Goal: Task Accomplishment & Management: Use online tool/utility

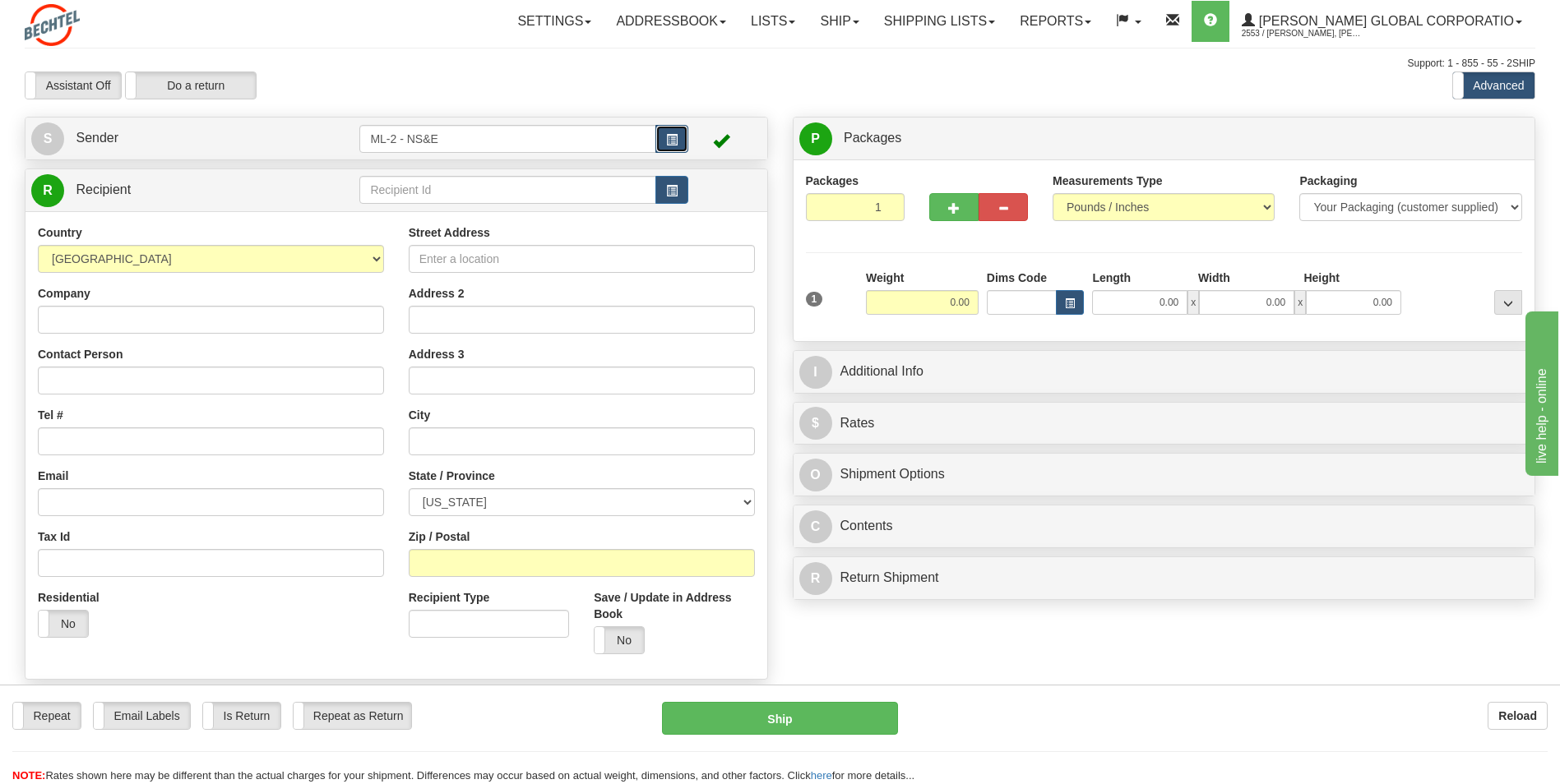
click at [675, 136] on span "button" at bounding box center [671, 140] width 12 height 11
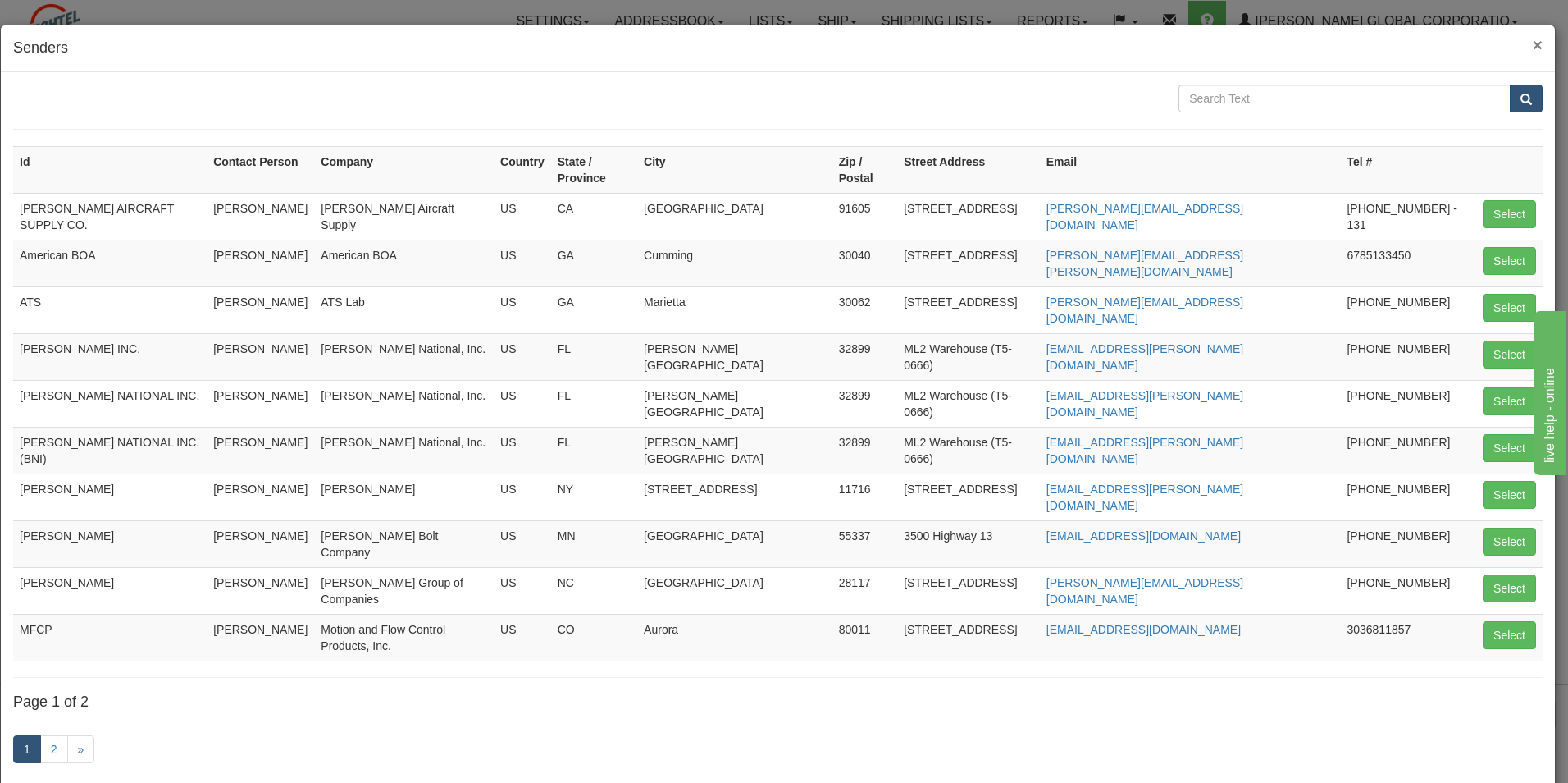
click at [1533, 40] on span "×" at bounding box center [1538, 45] width 10 height 19
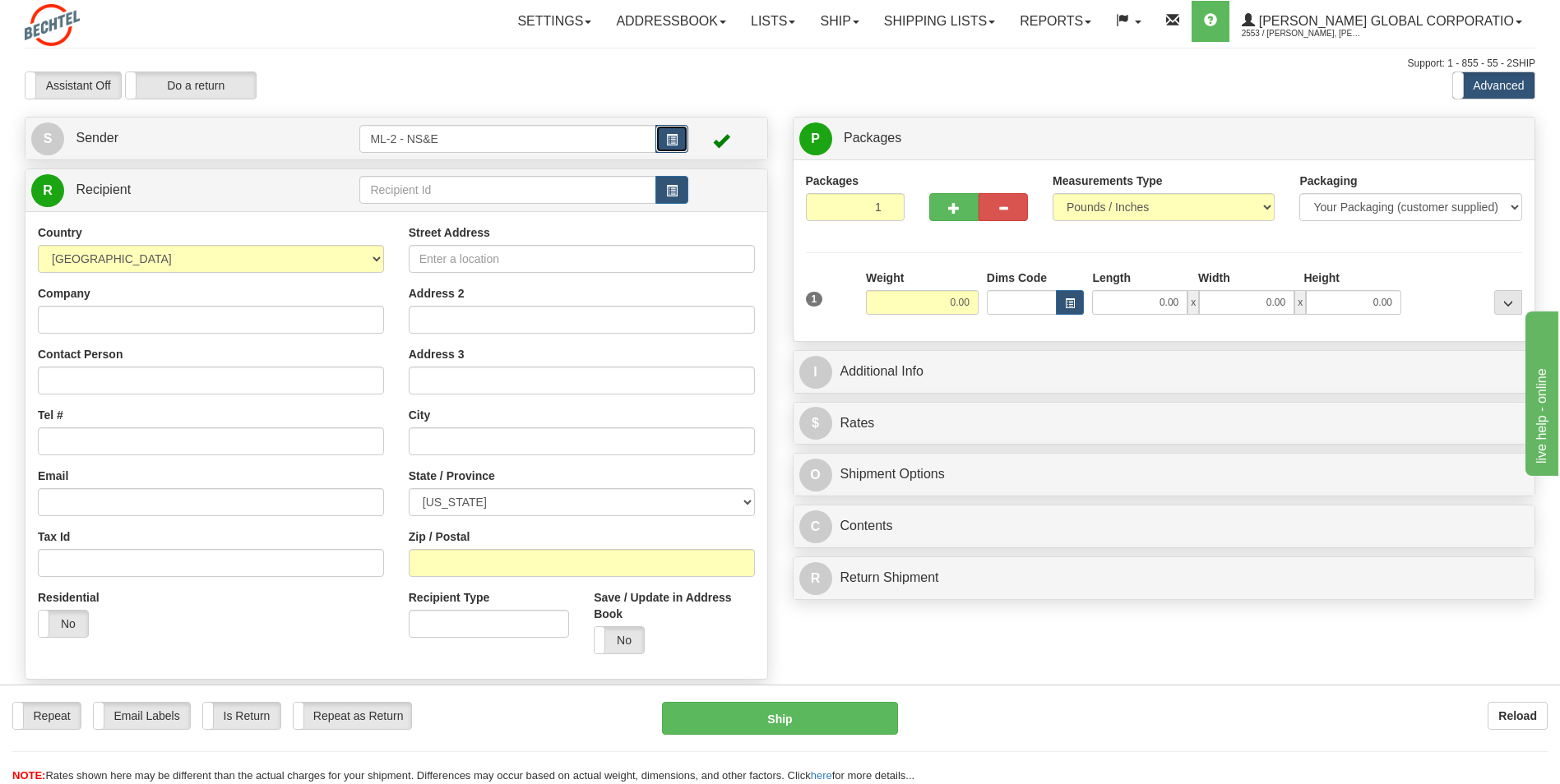
click at [681, 140] on button "button" at bounding box center [672, 139] width 33 height 28
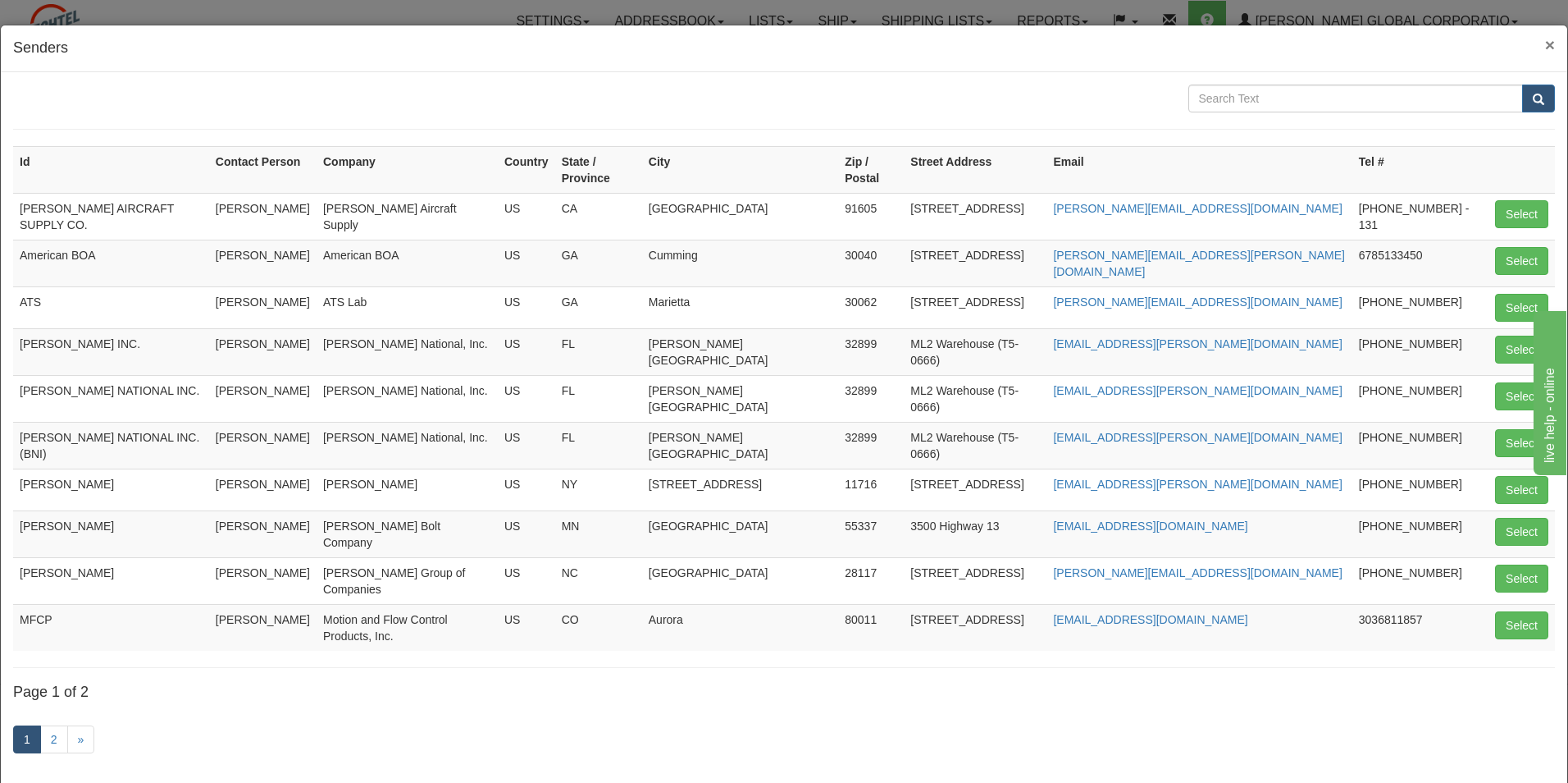
click at [1546, 37] on span "×" at bounding box center [1550, 45] width 10 height 19
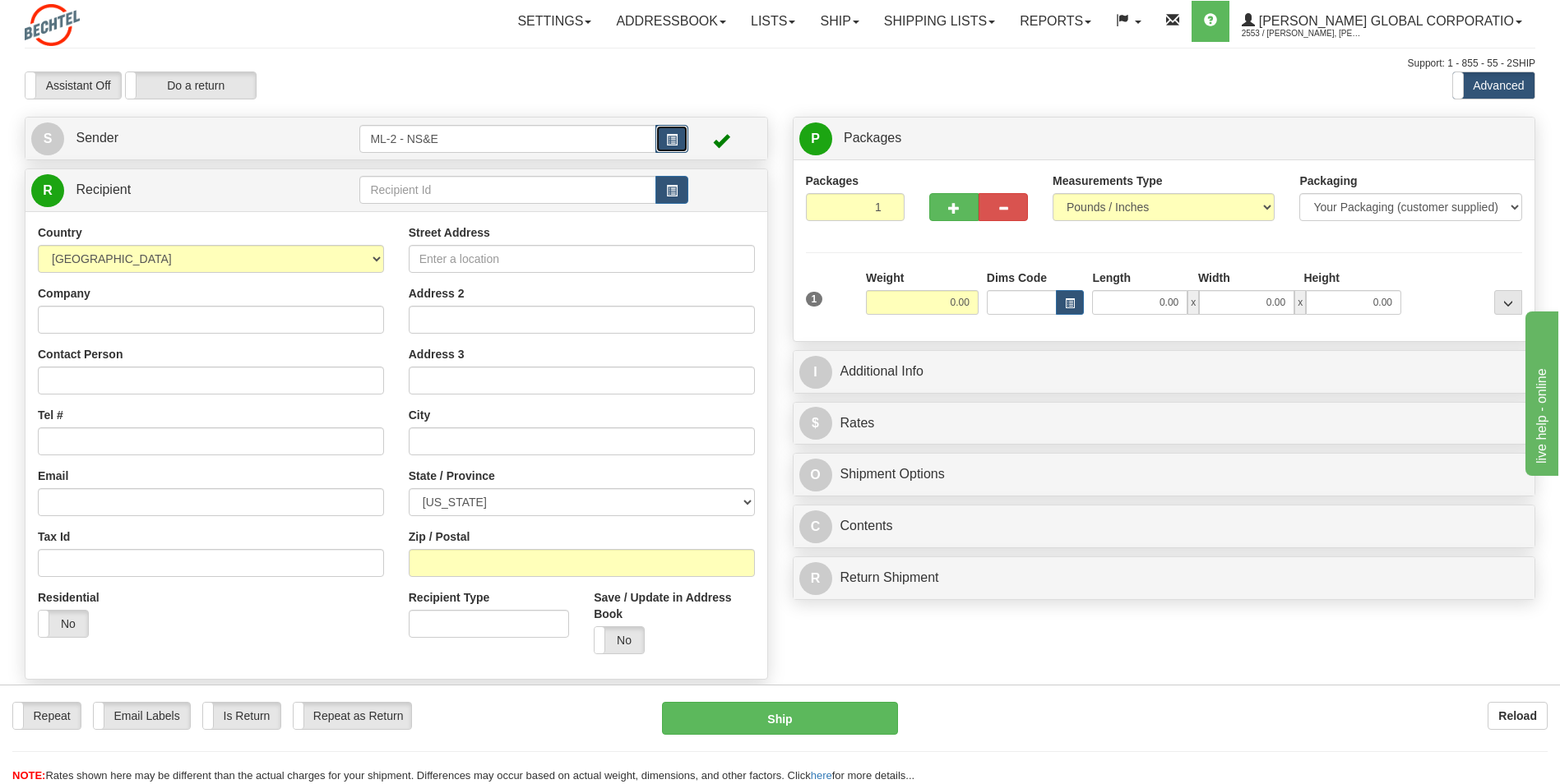
click at [678, 137] on button "button" at bounding box center [672, 139] width 33 height 28
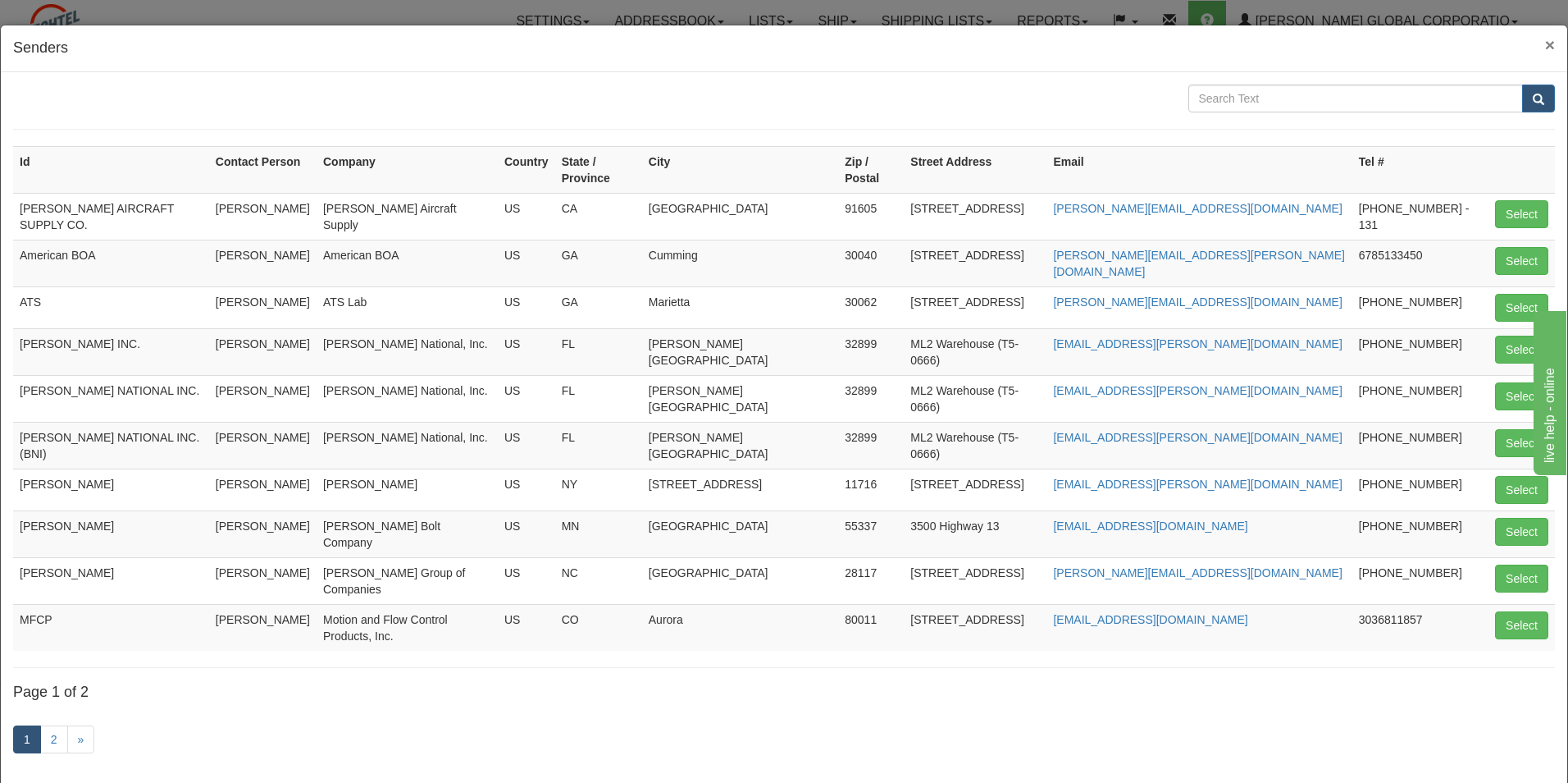
click at [1546, 46] on span "×" at bounding box center [1550, 45] width 10 height 19
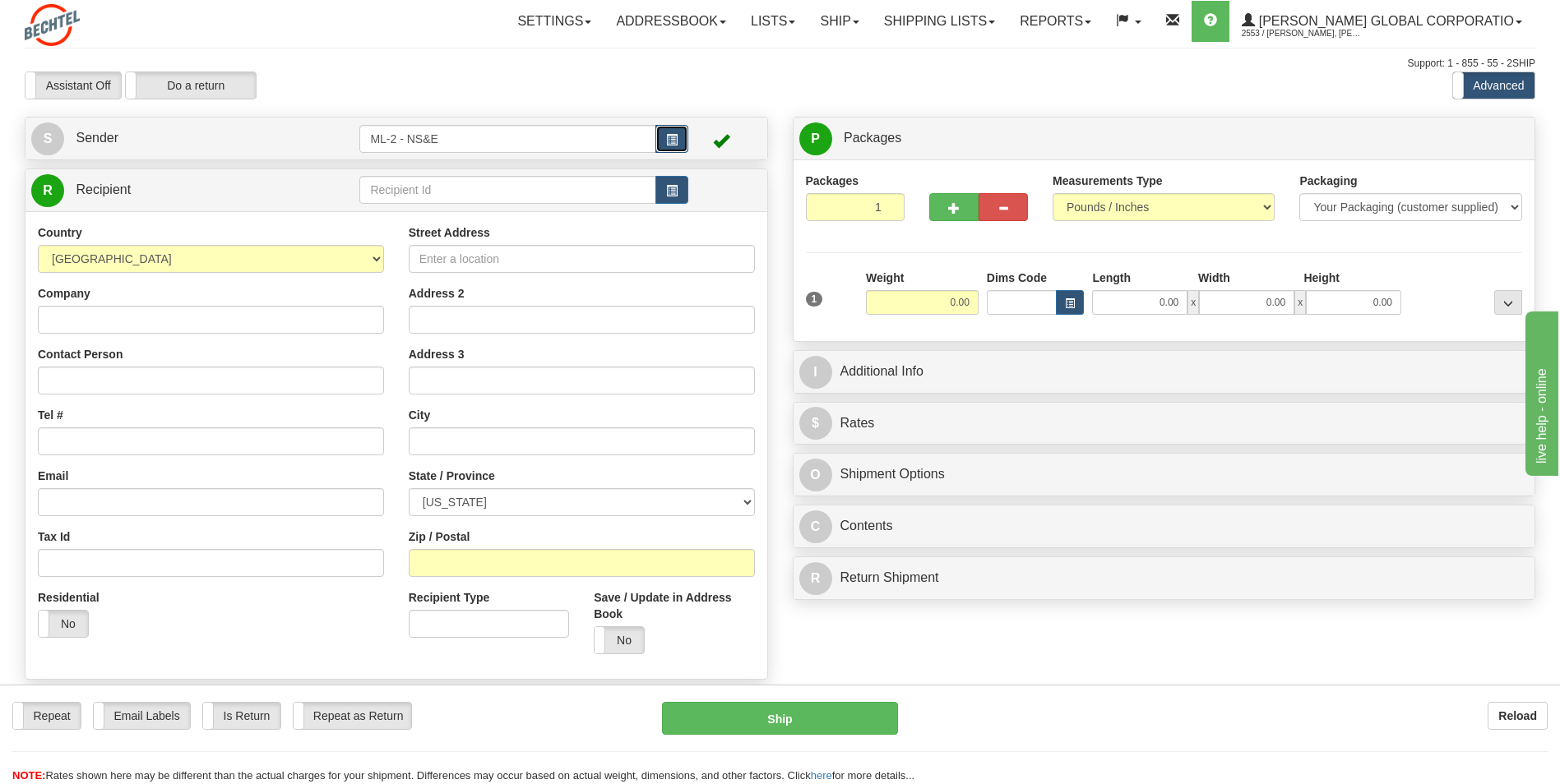
click at [671, 138] on span "button" at bounding box center [671, 140] width 12 height 11
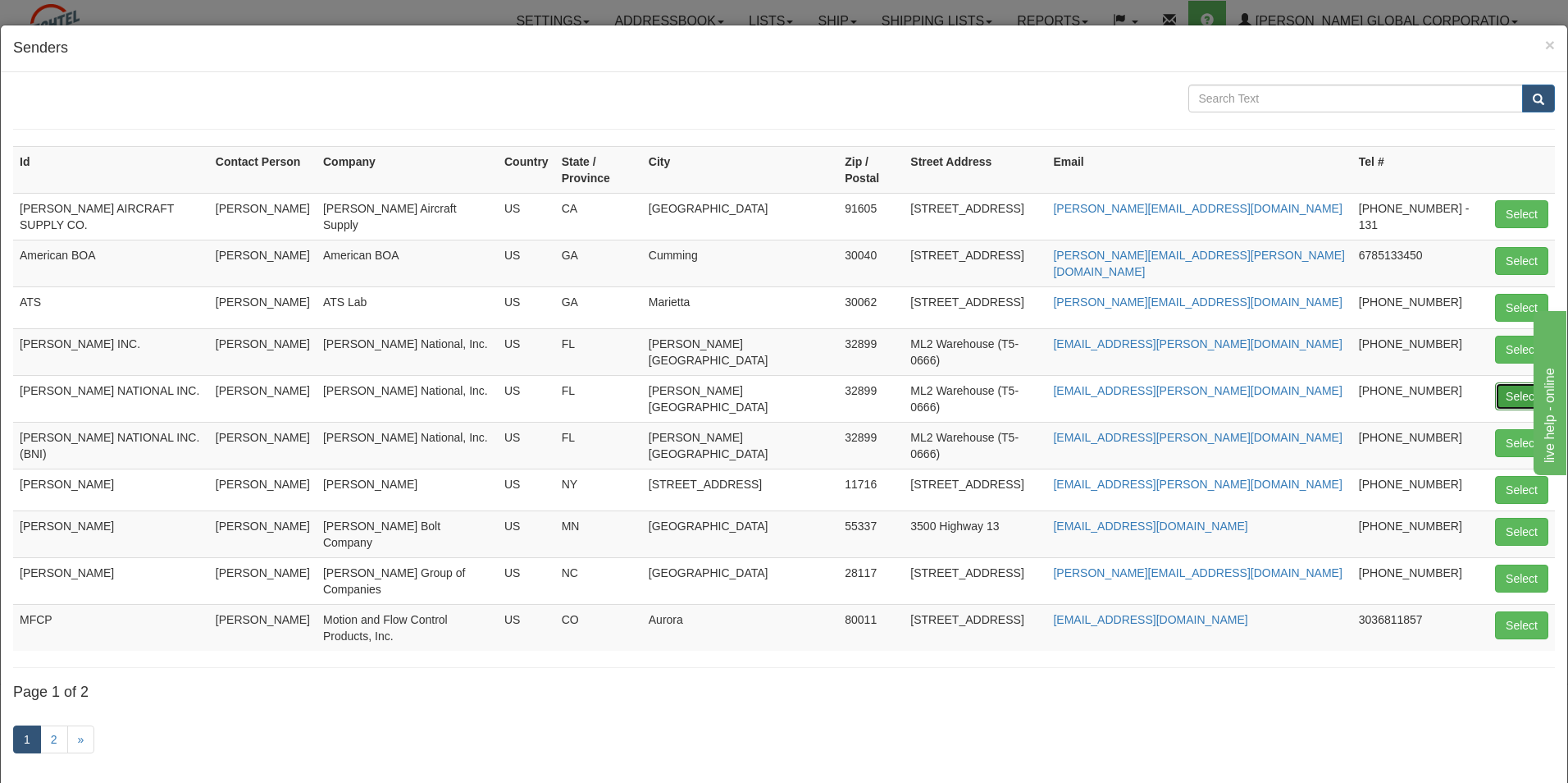
click at [1507, 382] on button "Select" at bounding box center [1522, 396] width 54 height 28
type input "[PERSON_NAME] NATIONAL INC."
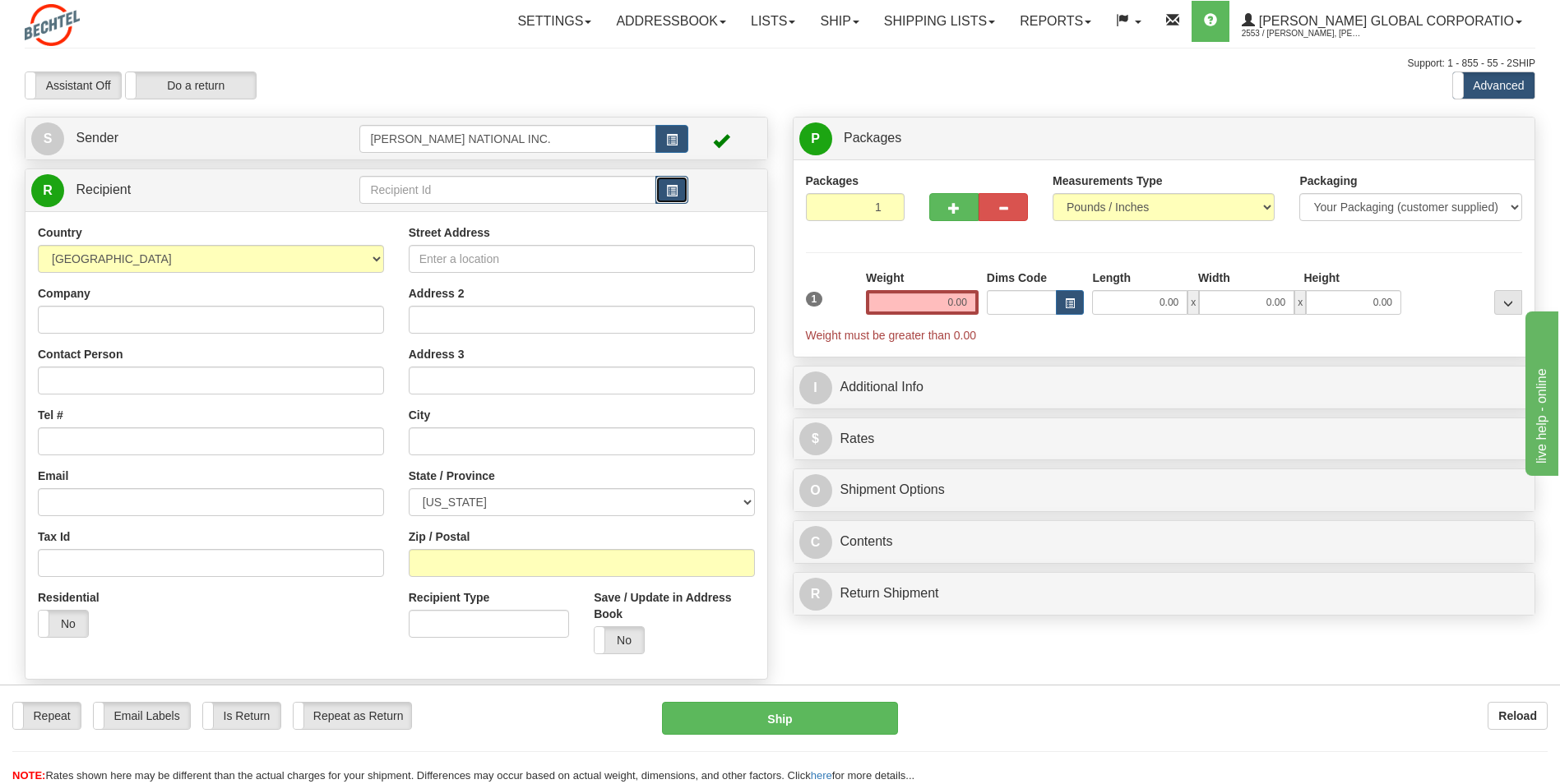
click at [672, 190] on span "button" at bounding box center [671, 191] width 12 height 11
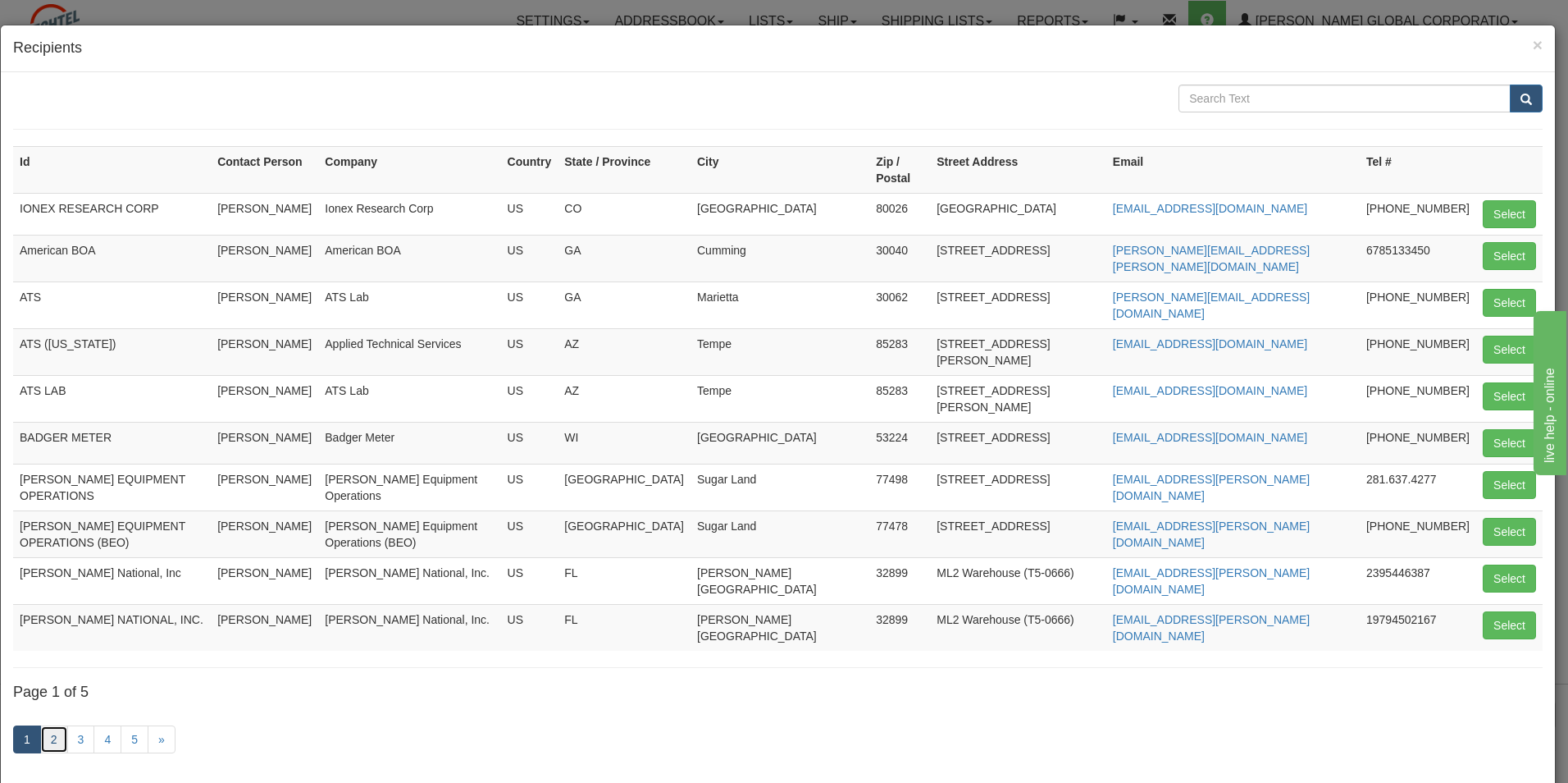
click at [62, 725] on link "2" at bounding box center [54, 738] width 28 height 28
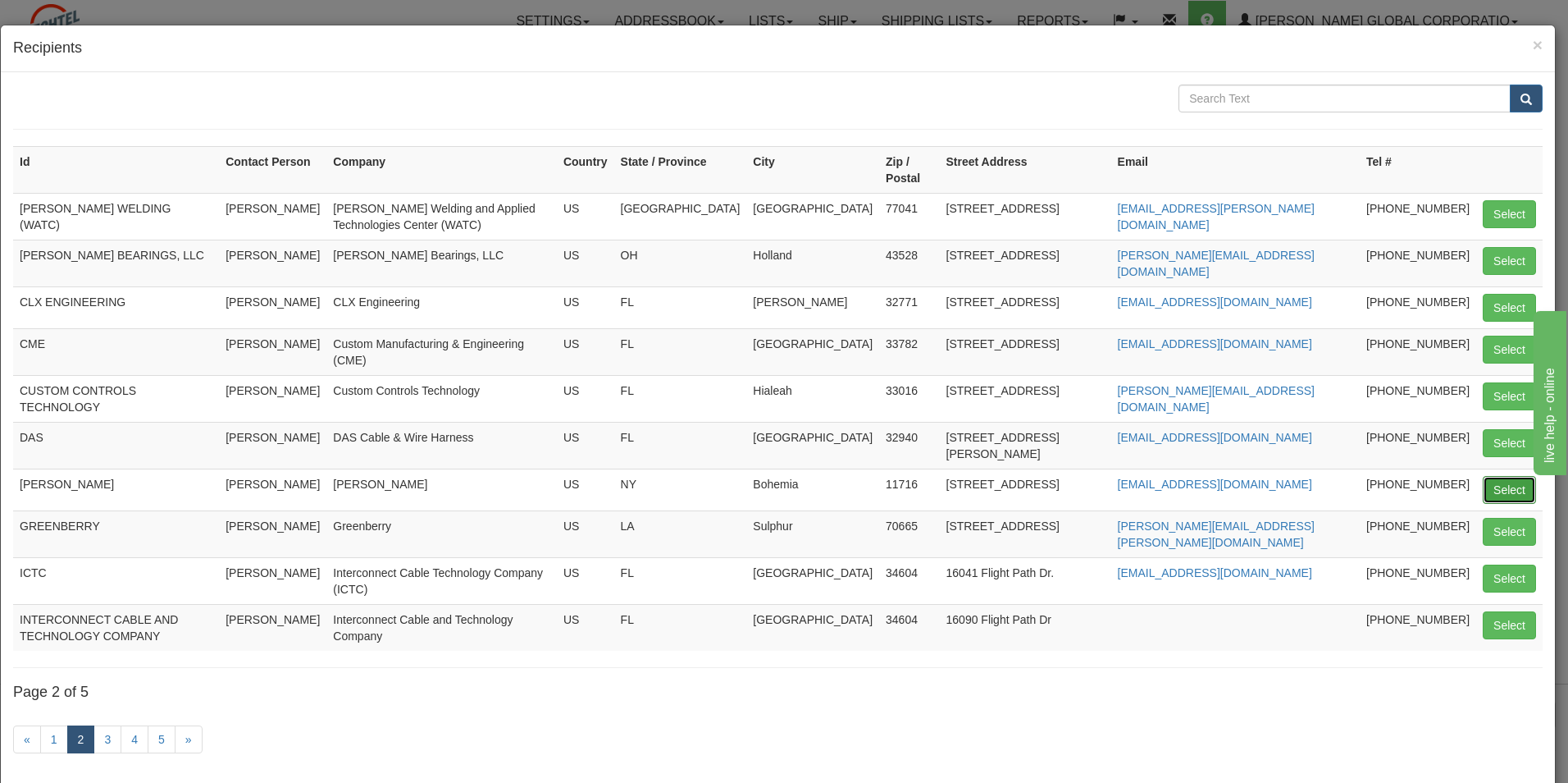
click at [1484, 486] on button "Select" at bounding box center [1510, 489] width 54 height 28
type input "[PERSON_NAME]"
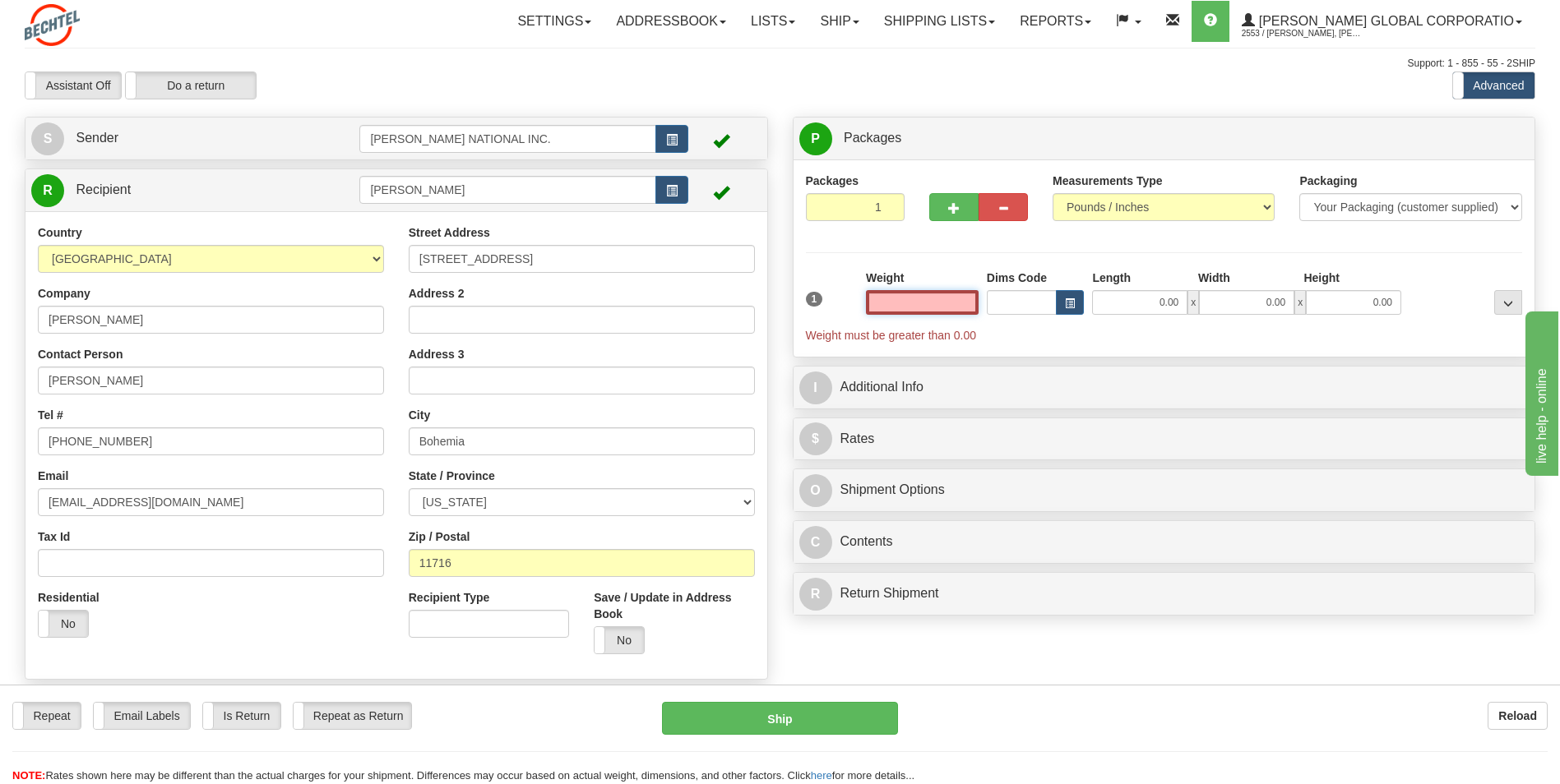
click at [945, 302] on input "text" at bounding box center [922, 302] width 113 height 25
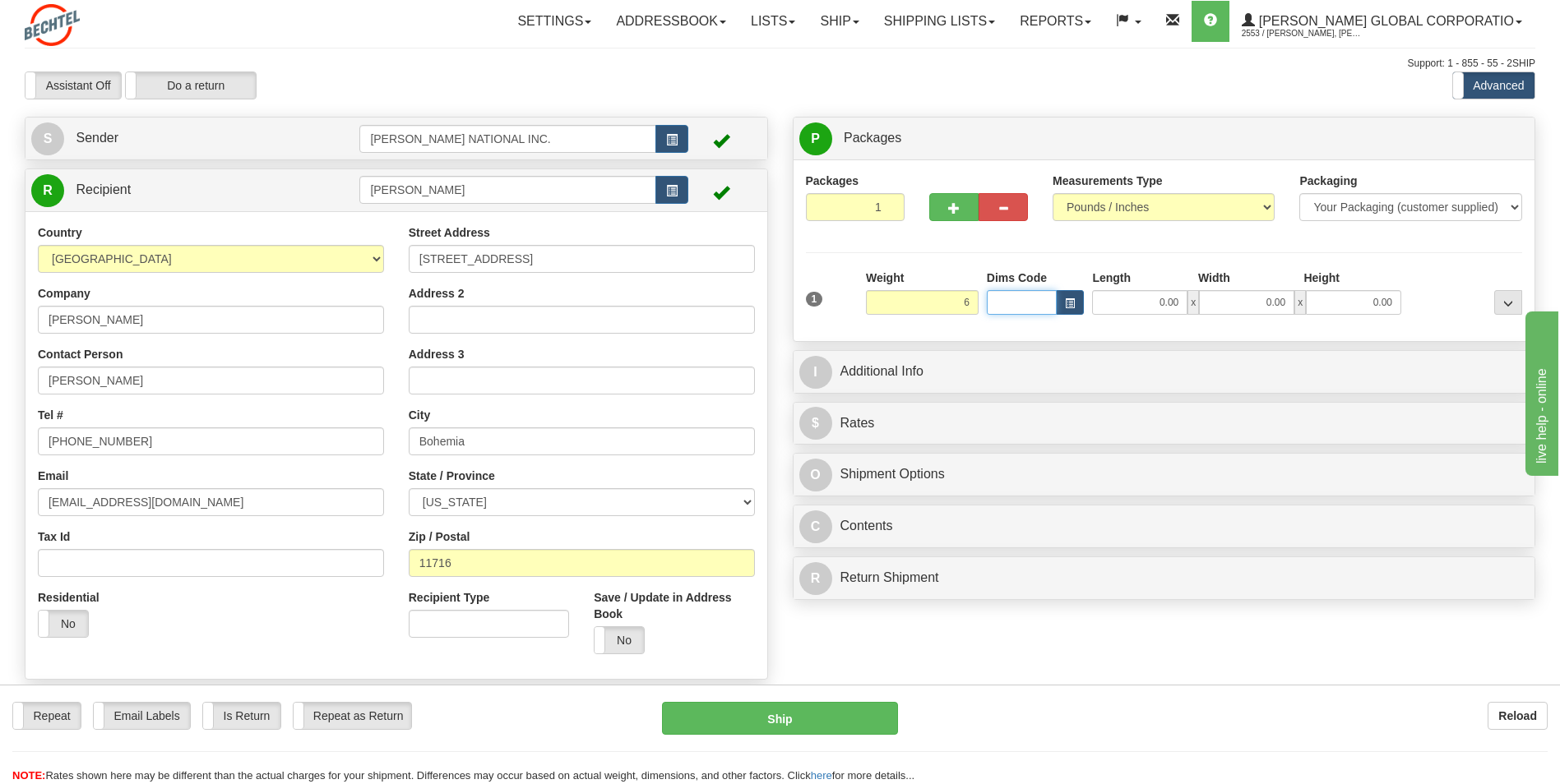
type input "6.00"
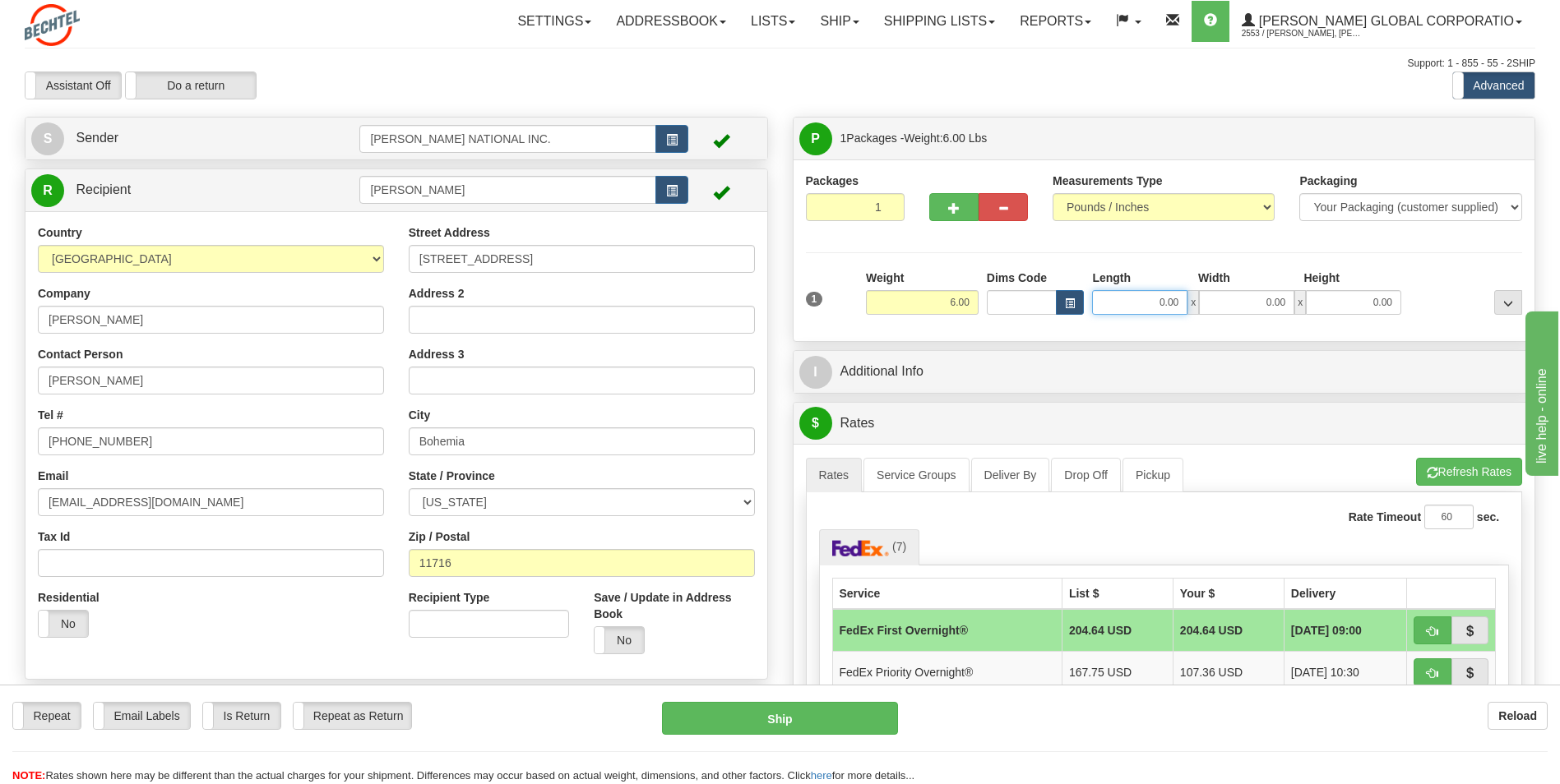
click at [1159, 298] on input "0.00" at bounding box center [1140, 302] width 96 height 25
click at [1174, 299] on input "Length" at bounding box center [1140, 302] width 96 height 25
type input "50.00"
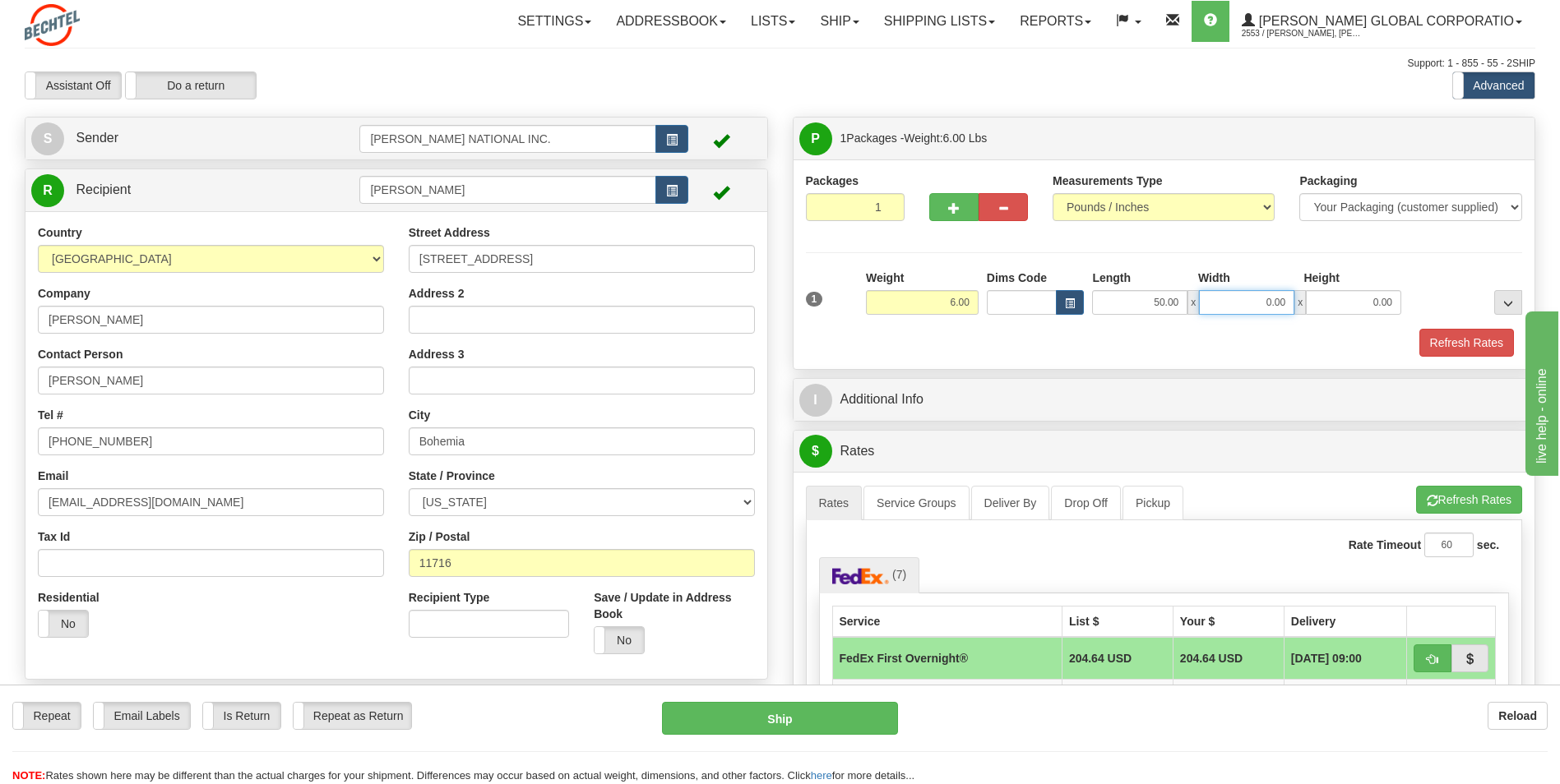
drag, startPoint x: 1234, startPoint y: 299, endPoint x: 1318, endPoint y: 306, distance: 84.3
click at [1304, 299] on div "50.00 x 0.00 x 0.00" at bounding box center [1247, 302] width 309 height 25
type input "7.00"
drag, startPoint x: 1363, startPoint y: 297, endPoint x: 1516, endPoint y: 302, distance: 153.1
click at [1516, 302] on div "1 Weight 6.00 Dims Code x x" at bounding box center [1164, 298] width 725 height 58
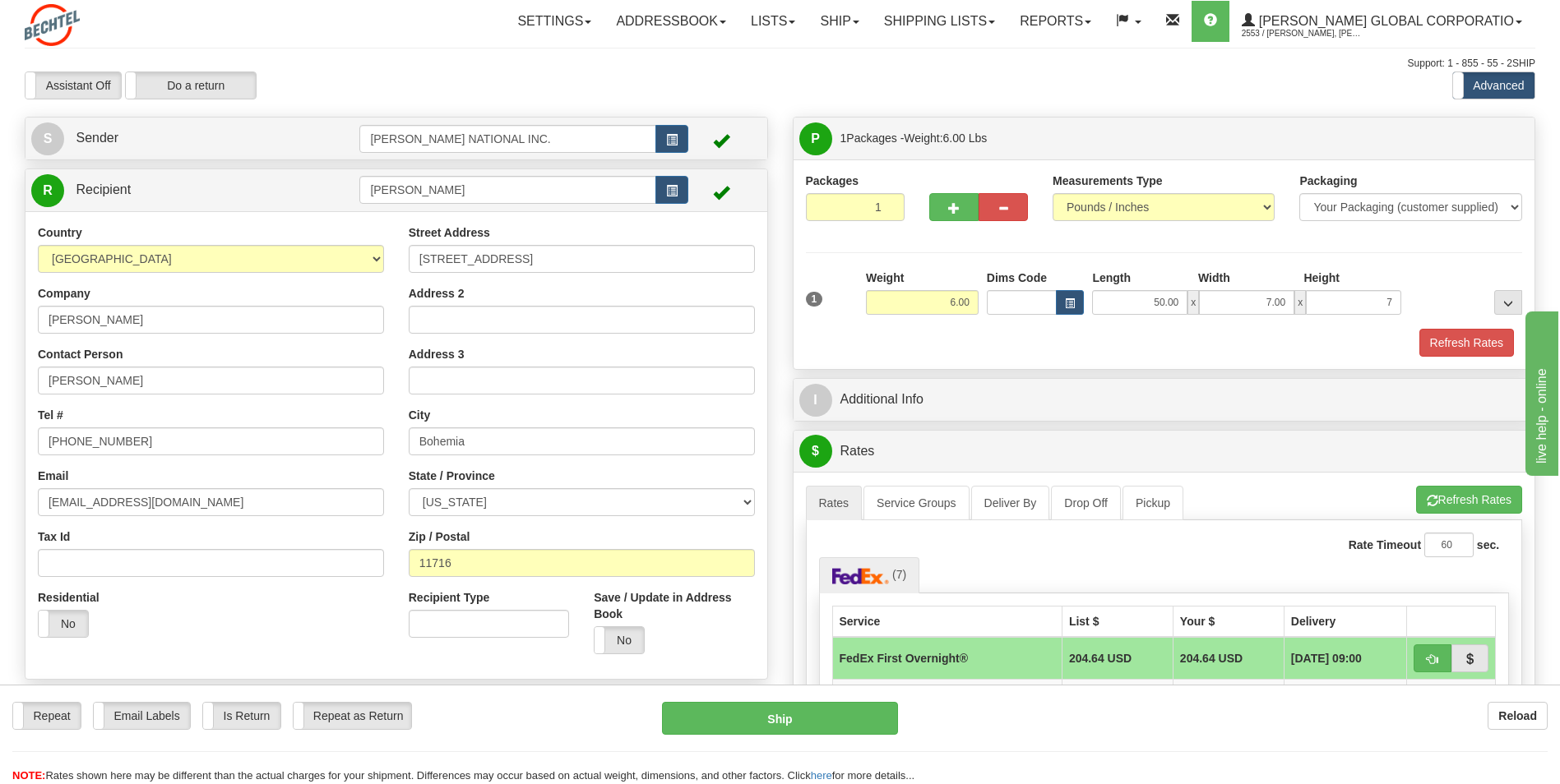
type input "7.00"
click at [1438, 263] on div "Packages 1 1 Measurements Type" at bounding box center [1164, 265] width 716 height 184
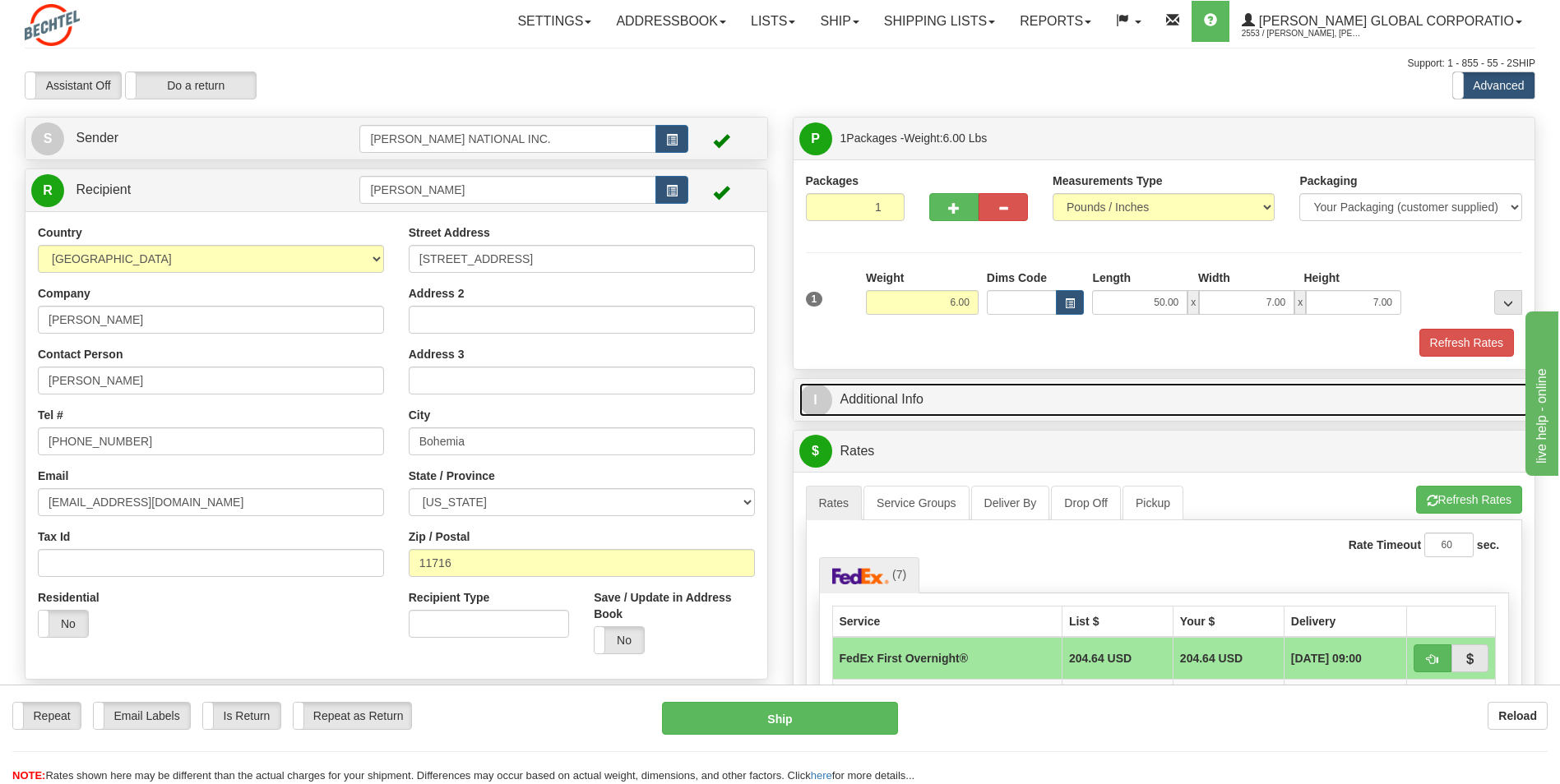
click at [1126, 392] on link "I Additional Info" at bounding box center [1164, 400] width 730 height 34
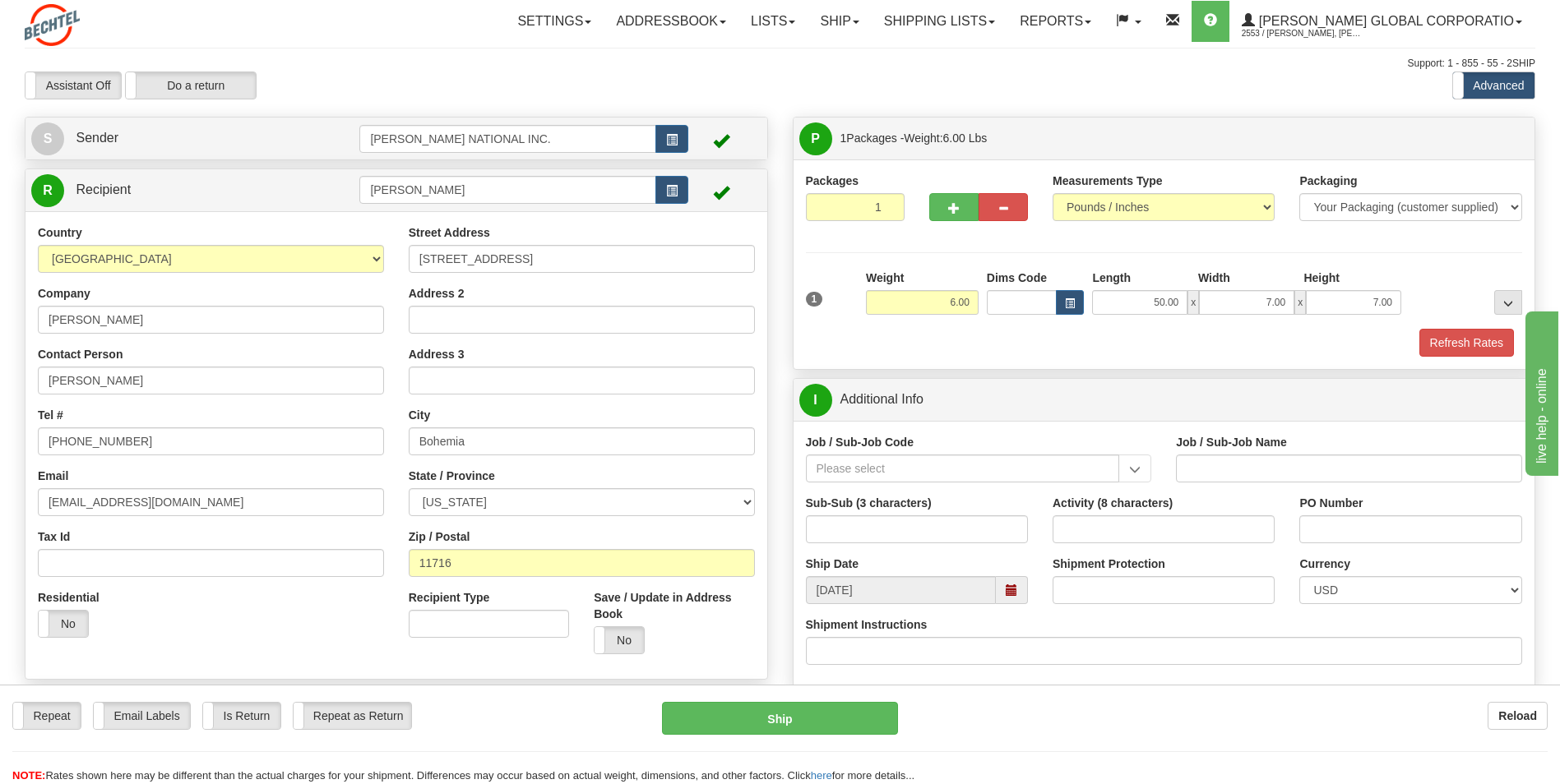
click at [941, 486] on div "Job / Sub-Job Code" at bounding box center [979, 464] width 371 height 61
click at [937, 471] on input "Job / Sub-Job Code" at bounding box center [962, 468] width 314 height 28
click at [943, 493] on div "26046-31P" at bounding box center [958, 493] width 298 height 18
type input "26046-31P"
type input "MOBILE LAUNCHER 2 - GENERAL REQUIREMENT / PROCURE"
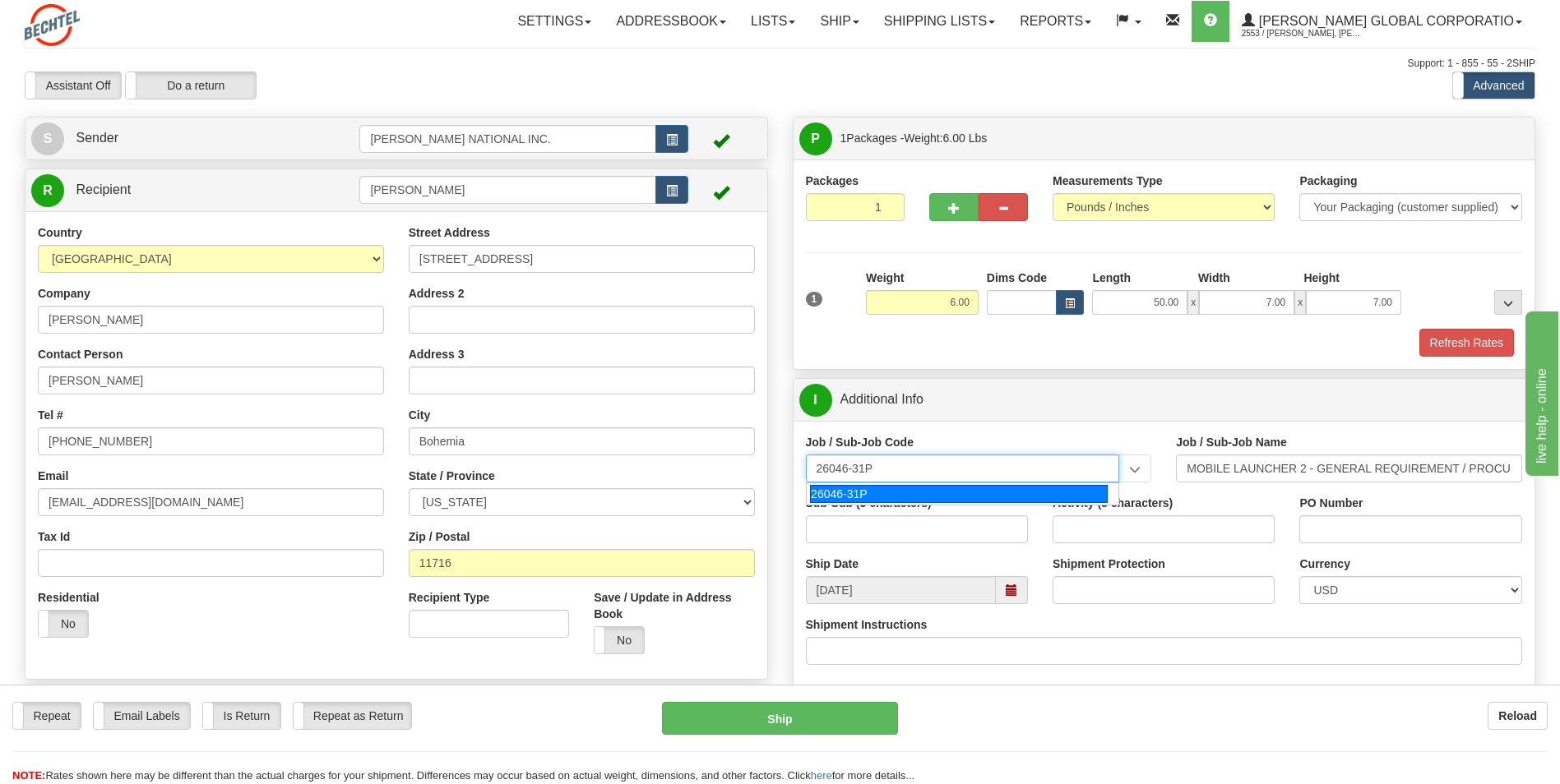
type input "26046-31P"
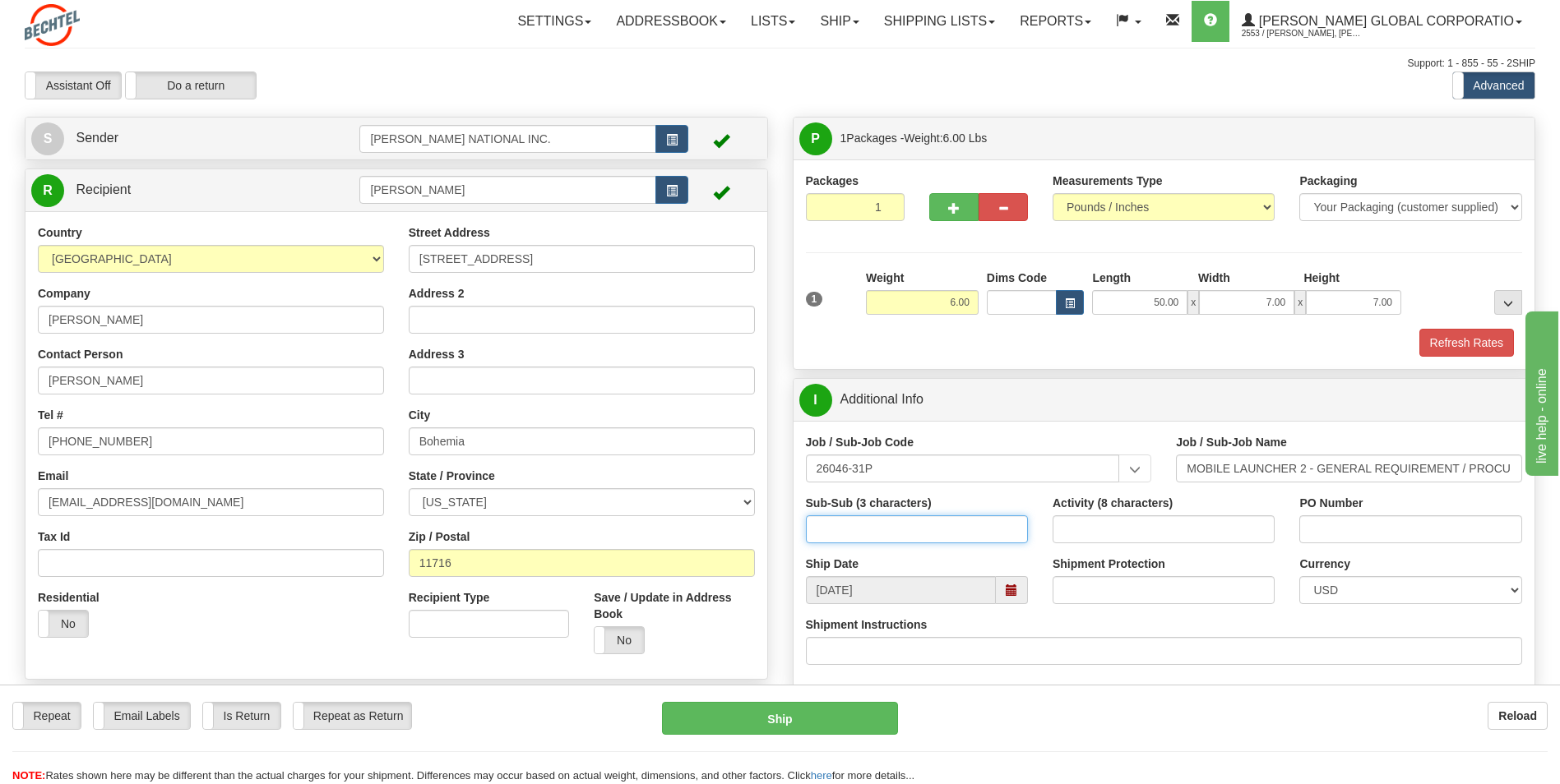
drag, startPoint x: 863, startPoint y: 527, endPoint x: 871, endPoint y: 529, distance: 8.2
click at [863, 527] on input "Sub-Sub (3 characters)" at bounding box center [917, 528] width 222 height 28
type input "ML2"
click at [1151, 520] on input "Activity (8 characters)" at bounding box center [1163, 528] width 222 height 28
type input "00000085"
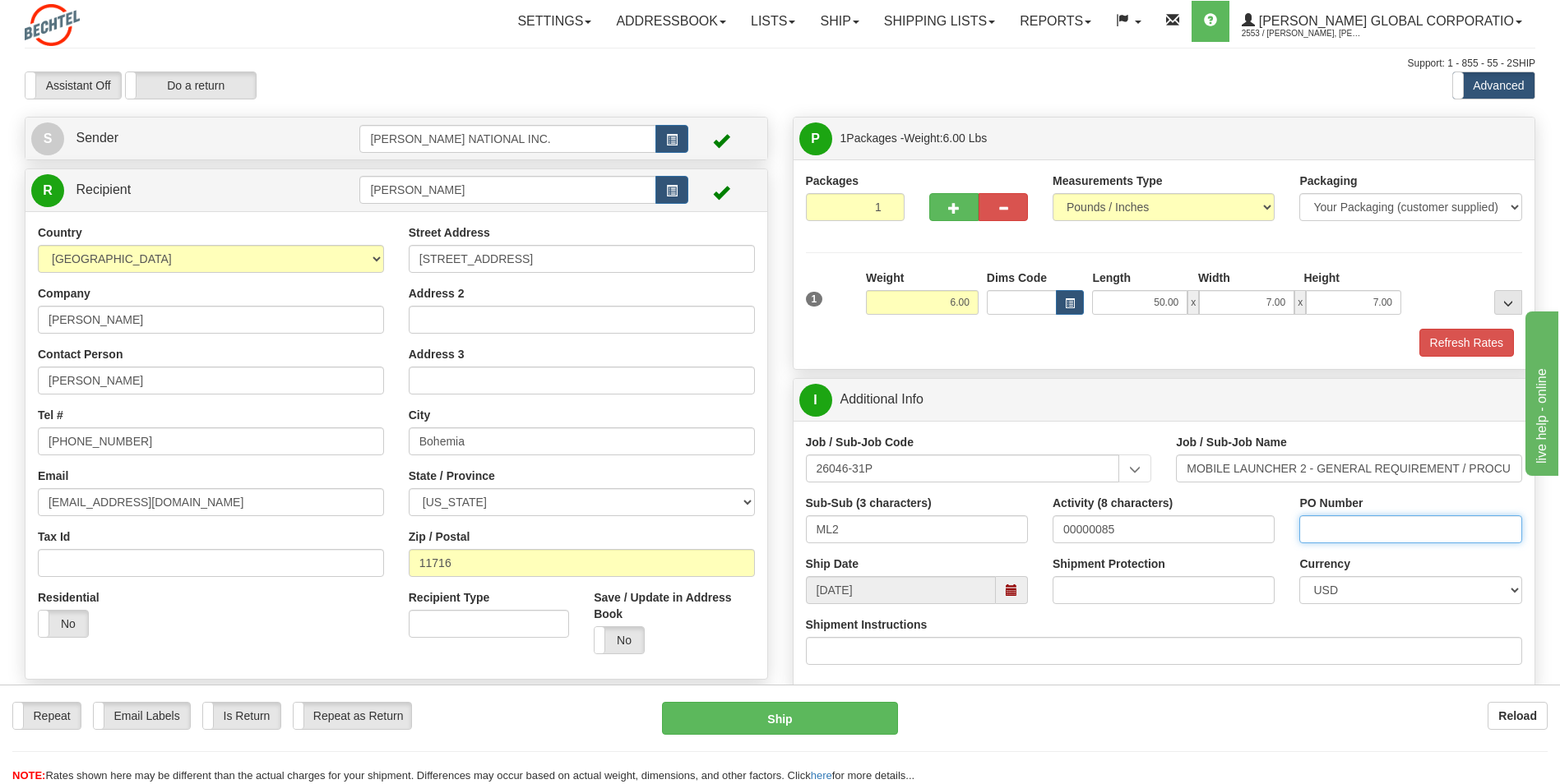
click at [1339, 522] on input "PO Number" at bounding box center [1410, 528] width 222 height 28
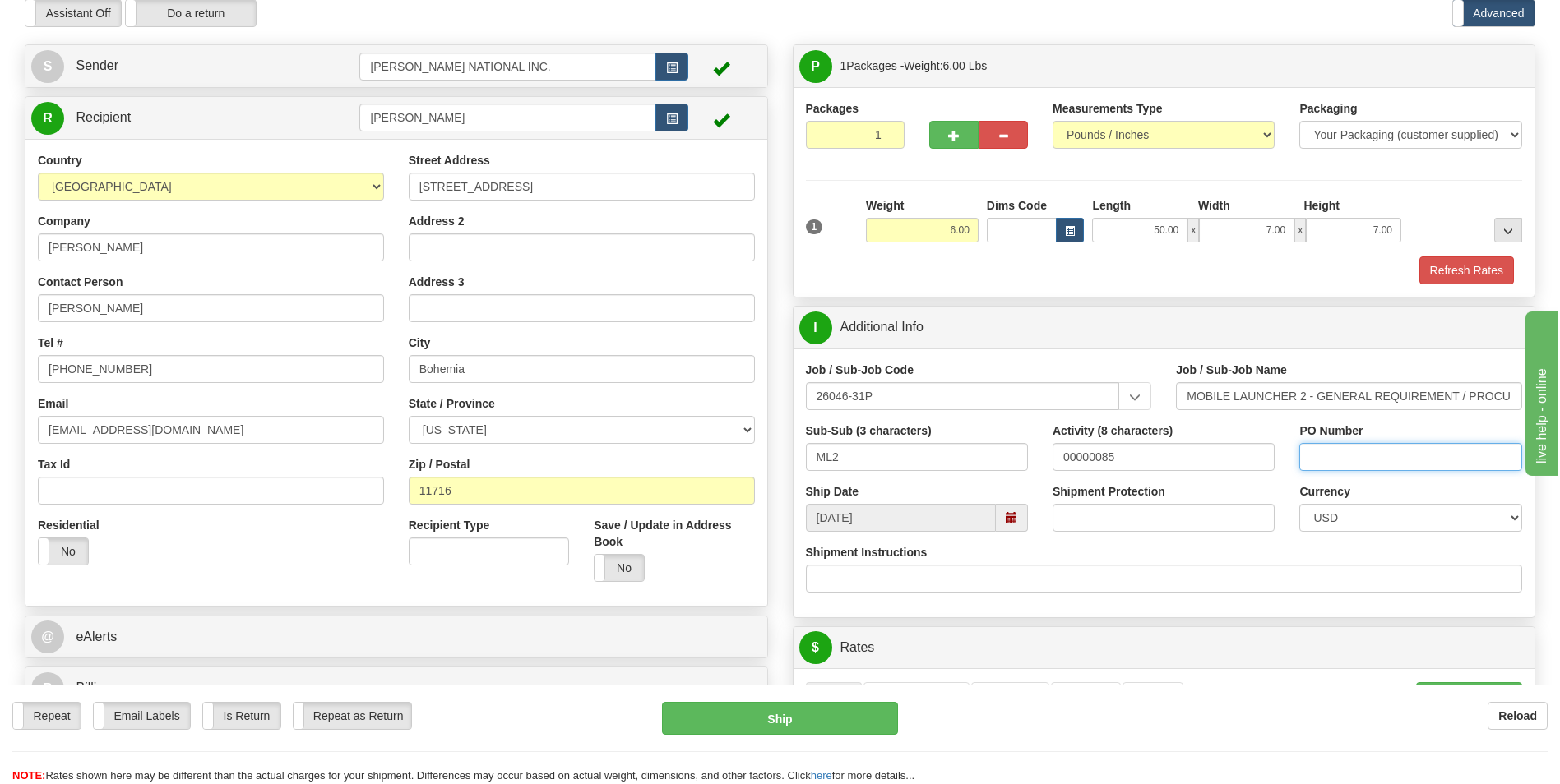
scroll to position [82, 0]
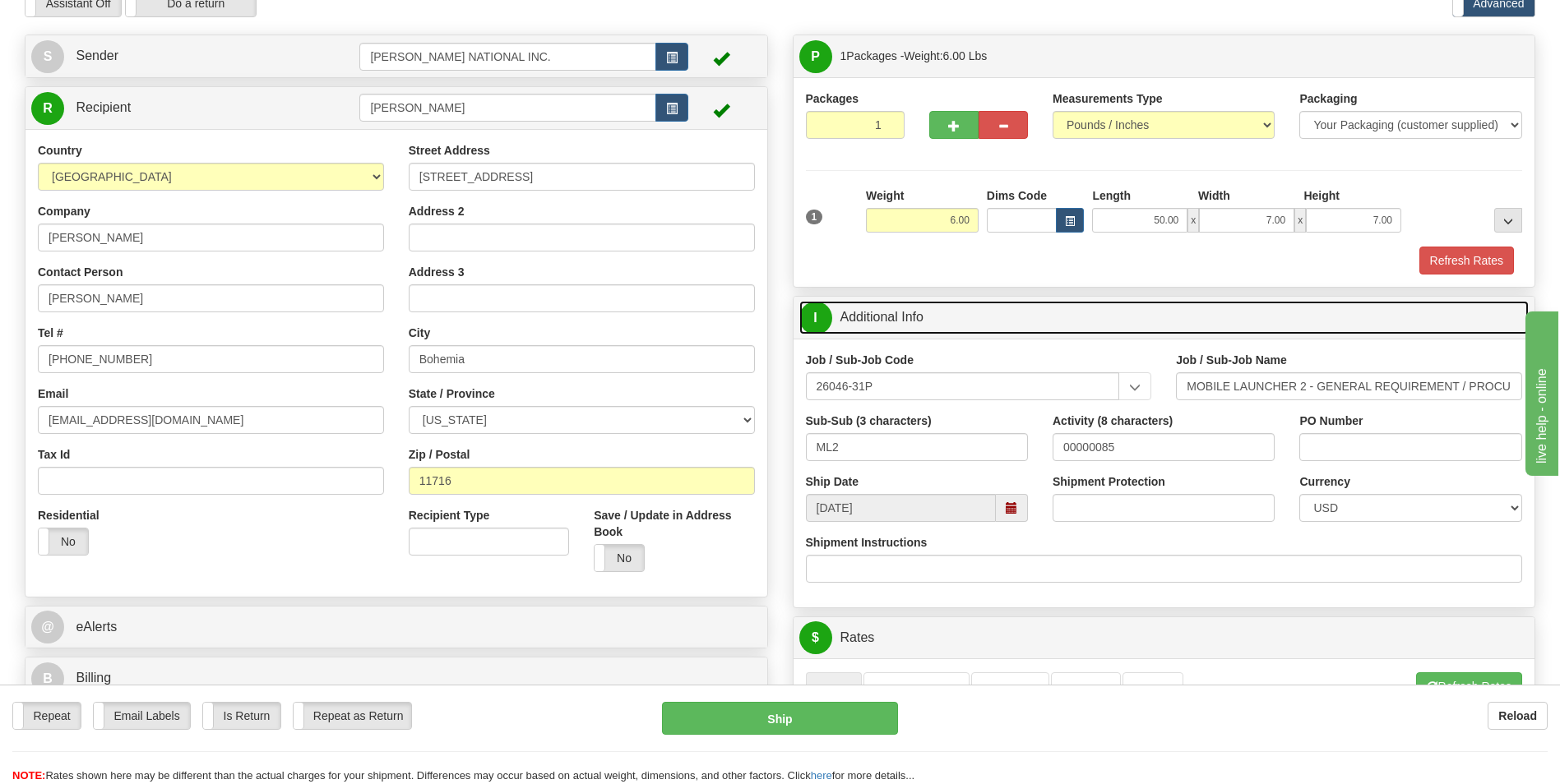
click at [1122, 325] on link "I Additional Info" at bounding box center [1164, 317] width 730 height 34
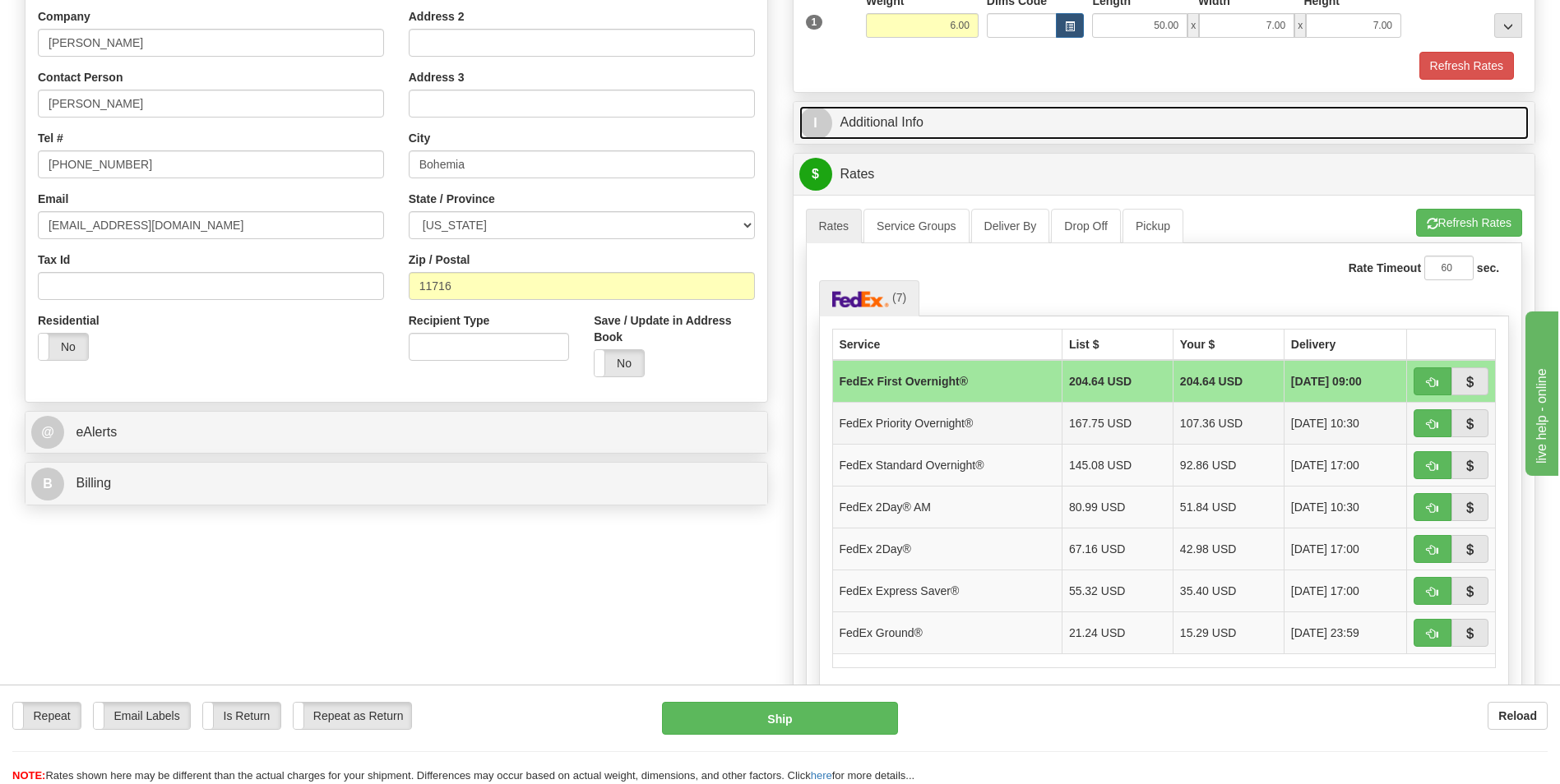
scroll to position [411, 0]
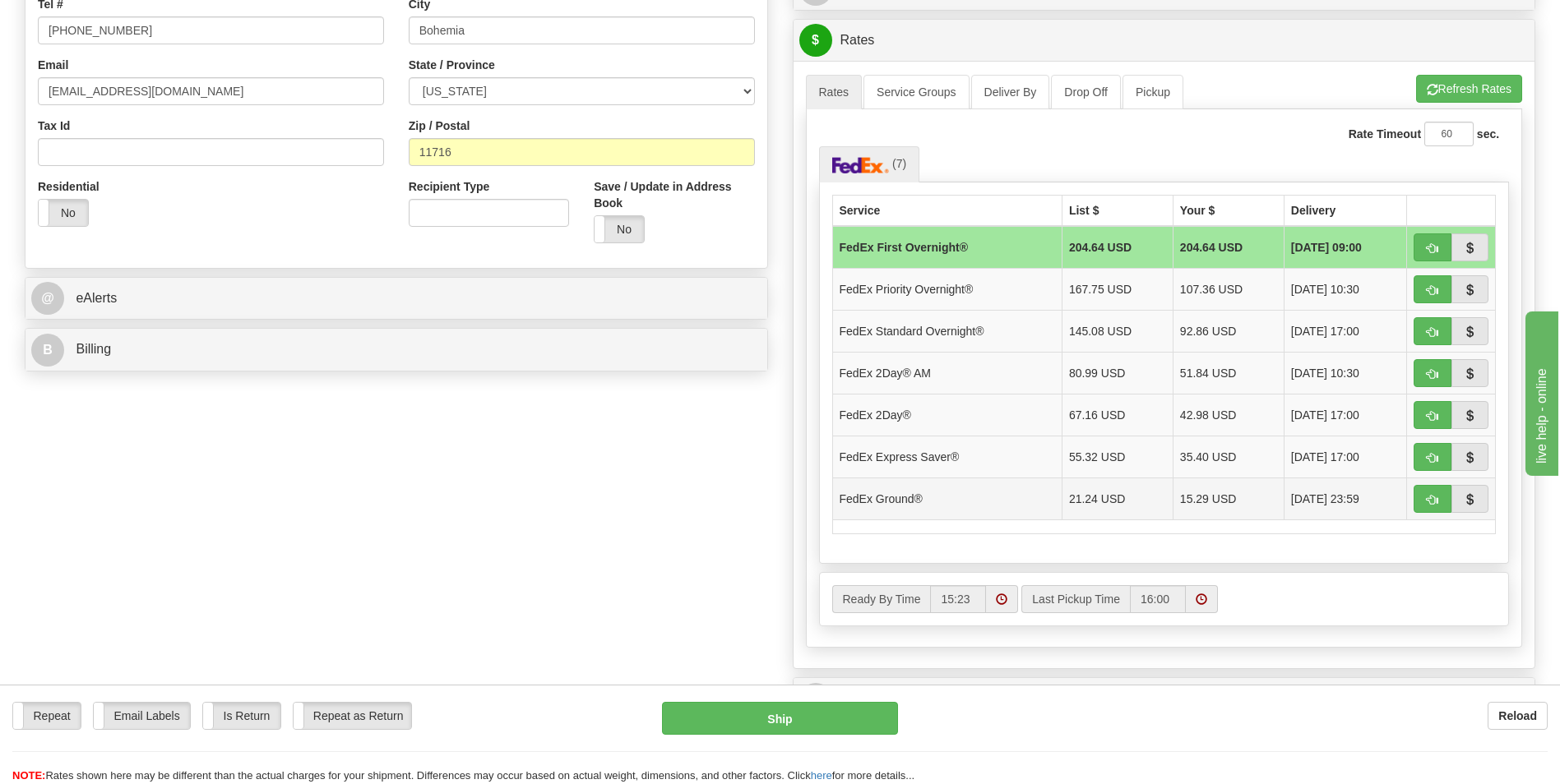
click at [1225, 500] on td "15.29 USD" at bounding box center [1228, 498] width 111 height 42
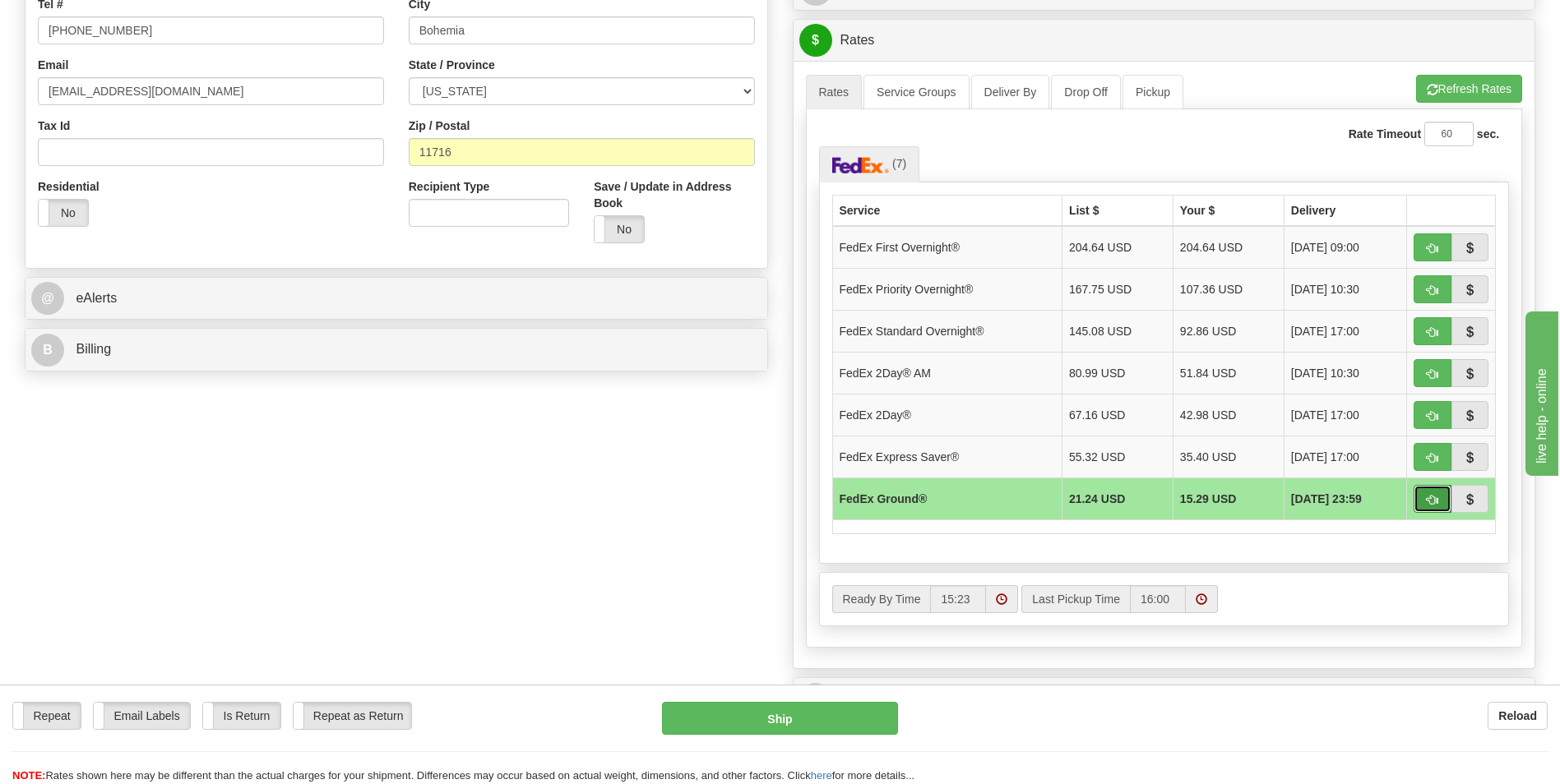
click at [1424, 495] on button "button" at bounding box center [1432, 498] width 38 height 28
type input "92"
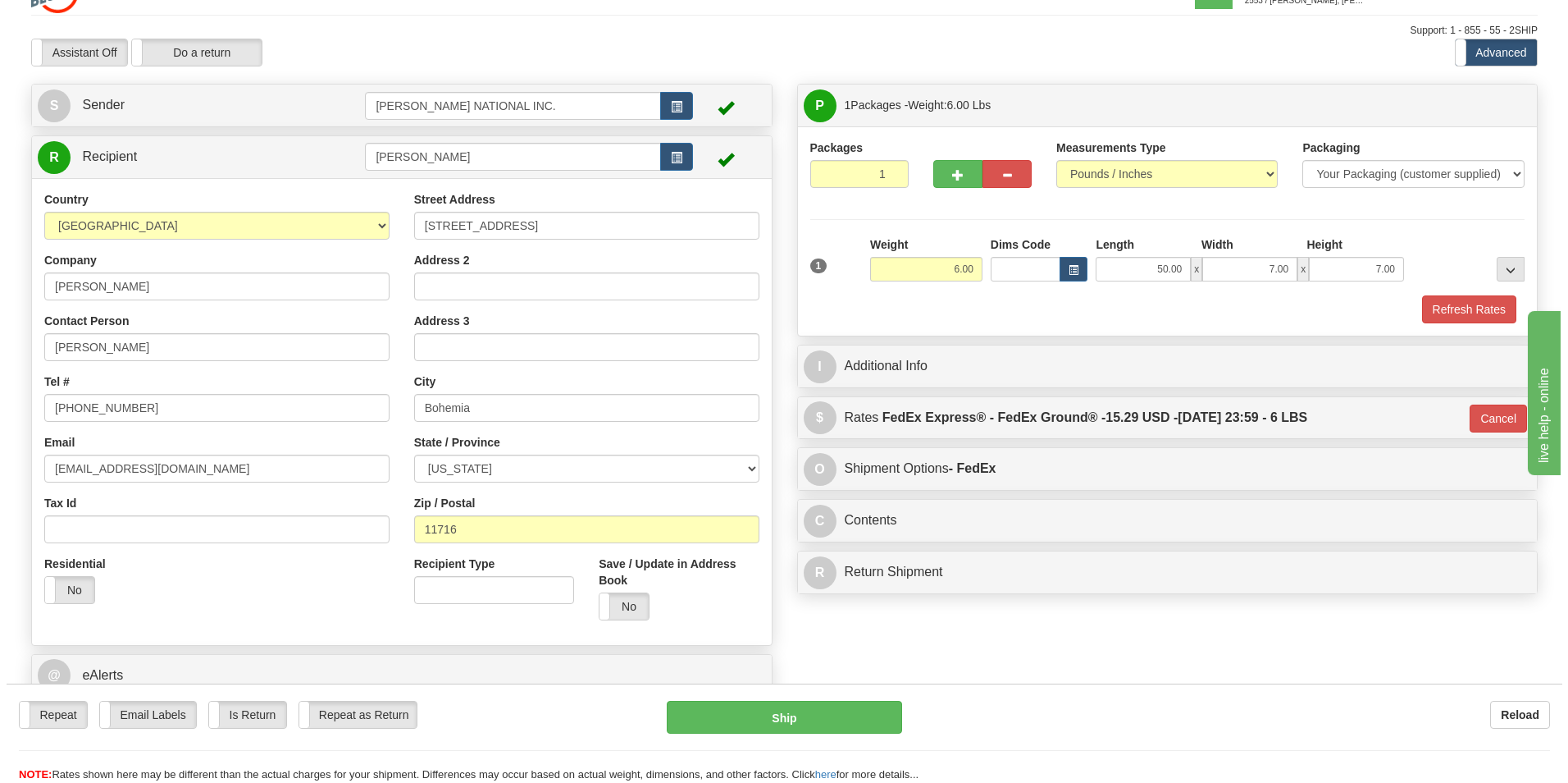
scroll to position [0, 0]
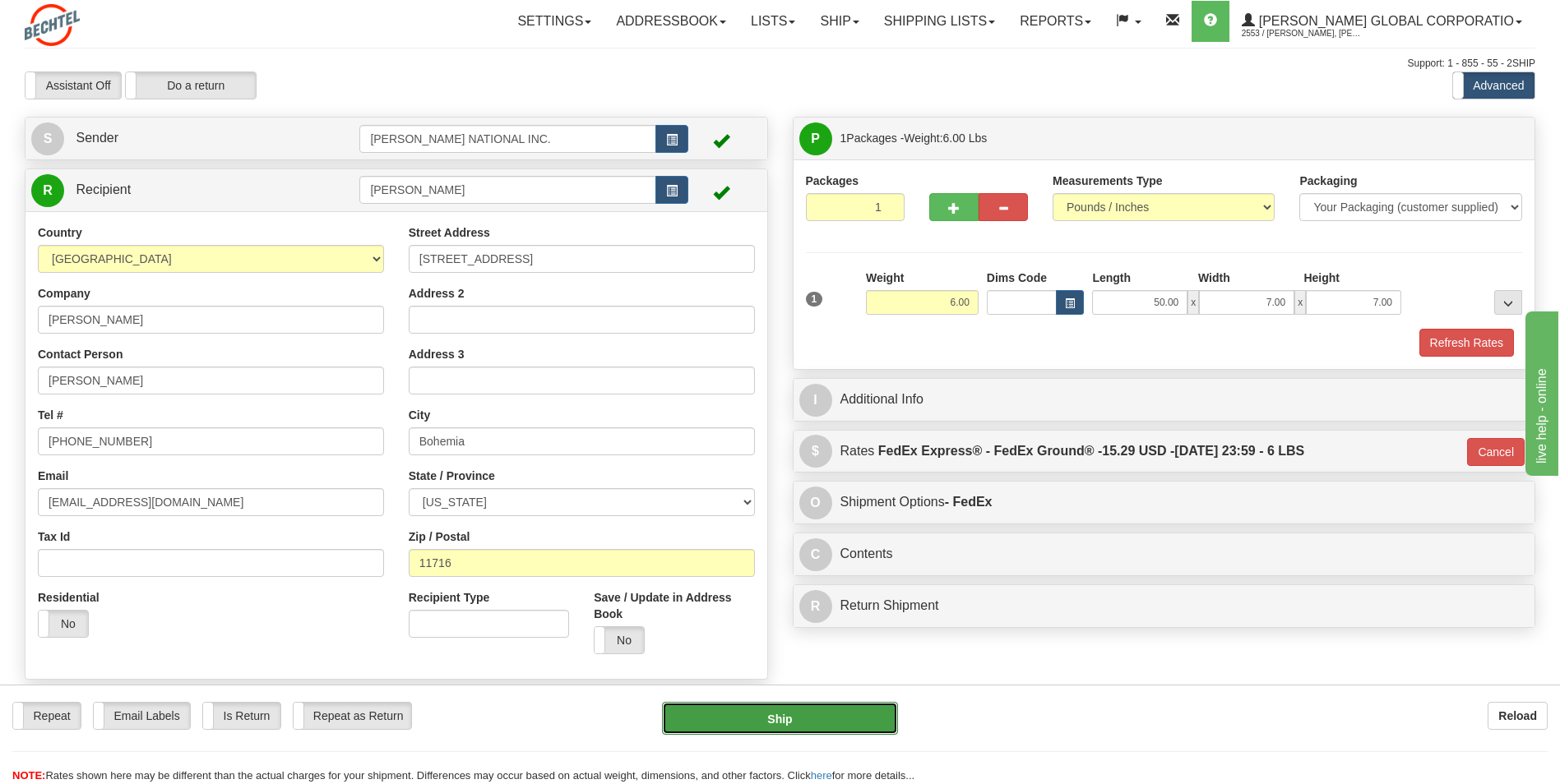
click at [830, 722] on button "Ship" at bounding box center [779, 718] width 235 height 33
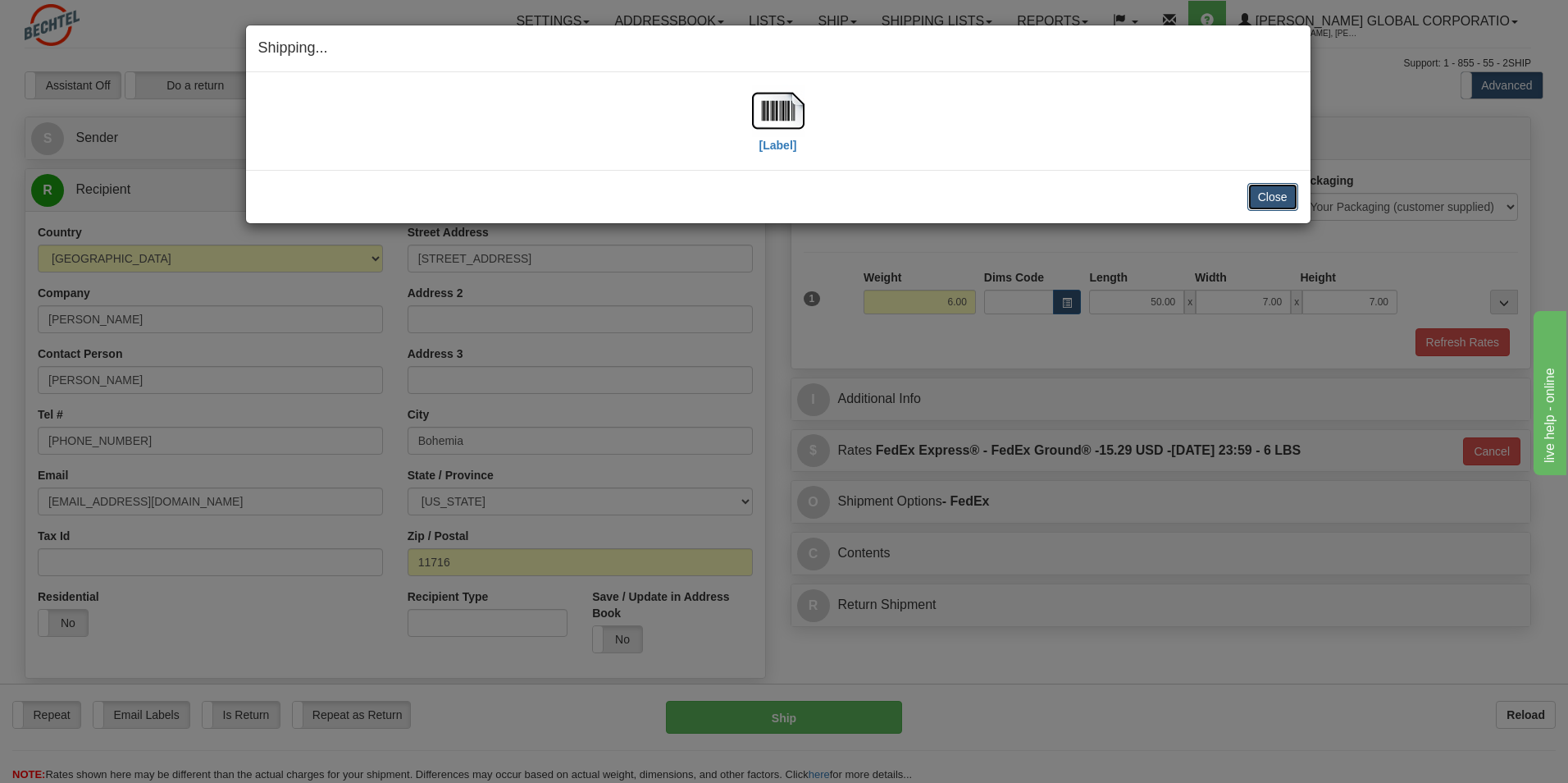
click at [1286, 195] on button "Close" at bounding box center [1273, 196] width 51 height 28
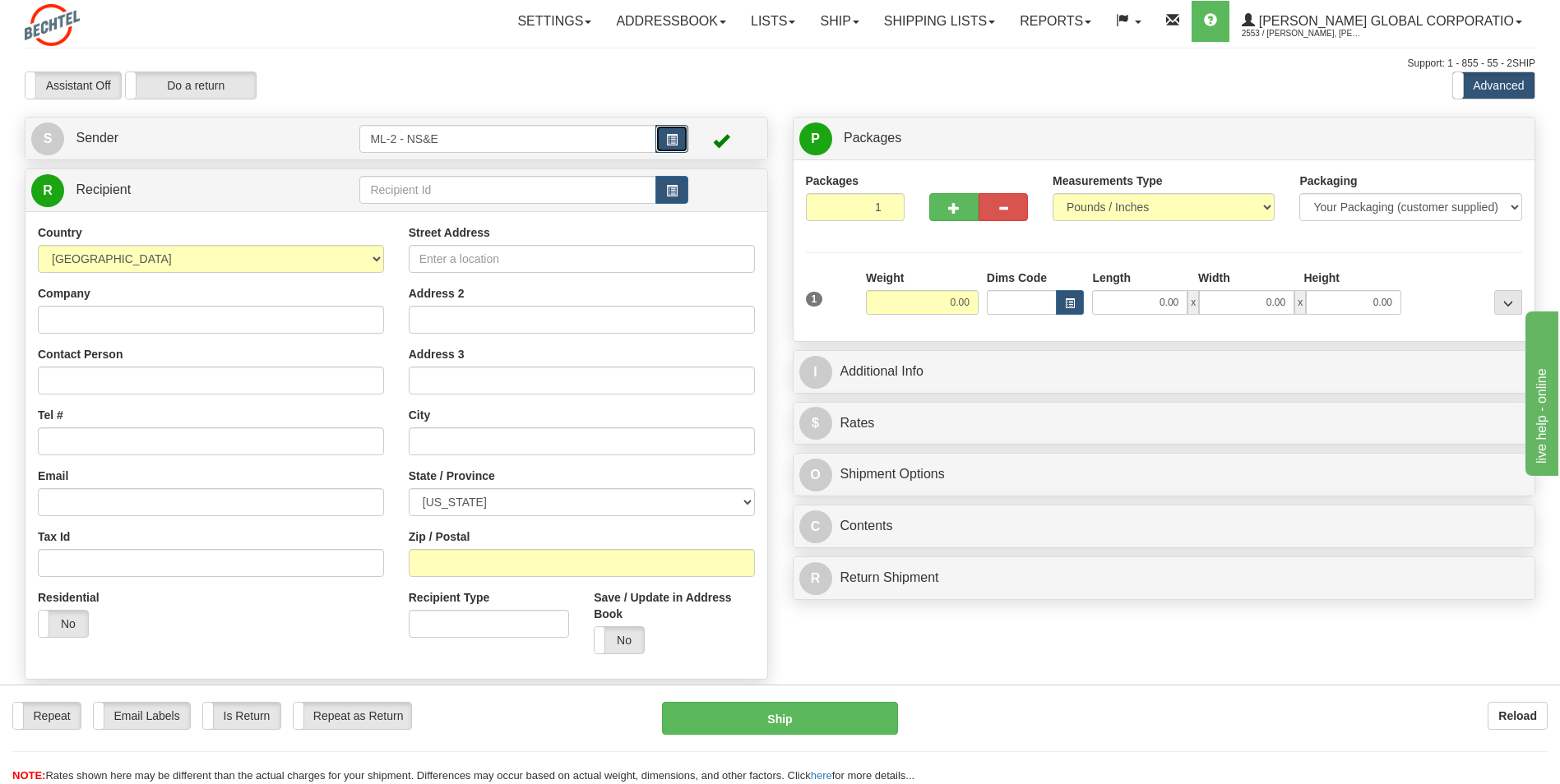
click at [668, 139] on span "button" at bounding box center [671, 140] width 12 height 11
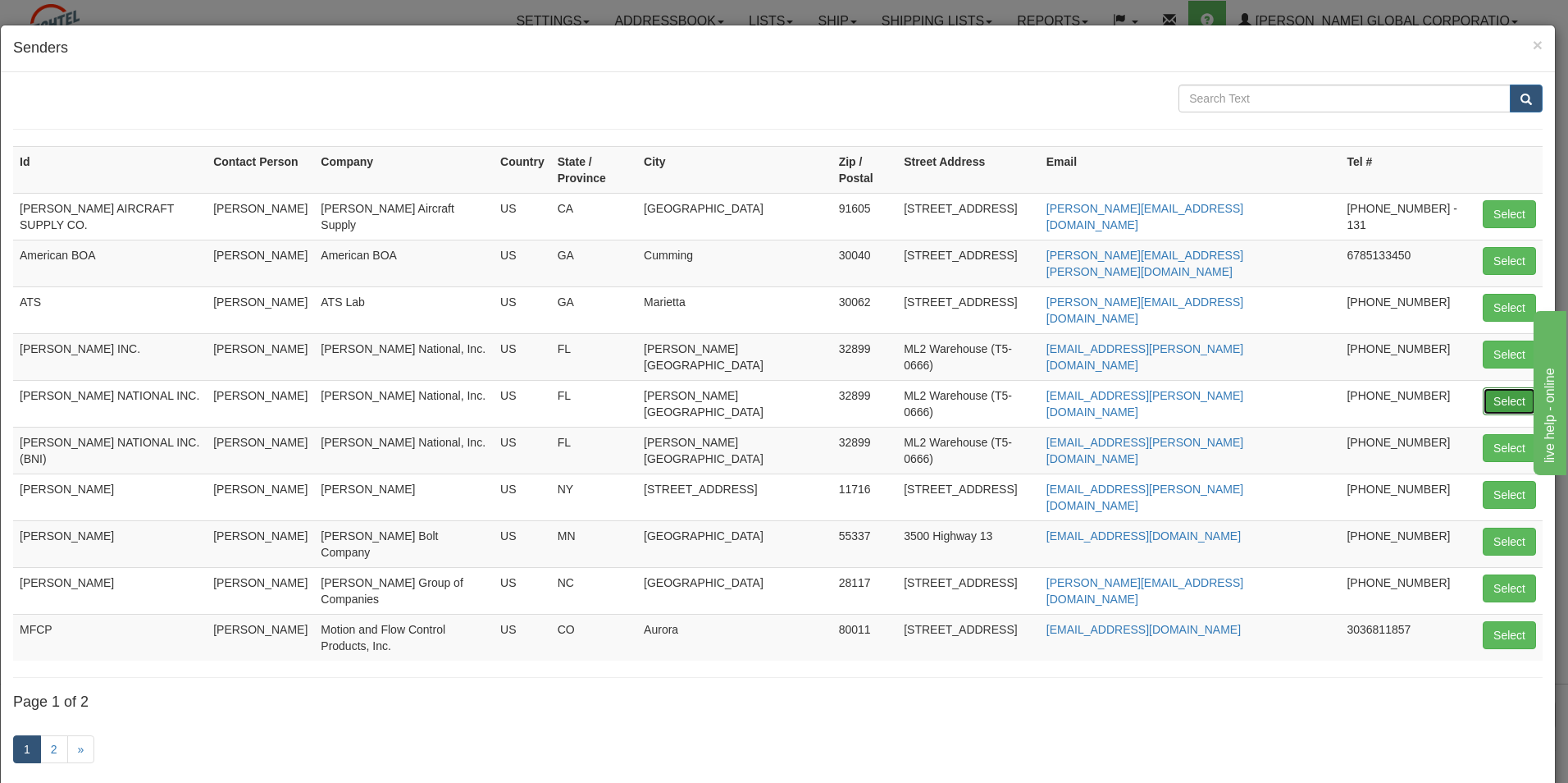
click at [1483, 387] on button "Select" at bounding box center [1510, 401] width 54 height 28
type input "BECHTEL NATIONAL INC."
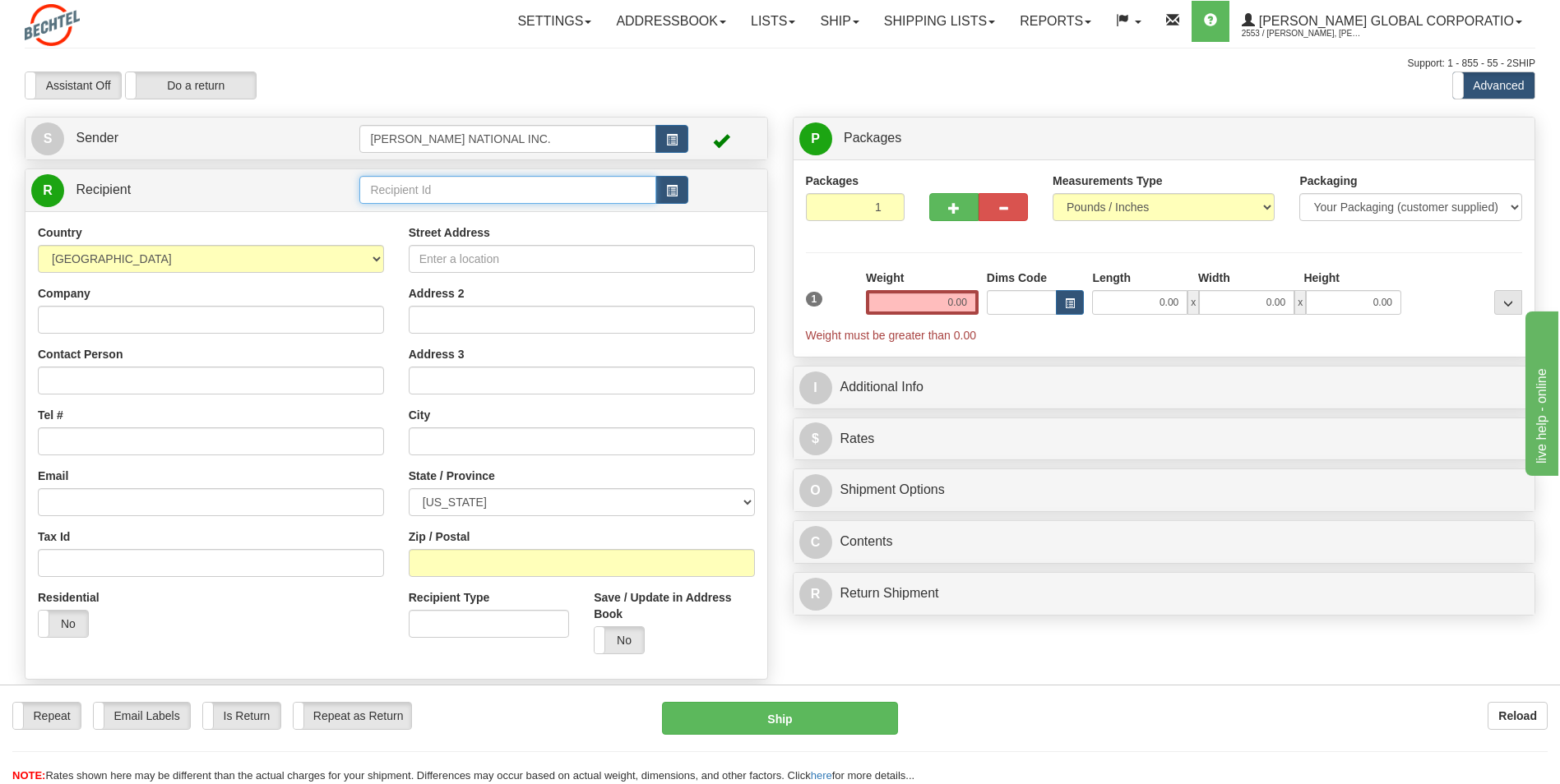
click at [559, 196] on input "text" at bounding box center [507, 190] width 296 height 28
click at [462, 220] on div "DAYTON T. BROWN" at bounding box center [504, 215] width 280 height 18
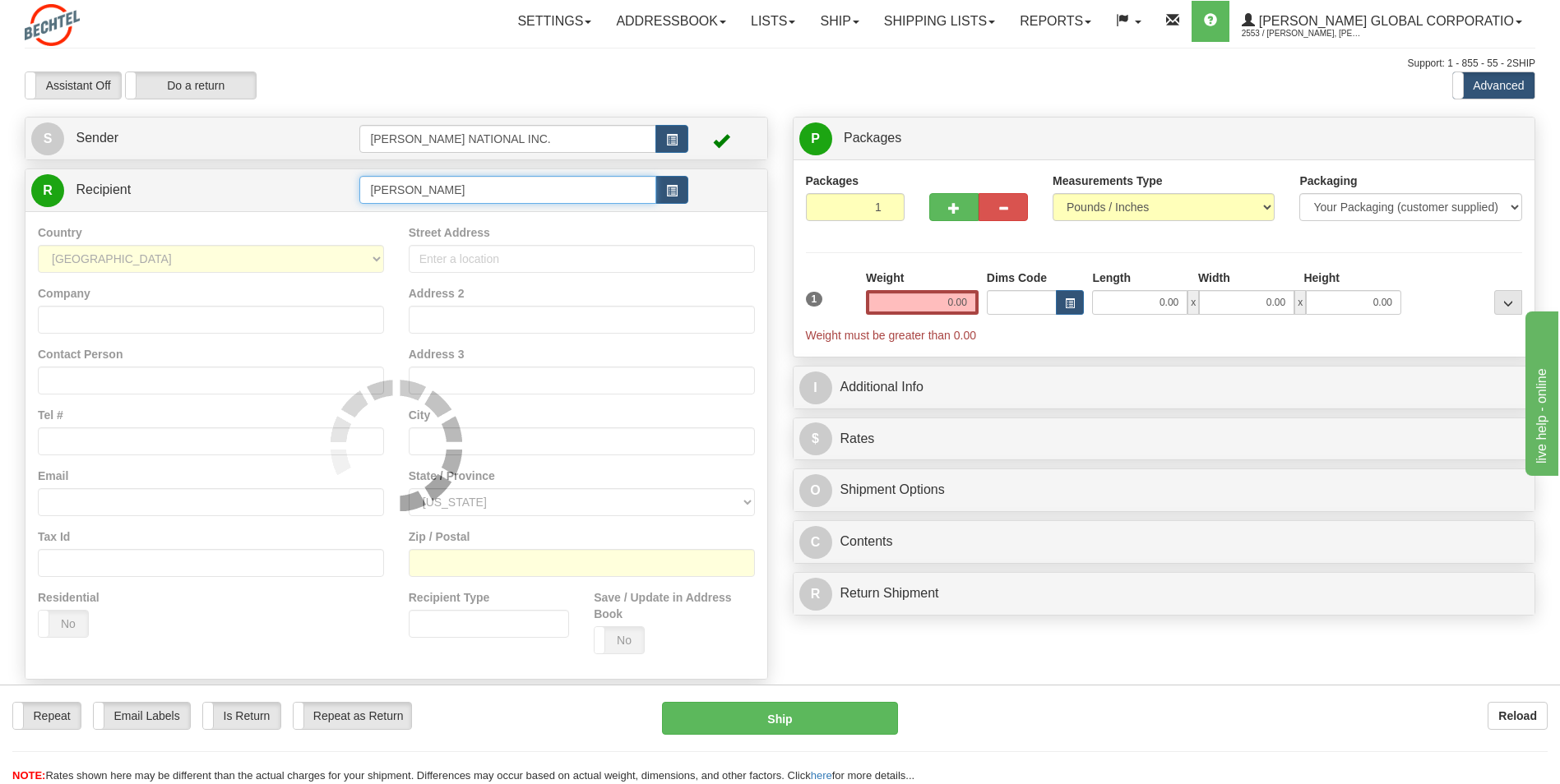
type input "DAYTON T. BROWN"
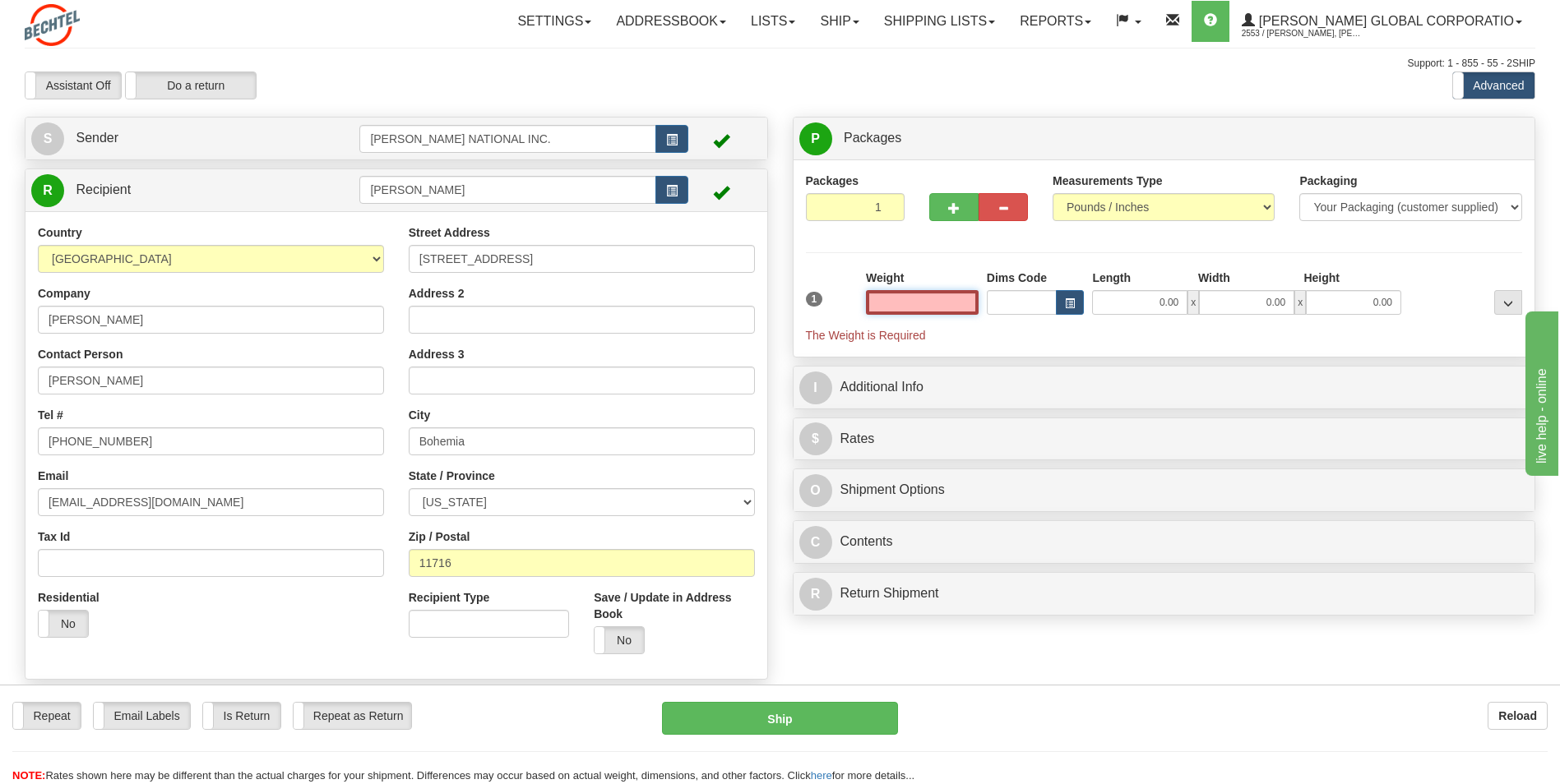
click at [947, 305] on input "text" at bounding box center [922, 302] width 113 height 25
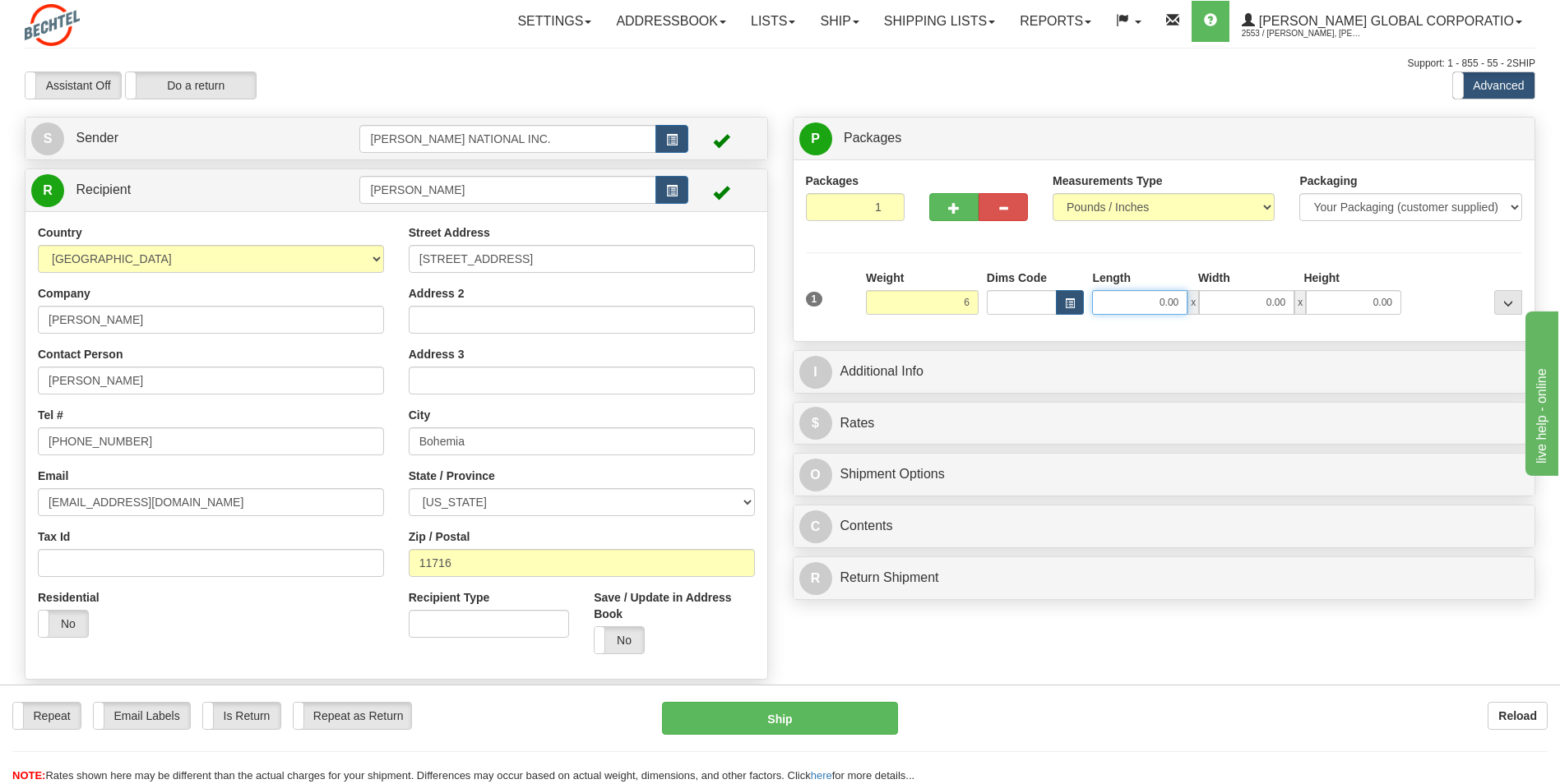
type input "6.00"
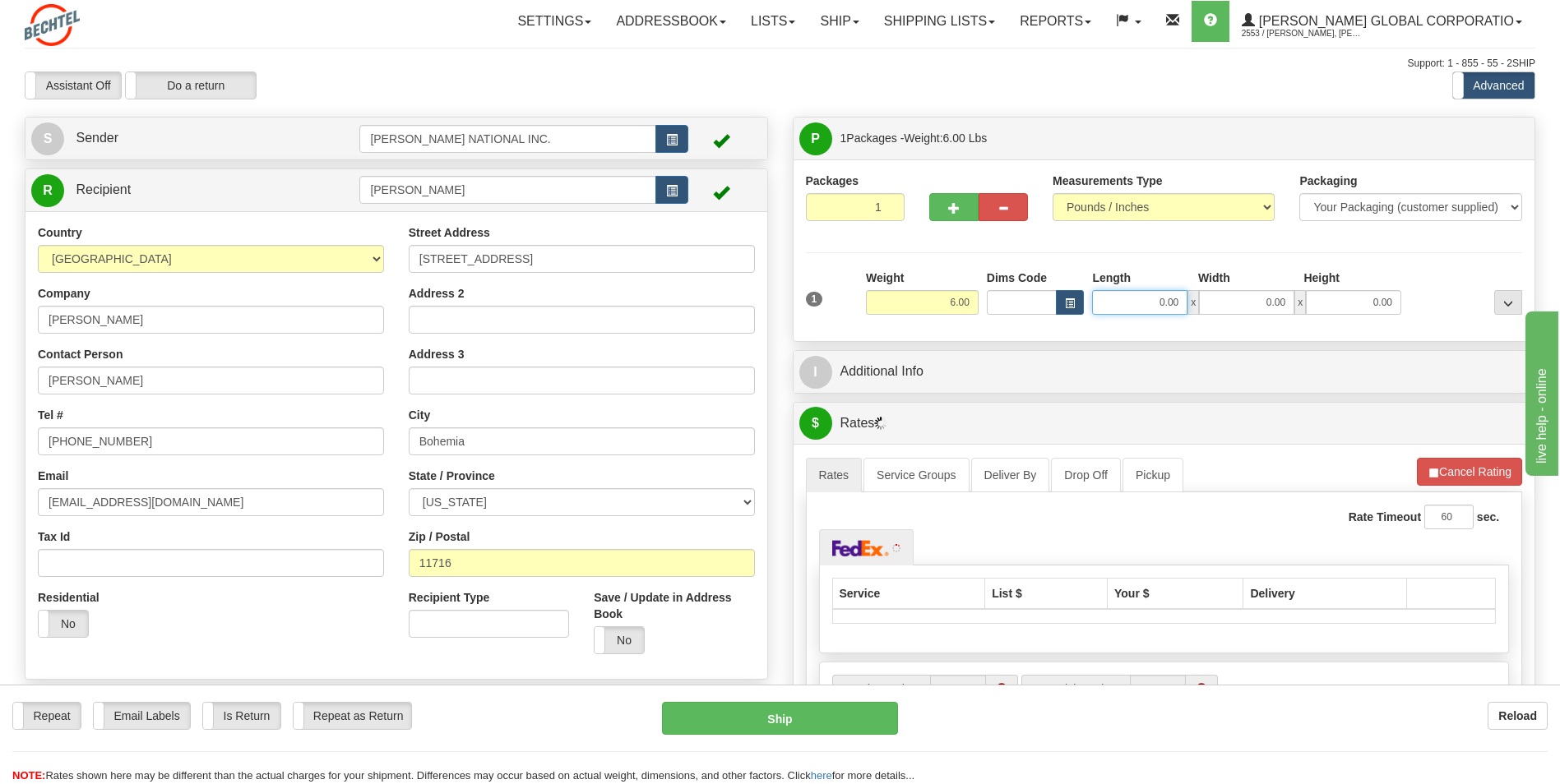
drag, startPoint x: 1158, startPoint y: 297, endPoint x: 1248, endPoint y: 297, distance: 90.0
click at [1248, 297] on div "0.00 x 0.00 x 0.00" at bounding box center [1247, 302] width 309 height 25
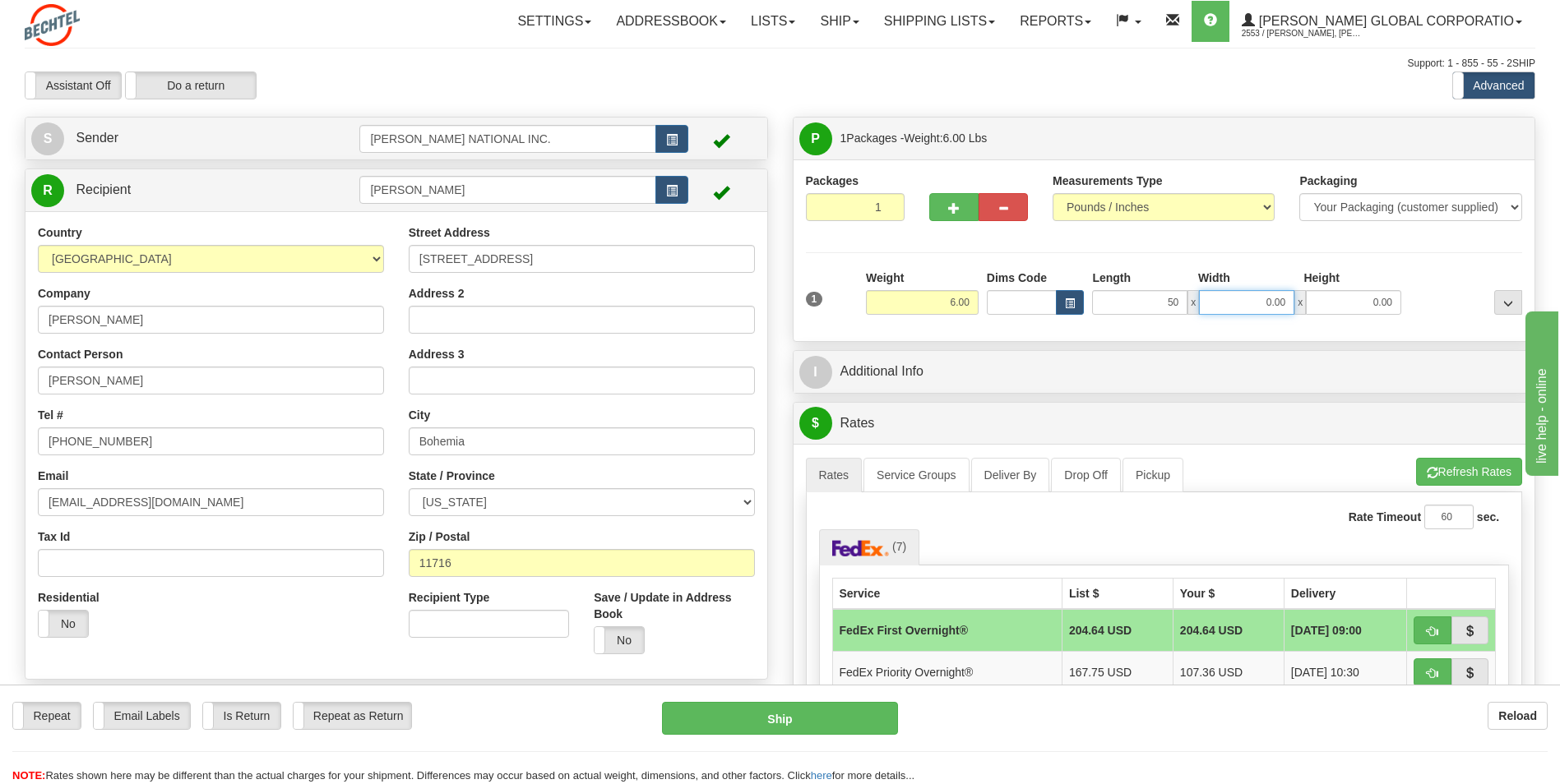
type input "50.00"
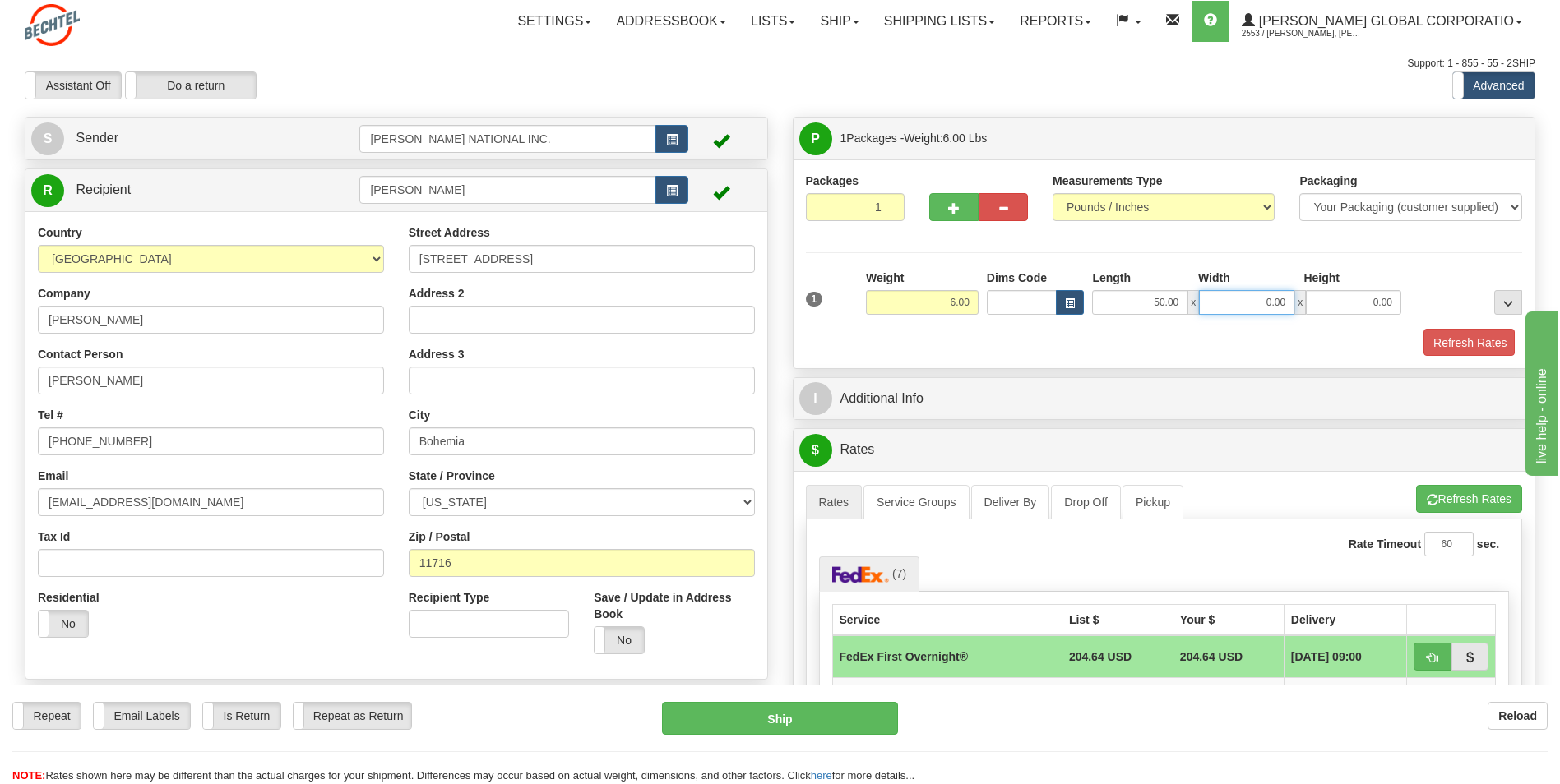
drag, startPoint x: 1270, startPoint y: 303, endPoint x: 1342, endPoint y: 308, distance: 72.2
click at [1342, 308] on div "50.00 x 0.00 x 0.00" at bounding box center [1247, 302] width 309 height 25
type input "7.00"
drag, startPoint x: 1359, startPoint y: 311, endPoint x: 1431, endPoint y: 316, distance: 72.2
click at [1431, 316] on div "1 Weight 6.00 Dims Code x x" at bounding box center [1164, 298] width 725 height 58
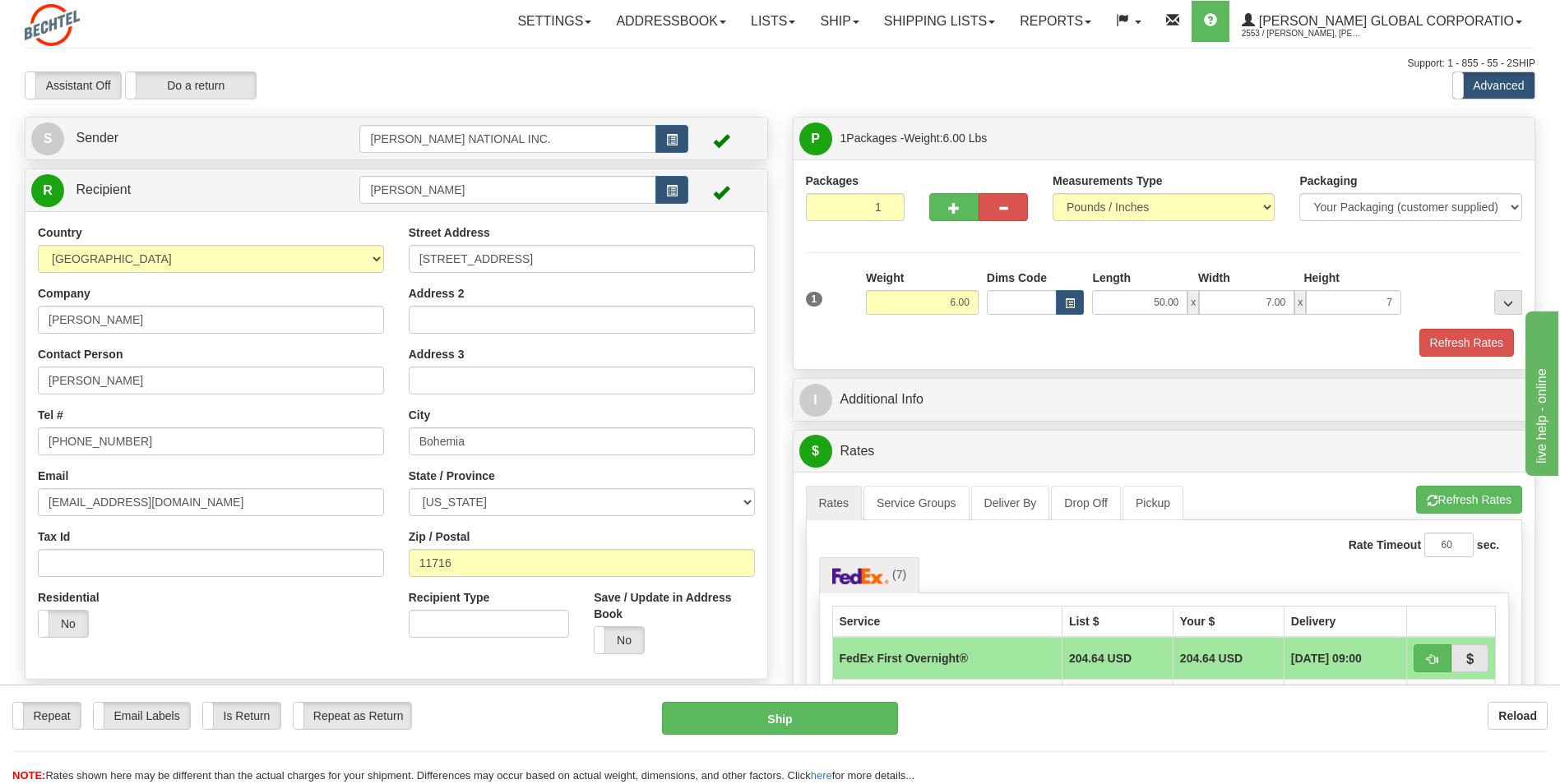
type input "7.00"
click at [1403, 282] on div "Height" at bounding box center [1352, 279] width 106 height 21
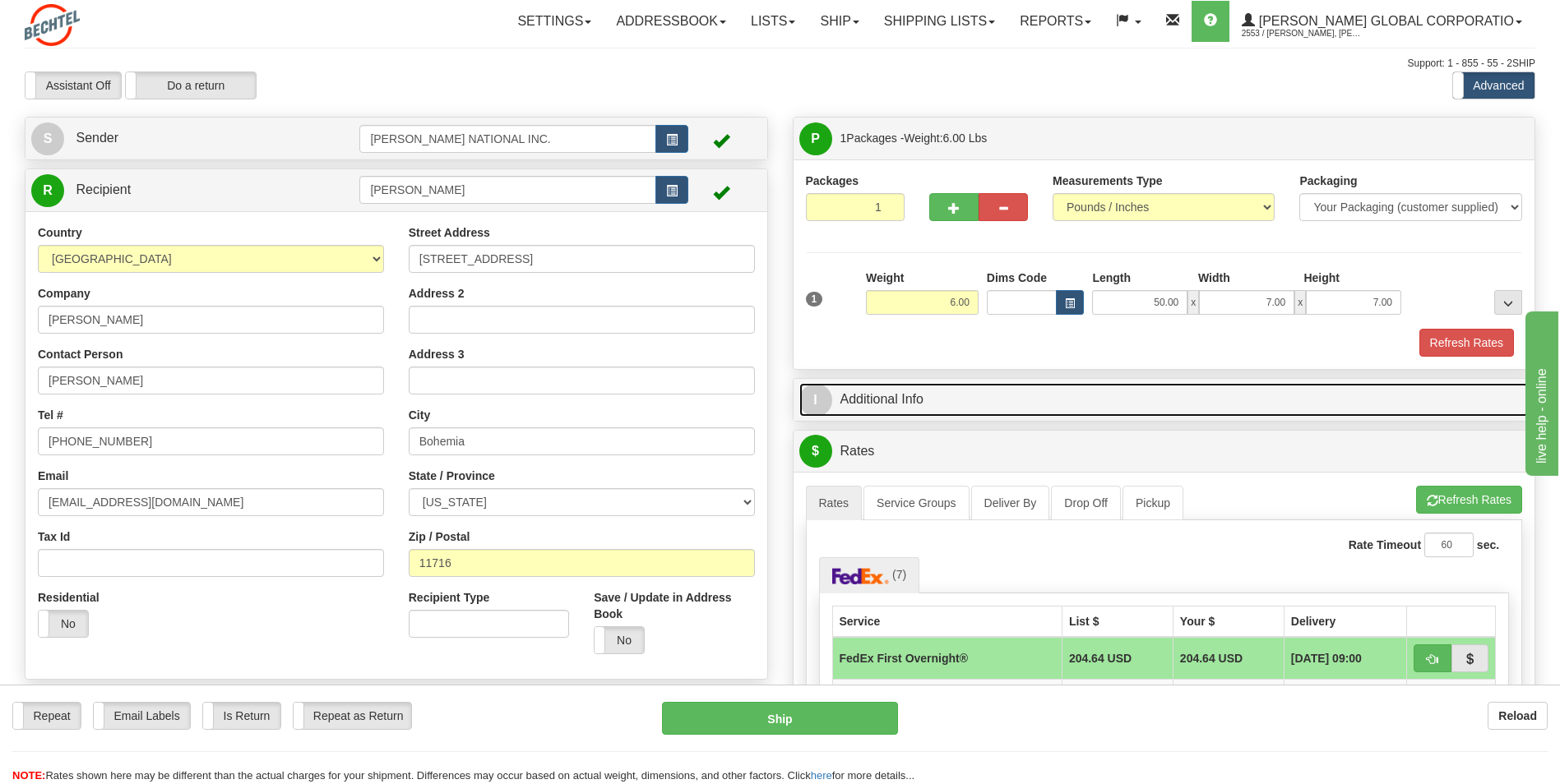
click at [975, 392] on link "I Additional Info" at bounding box center [1164, 400] width 730 height 34
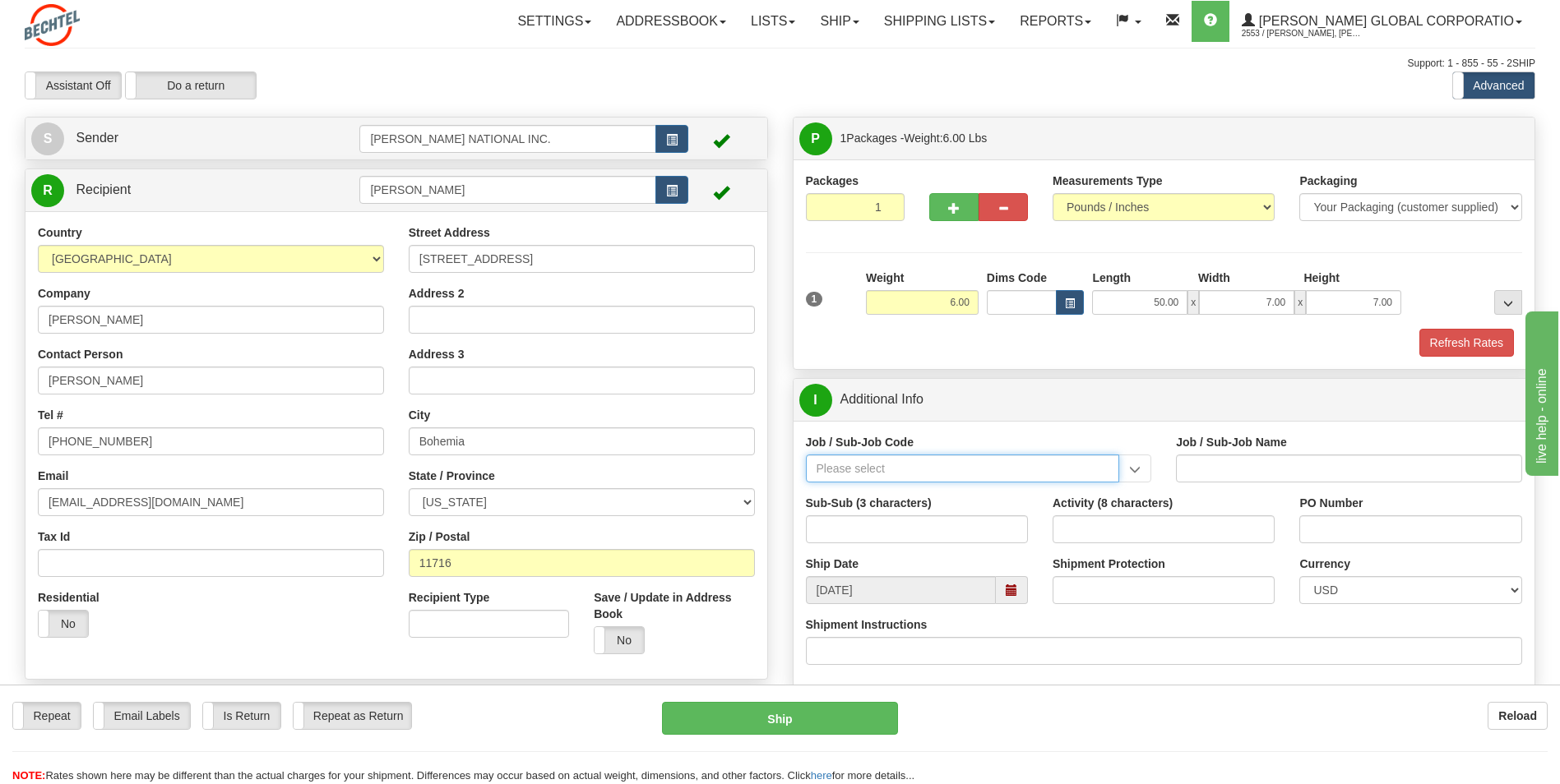
click at [993, 476] on input "Job / Sub-Job Code" at bounding box center [962, 468] width 314 height 28
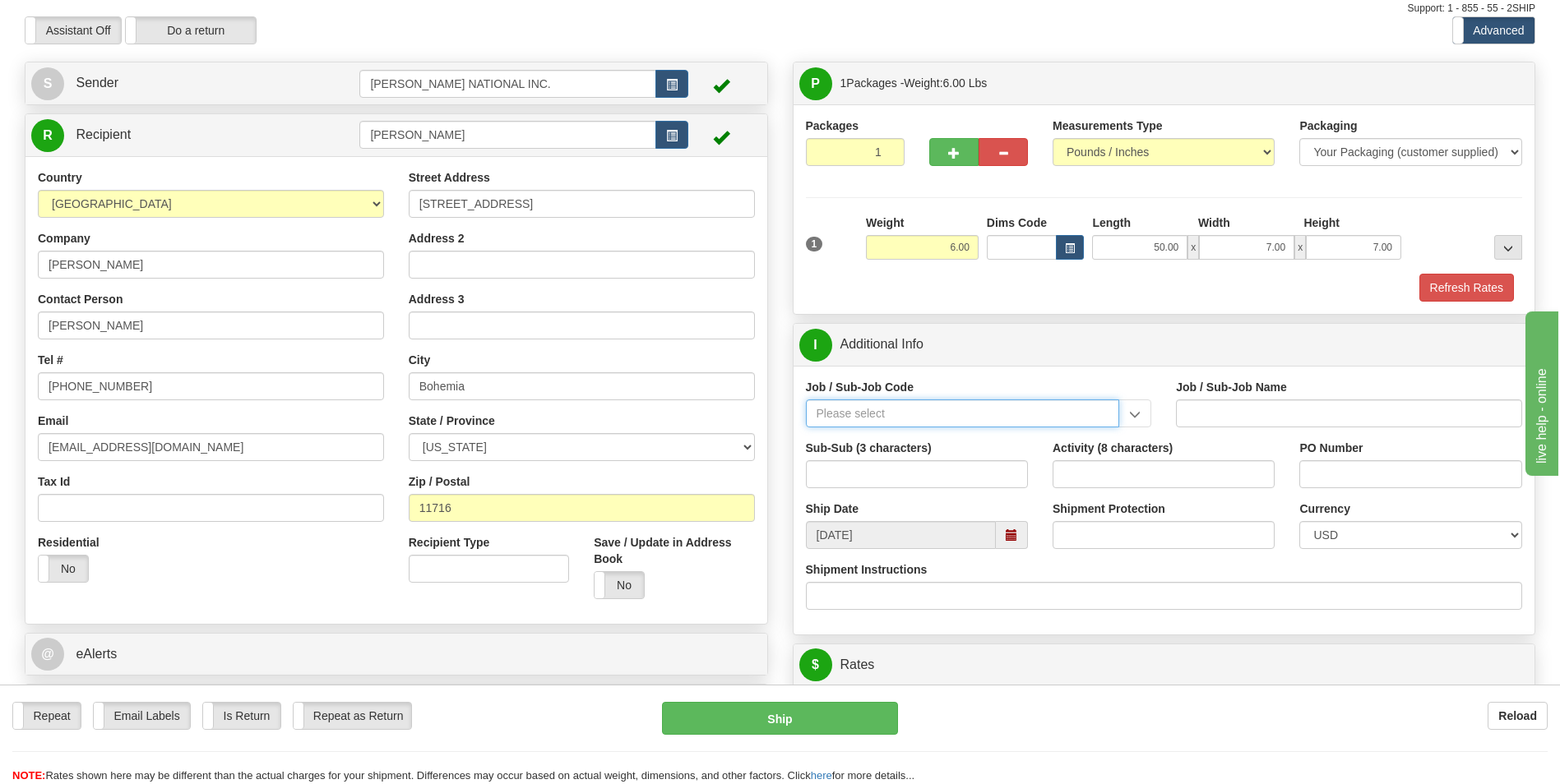
scroll to position [164, 0]
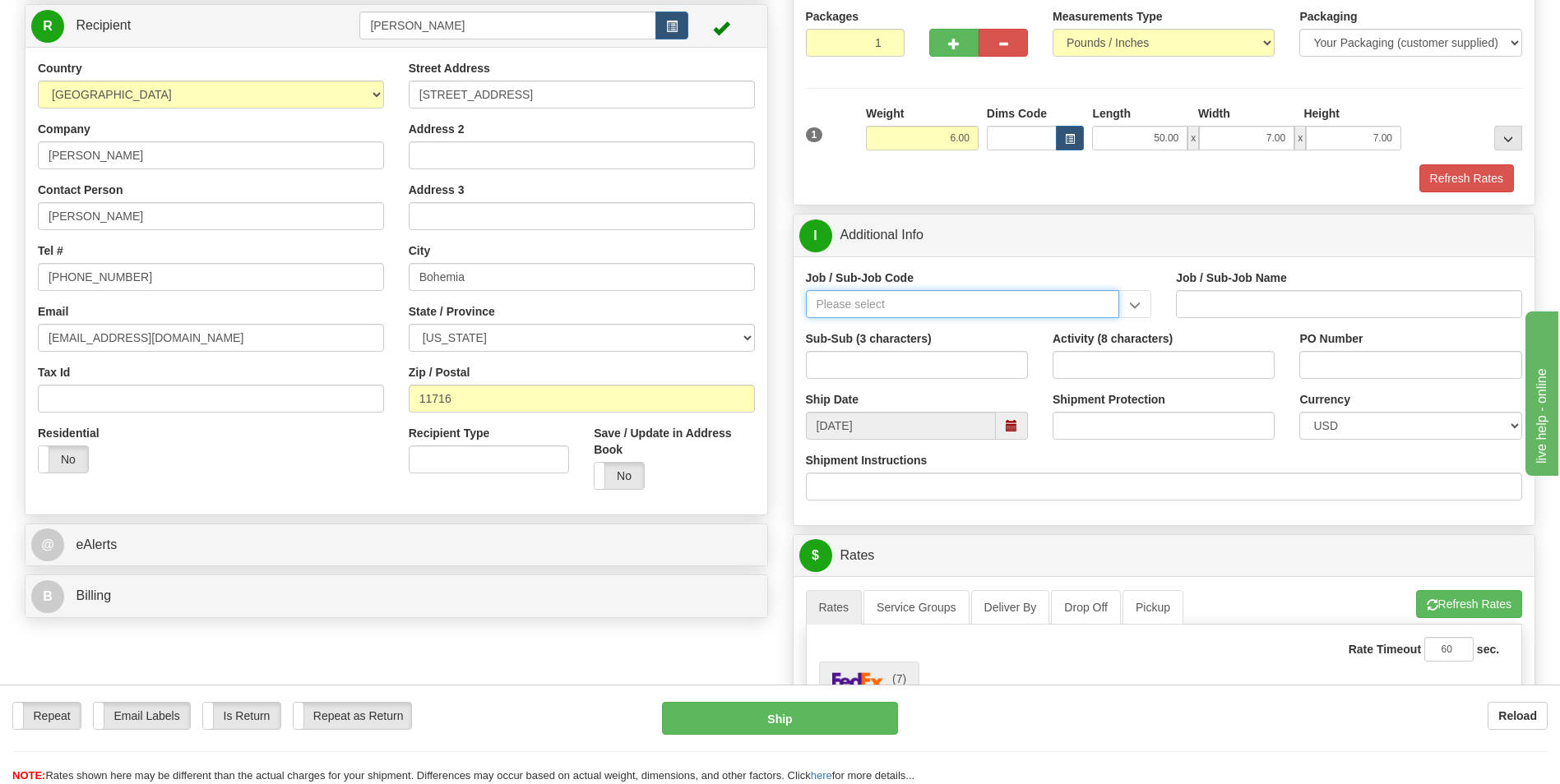
click at [944, 307] on input "Job / Sub-Job Code" at bounding box center [962, 303] width 314 height 28
drag, startPoint x: 923, startPoint y: 330, endPoint x: 937, endPoint y: 327, distance: 14.3
click at [926, 329] on div "26046-31P" at bounding box center [958, 329] width 298 height 18
type input "26046-31P"
type input "MOBILE LAUNCHER 2 - GENERAL REQUIREMENT / PROCURE"
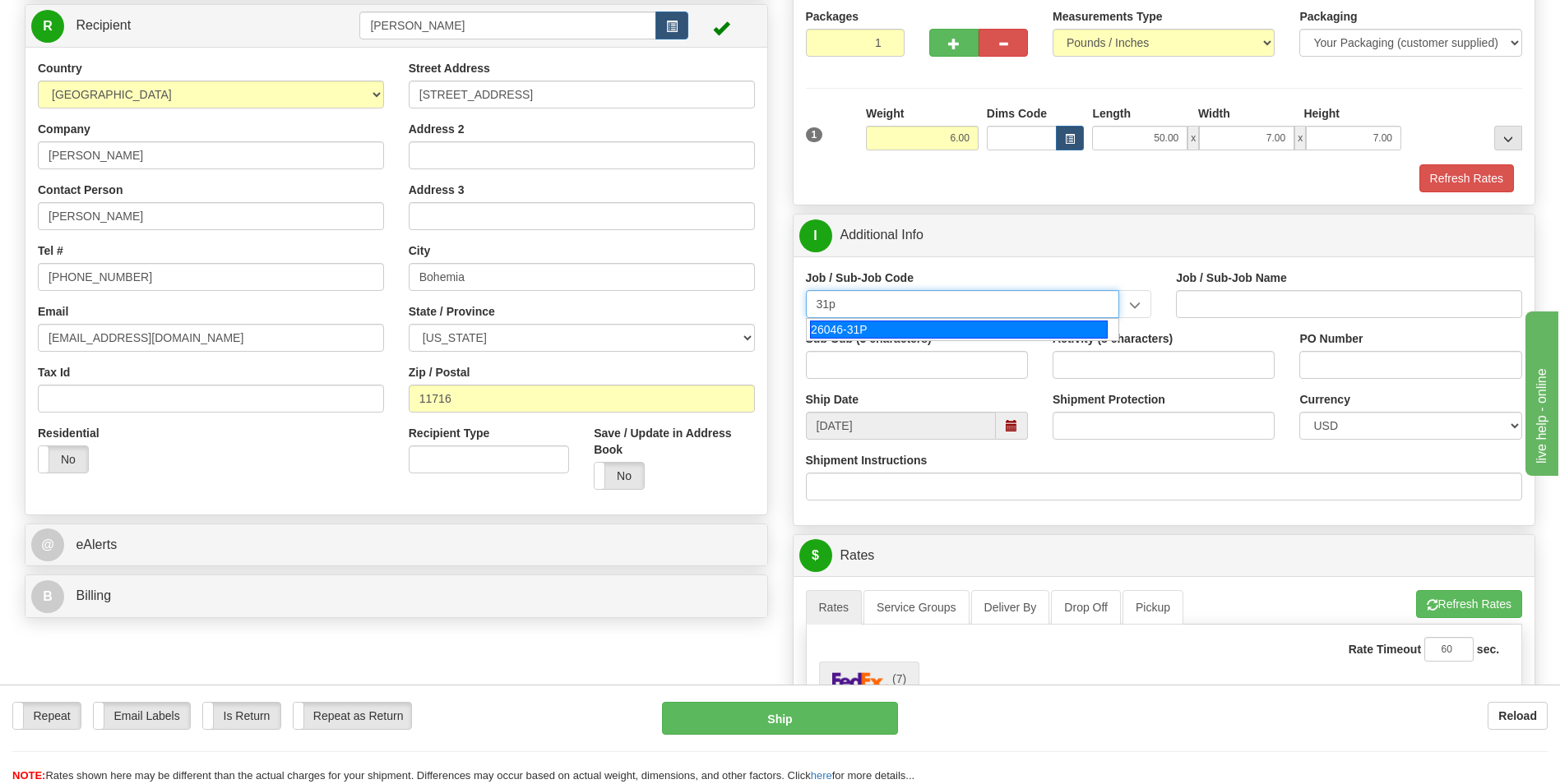
type input "26046-31P"
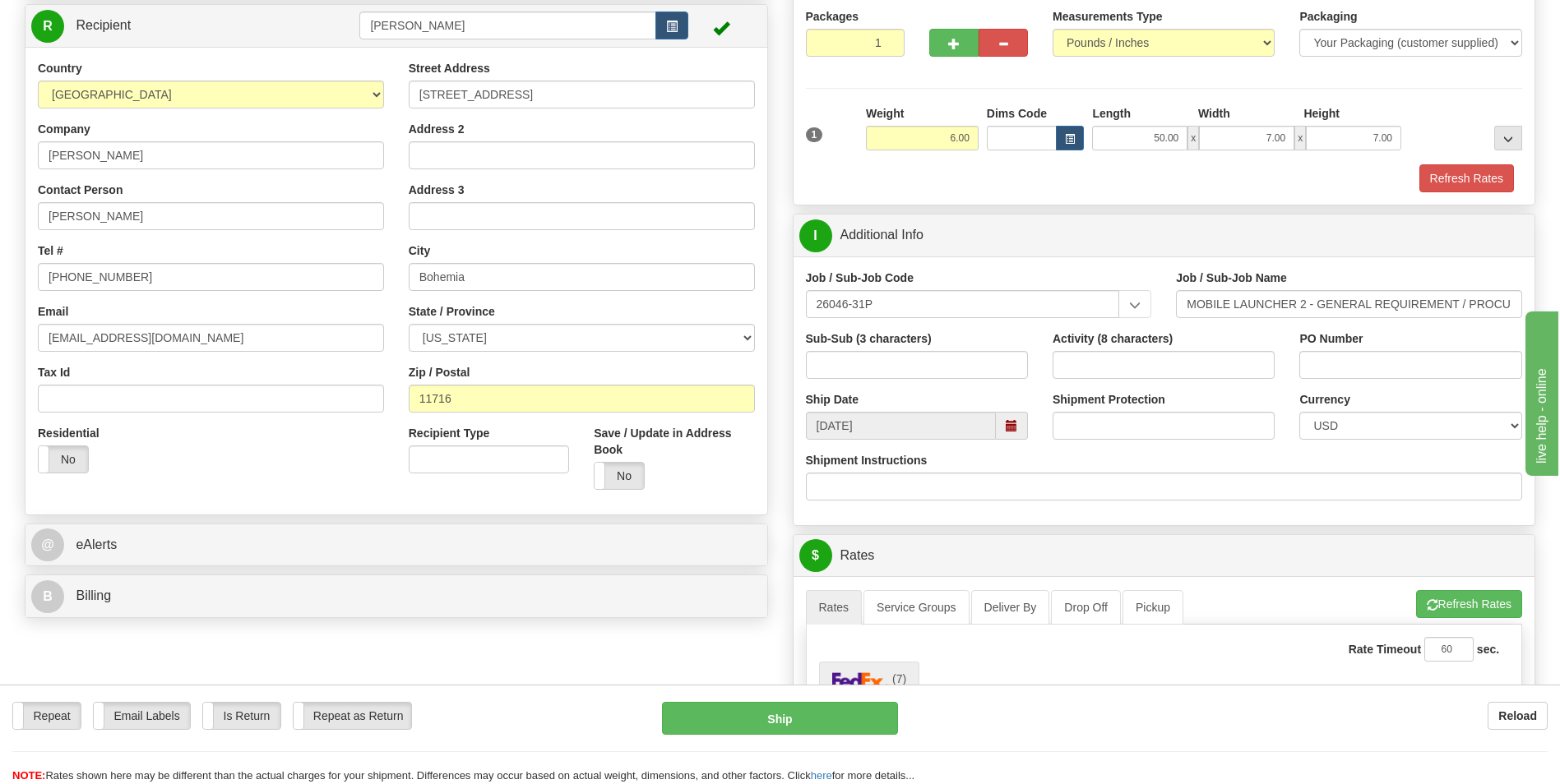
drag, startPoint x: 827, startPoint y: 350, endPoint x: 854, endPoint y: 354, distance: 27.3
click at [834, 350] on div "Sub-Sub (3 characters)" at bounding box center [917, 354] width 222 height 48
drag, startPoint x: 861, startPoint y: 362, endPoint x: 872, endPoint y: 371, distance: 14.2
click at [862, 362] on input "Sub-Sub (3 characters)" at bounding box center [917, 364] width 222 height 28
type input "ML2"
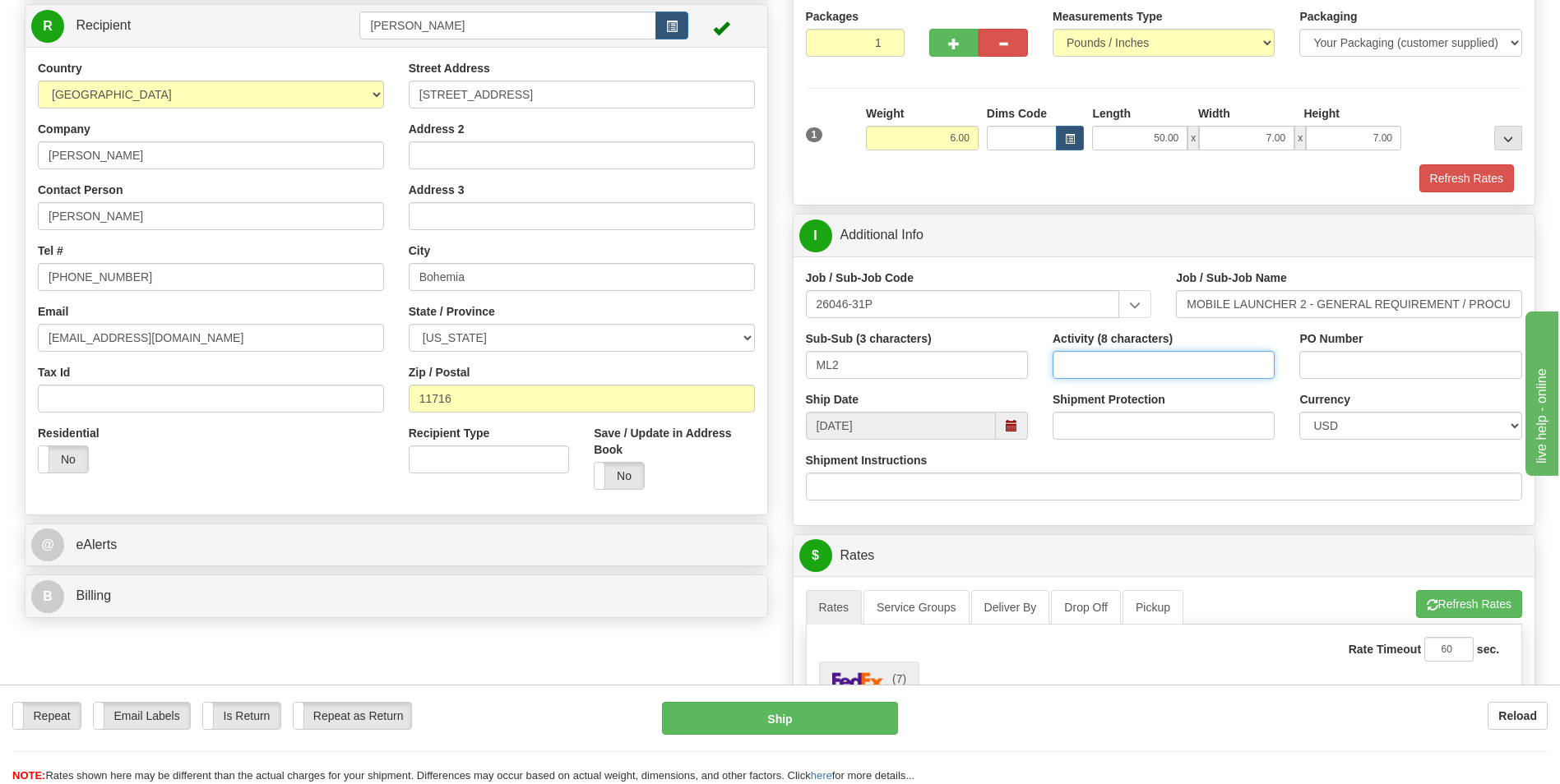
click at [1164, 366] on input "Activity (8 characters)" at bounding box center [1163, 364] width 222 height 28
type input "00000085"
click at [1437, 350] on input "PO Number" at bounding box center [1410, 364] width 222 height 28
click at [1357, 371] on div "PO Number" at bounding box center [1410, 360] width 247 height 61
click at [1356, 367] on input "PO Number" at bounding box center [1410, 364] width 222 height 28
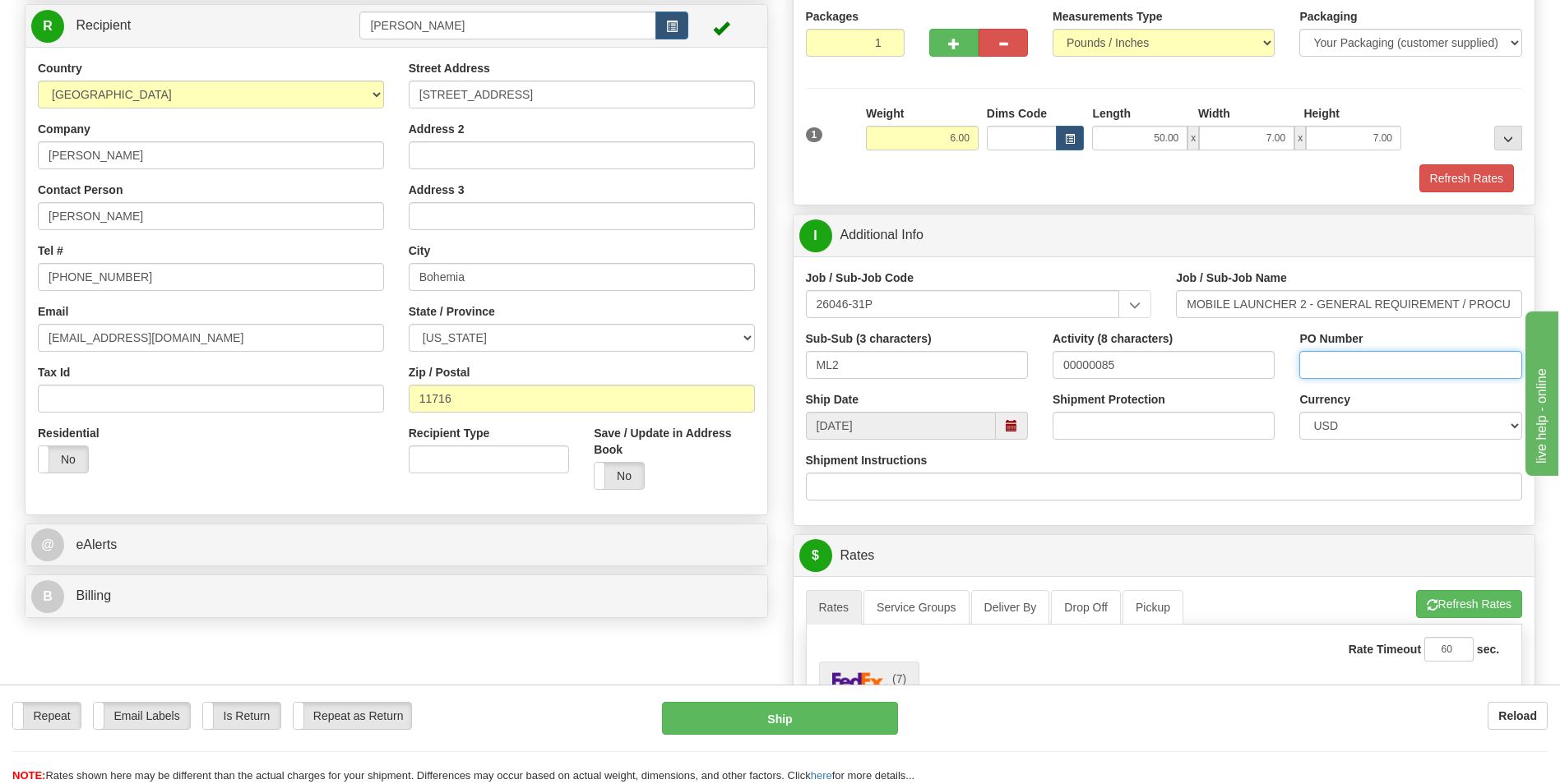
paste input "MWR-137832"
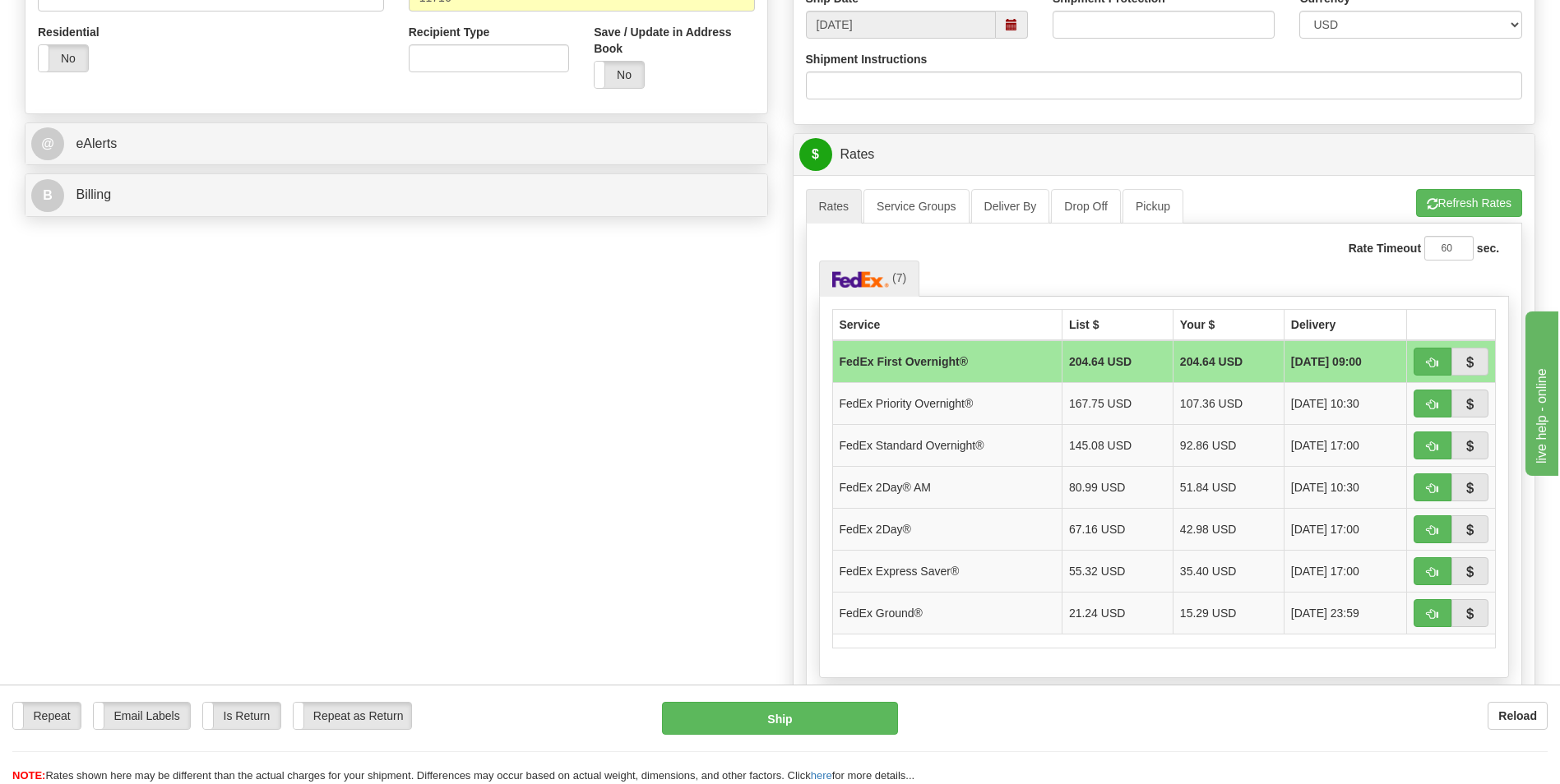
scroll to position [575, 0]
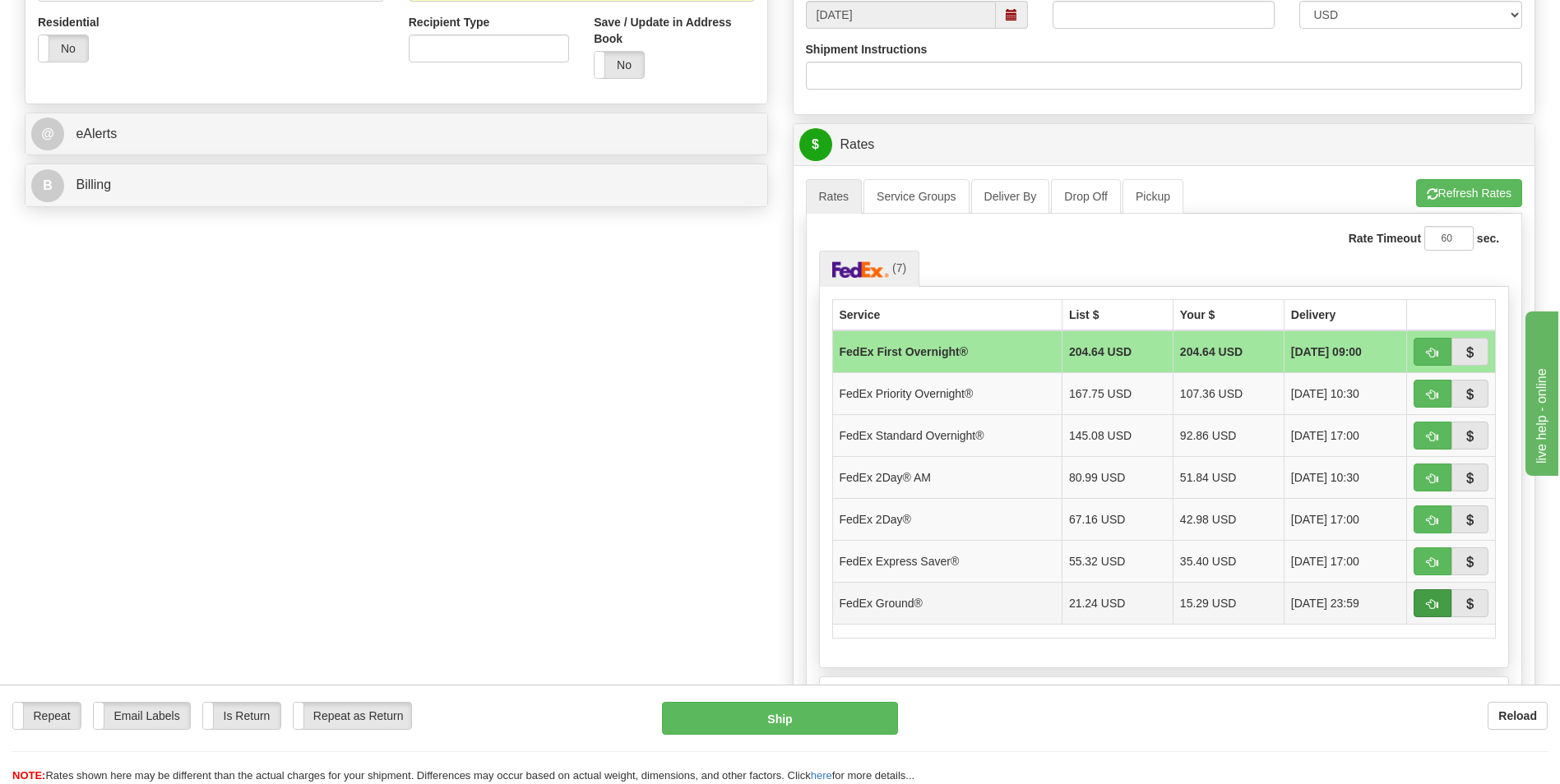
type input "MWR-137832"
click at [1438, 604] on button "button" at bounding box center [1432, 603] width 38 height 28
type input "92"
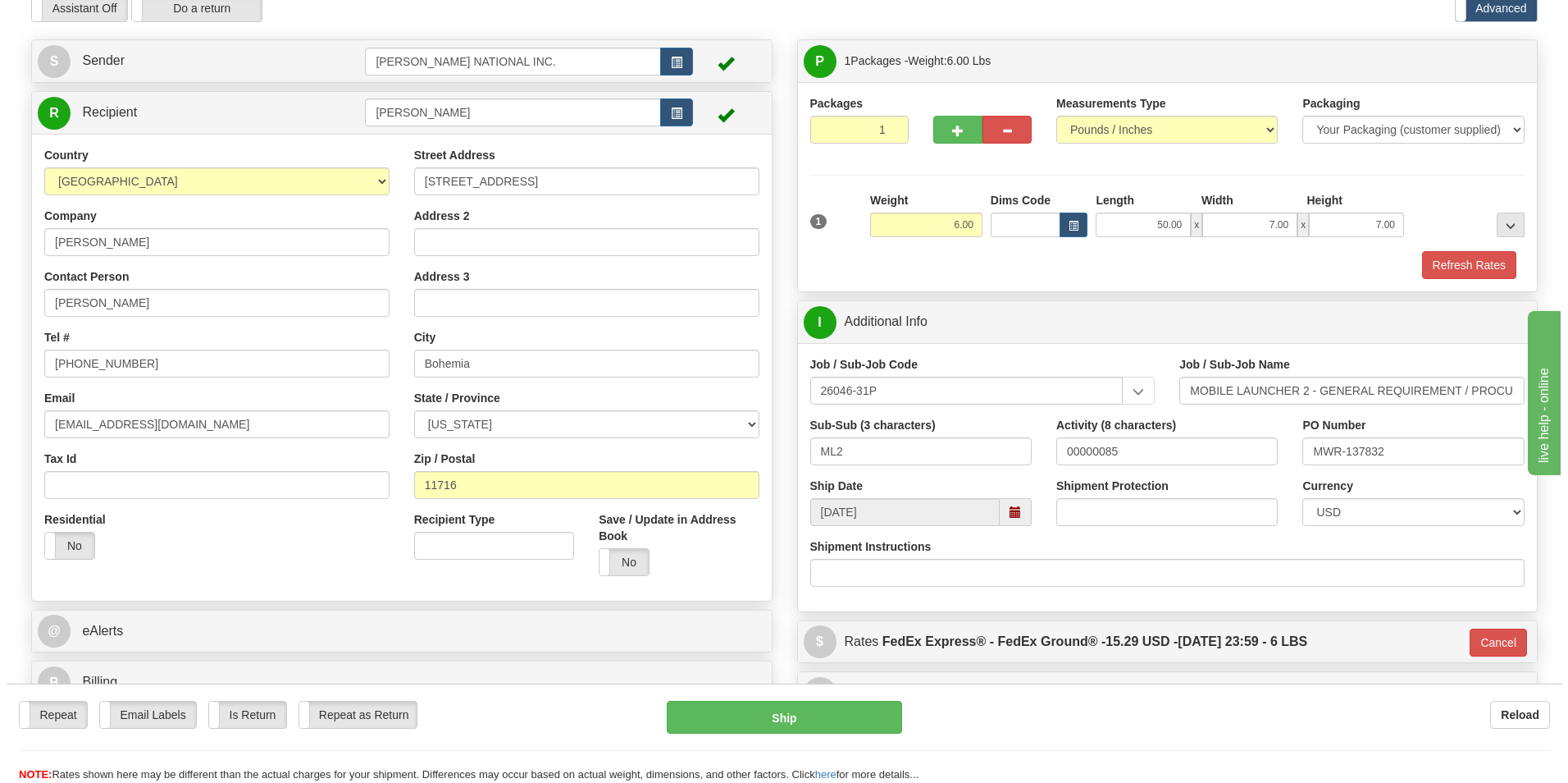
scroll to position [76, 0]
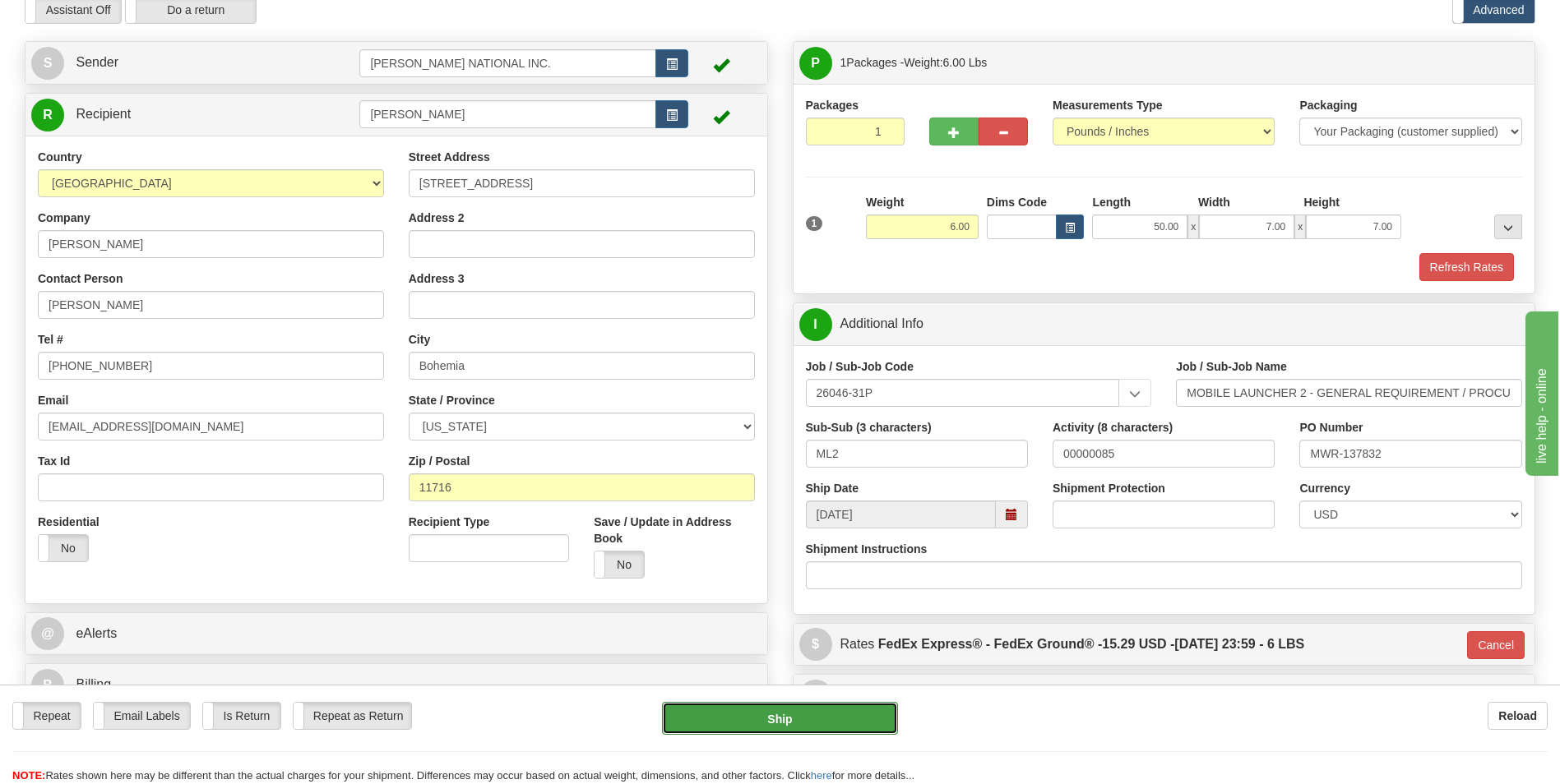
click at [798, 725] on button "Ship" at bounding box center [779, 718] width 235 height 33
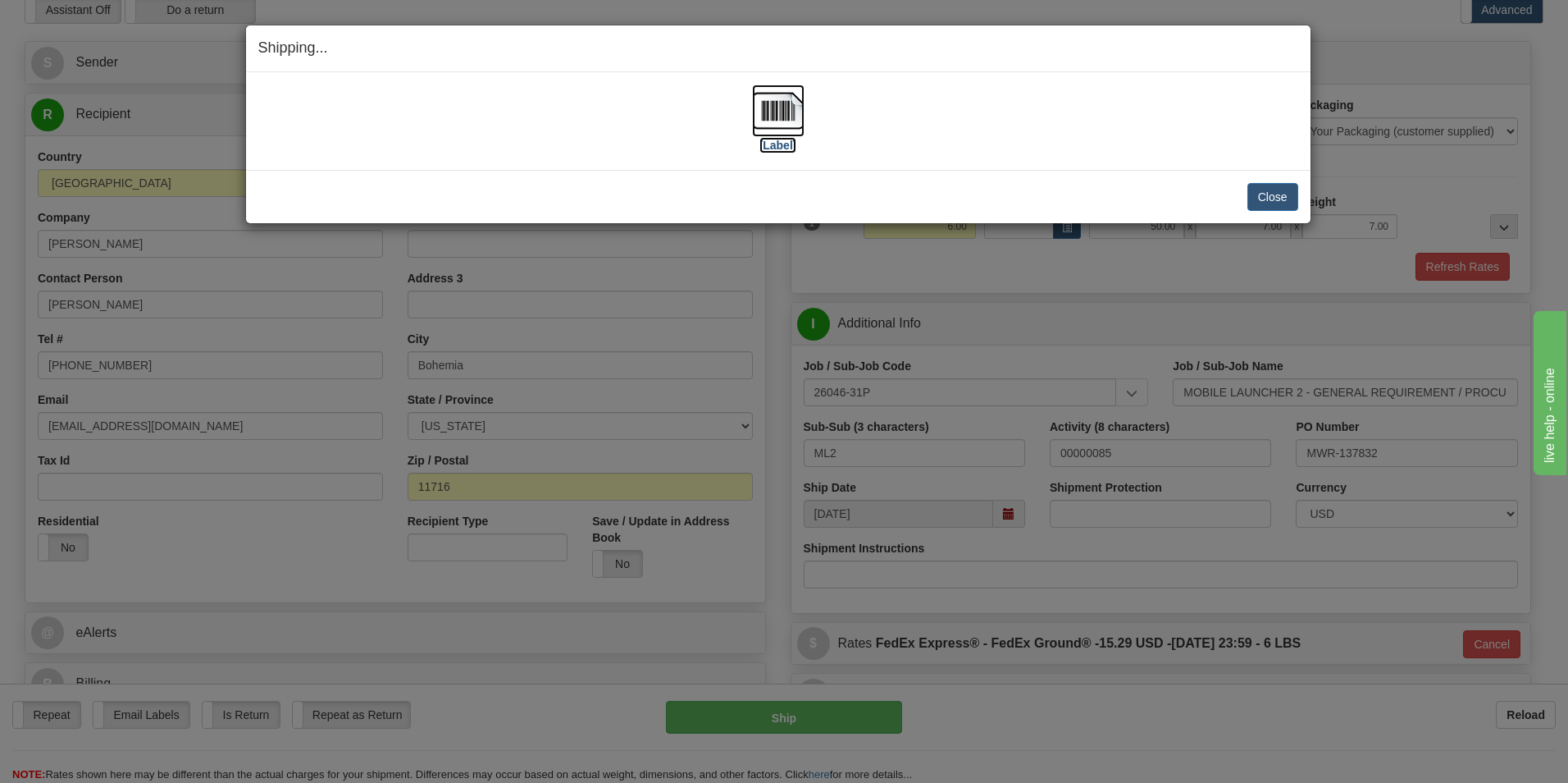
click at [772, 123] on img at bounding box center [778, 111] width 53 height 53
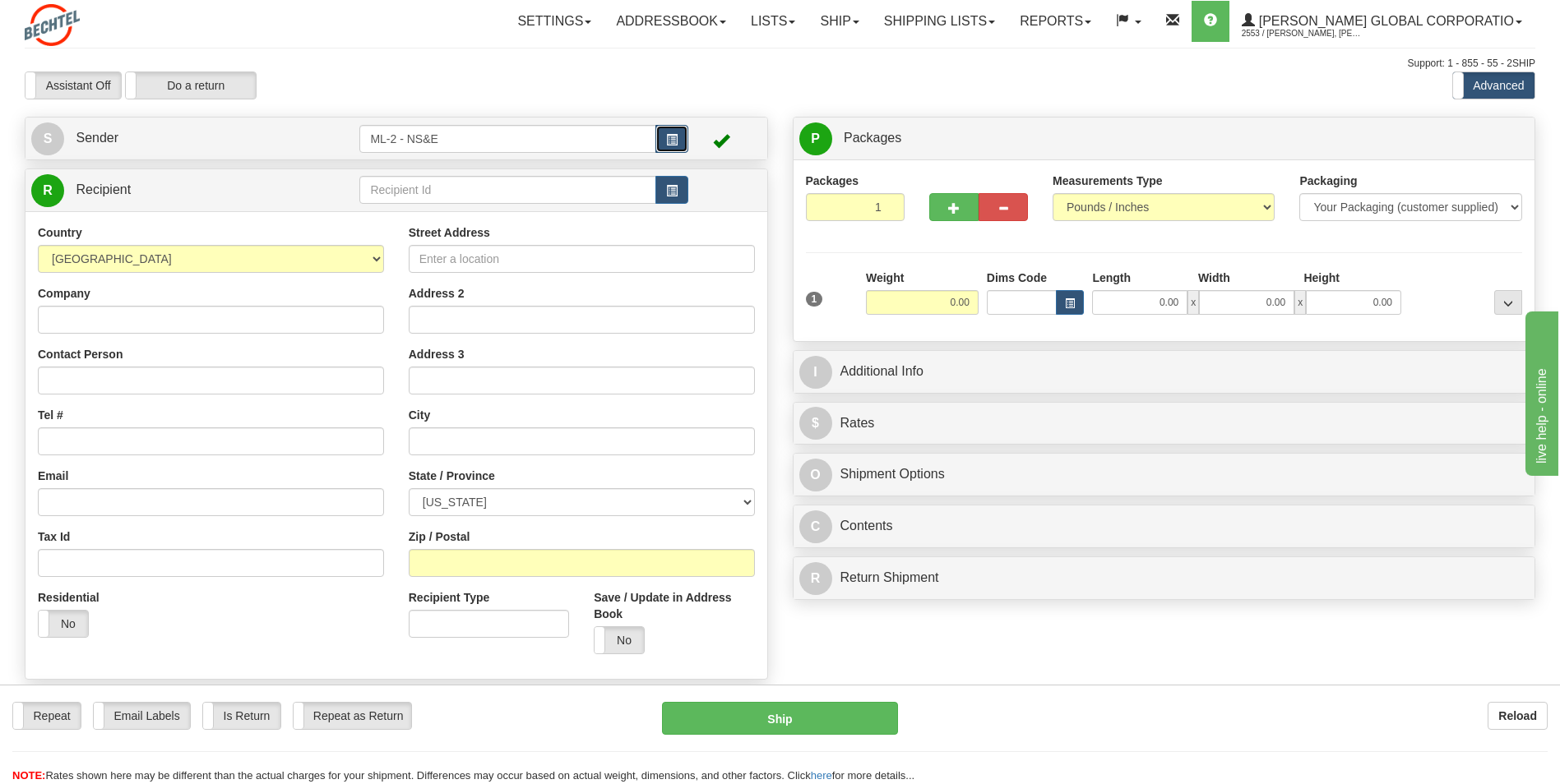
click at [664, 127] on button "button" at bounding box center [672, 139] width 33 height 28
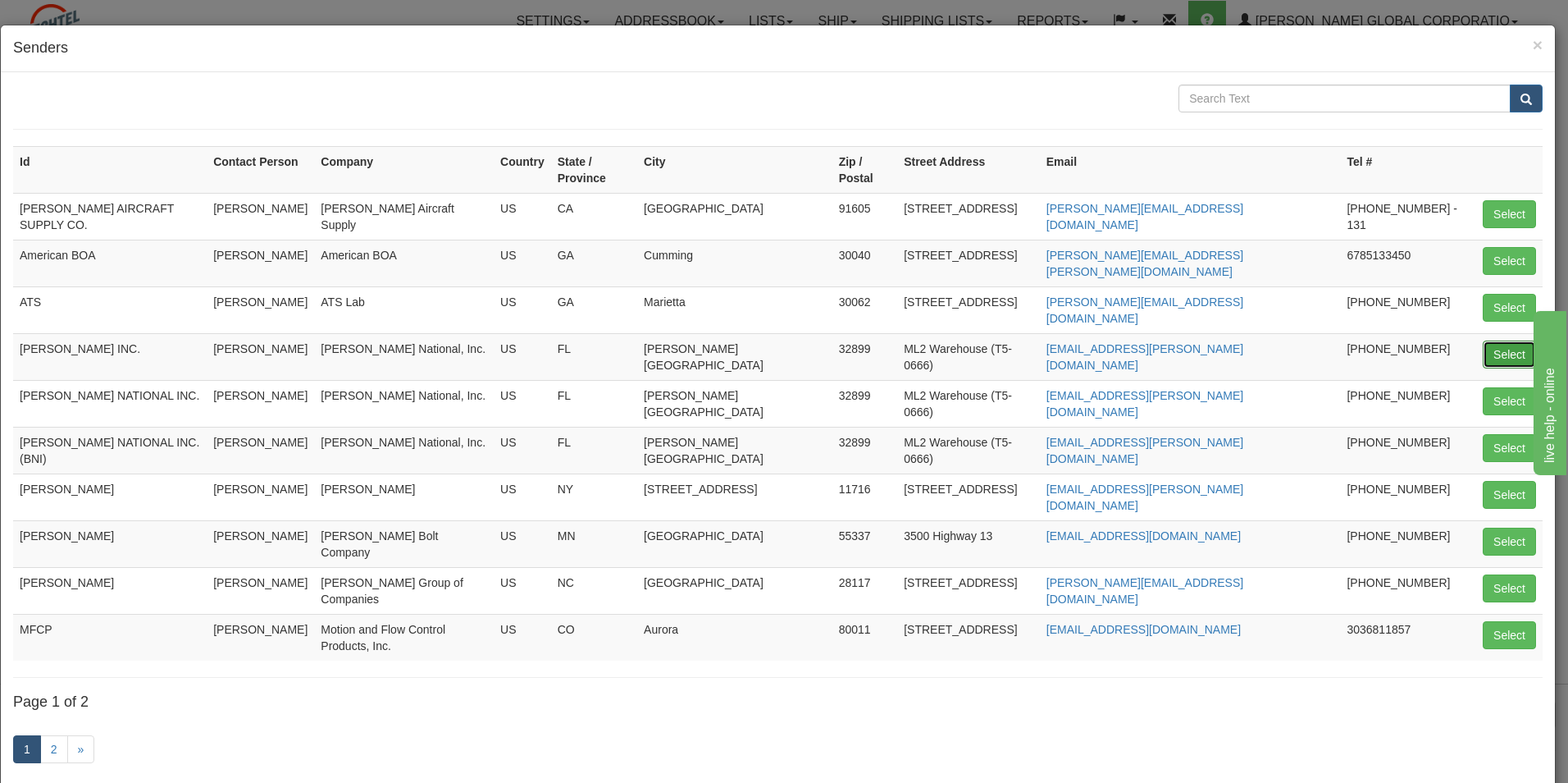
click at [1515, 340] on button "Select" at bounding box center [1510, 354] width 54 height 28
type input "BECHTEL INC."
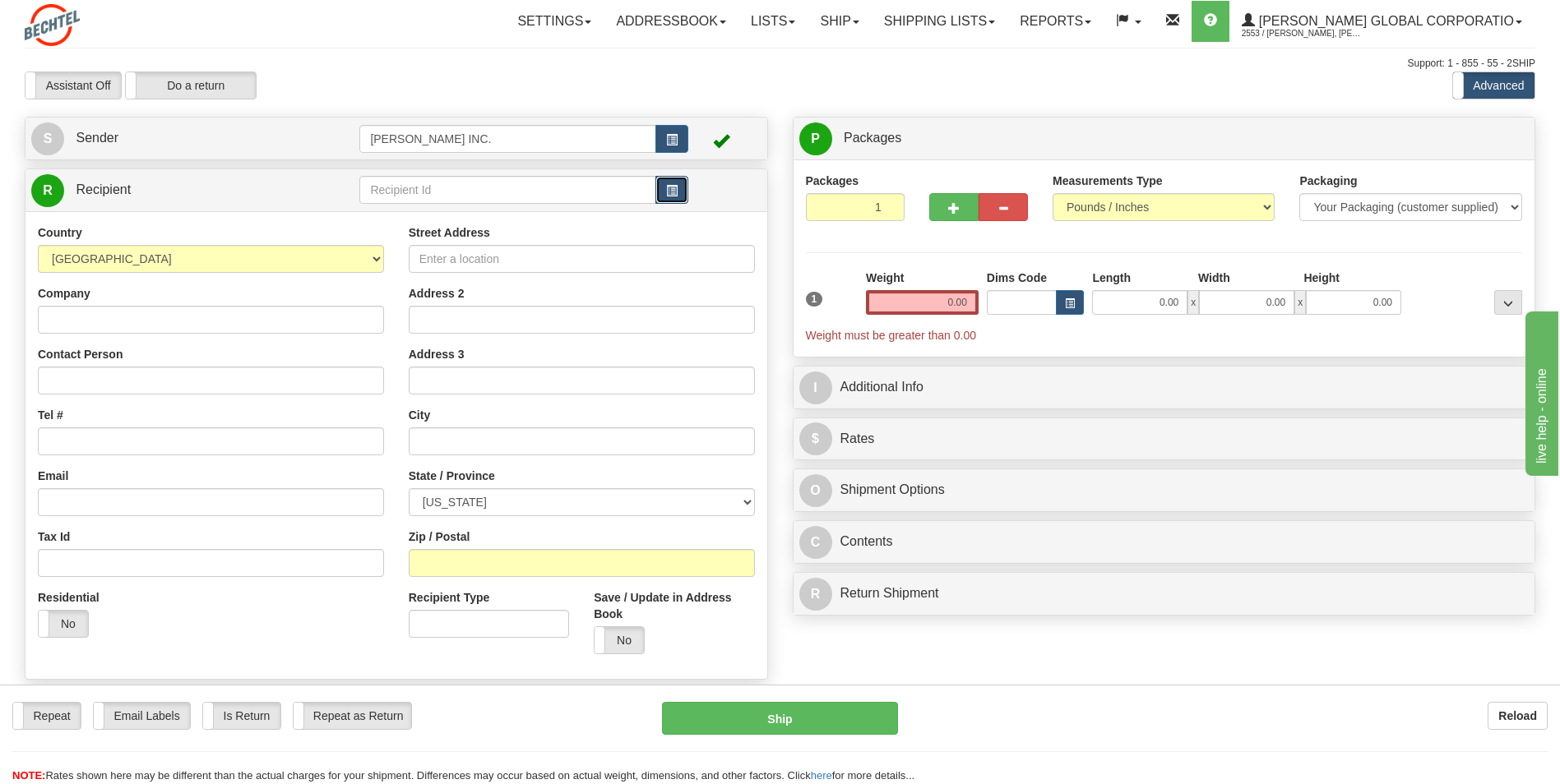
click at [657, 190] on button "button" at bounding box center [672, 190] width 33 height 28
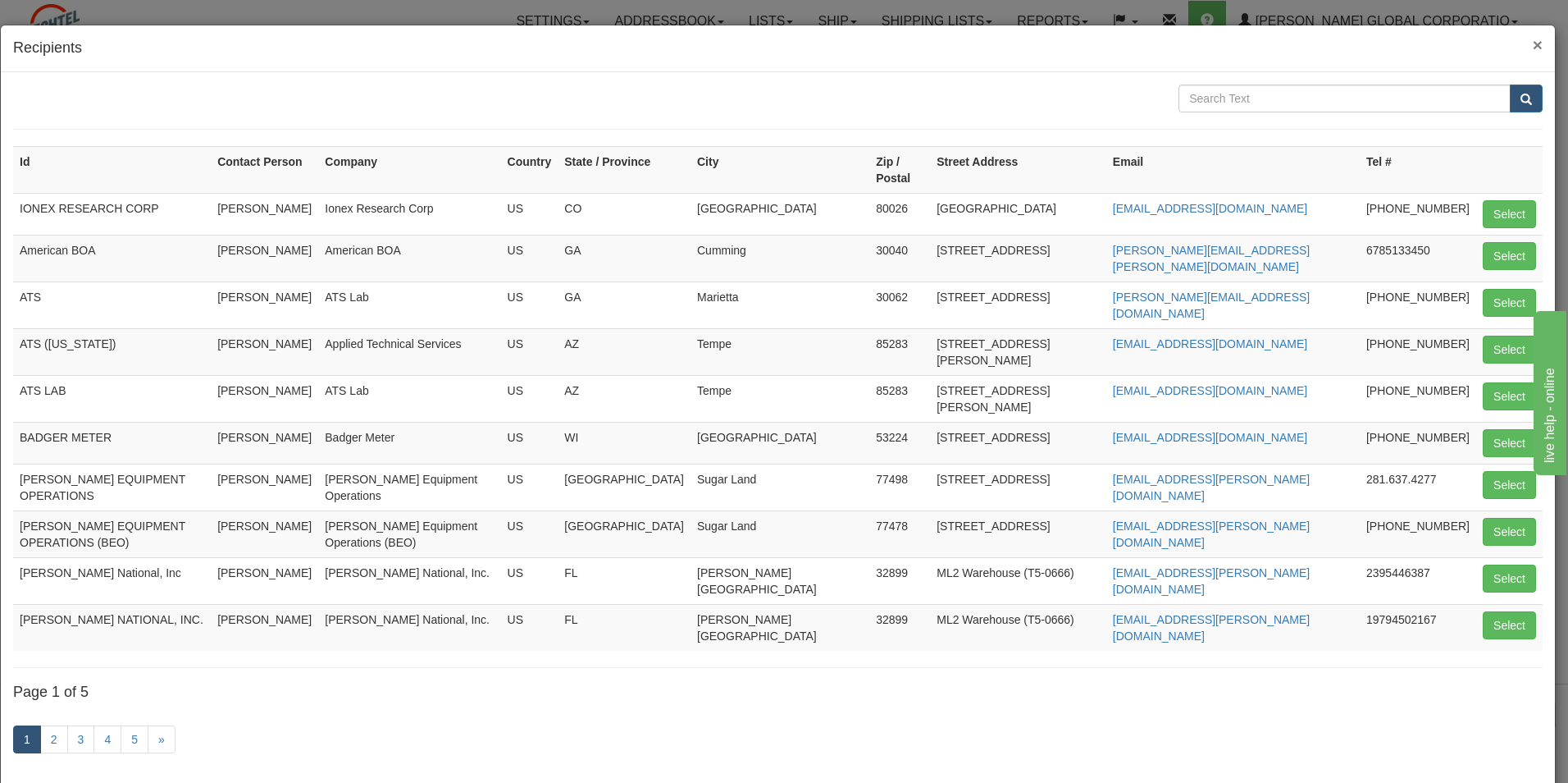
click at [1533, 46] on span "×" at bounding box center [1538, 45] width 10 height 19
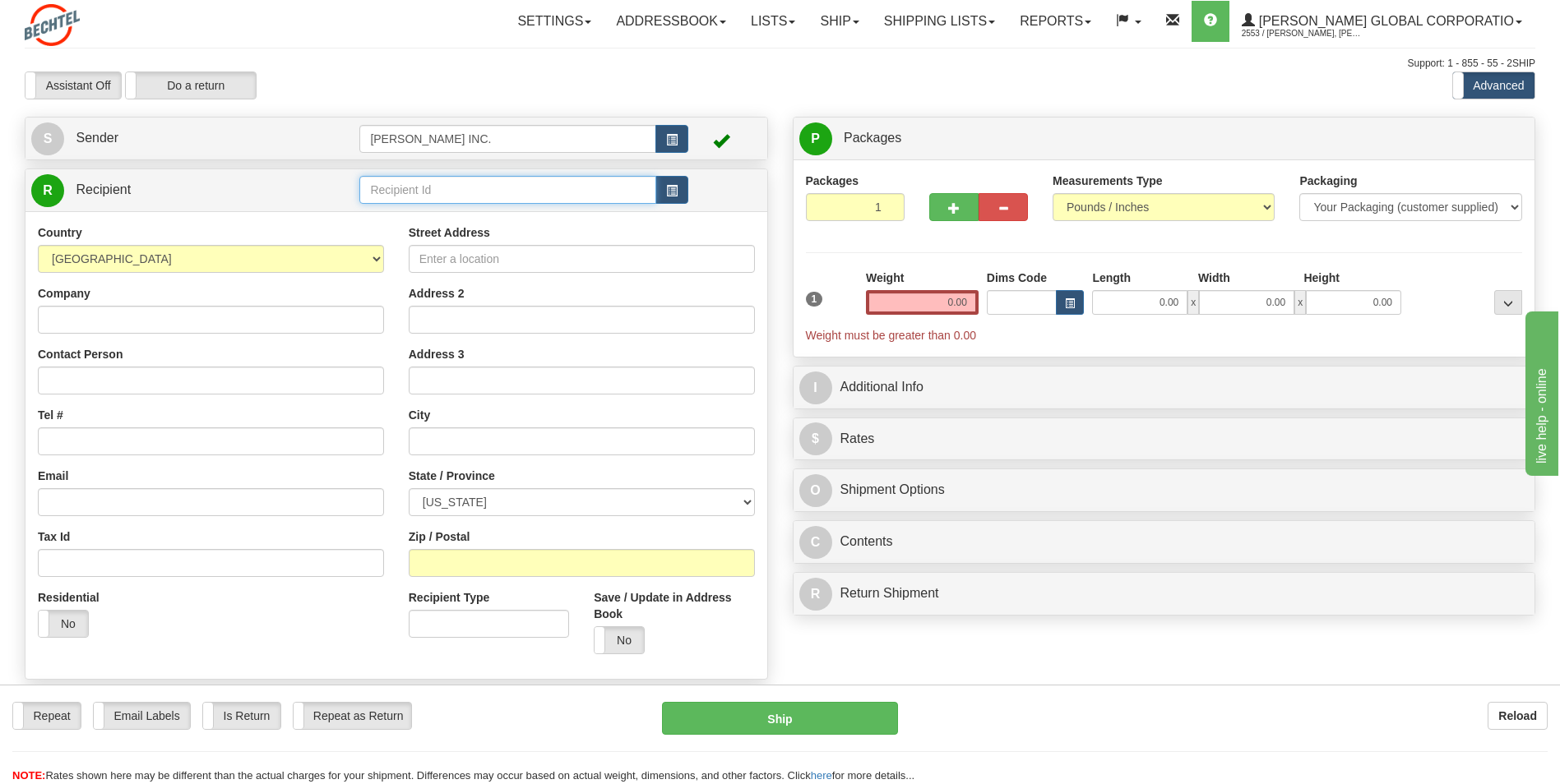
click at [614, 194] on input "text" at bounding box center [507, 190] width 296 height 28
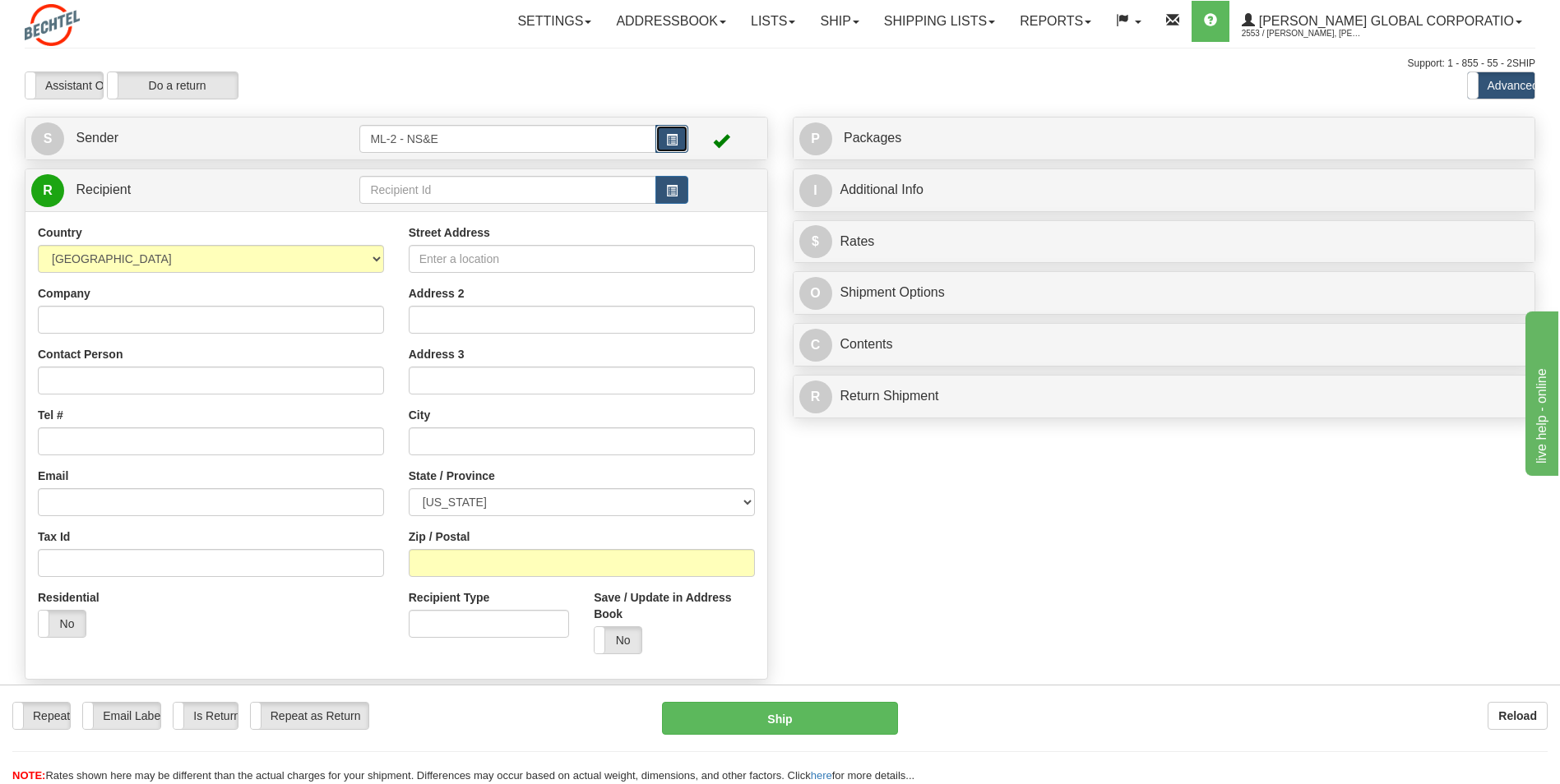
click at [504, 148] on button "button" at bounding box center [672, 139] width 33 height 28
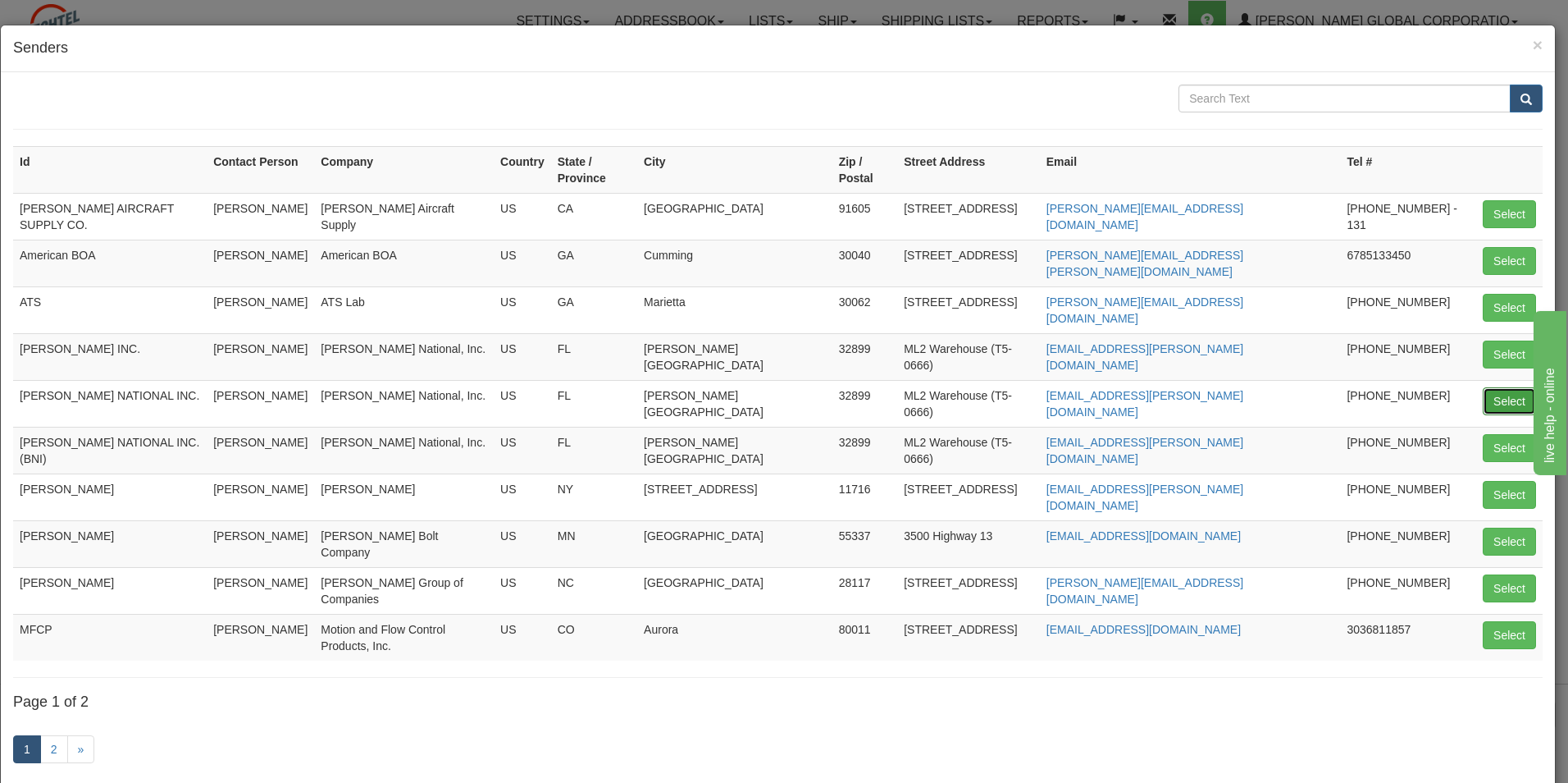
click at [503, 387] on button "Select" at bounding box center [1510, 401] width 54 height 28
type input "[PERSON_NAME] NATIONAL INC."
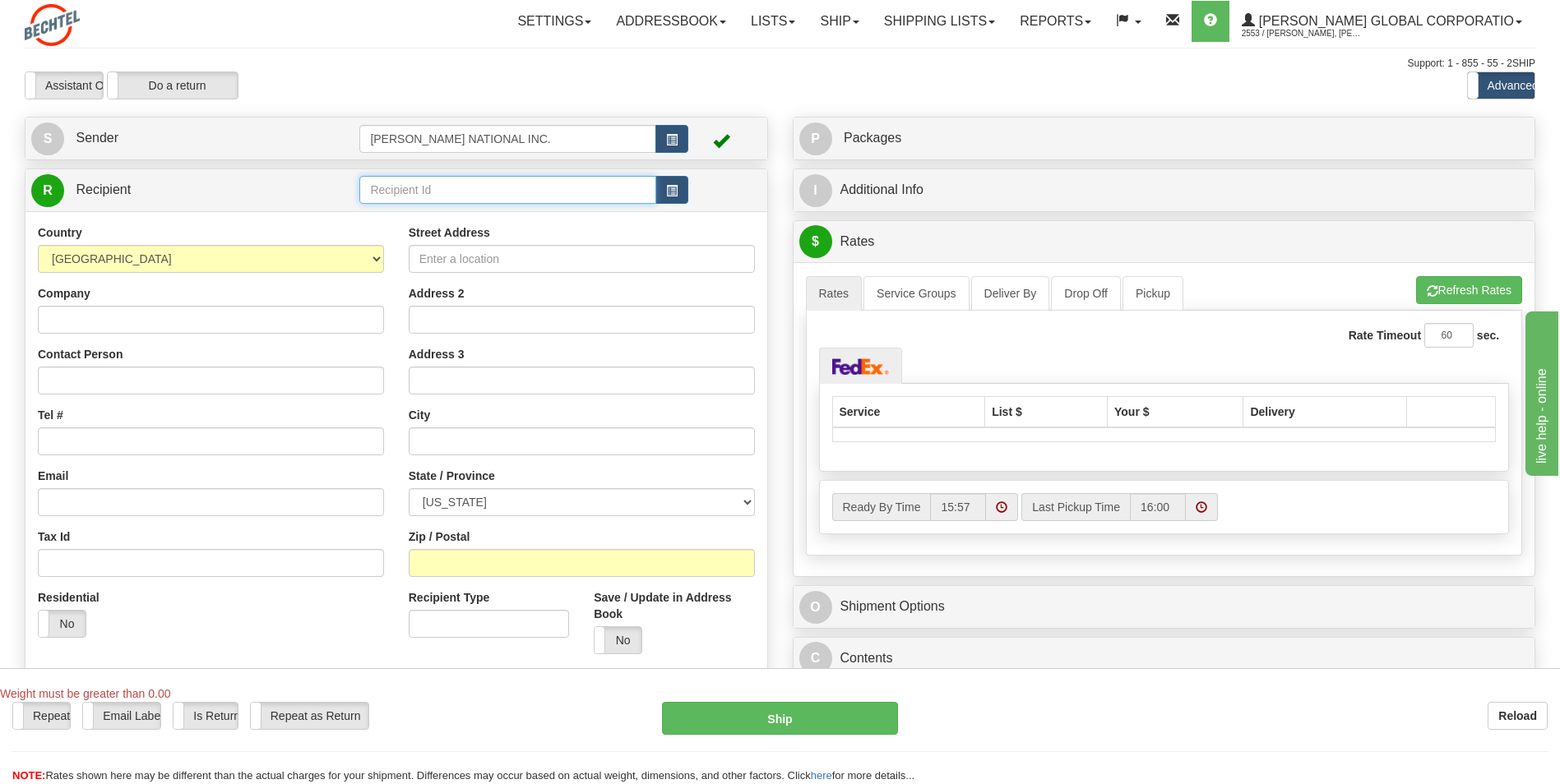
click at [504, 188] on input "text" at bounding box center [507, 190] width 296 height 28
click at [448, 276] on div "Street Address Address 2 Address 3 City State / Province ALABAMA ALASKA ARIZONA…" at bounding box center [581, 445] width 371 height 442
click at [445, 252] on input "Street Address" at bounding box center [581, 258] width 346 height 28
click at [428, 194] on input "text" at bounding box center [507, 190] width 296 height 28
type input "Southeast Service Company"
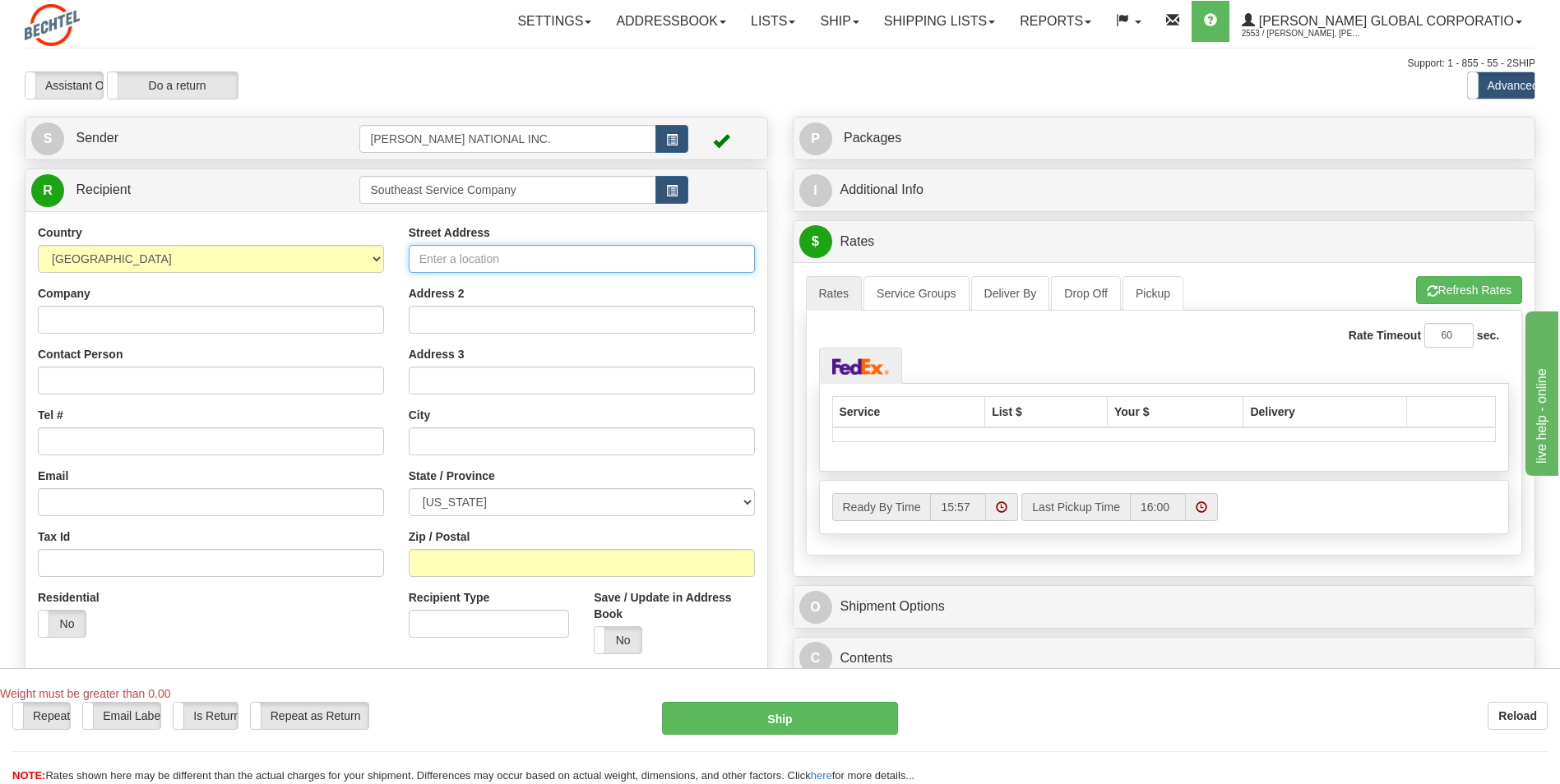
click at [504, 252] on div "Country AFGHANISTAN ALAND ISLANDS ALBANIA ALGERIA AMERICAN SAMOA ANDORRA ANGOLA…" at bounding box center [395, 444] width 742 height 468
type input "3755 Raney Road"
click at [327, 294] on div "Company" at bounding box center [210, 309] width 346 height 48
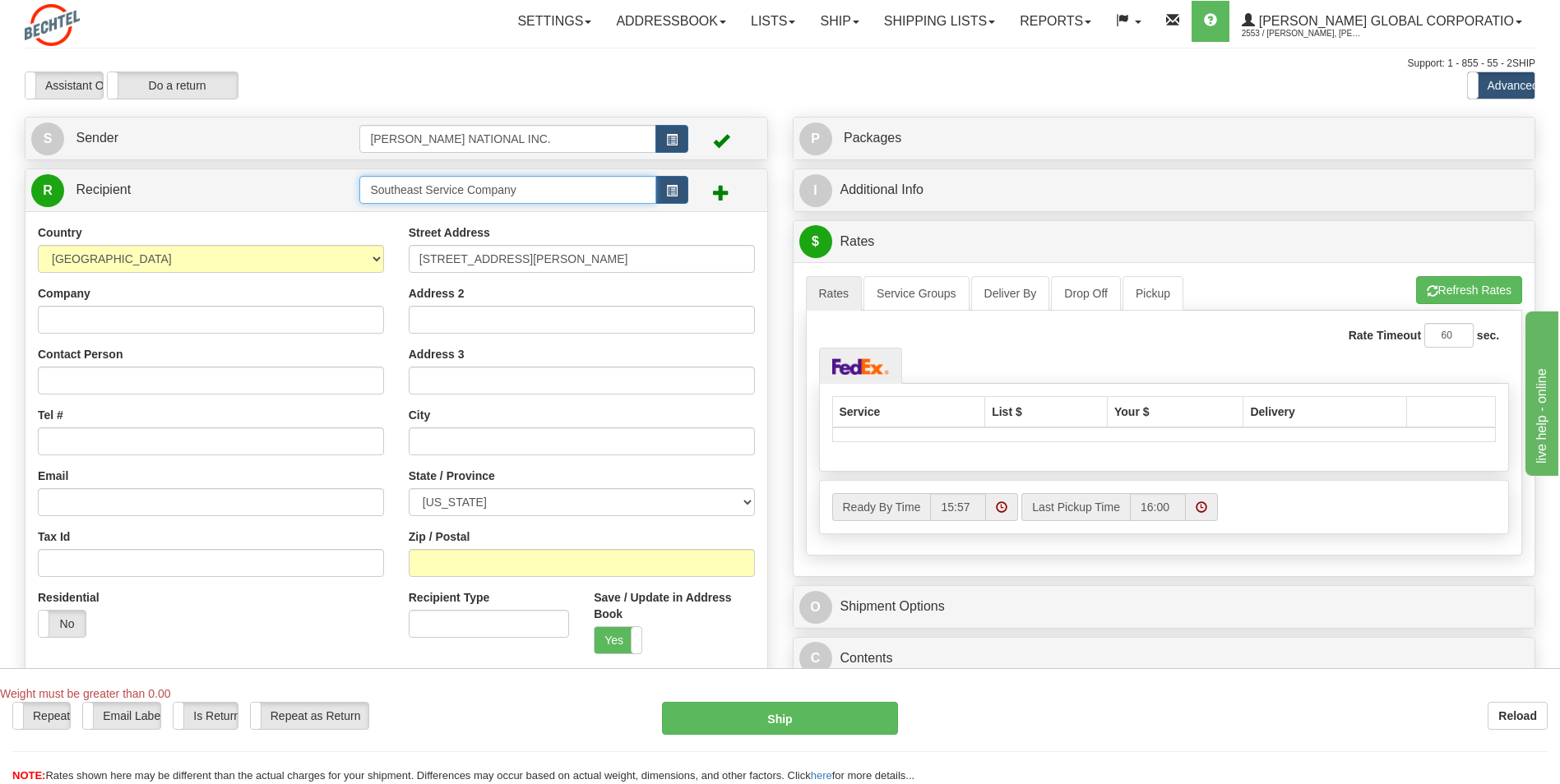
drag, startPoint x: 547, startPoint y: 188, endPoint x: 279, endPoint y: 174, distance: 268.4
click at [279, 174] on tr "R Recipient Southeast Service Company" at bounding box center [396, 190] width 730 height 34
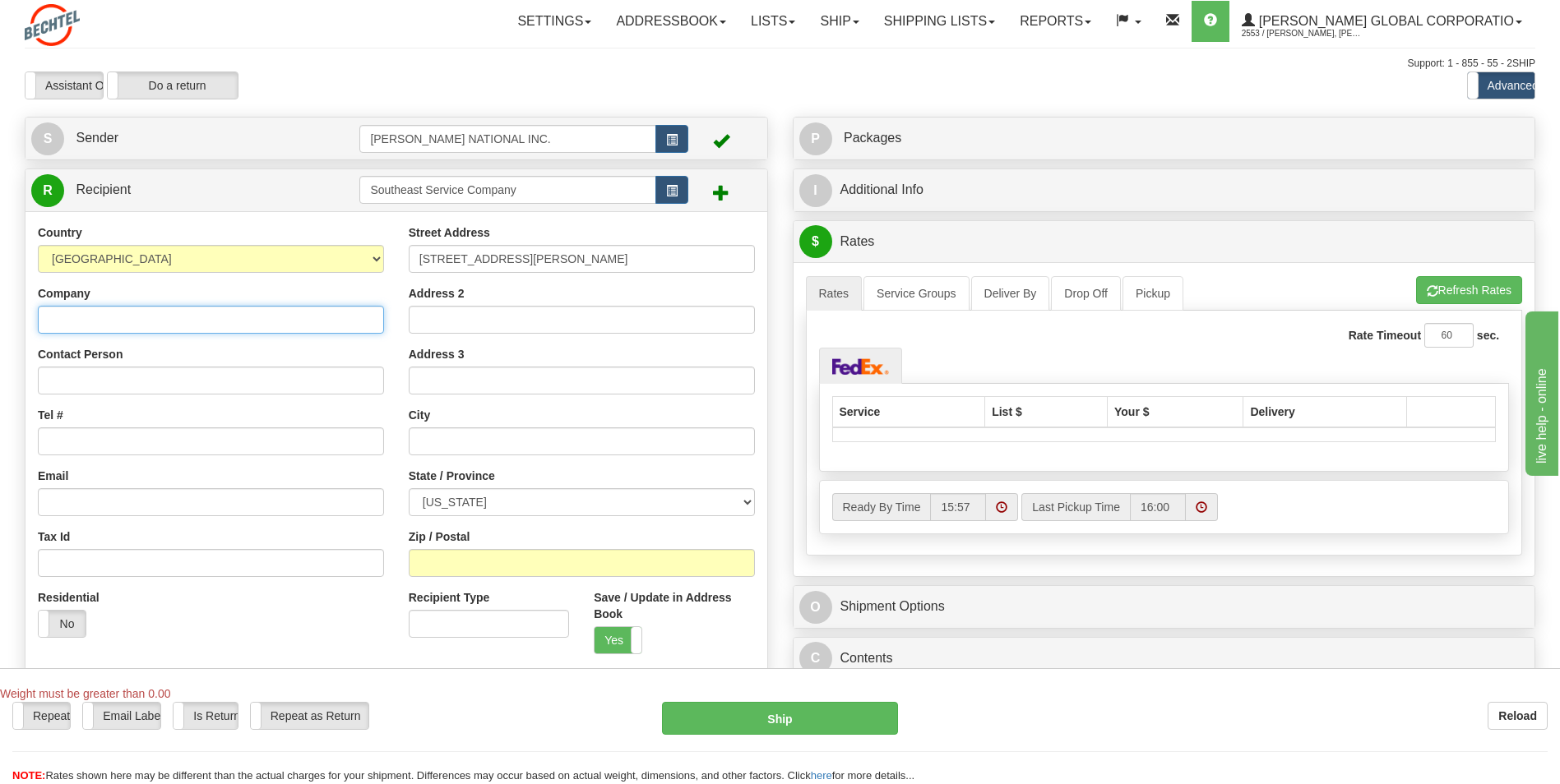
click at [205, 320] on input "Company" at bounding box center [210, 319] width 346 height 28
paste input "Southeast Service Company"
type input "Southeast Service Company"
click at [496, 334] on div "Street Address 3755 Raney Road Address 2 Address 3 City State / Province ALABAM…" at bounding box center [581, 445] width 371 height 442
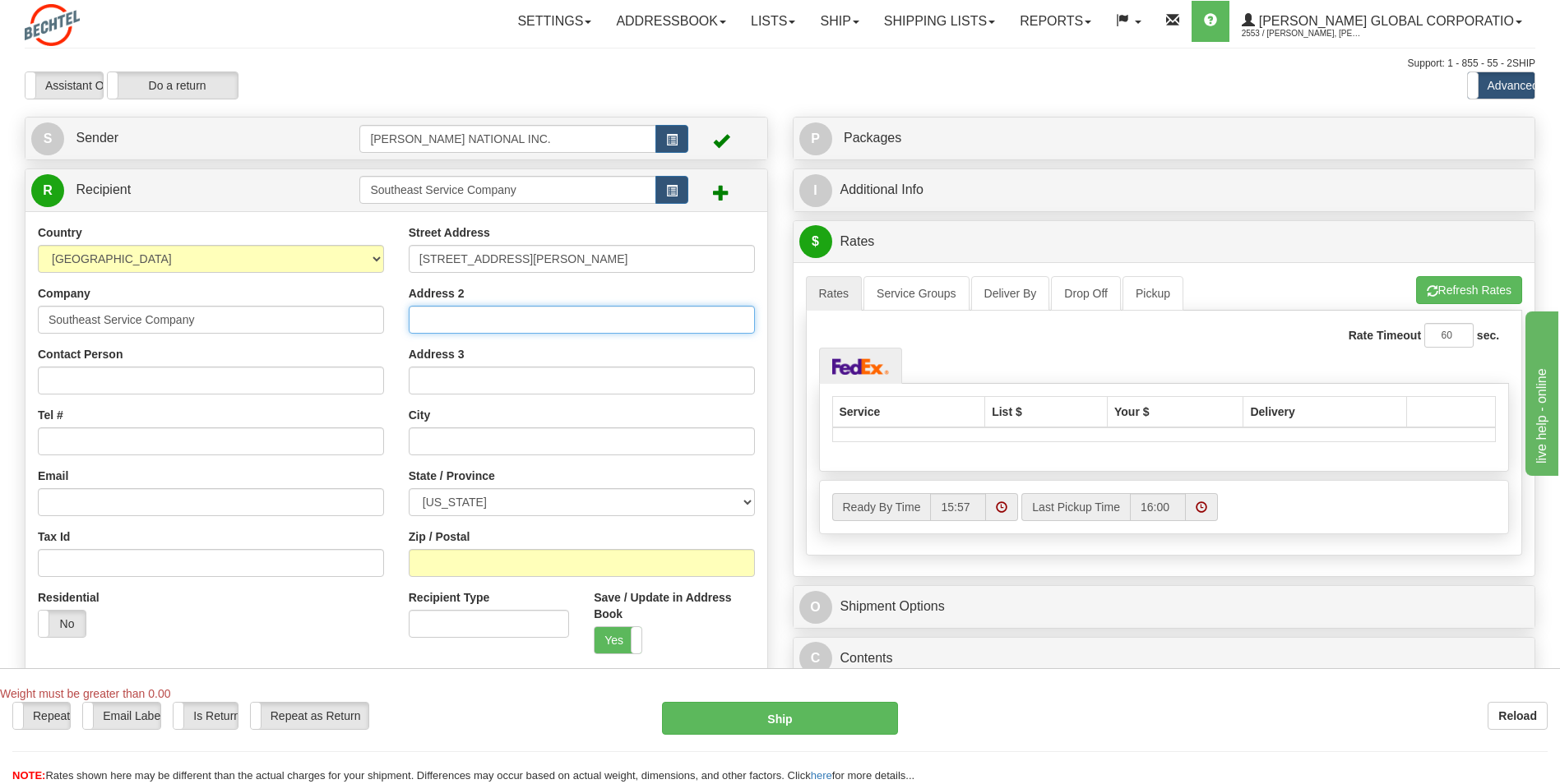
click at [503, 320] on input "Address 2" at bounding box center [581, 319] width 346 height 28
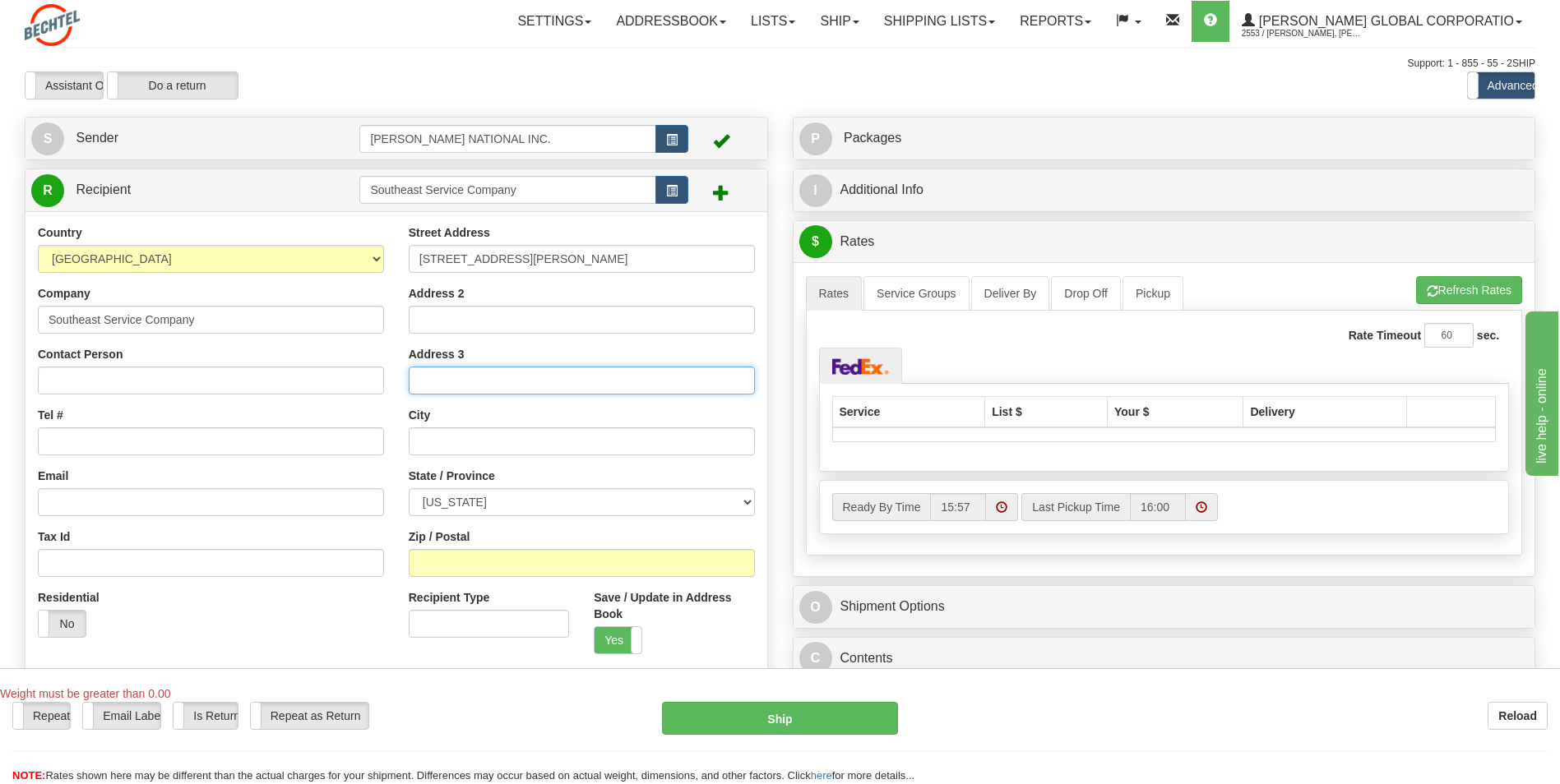
click at [504, 382] on input "Address 3" at bounding box center [581, 380] width 346 height 28
click at [504, 445] on input "text" at bounding box center [581, 441] width 346 height 28
type input "Titusville"
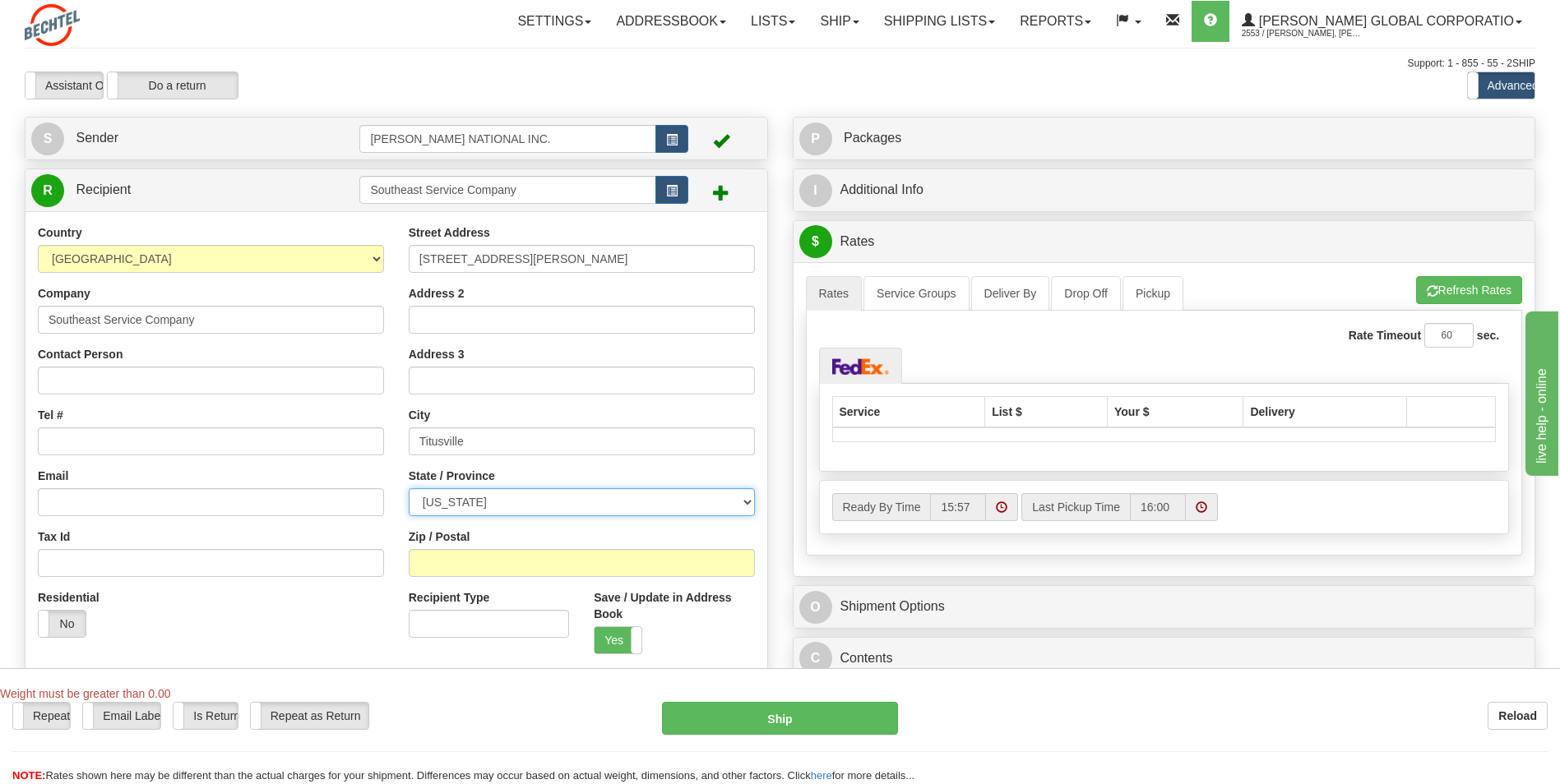
select select "FL"
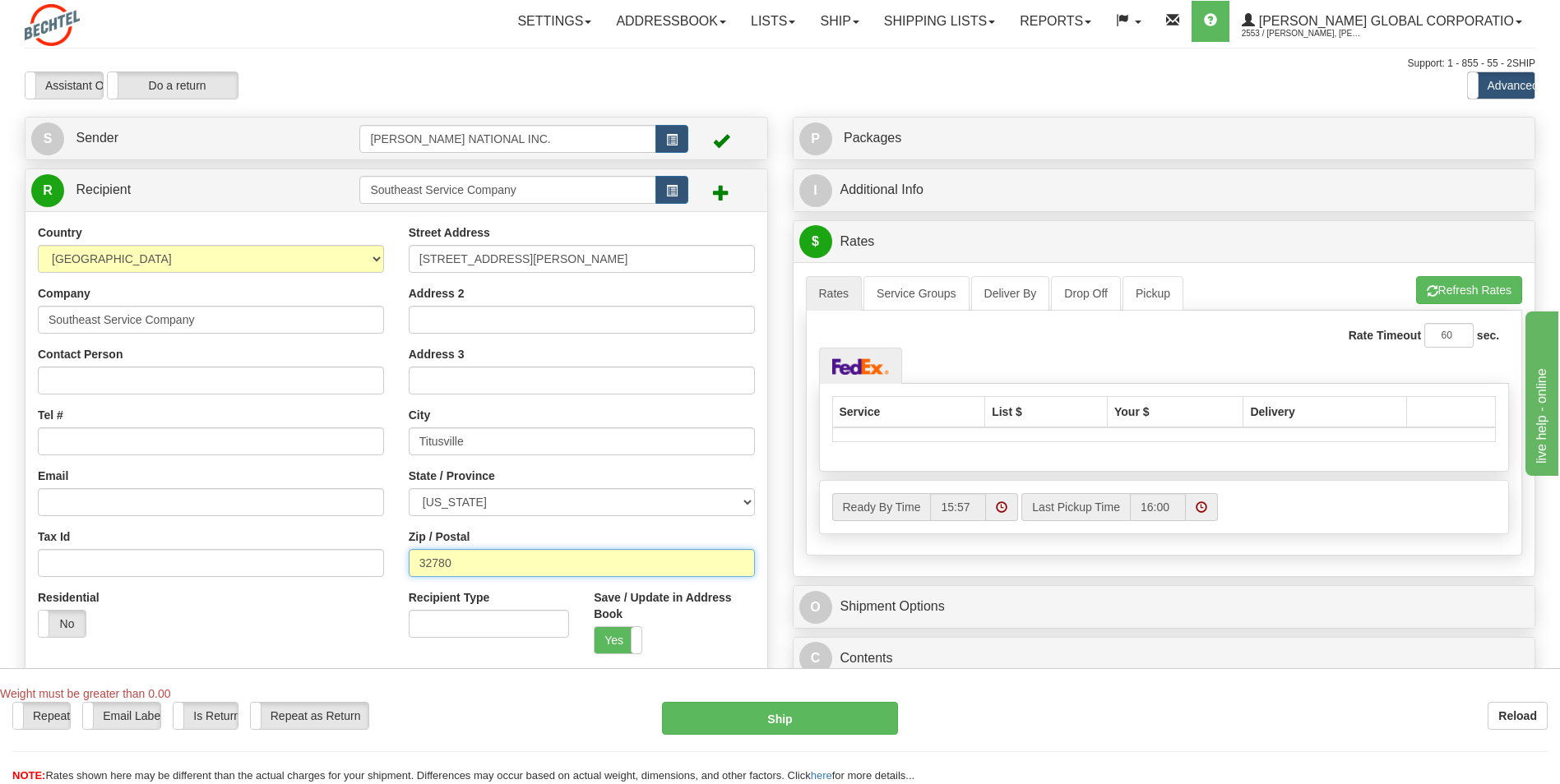
type input "32780"
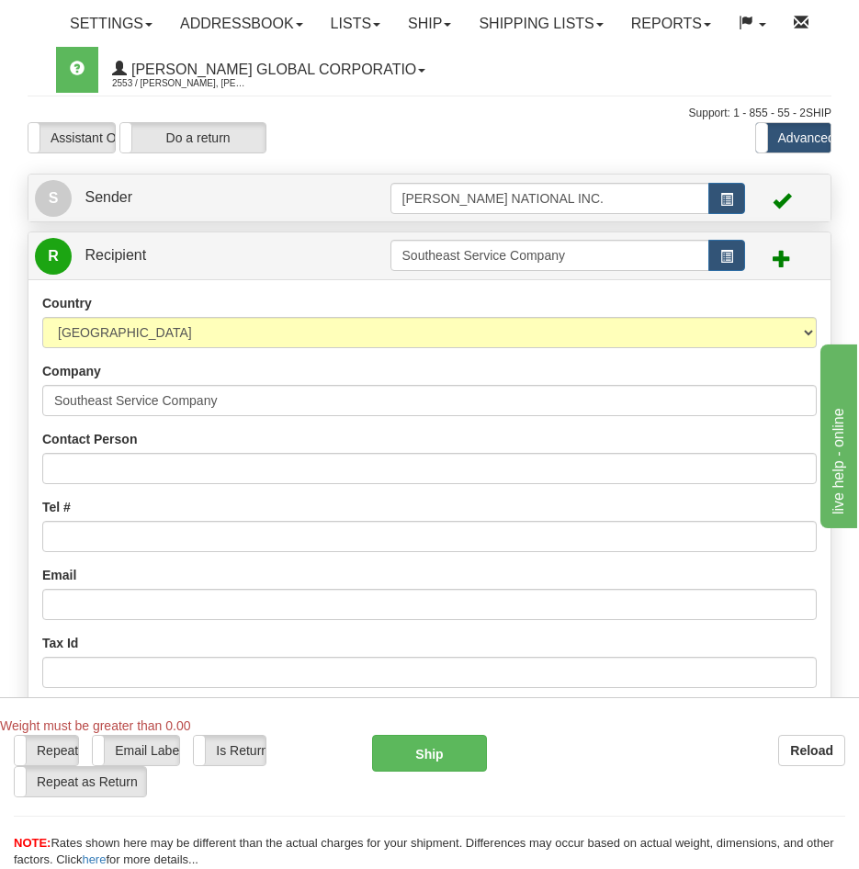
click at [247, 449] on div "Contact Person" at bounding box center [429, 457] width 775 height 54
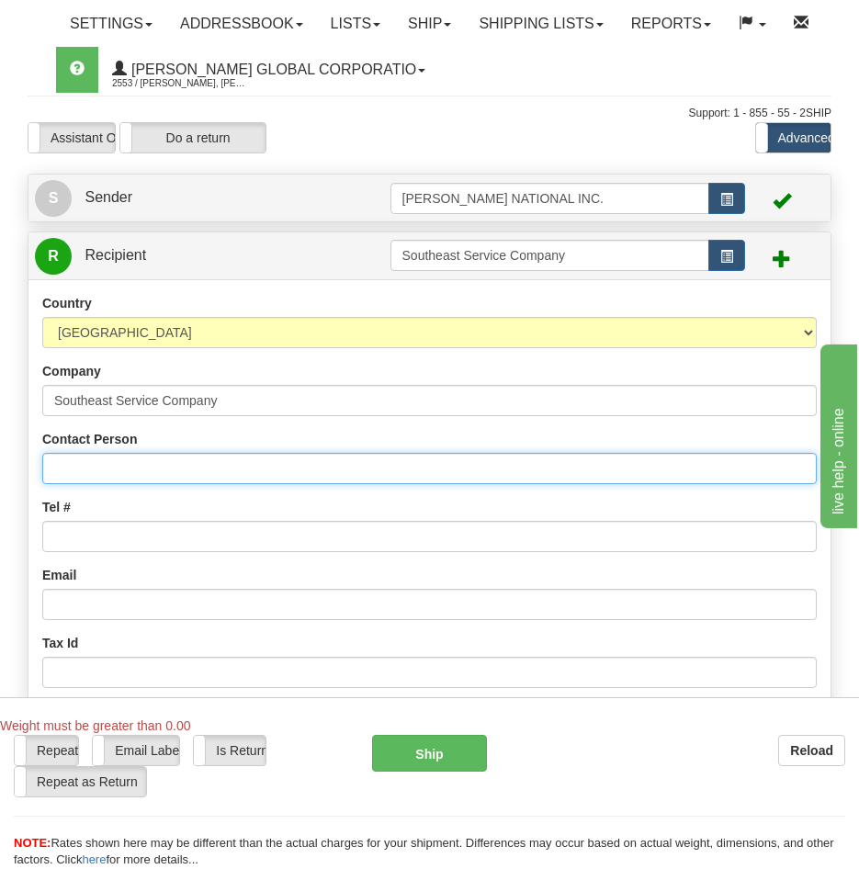
drag, startPoint x: 199, startPoint y: 477, endPoint x: 166, endPoint y: 471, distance: 33.5
click at [199, 477] on input "Contact Person" at bounding box center [429, 468] width 775 height 31
click at [76, 454] on input "Contact Person" at bounding box center [429, 468] width 775 height 31
paste input "Owen Pooler"
type input "Owen Pooler"
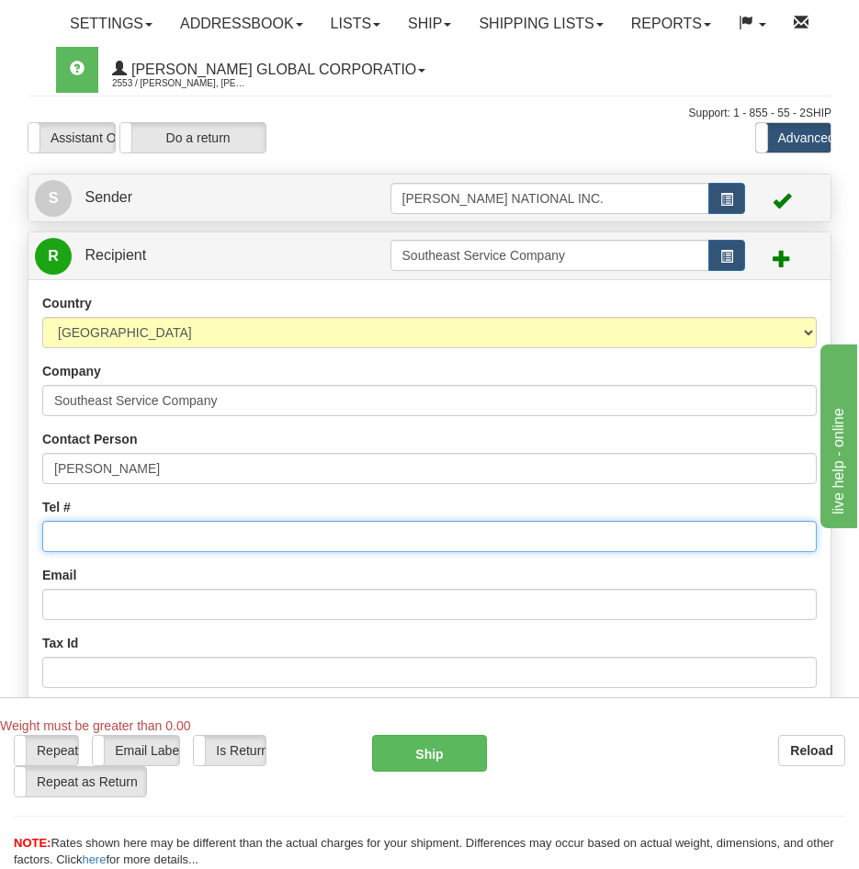
click at [199, 527] on input "Tel #" at bounding box center [429, 536] width 775 height 31
paste input "407-831-9738"
type input "407-831-9738"
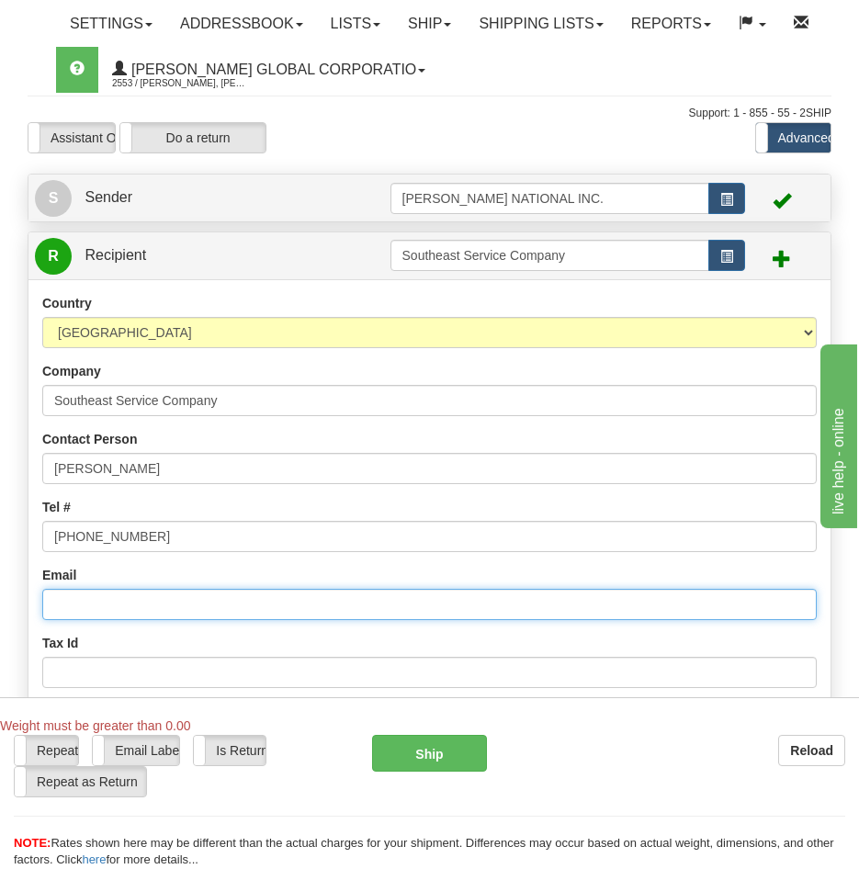
click at [154, 596] on input "Email" at bounding box center [429, 604] width 775 height 31
paste input "opooler@seservicecompany.com"
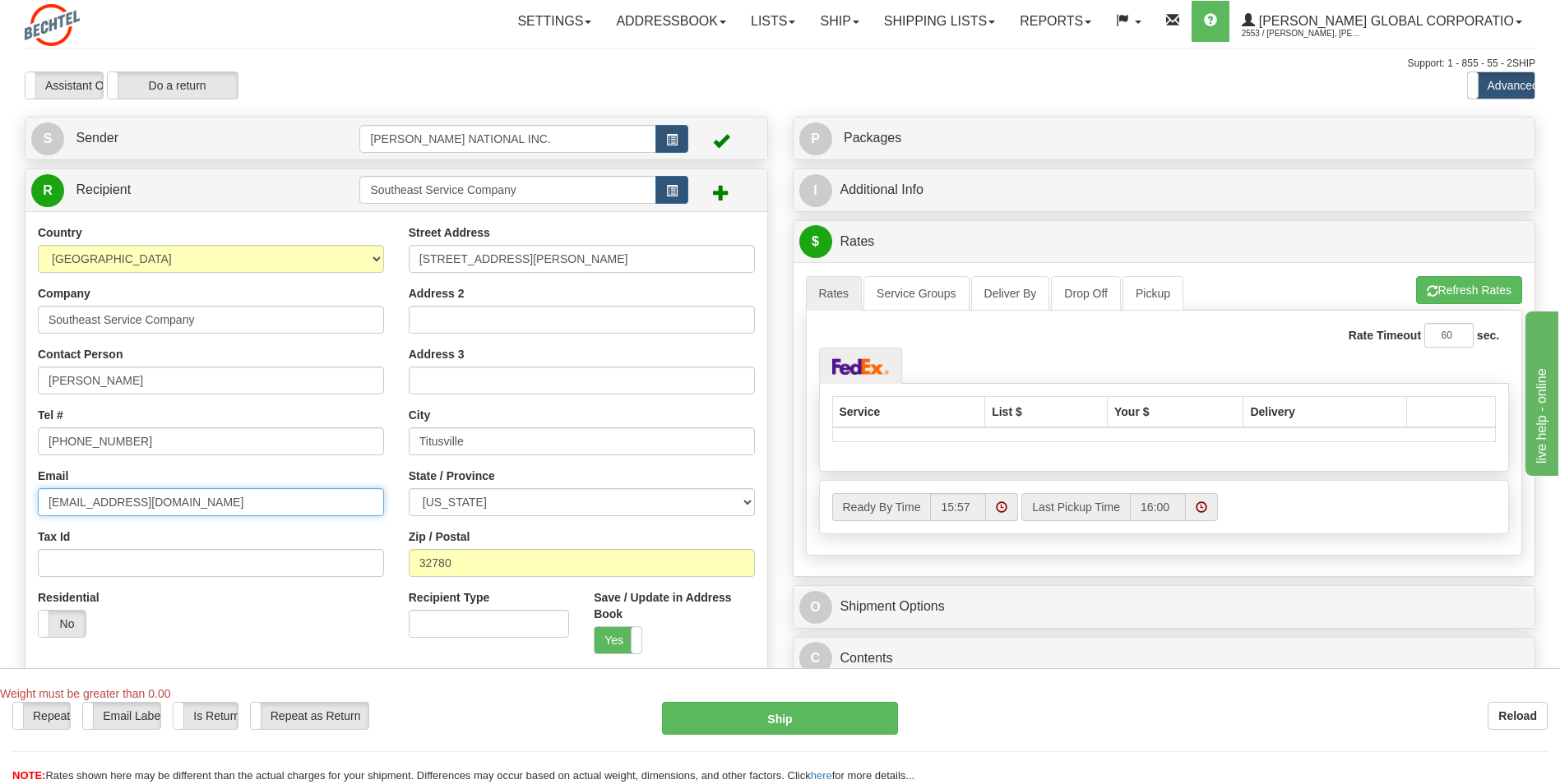
type input "opooler@seservicecompany.com"
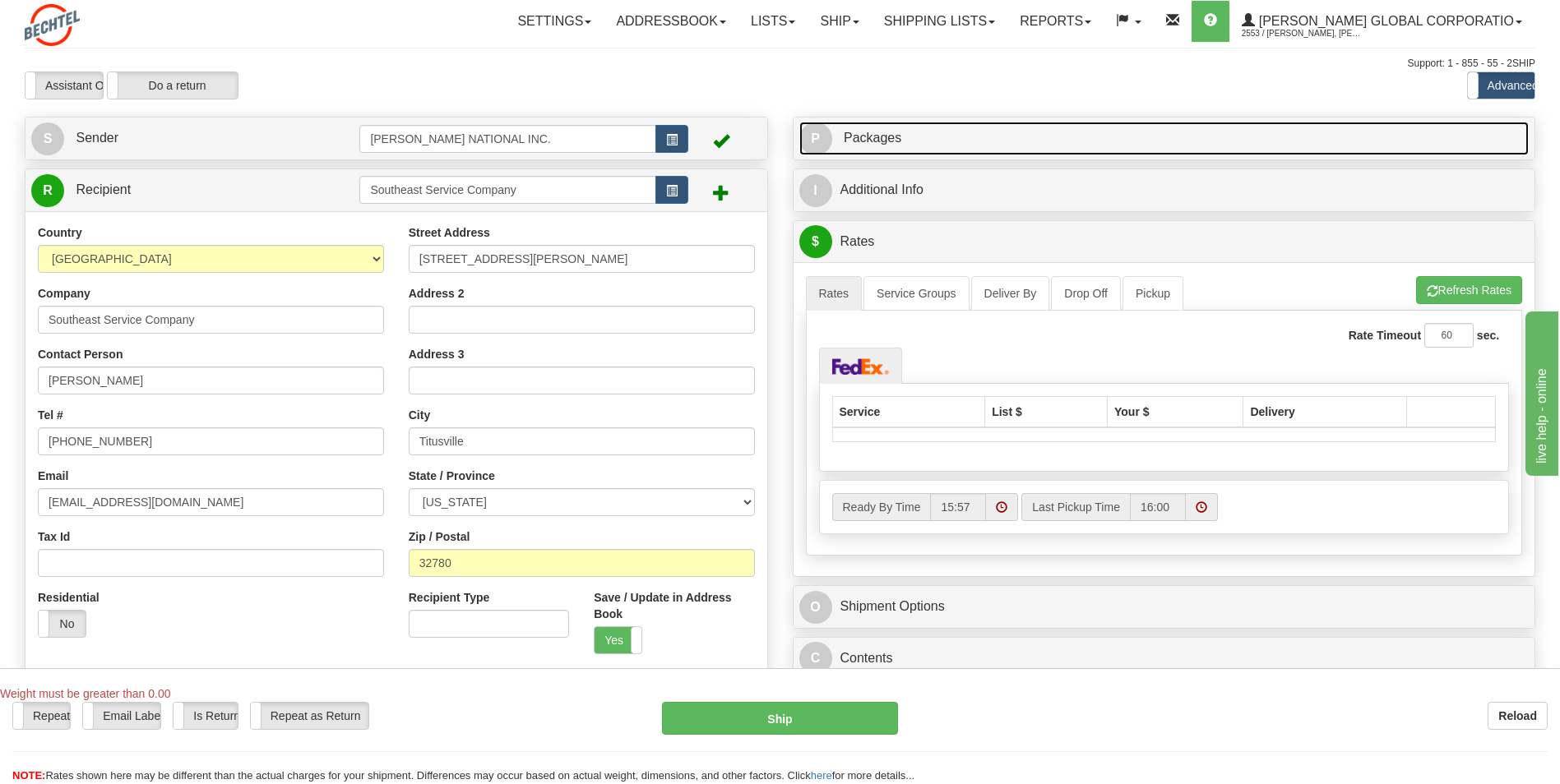
click at [504, 141] on span "Packages" at bounding box center [872, 138] width 57 height 14
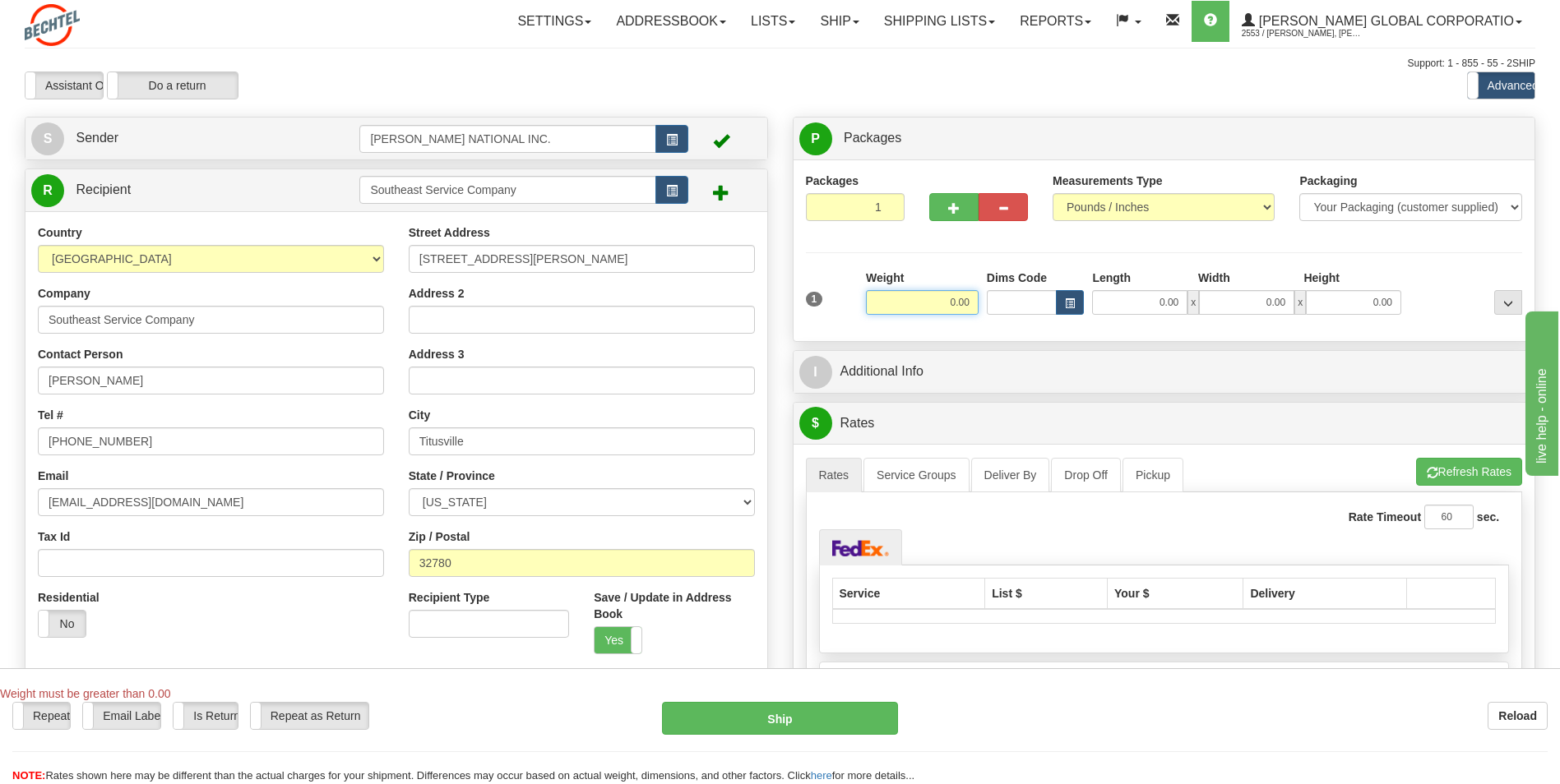
drag, startPoint x: 926, startPoint y: 299, endPoint x: 1005, endPoint y: 297, distance: 79.0
click at [504, 297] on div "1 Weight 0.00 Dims Code 0.00" at bounding box center [1164, 298] width 725 height 58
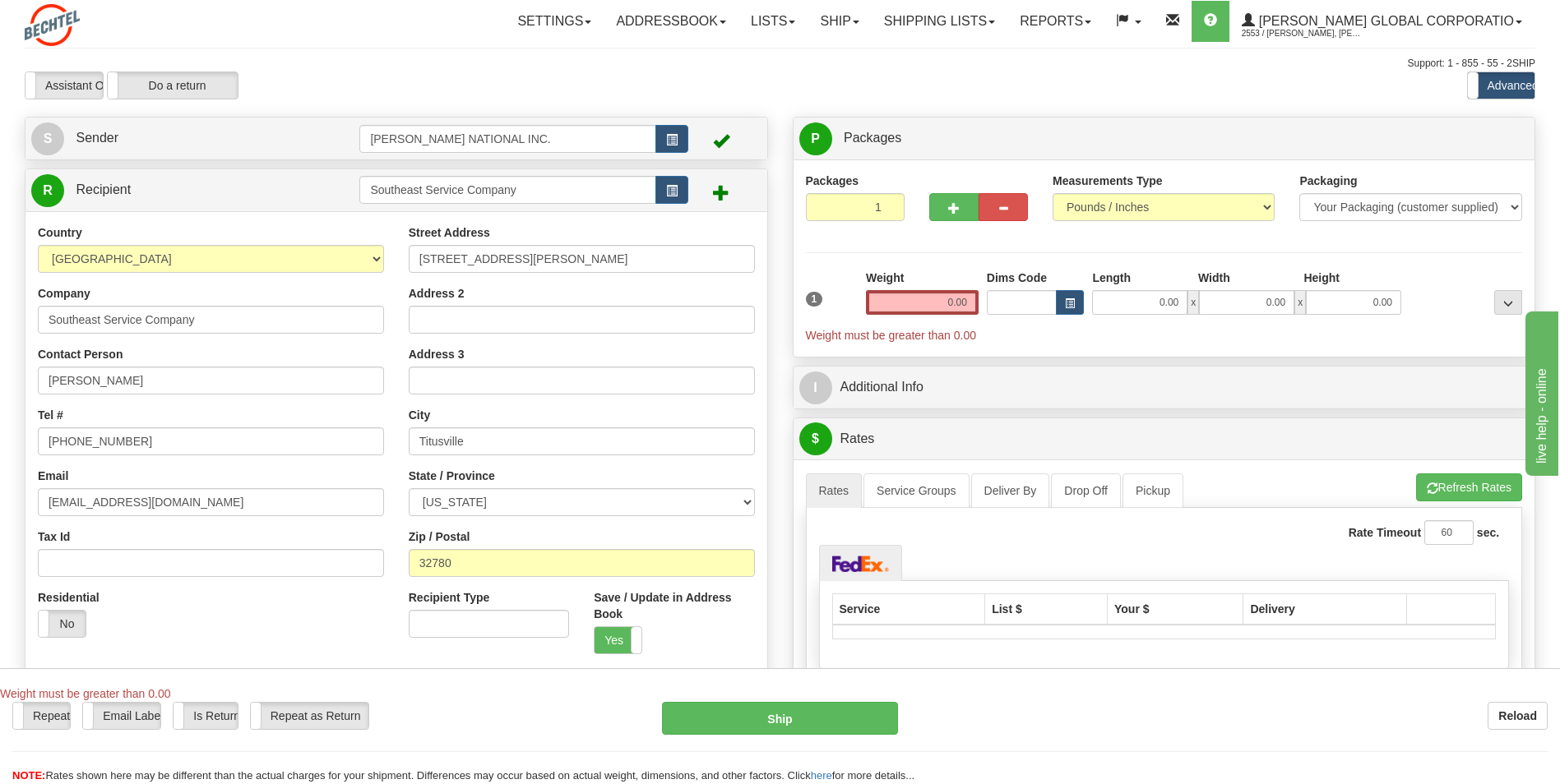
click at [504, 315] on div "Weight 0.00" at bounding box center [921, 298] width 121 height 57
drag, startPoint x: 913, startPoint y: 309, endPoint x: 1047, endPoint y: 307, distance: 134.0
click at [504, 307] on div "1 Weight 0.00 Dims Code 0.00" at bounding box center [1164, 306] width 725 height 74
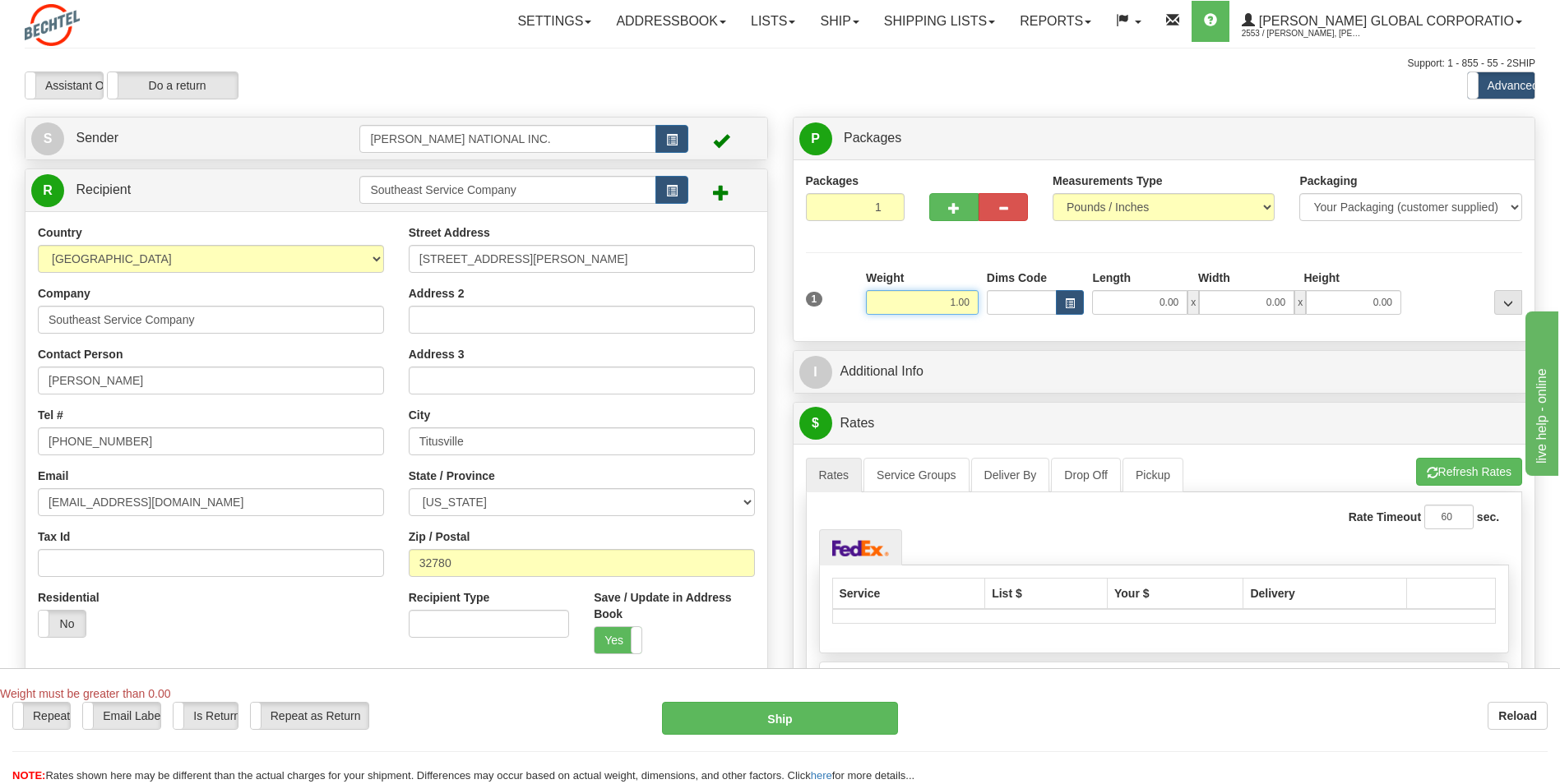
type input "1.00"
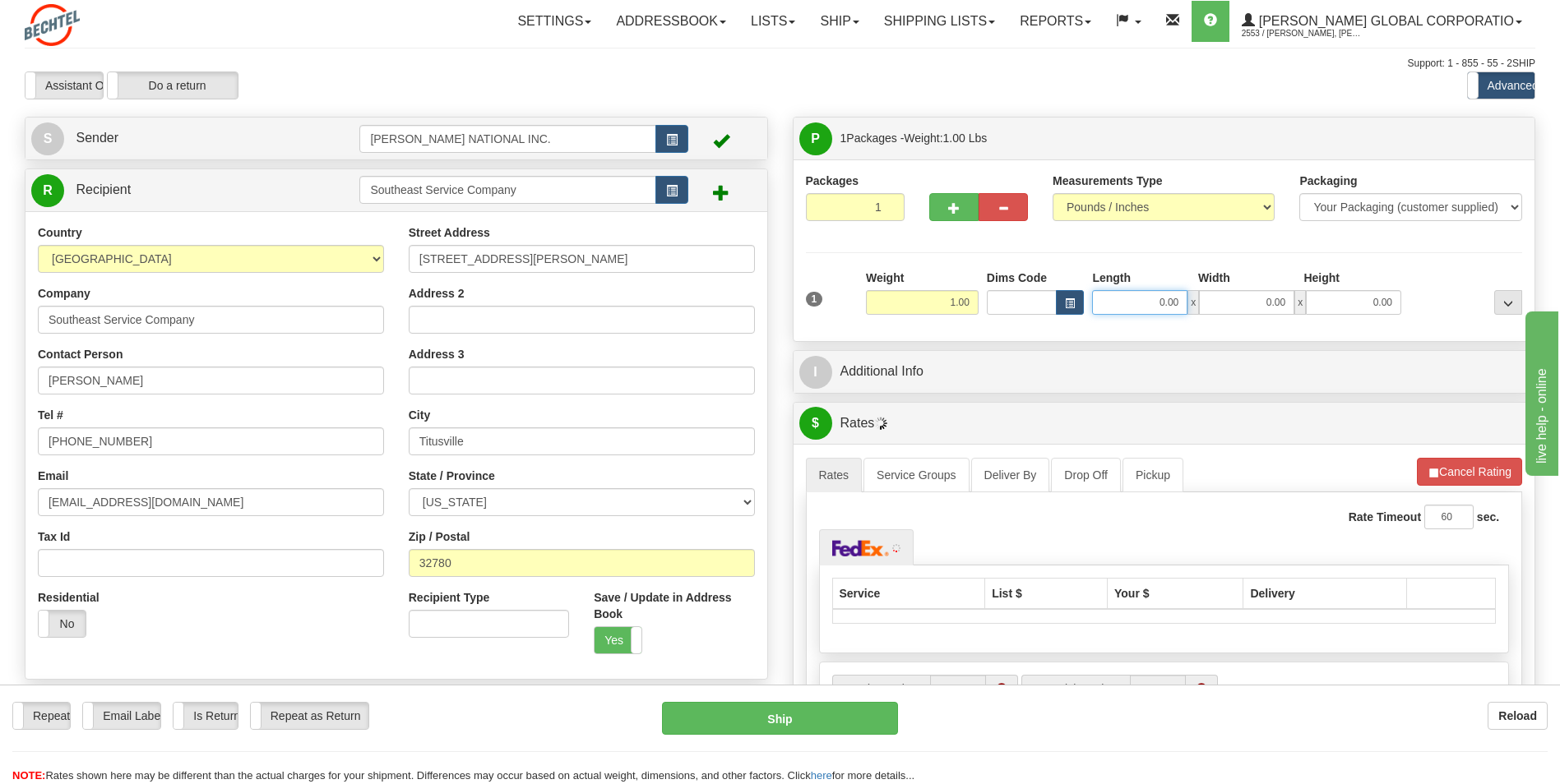
drag, startPoint x: 1134, startPoint y: 292, endPoint x: 1214, endPoint y: 297, distance: 80.2
click at [504, 297] on div "0.00 x 0.00 x 0.00" at bounding box center [1247, 302] width 309 height 25
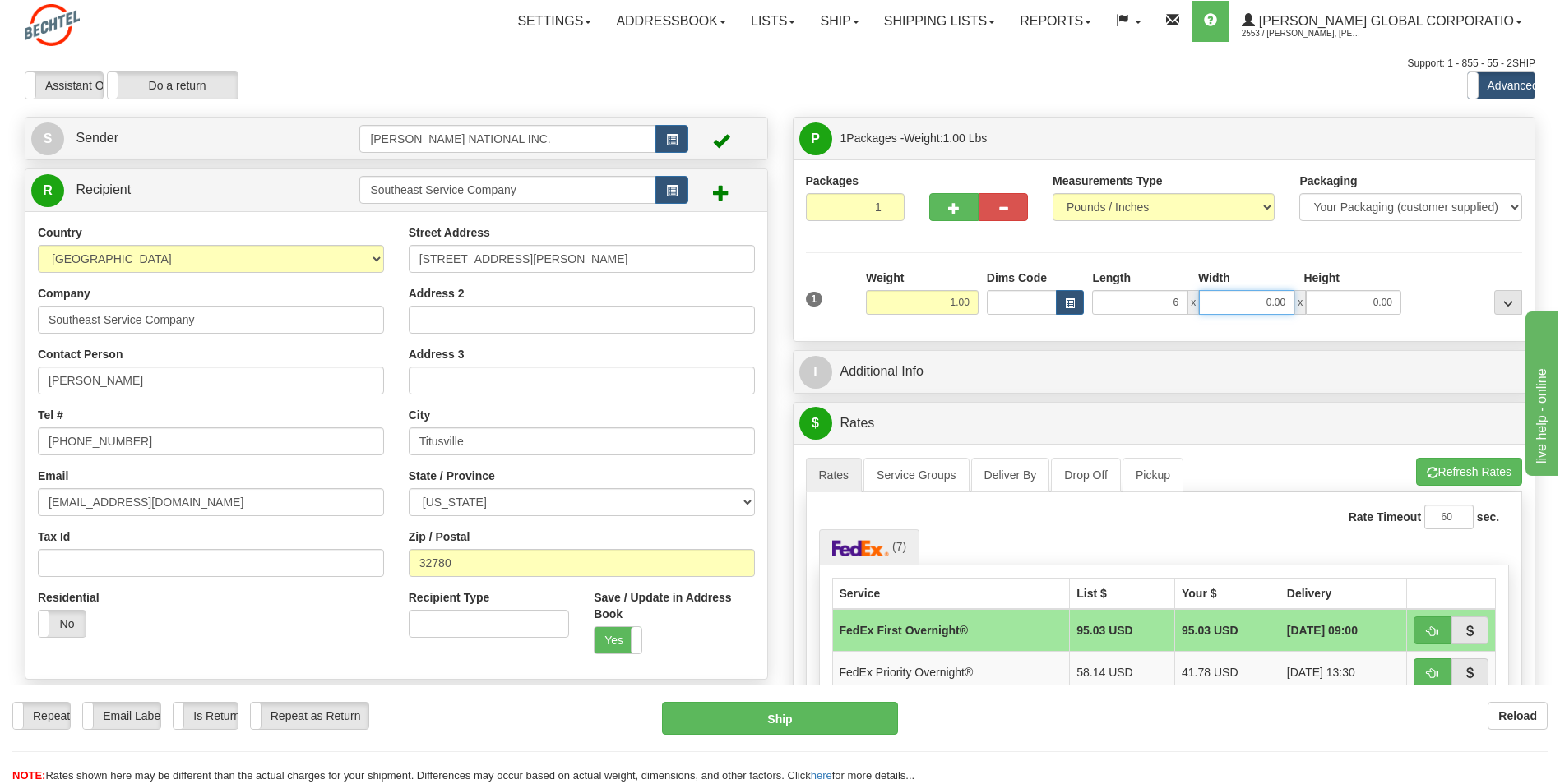
type input "6.00"
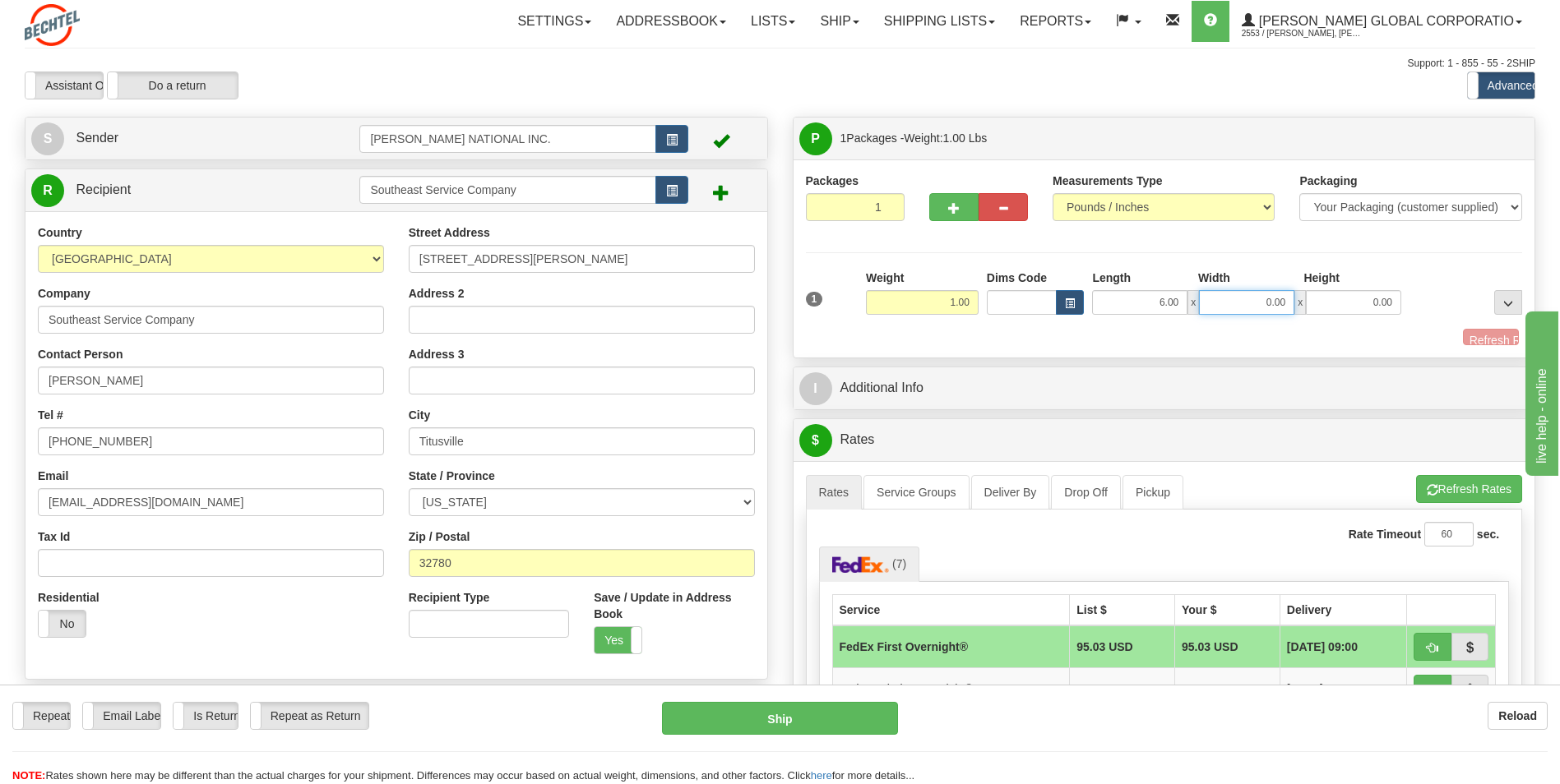
drag, startPoint x: 1299, startPoint y: 296, endPoint x: 1335, endPoint y: 296, distance: 36.0
click at [504, 296] on div "6.00 x 0.00 x 0.00" at bounding box center [1247, 302] width 309 height 25
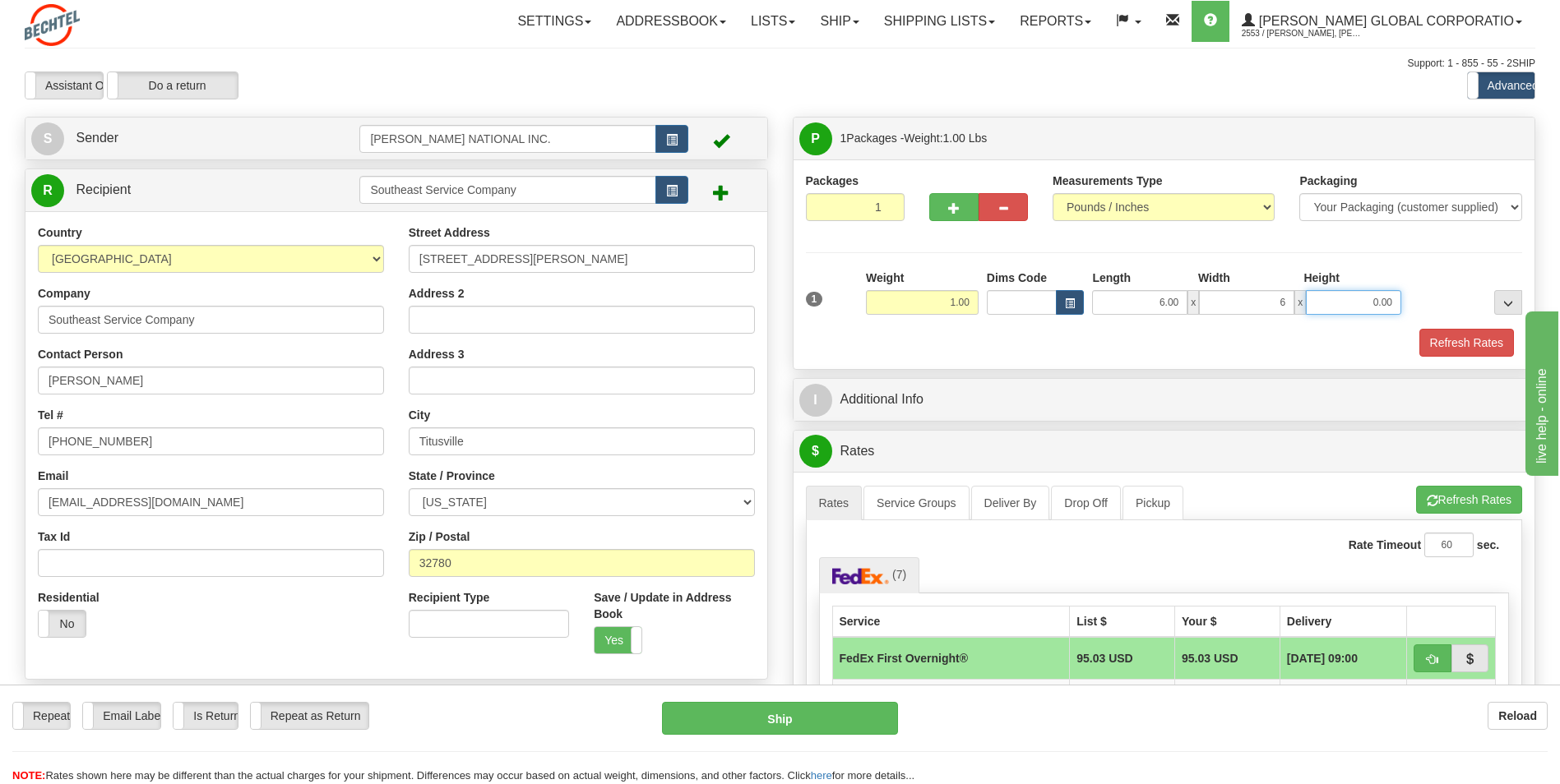
type input "6.00"
drag, startPoint x: 1360, startPoint y: 295, endPoint x: 1453, endPoint y: 296, distance: 93.0
click at [504, 296] on div "1 Weight 1.00 Dims Code 6.00" at bounding box center [1164, 298] width 725 height 58
type input "6.00"
click at [504, 286] on div at bounding box center [1465, 291] width 121 height 46
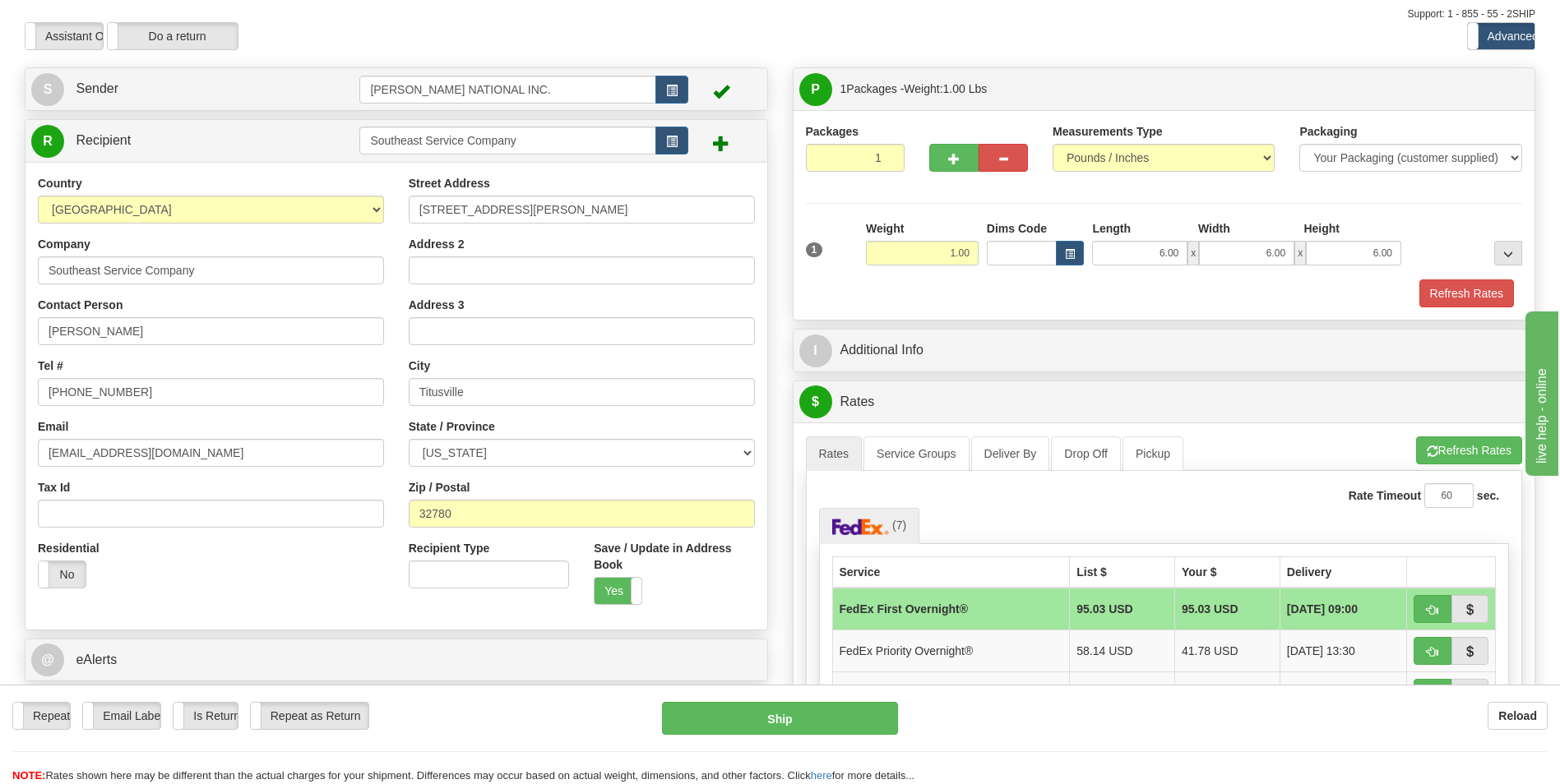
scroll to position [247, 0]
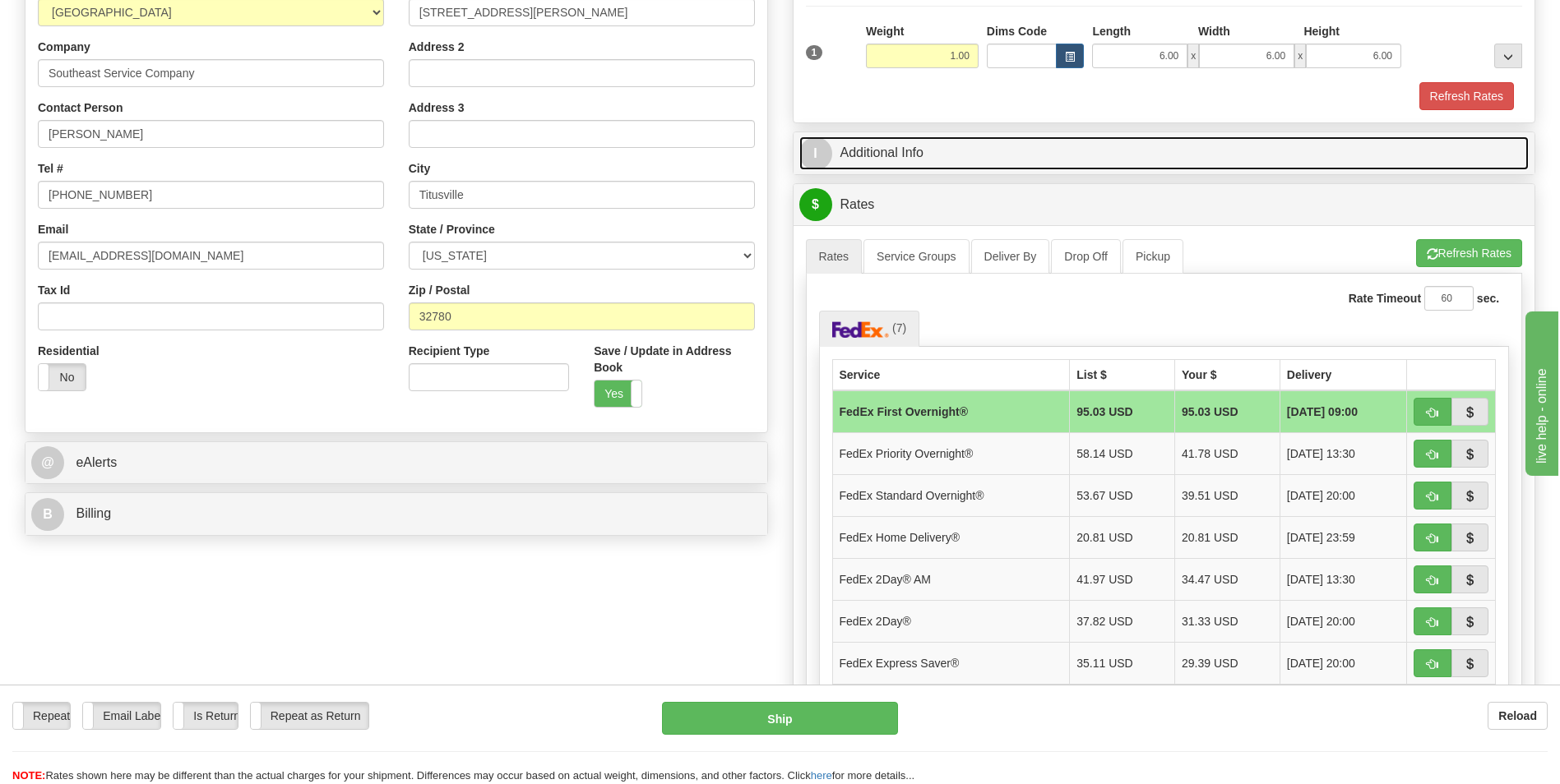
click at [504, 165] on link "I Additional Info" at bounding box center [1164, 154] width 730 height 34
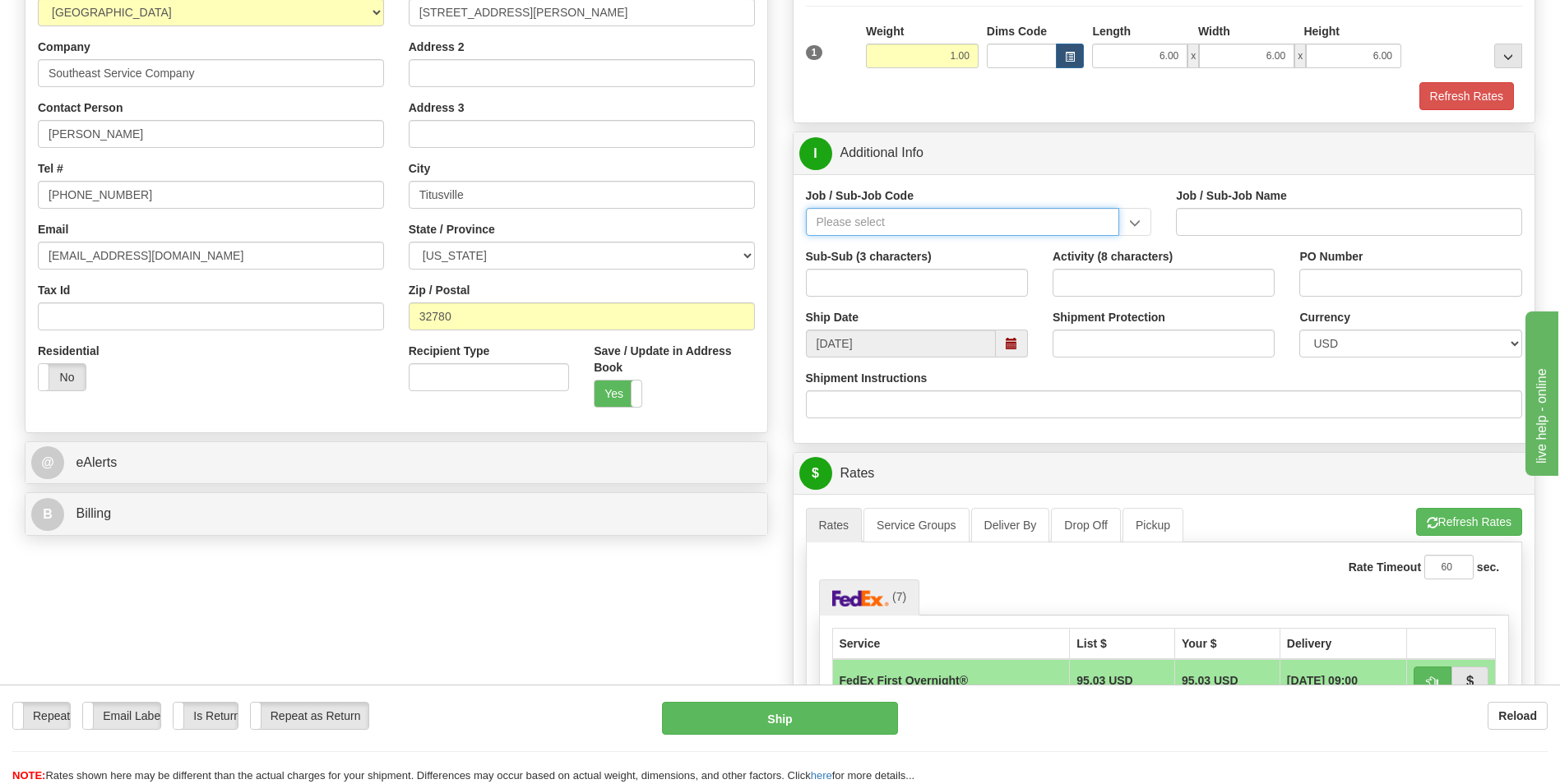
click at [504, 221] on input "Job / Sub-Job Code" at bounding box center [962, 222] width 314 height 28
click at [504, 257] on li "26046-31P" at bounding box center [962, 248] width 312 height 21
type input "26046-31P"
type input "MOBILE LAUNCHER 2 - GENERAL REQUIREMENT / PROCURE"
type input "26046-31P"
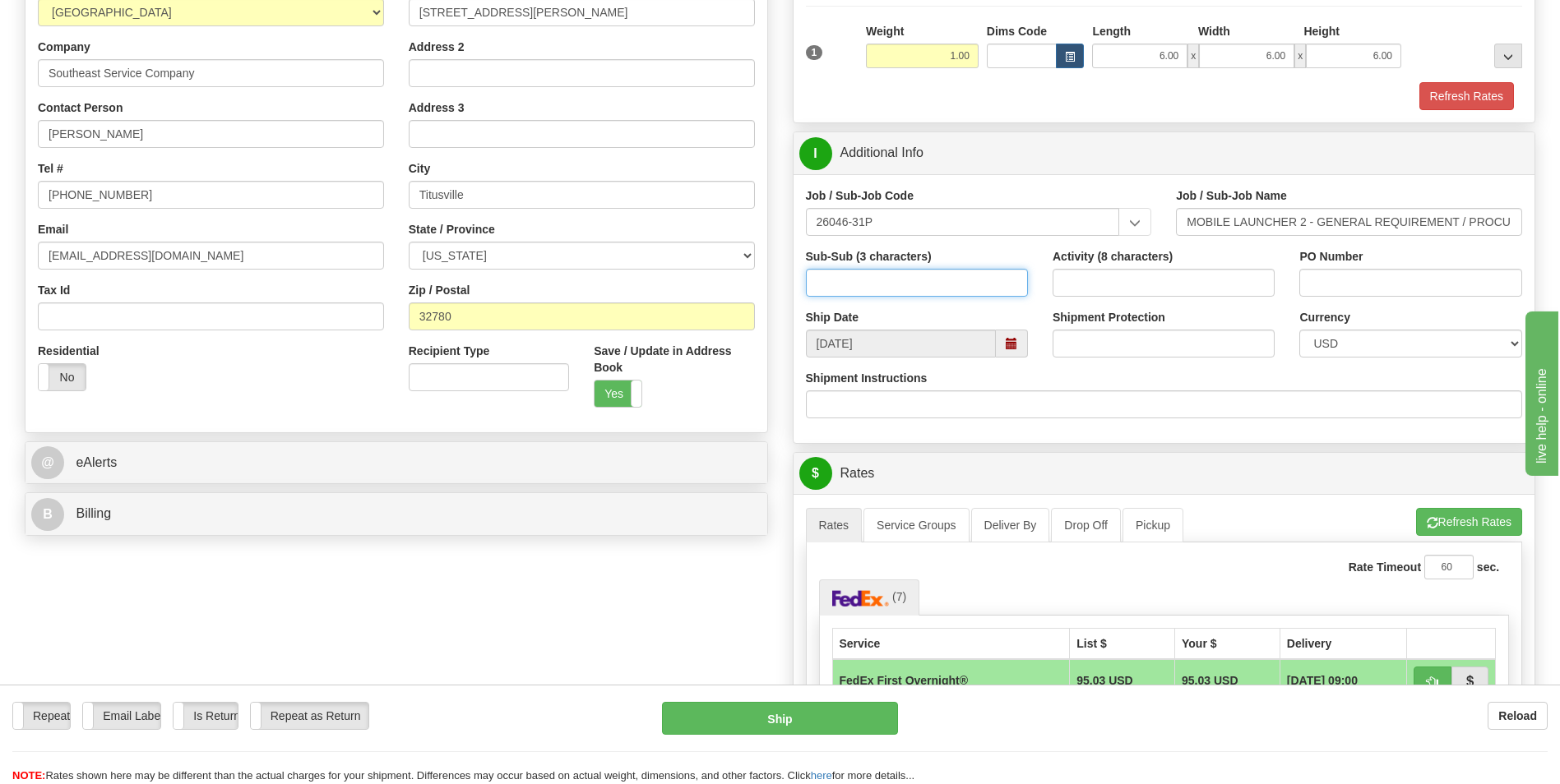
click at [504, 289] on input "Sub-Sub (3 characters)" at bounding box center [917, 282] width 222 height 28
type input "ML2"
click at [504, 288] on input "Activity (8 characters)" at bounding box center [1163, 282] width 222 height 28
type input "00000085"
click at [504, 279] on input "PO Number" at bounding box center [1410, 282] width 222 height 28
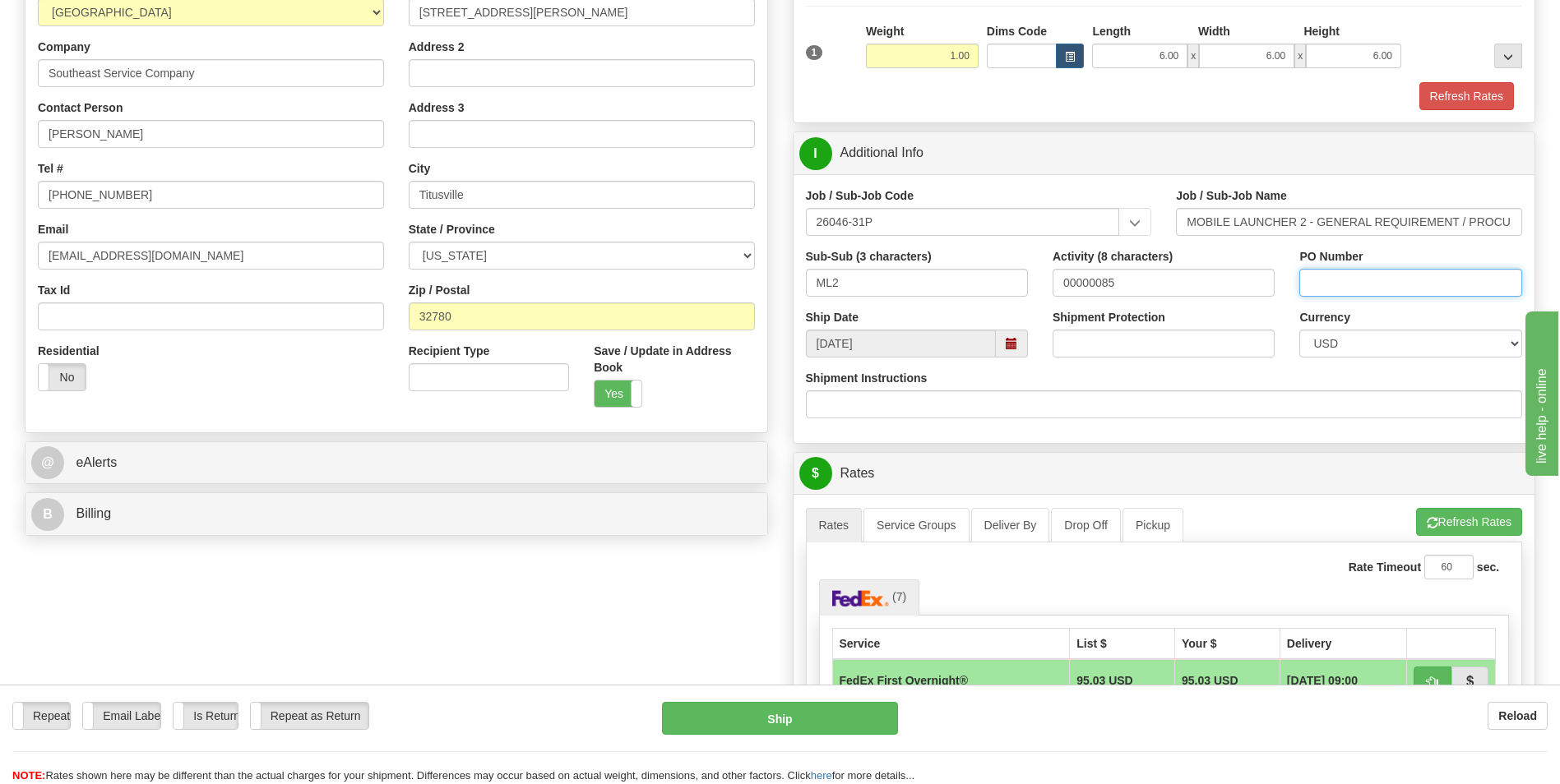
click at [504, 271] on input "PO Number" at bounding box center [1410, 282] width 222 height 28
paste input "603537"
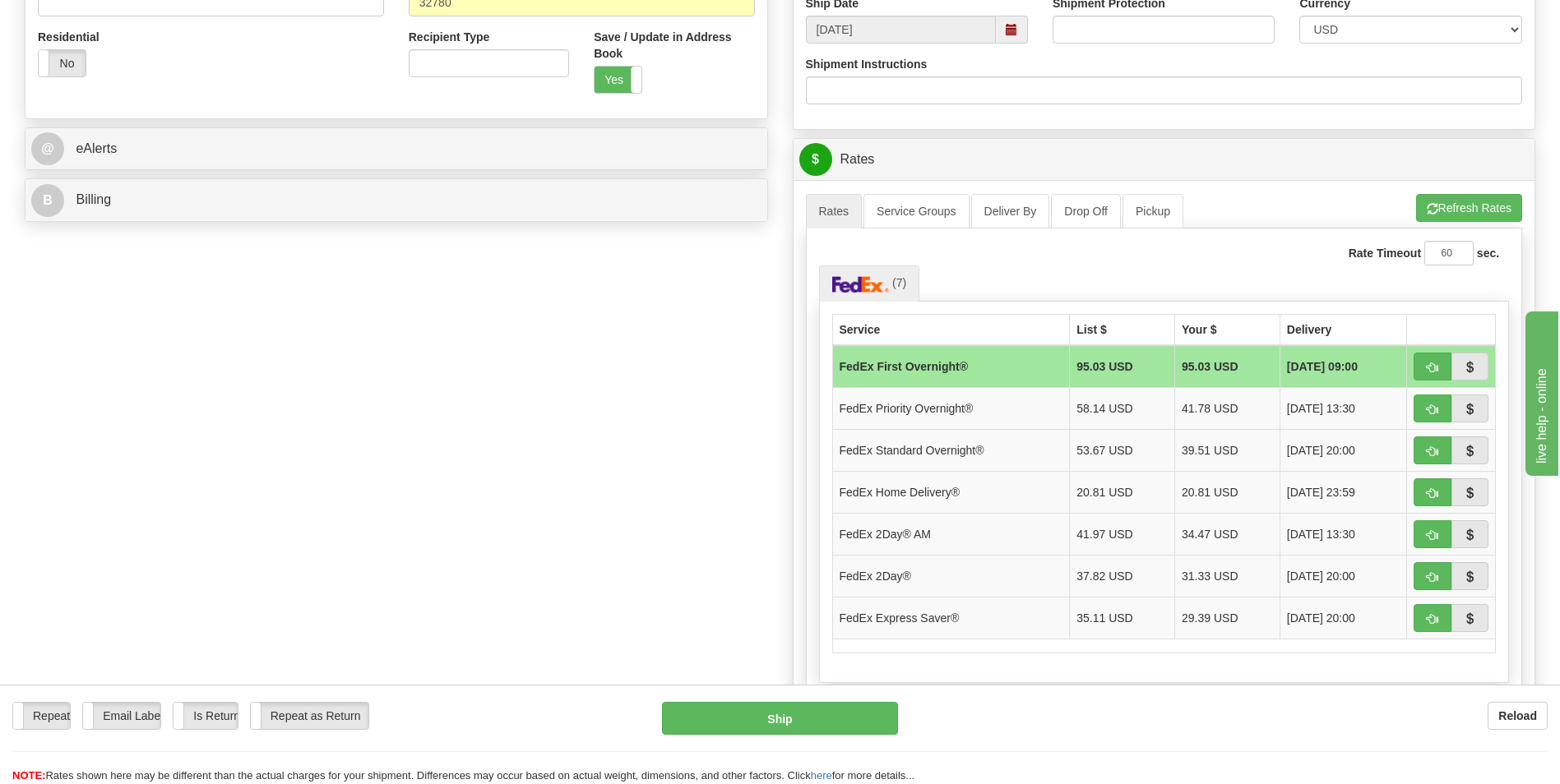
scroll to position [493, 0]
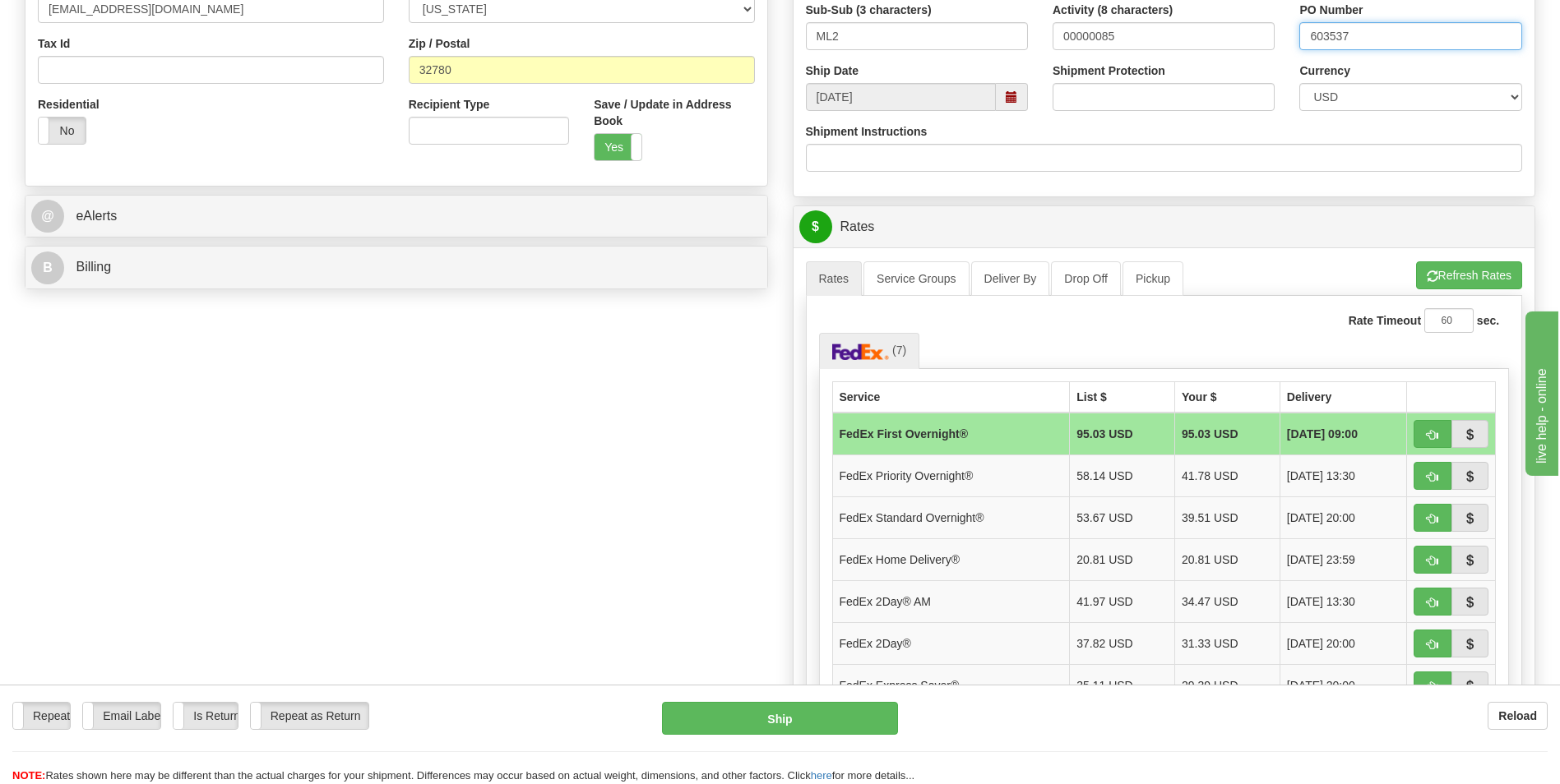
type input "603537"
click at [504, 342] on ul "(7)" at bounding box center [1164, 350] width 691 height 36
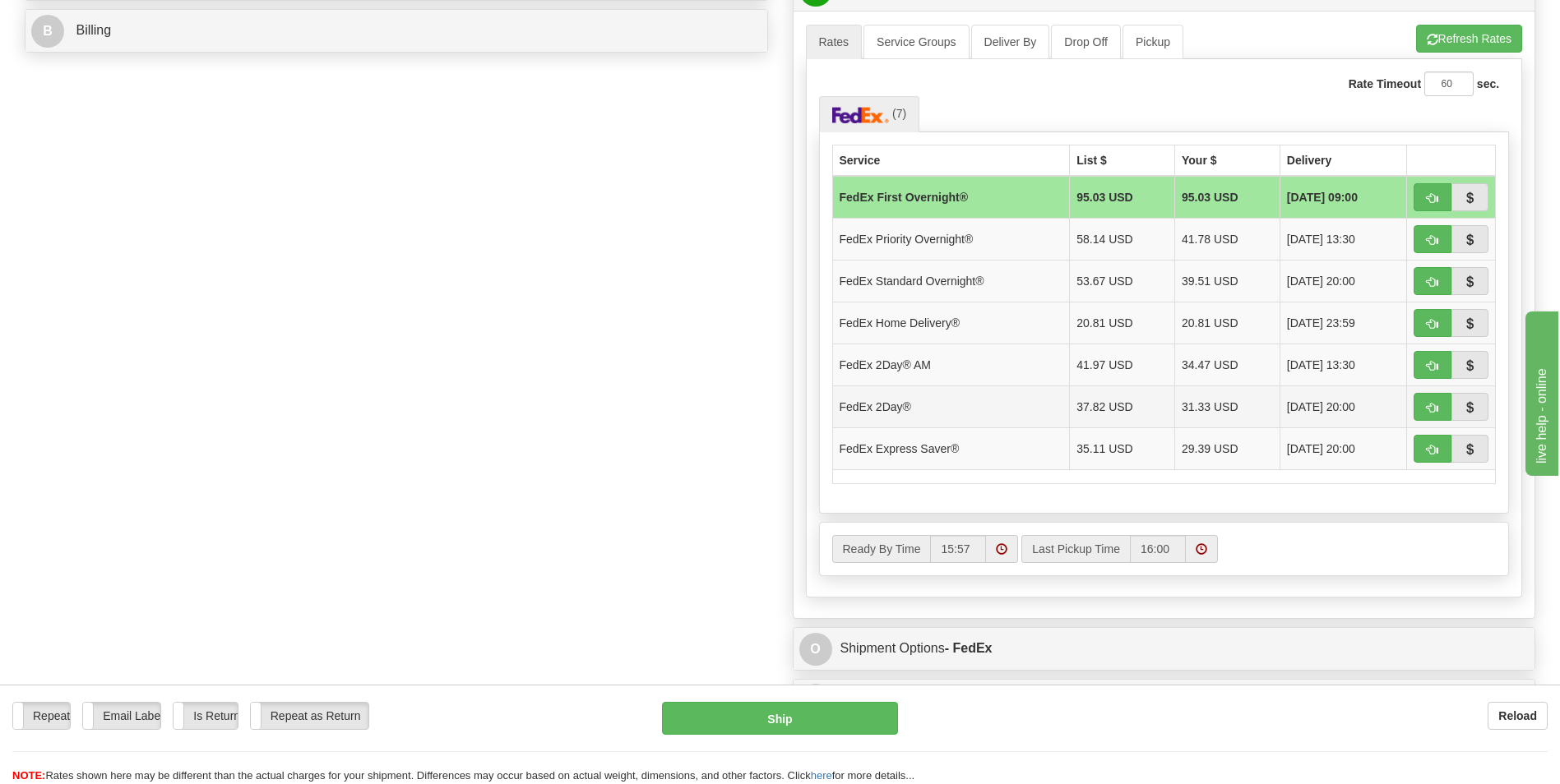
scroll to position [739, 0]
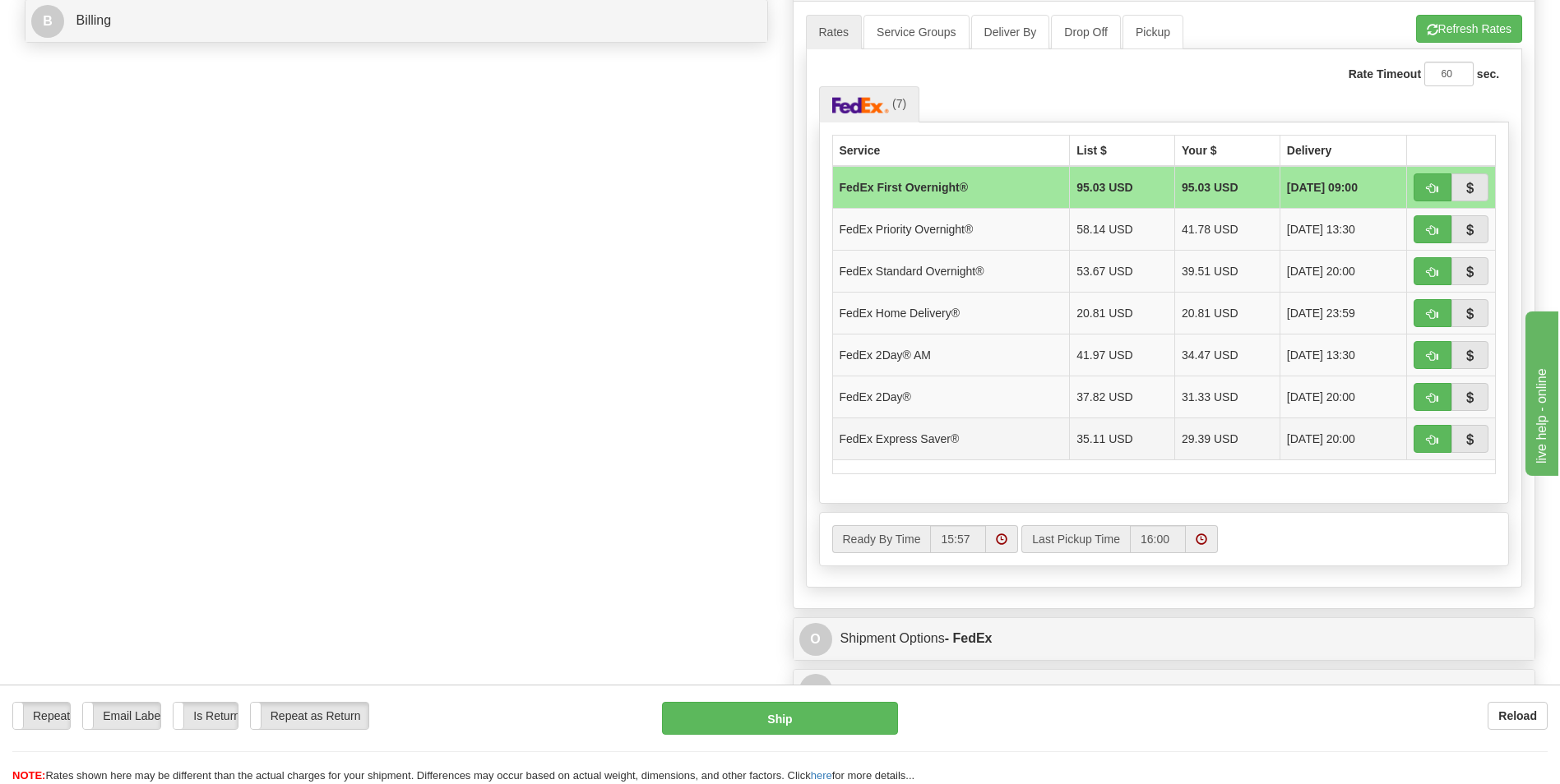
click at [504, 446] on td "FedEx Express Saver®" at bounding box center [951, 438] width 238 height 42
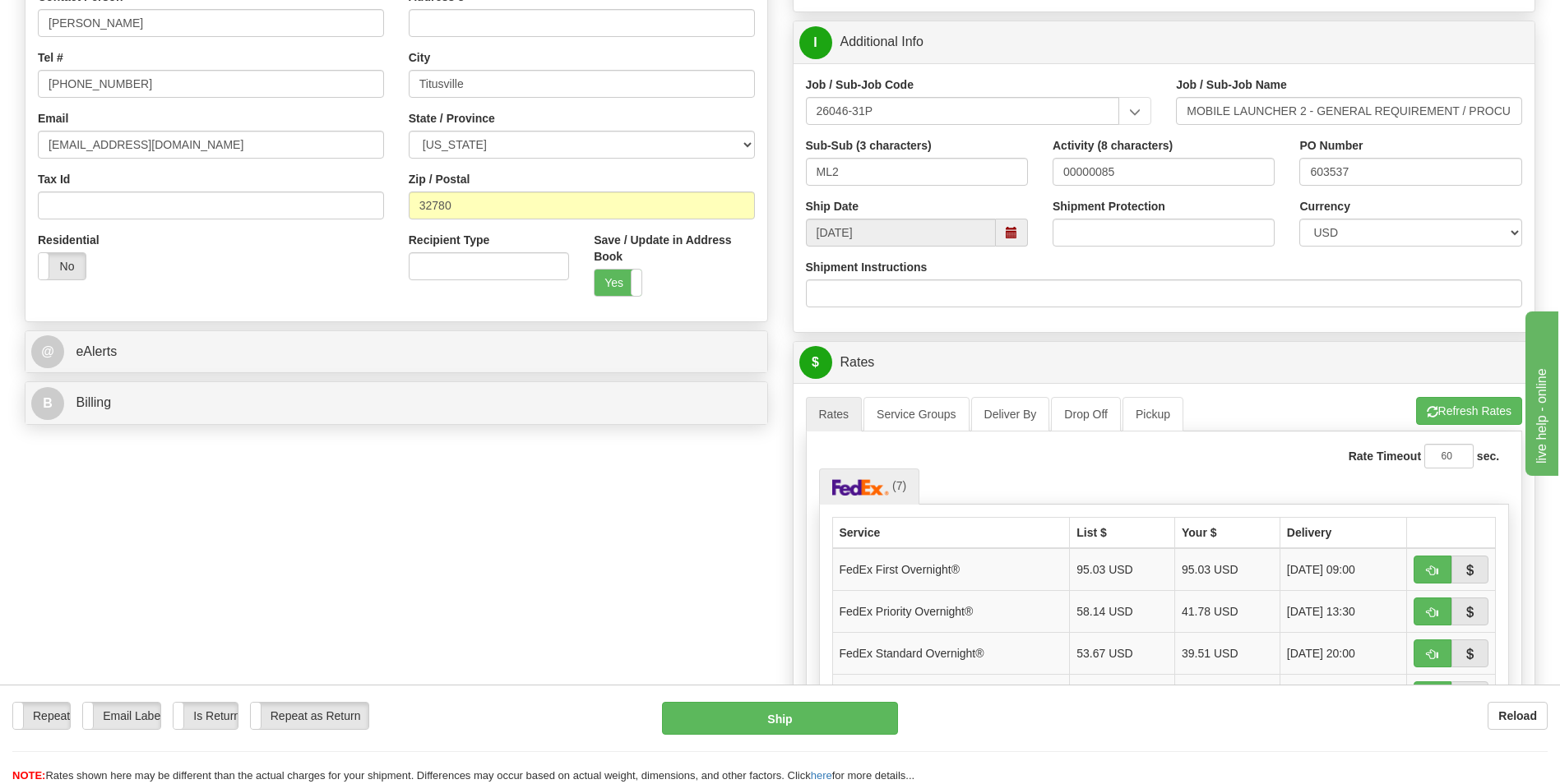
scroll to position [329, 0]
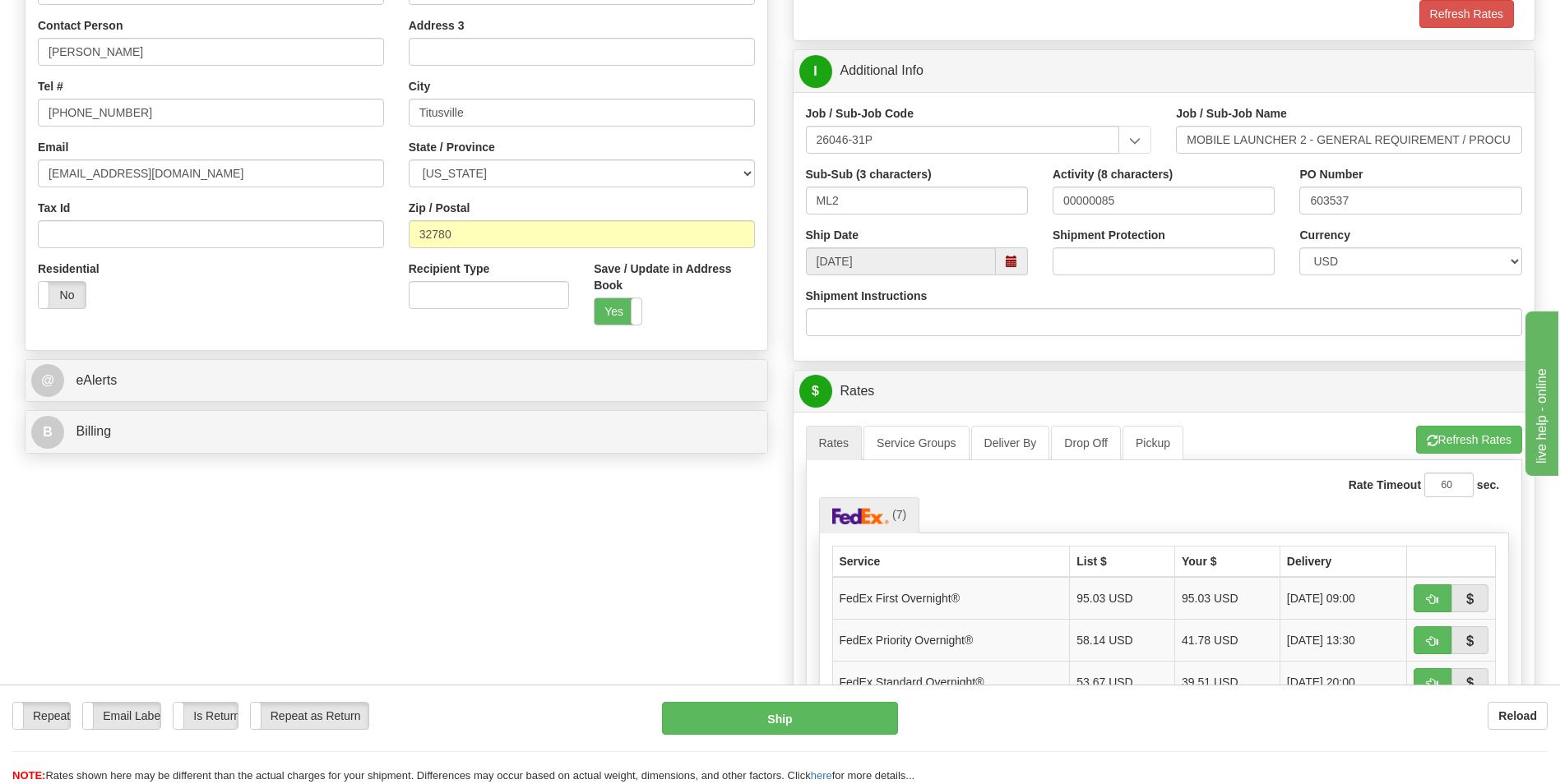
click at [504, 264] on span at bounding box center [1011, 261] width 12 height 12
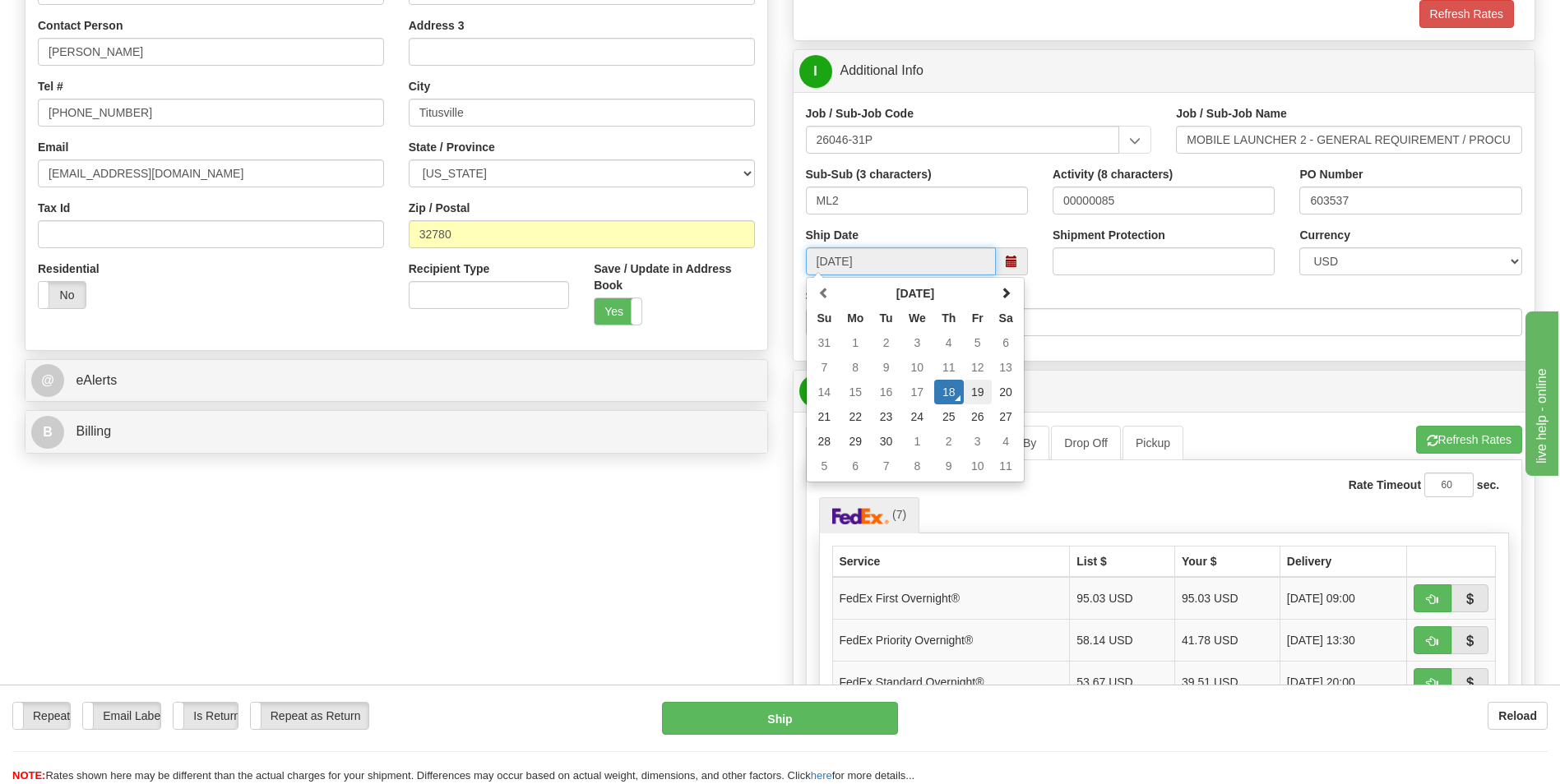
click at [504, 387] on td "19" at bounding box center [977, 392] width 28 height 25
type input "09/19/2025"
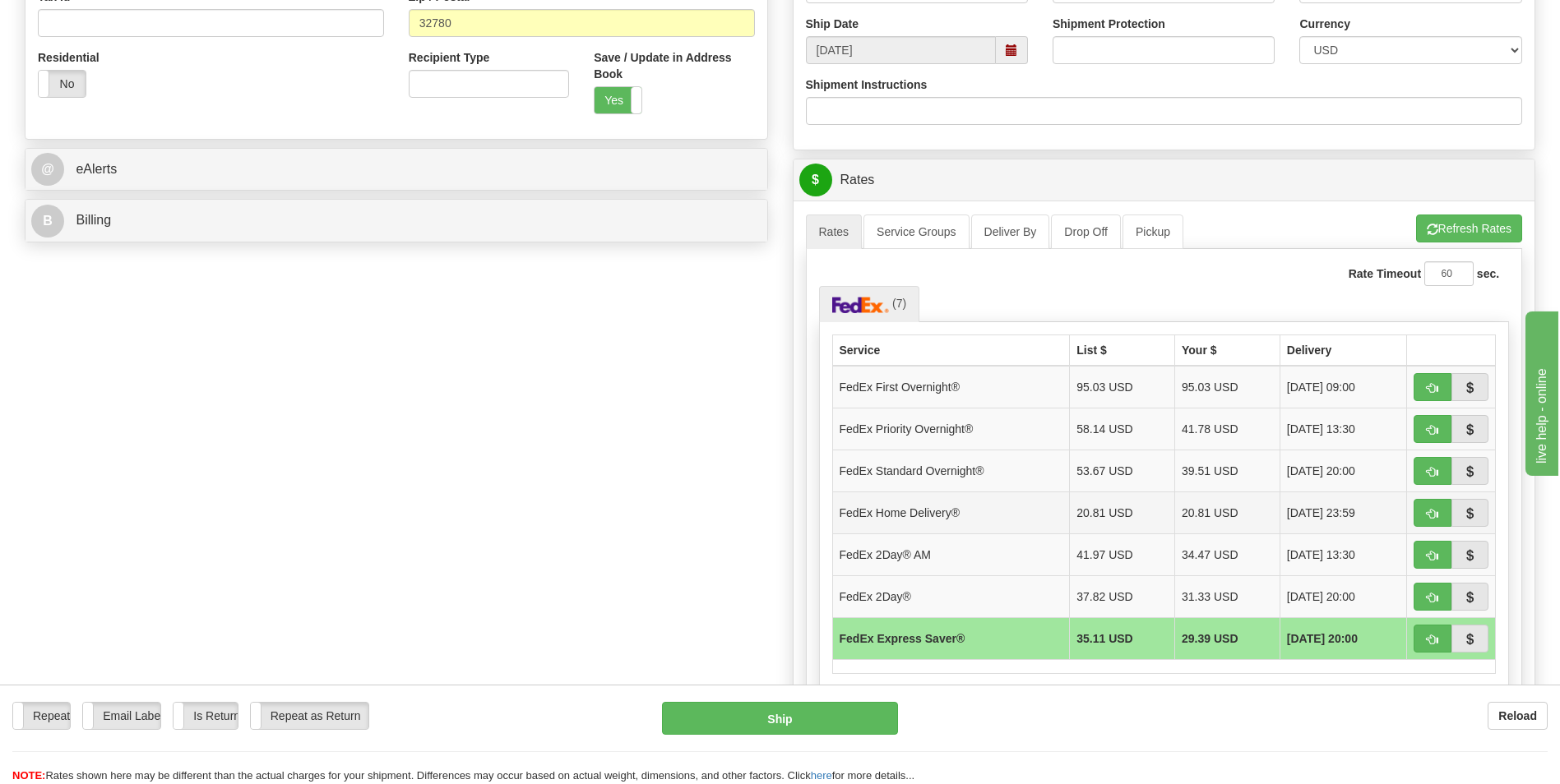
scroll to position [657, 0]
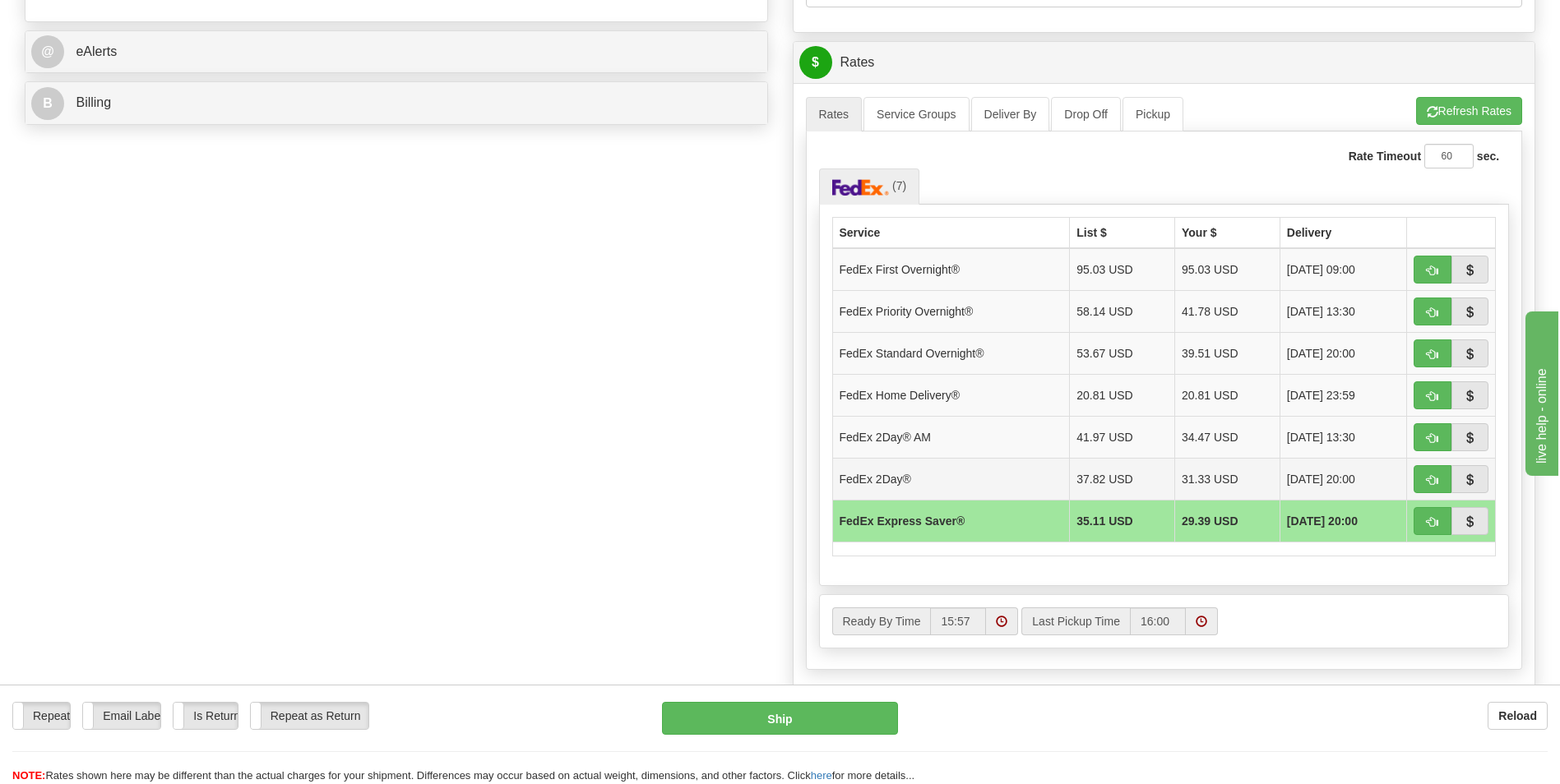
click at [504, 473] on td "FedEx 2Day®" at bounding box center [951, 478] width 238 height 42
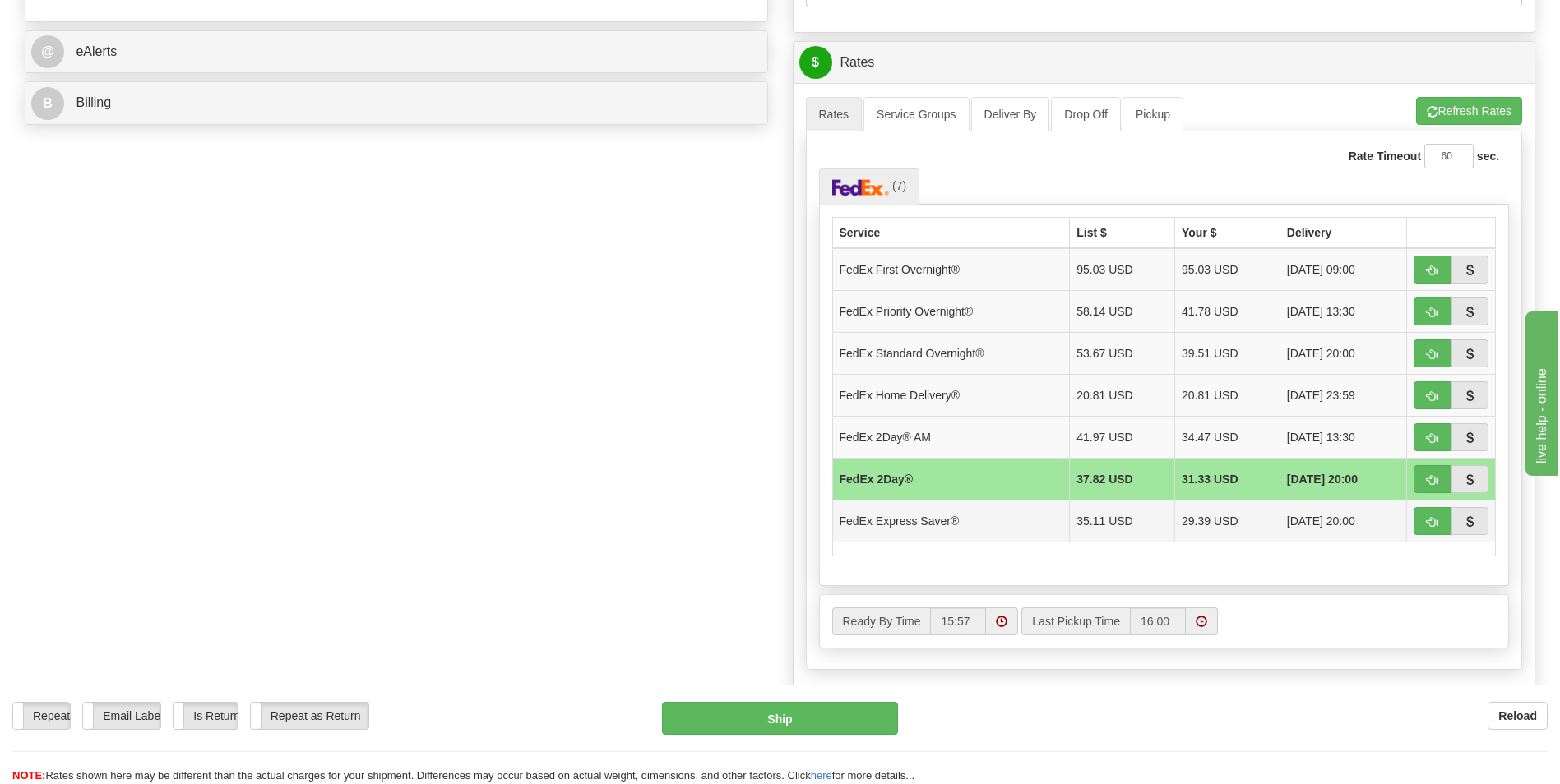
click at [504, 512] on td "FedEx Express Saver®" at bounding box center [951, 520] width 238 height 42
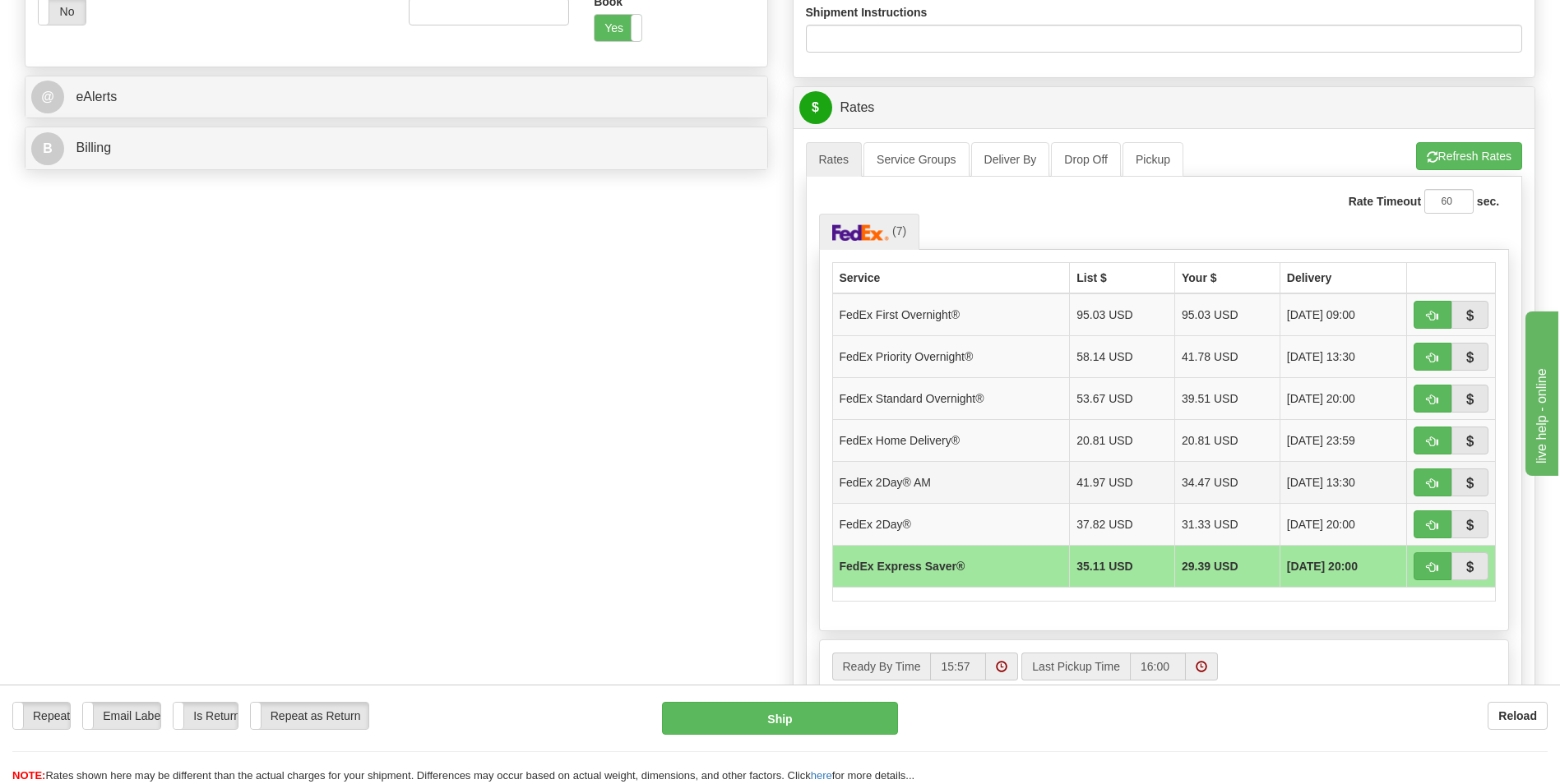
scroll to position [575, 0]
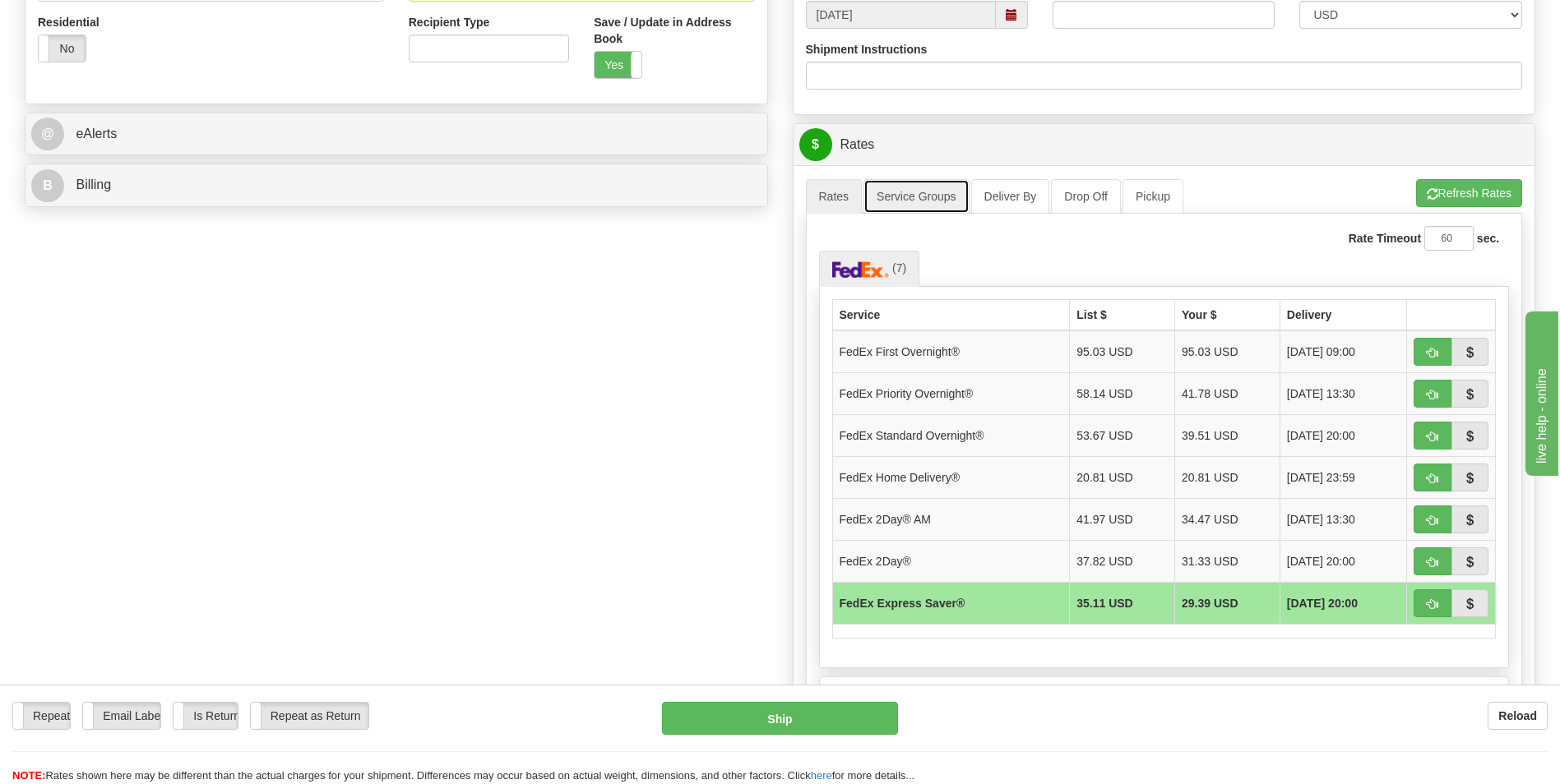
click at [504, 201] on link "Service Groups" at bounding box center [916, 196] width 106 height 35
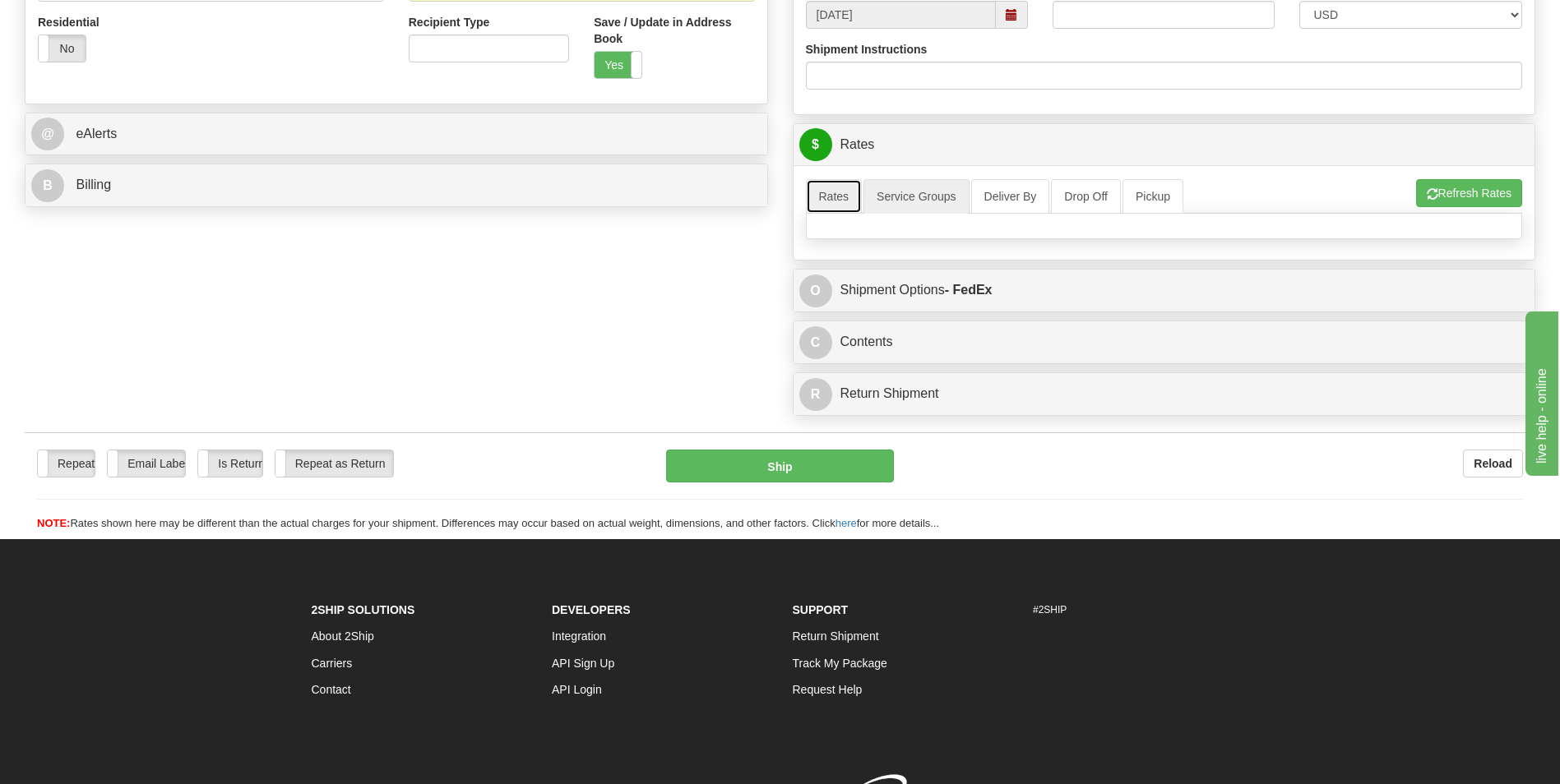
click at [504, 191] on link "Rates" at bounding box center [834, 196] width 56 height 35
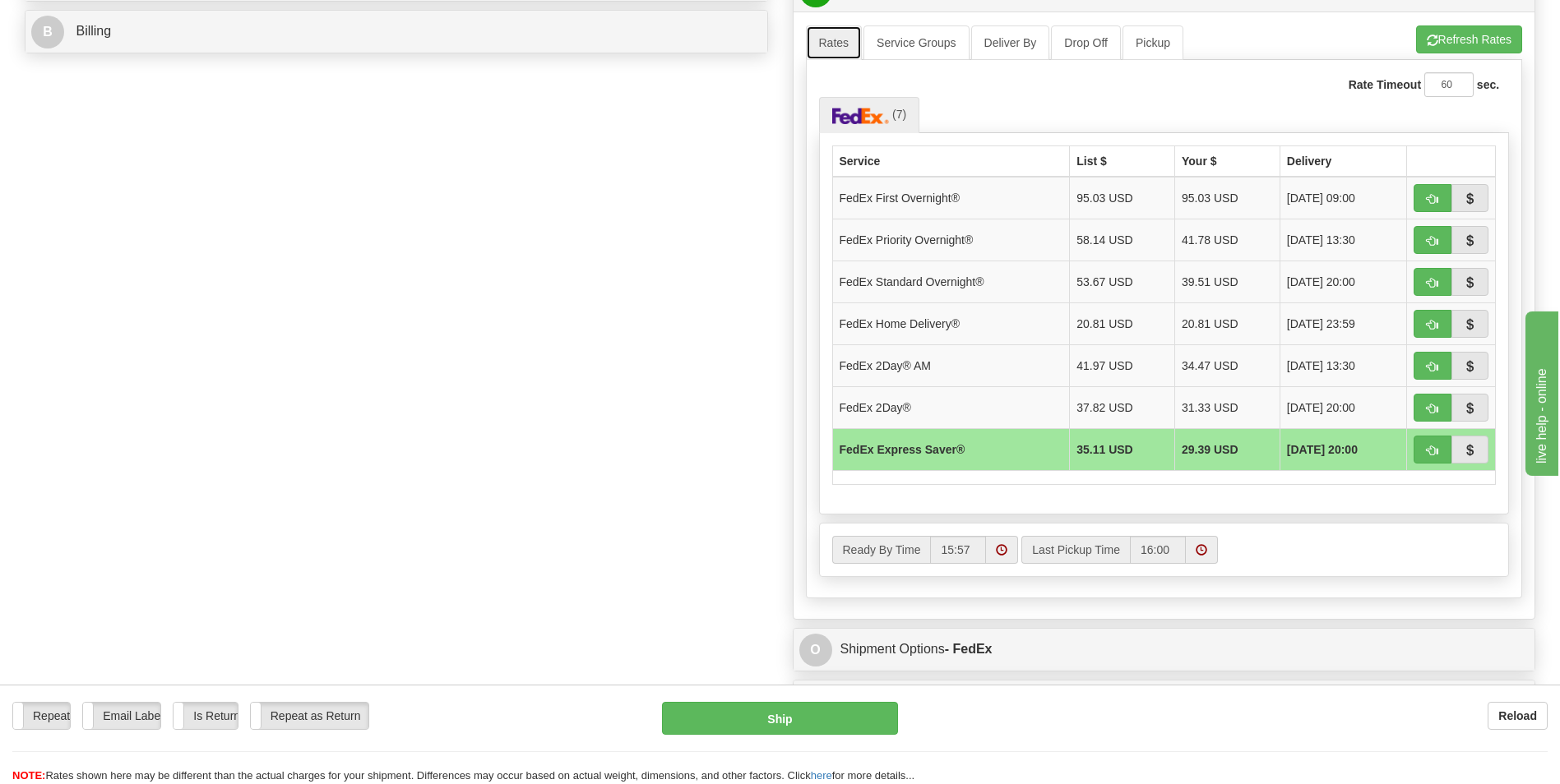
scroll to position [739, 0]
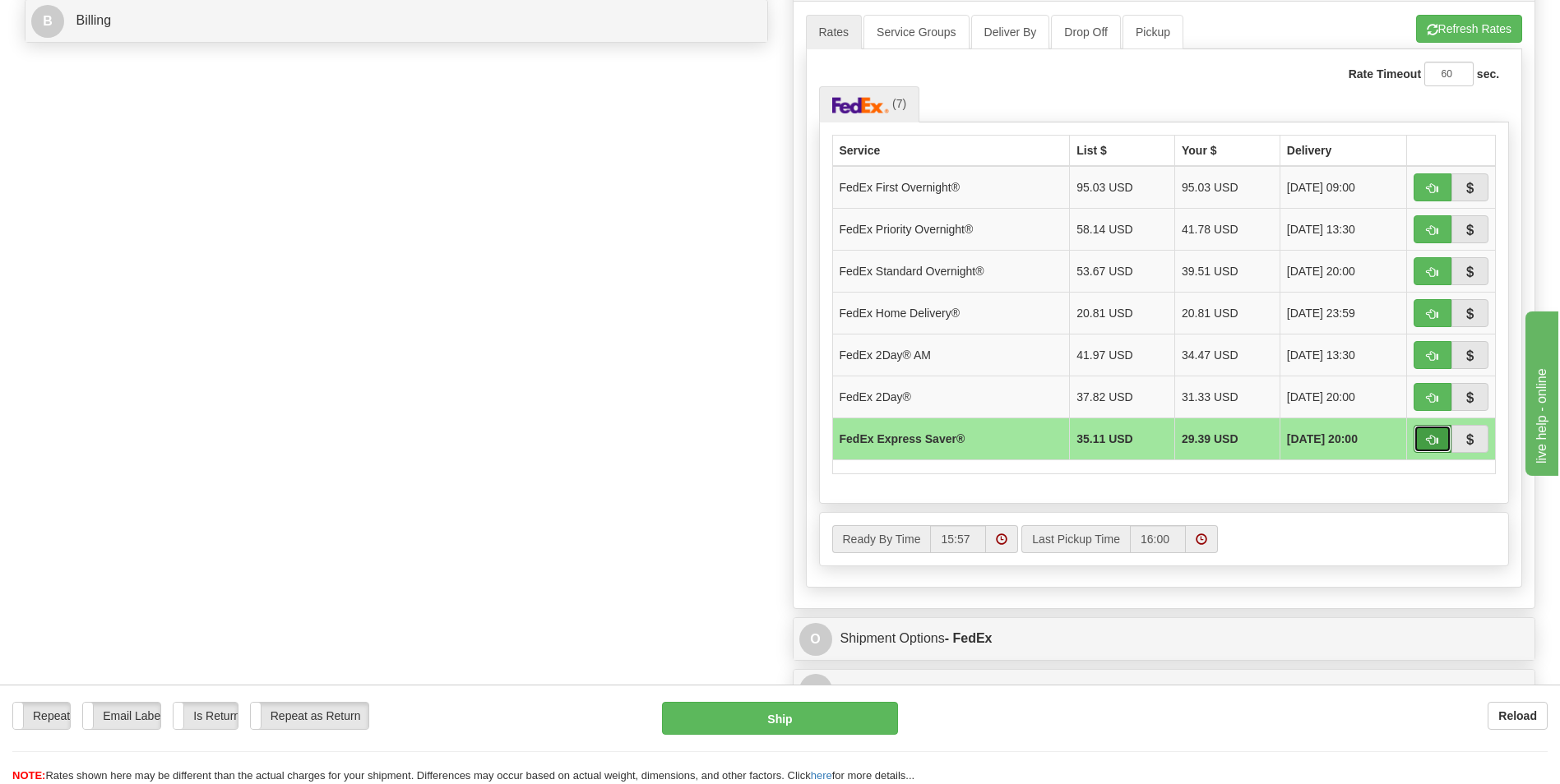
click at [504, 443] on button "button" at bounding box center [1432, 438] width 38 height 28
type input "20"
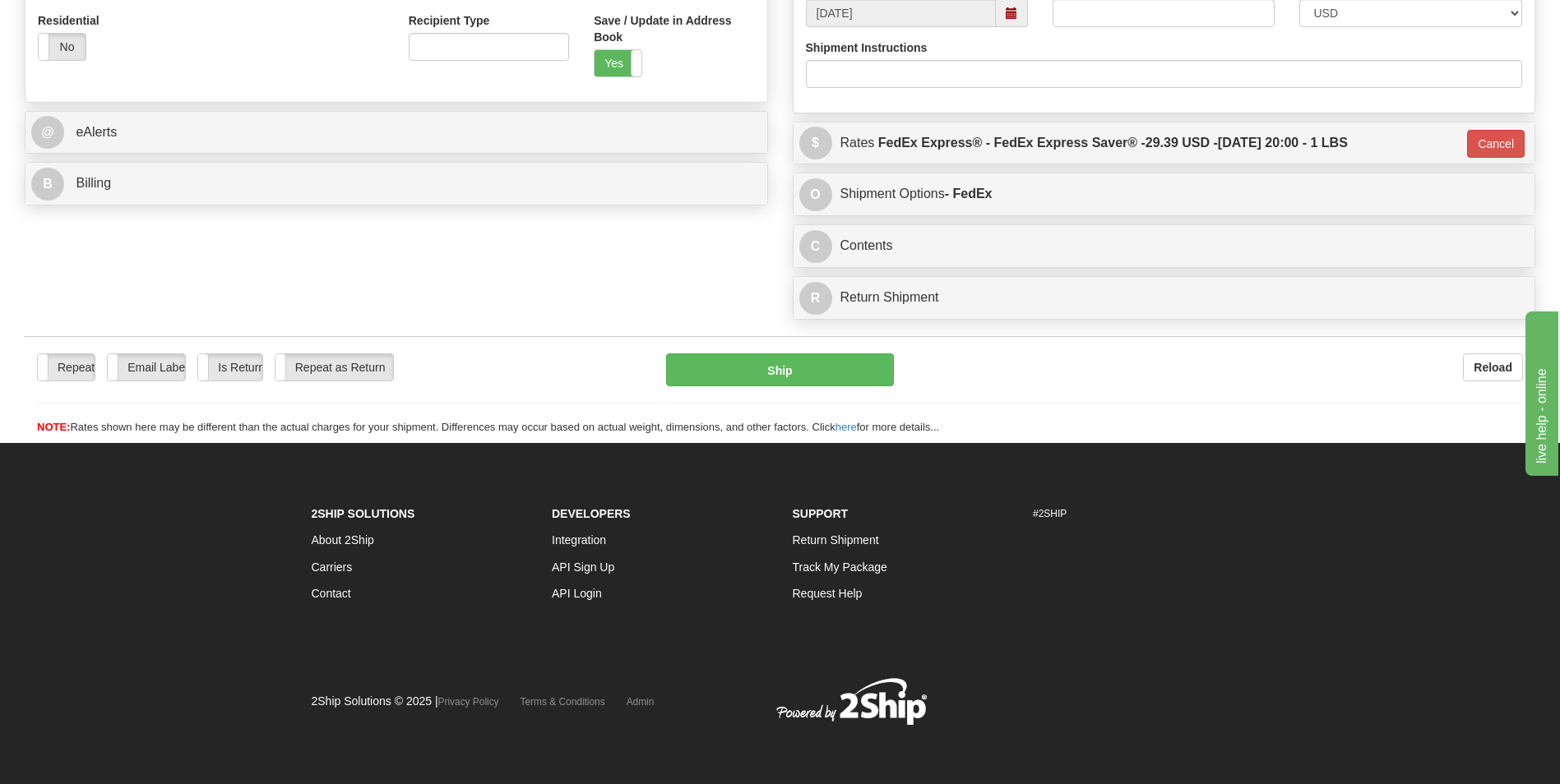
scroll to position [577, 0]
drag, startPoint x: 860, startPoint y: 359, endPoint x: 1341, endPoint y: 402, distance: 482.9
click at [504, 409] on div "Repeat Repeat Email Labels Email Labels Edit Is Return Is Return Repeat as Retu…" at bounding box center [780, 394] width 1510 height 82
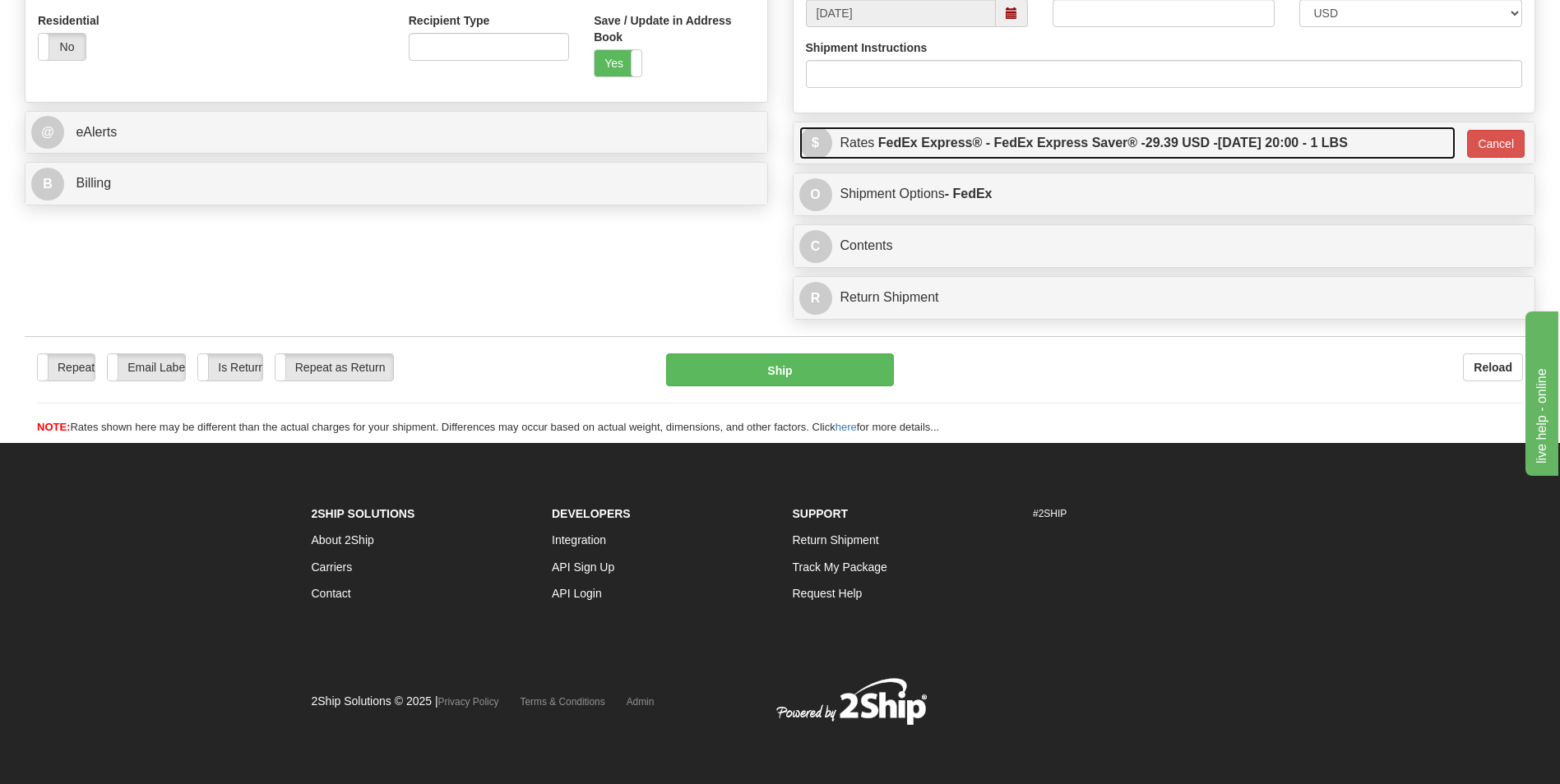
click at [504, 146] on label "FedEx Express® - FedEx Express Saver® - 29.39 USD - 09/23/2025 20:00 - 1 LBS" at bounding box center [1113, 143] width 470 height 33
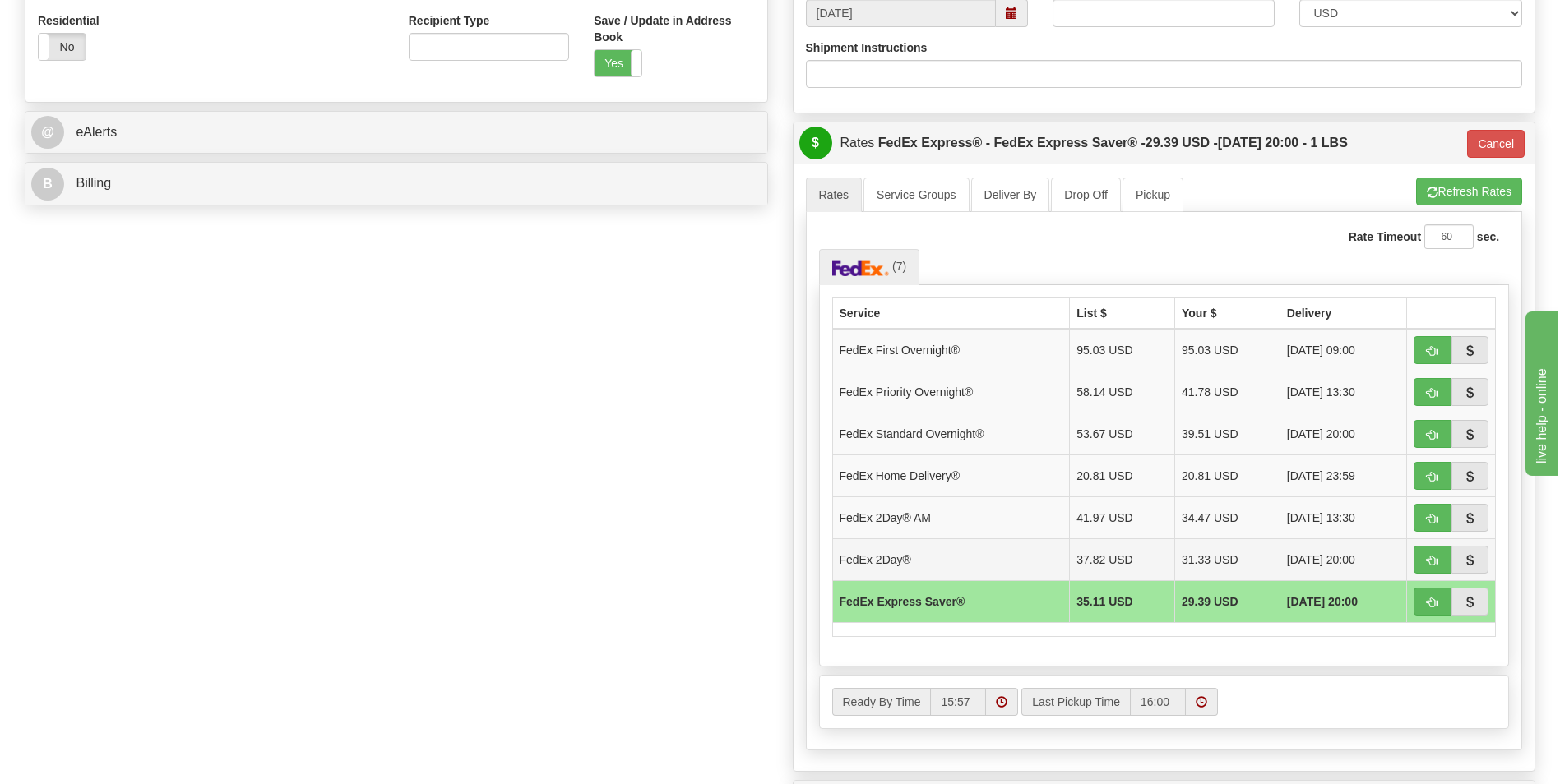
click at [504, 562] on td "FedEx 2Day®" at bounding box center [951, 559] width 238 height 42
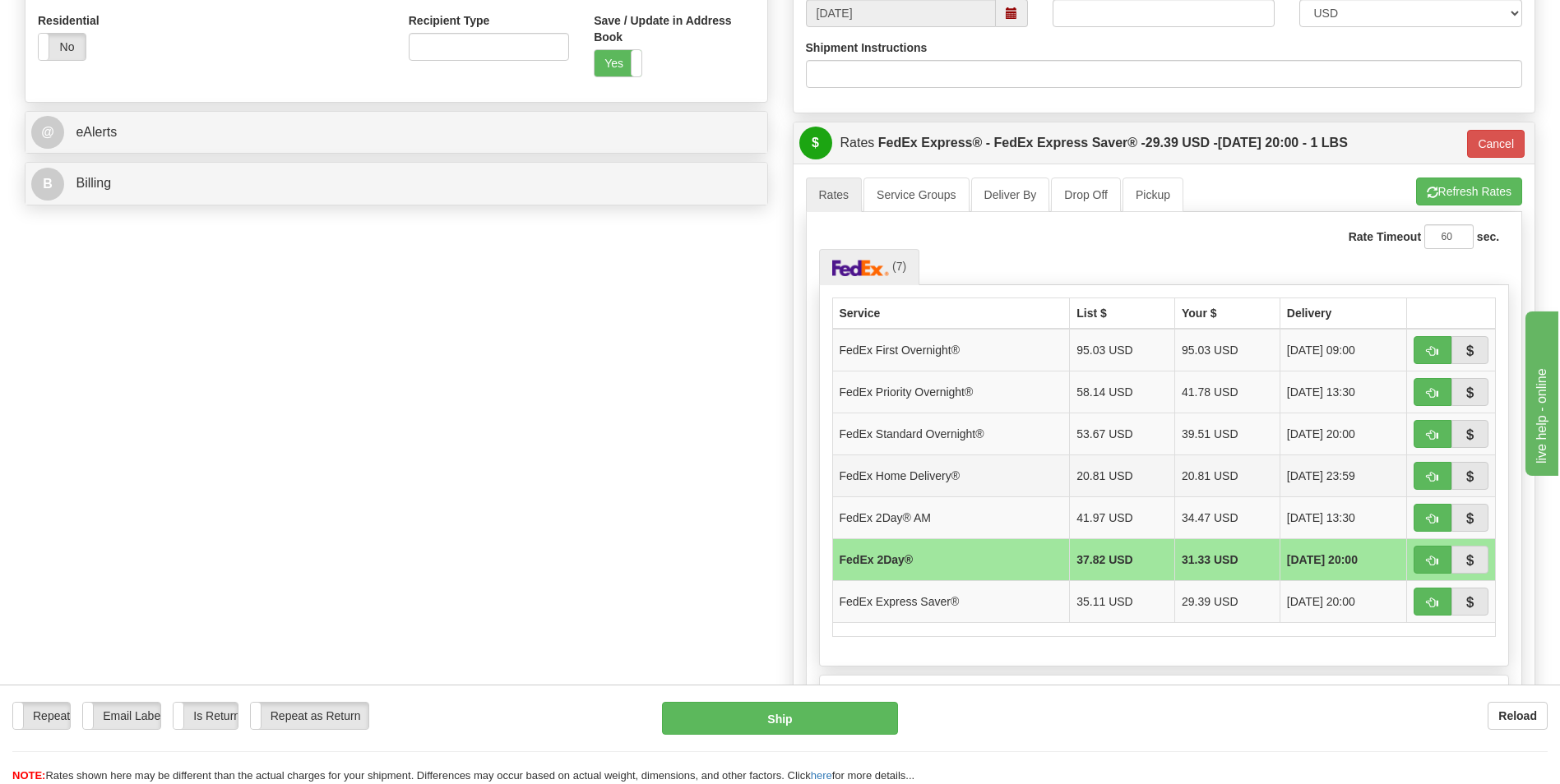
click at [504, 492] on td "FedEx Home Delivery®" at bounding box center [951, 475] width 238 height 42
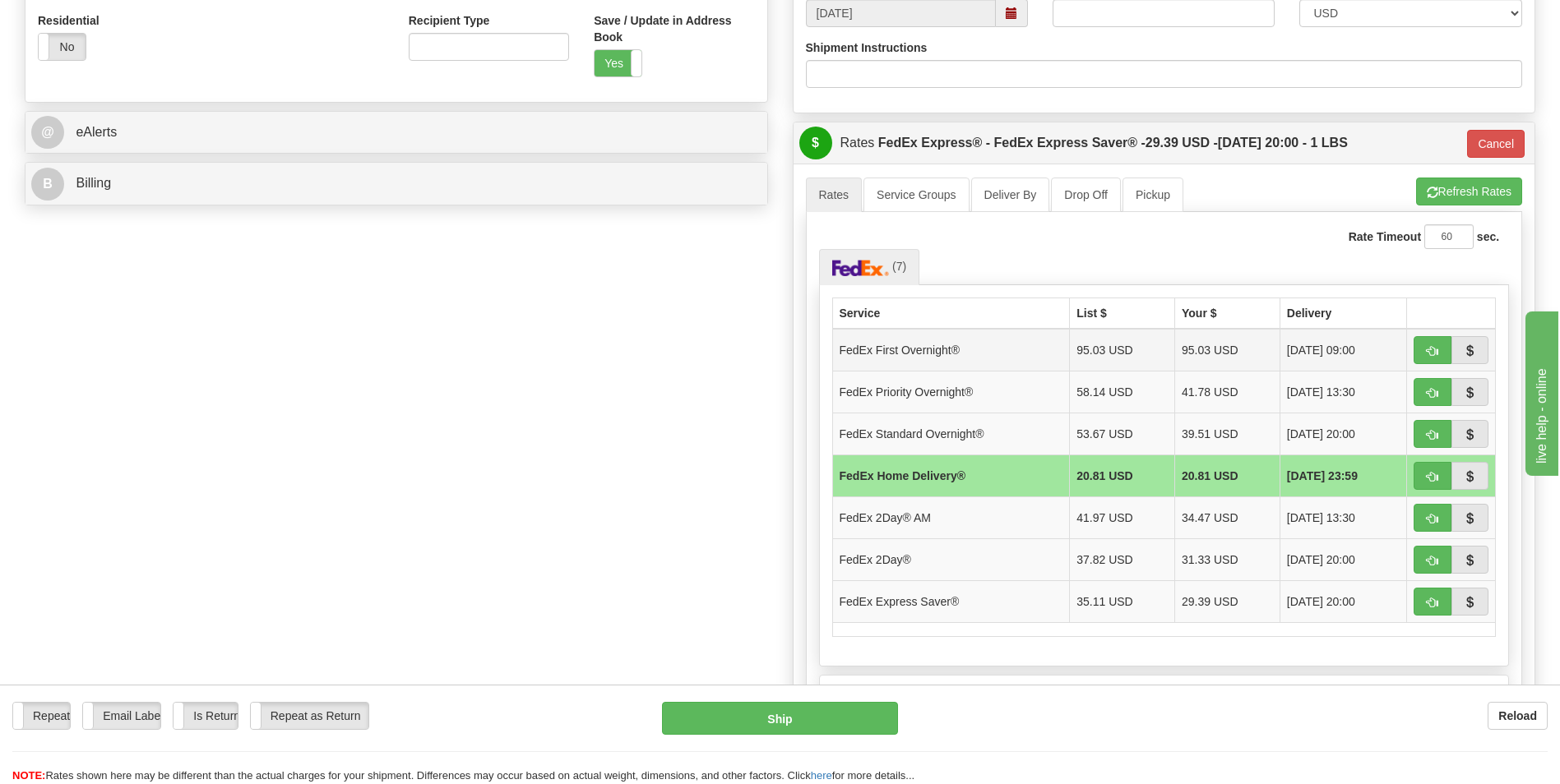
drag, startPoint x: 929, startPoint y: 418, endPoint x: 928, endPoint y: 366, distance: 52.0
click at [504, 417] on td "FedEx Standard Overnight®" at bounding box center [951, 433] width 238 height 42
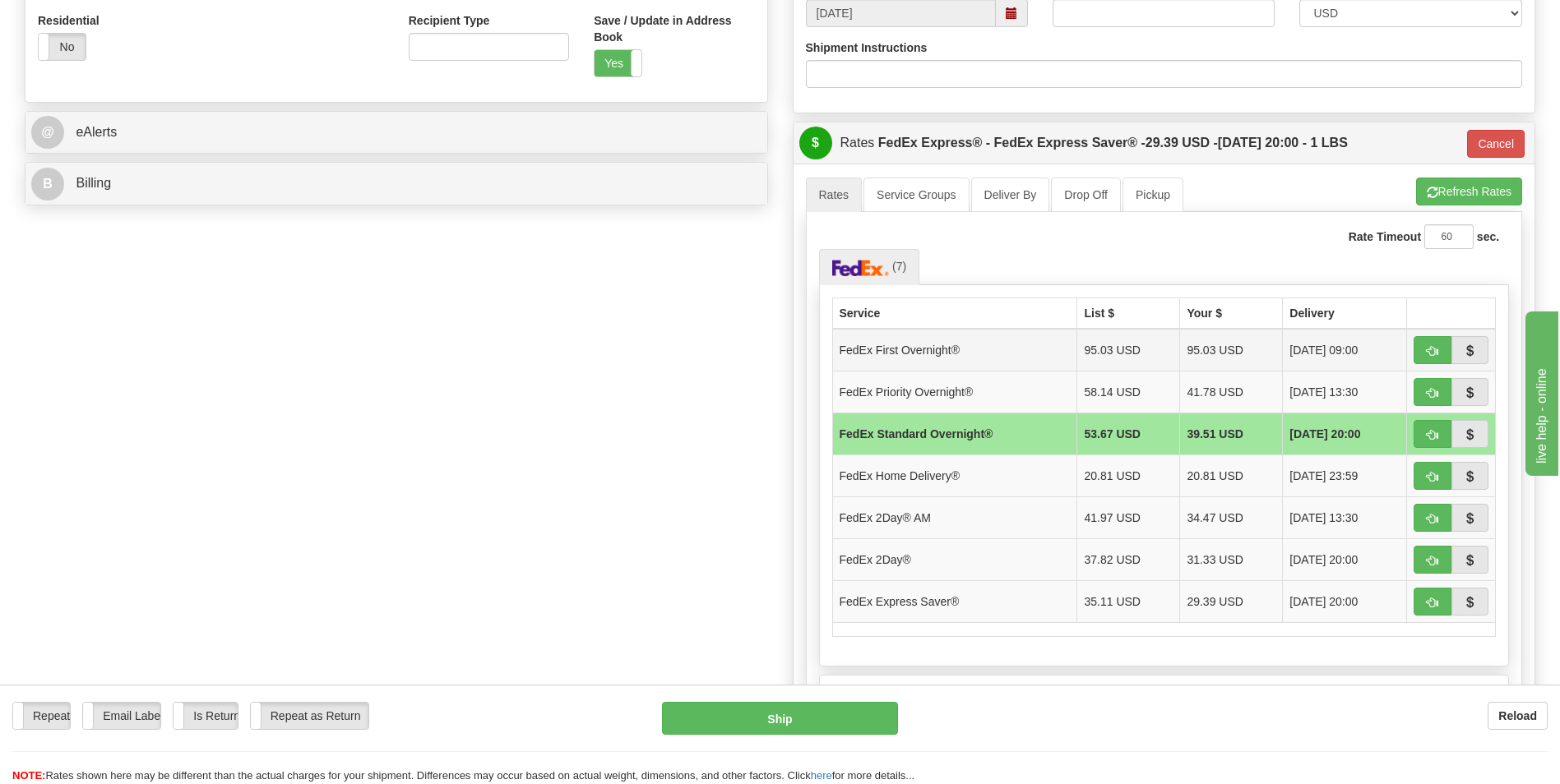
click at [504, 345] on td "FedEx First Overnight®" at bounding box center [954, 350] width 245 height 43
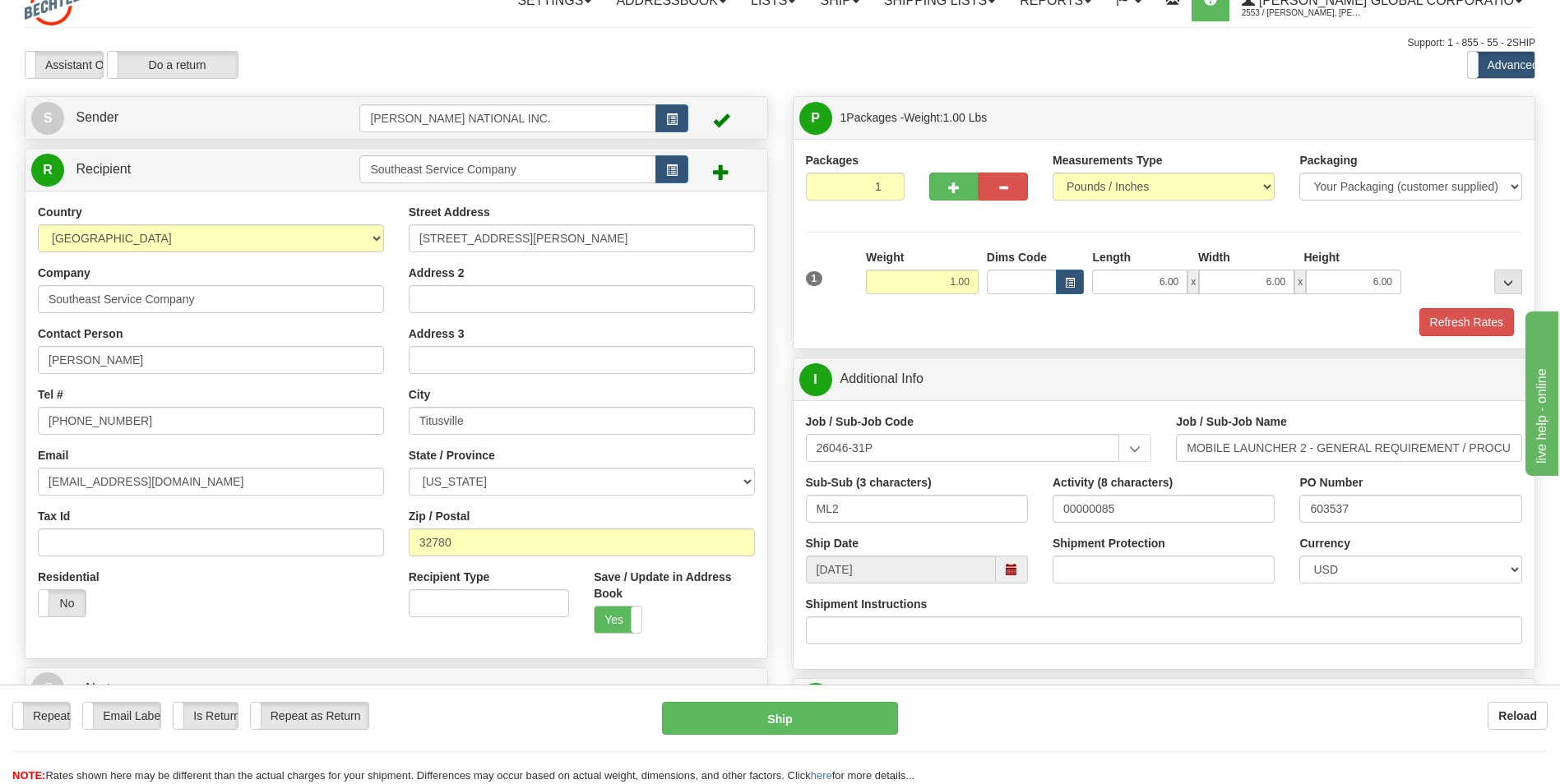
scroll to position [0, 0]
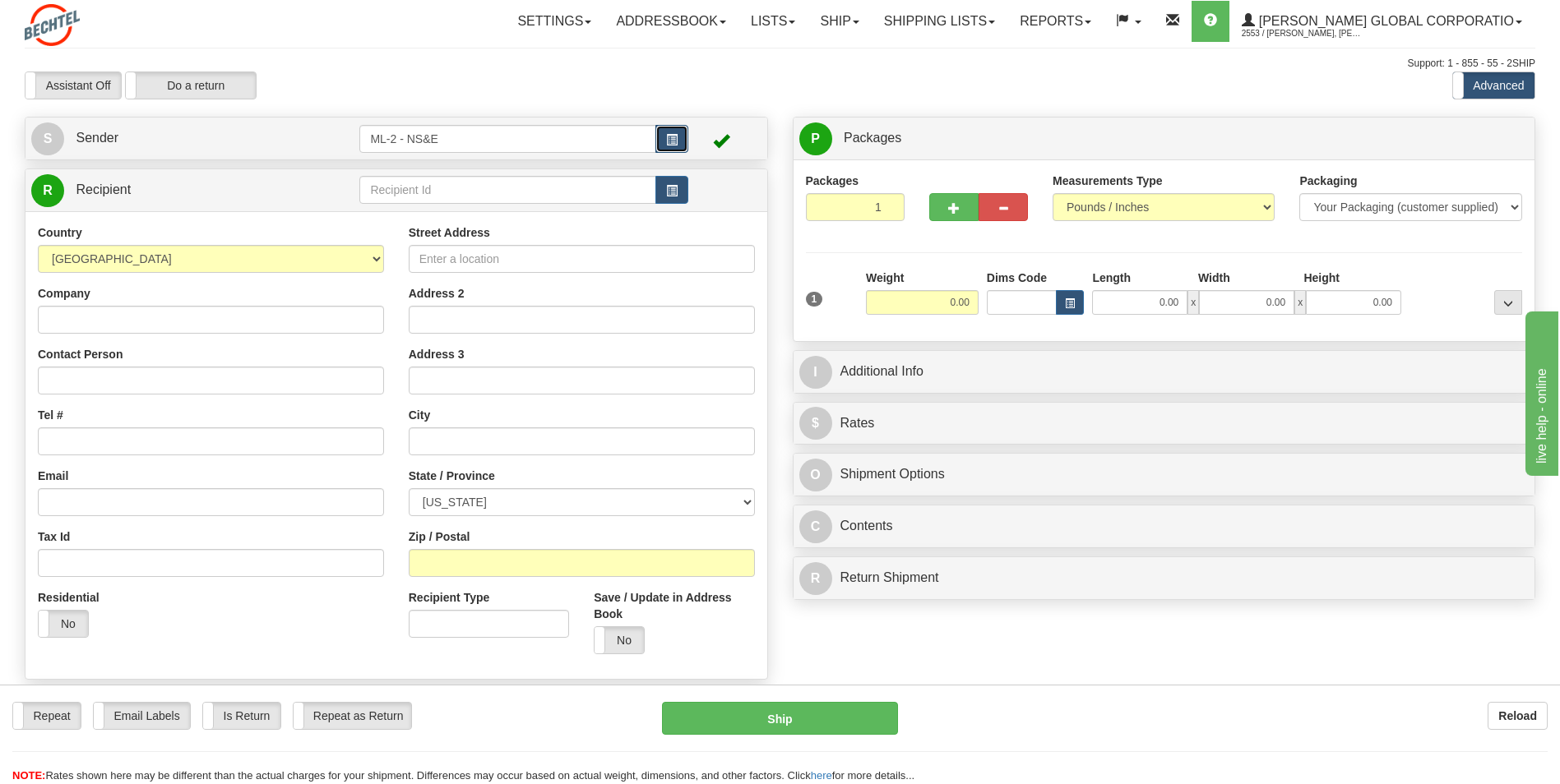
click at [672, 140] on span "button" at bounding box center [671, 140] width 12 height 11
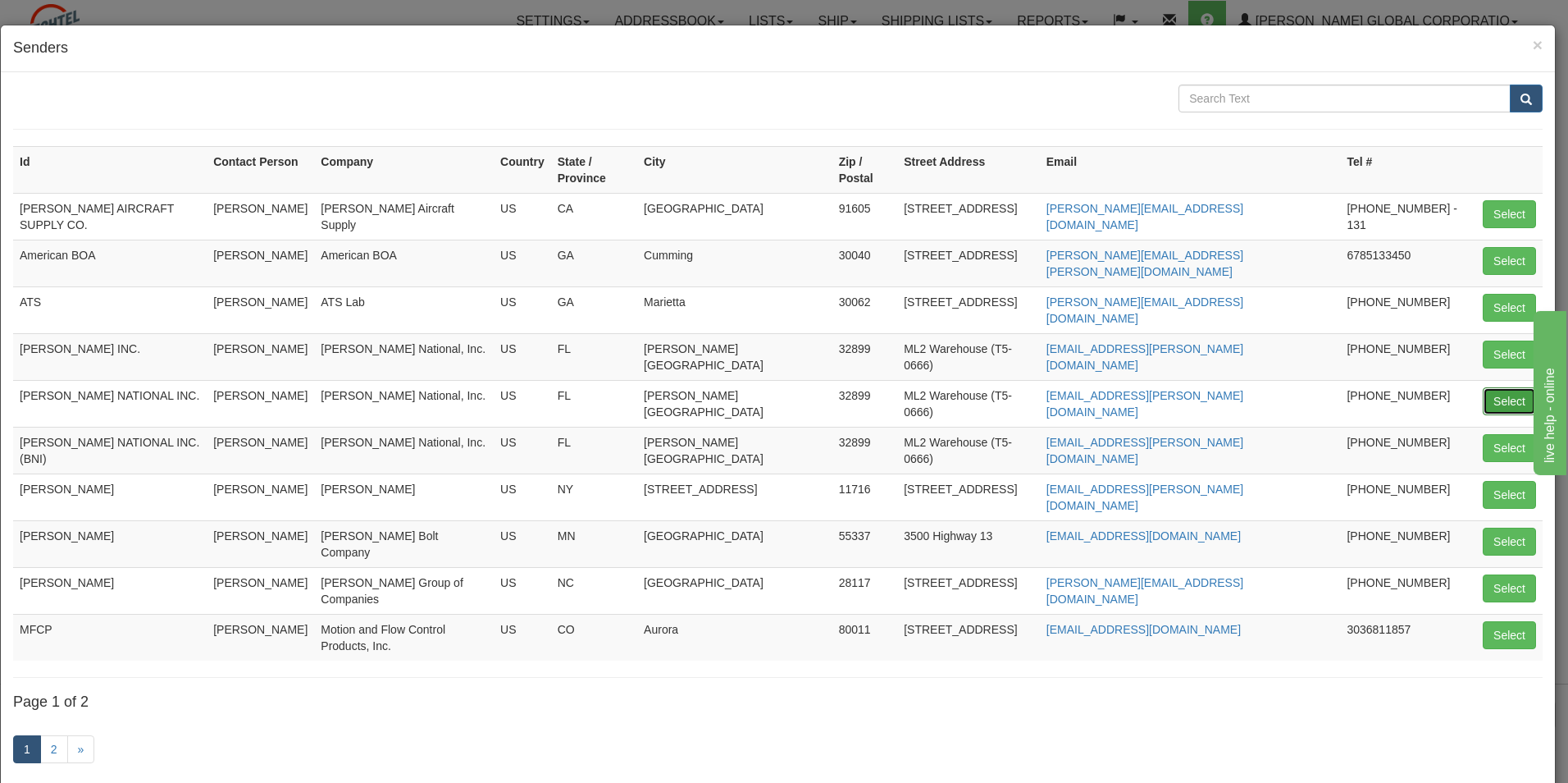
click at [1485, 387] on button "Select" at bounding box center [1510, 401] width 54 height 28
type input "[PERSON_NAME] NATIONAL INC."
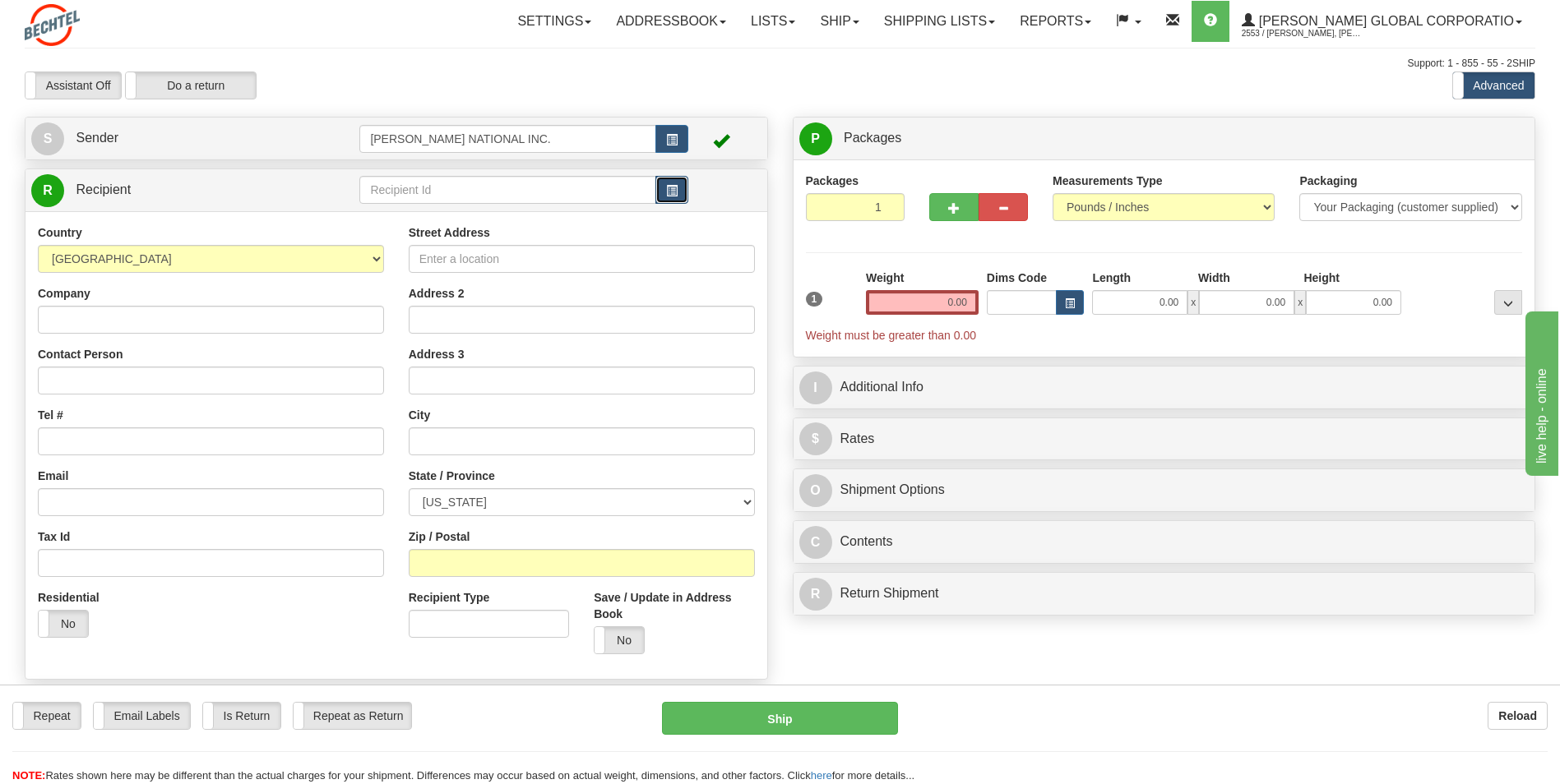
click at [667, 190] on span "button" at bounding box center [671, 191] width 12 height 11
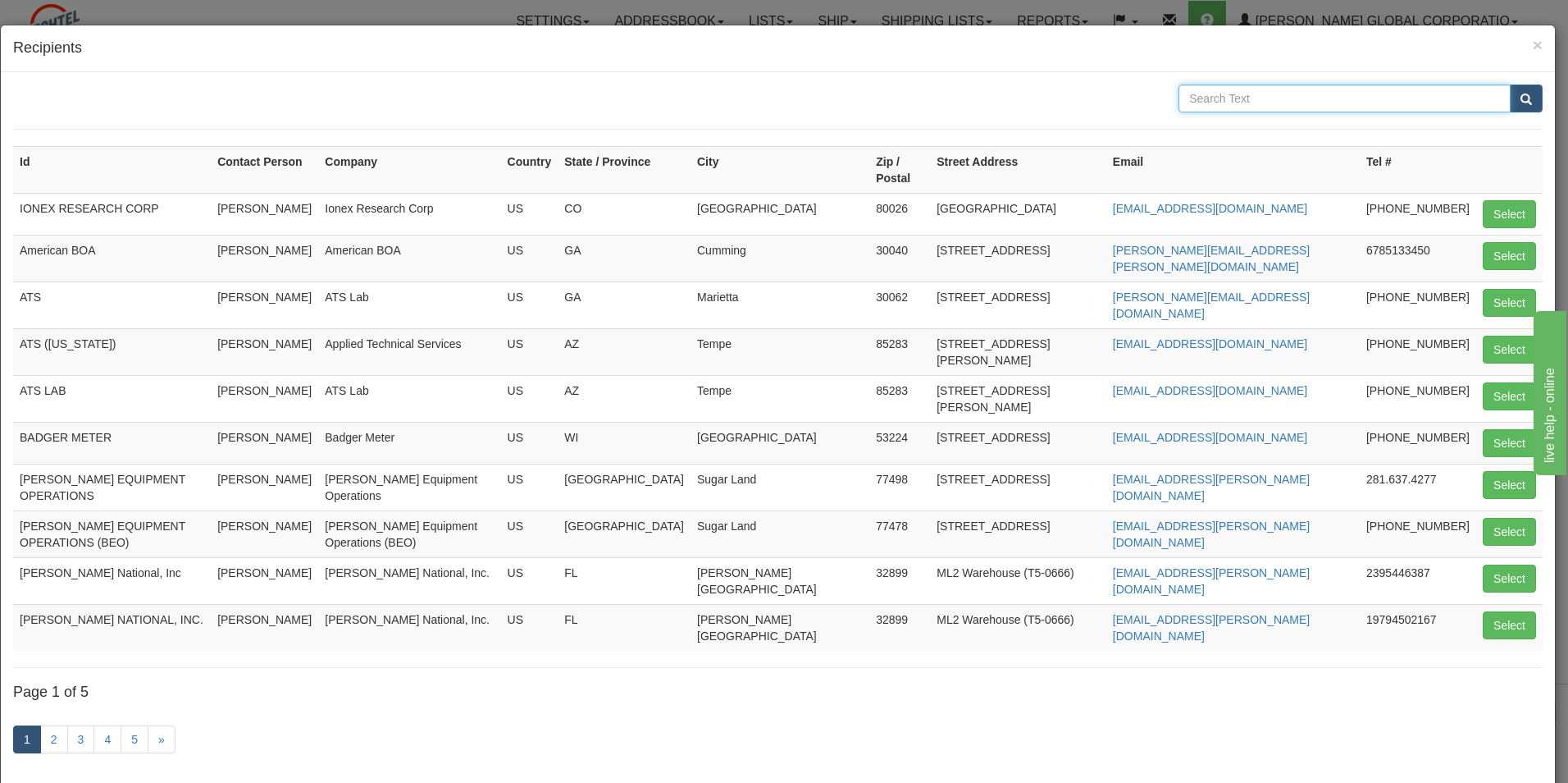
click at [1340, 92] on input "text" at bounding box center [1345, 98] width 332 height 28
type input "south"
click at [1521, 105] on span "submit" at bounding box center [1526, 100] width 12 height 11
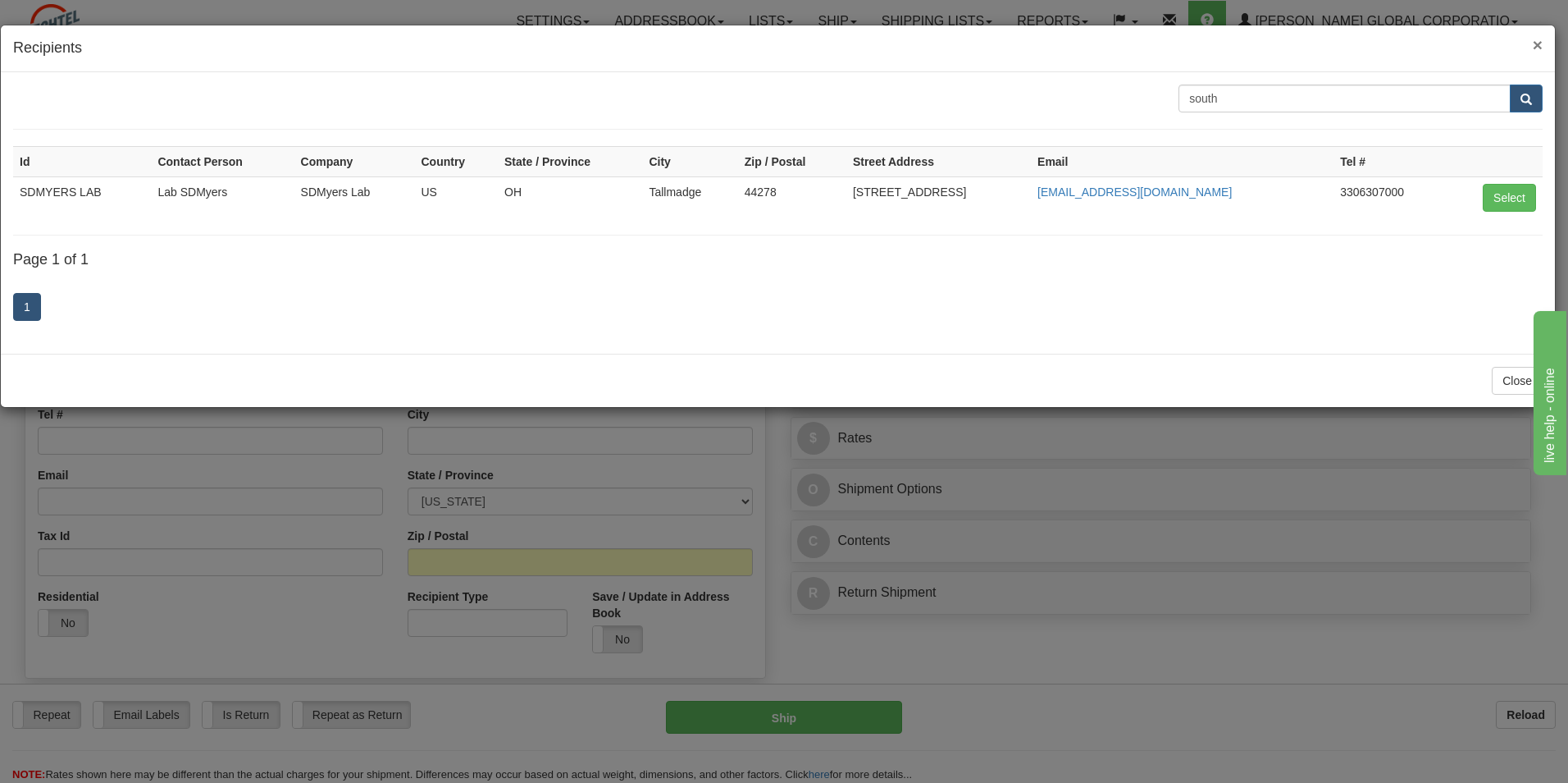
click at [1536, 47] on span "×" at bounding box center [1538, 45] width 10 height 19
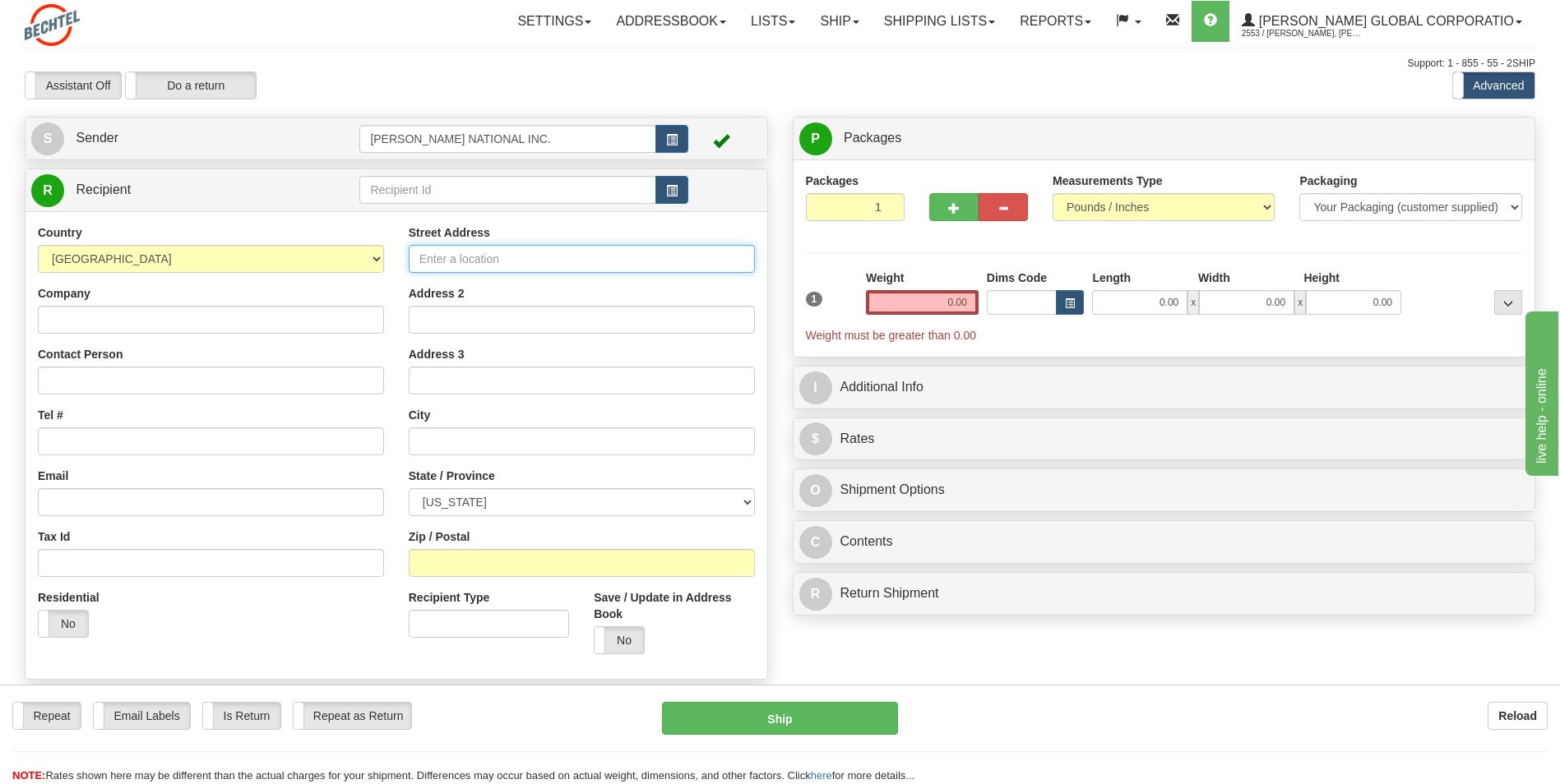
click at [433, 249] on input "Street Address" at bounding box center [581, 258] width 346 height 28
click at [480, 260] on input "Street Address" at bounding box center [581, 258] width 346 height 28
type input "S"
click at [556, 196] on input "text" at bounding box center [507, 190] width 296 height 28
paste input "Southeast Service Company"
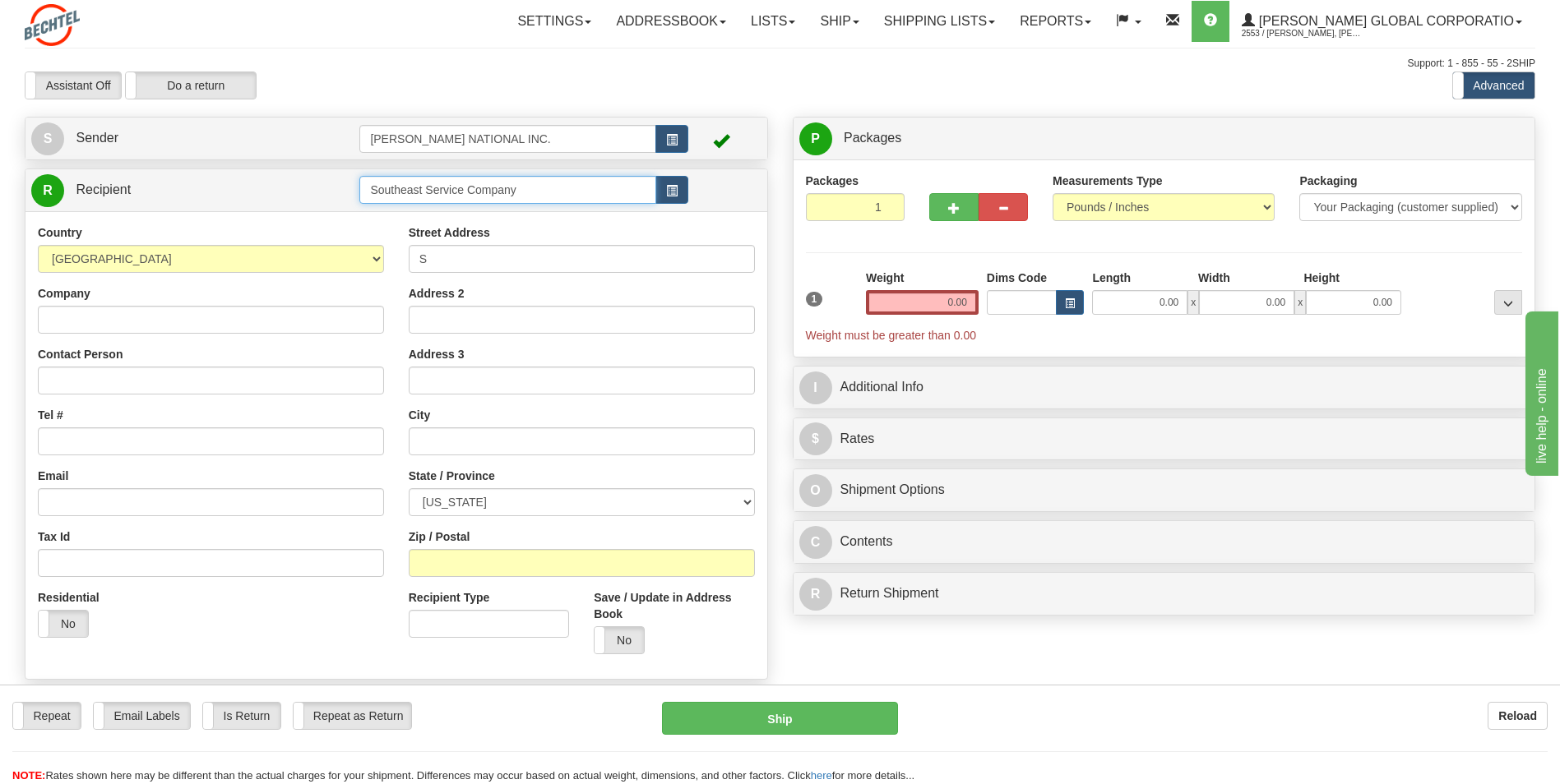
type input "Southeast Service Company"
drag, startPoint x: 514, startPoint y: 247, endPoint x: 390, endPoint y: 264, distance: 125.2
click at [390, 264] on div "Country [GEOGRAPHIC_DATA] [GEOGRAPHIC_DATA] [GEOGRAPHIC_DATA] [GEOGRAPHIC_DATA]…" at bounding box center [395, 445] width 742 height 442
drag, startPoint x: 390, startPoint y: 264, endPoint x: 337, endPoint y: 307, distance: 68.2
click at [366, 290] on div "Company" at bounding box center [210, 309] width 346 height 48
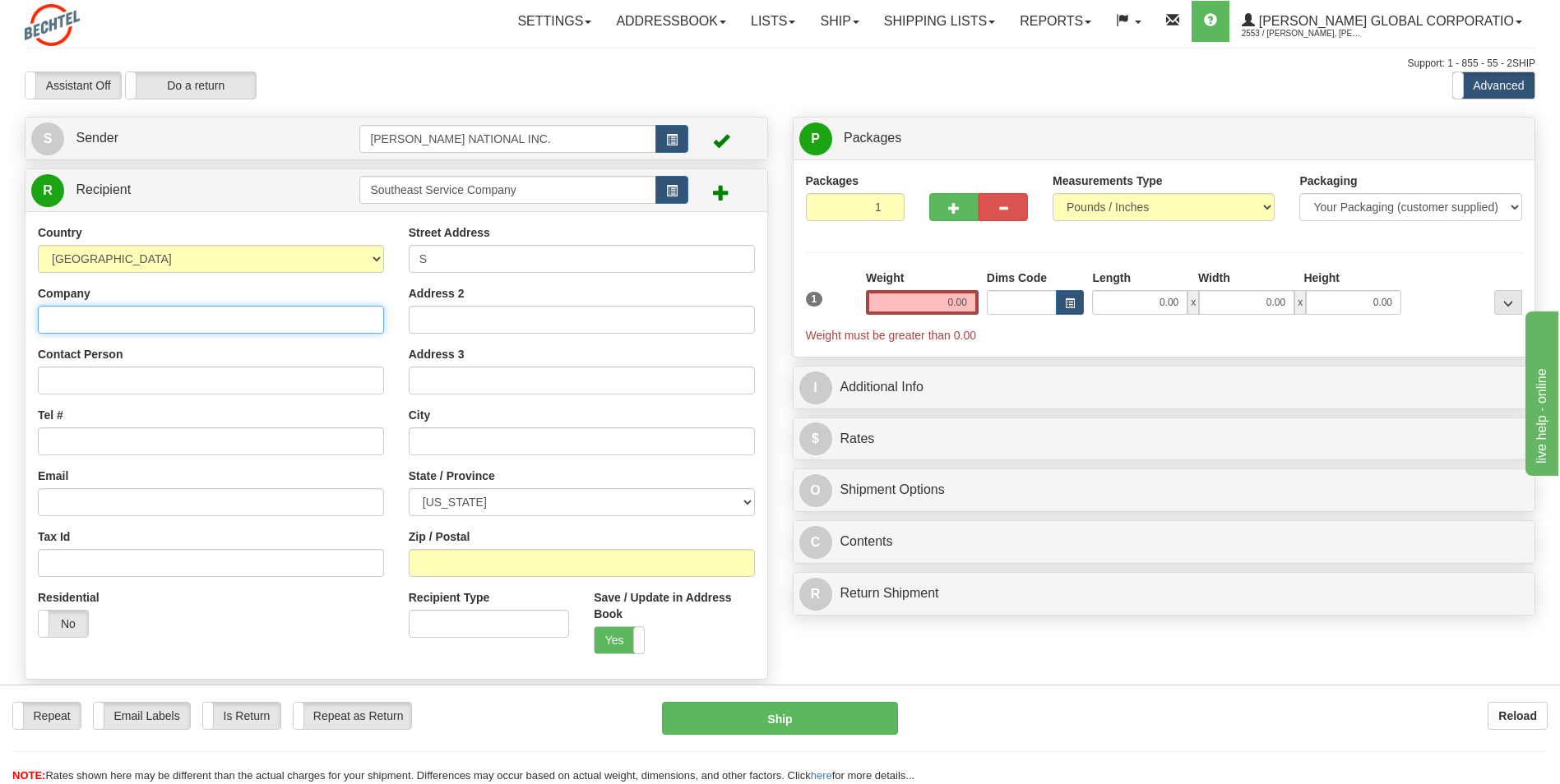
drag, startPoint x: 279, startPoint y: 323, endPoint x: 0, endPoint y: 385, distance: 285.8
click at [0, 385] on html "Training Course Close Toggle navigation Settings Shipping Preferences New Sende…" at bounding box center [780, 392] width 1560 height 784
paste input "Southeast Service Company"
type input "Southeast Service Company"
drag, startPoint x: 447, startPoint y: 254, endPoint x: 329, endPoint y: 256, distance: 118.0
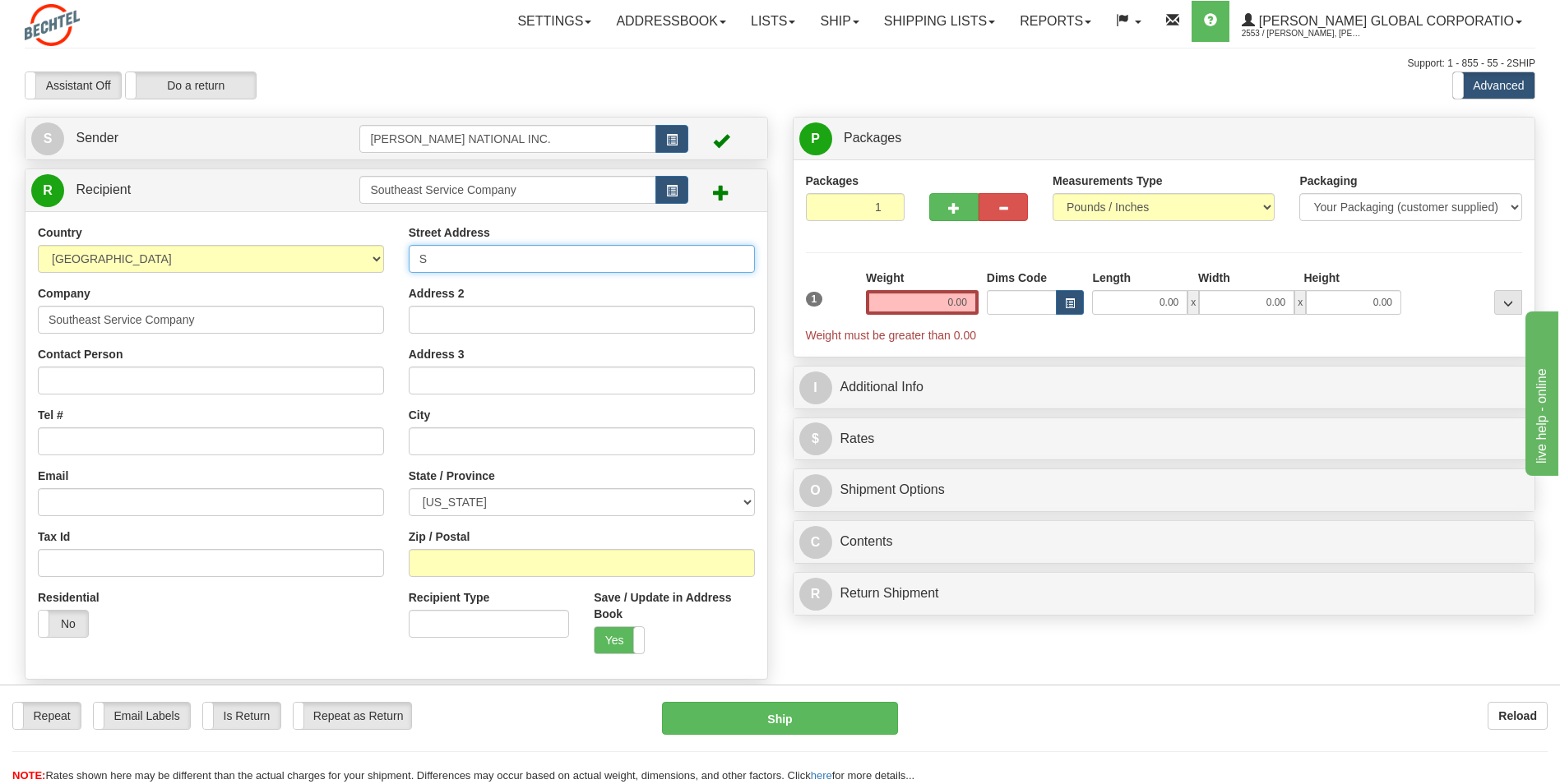
click at [329, 256] on div "Country [GEOGRAPHIC_DATA] [GEOGRAPHIC_DATA] [GEOGRAPHIC_DATA] [GEOGRAPHIC_DATA]…" at bounding box center [395, 445] width 742 height 442
type input "[STREET_ADDRESS][PERSON_NAME]"
click at [451, 451] on input "text" at bounding box center [581, 441] width 346 height 28
type input "Titusville"
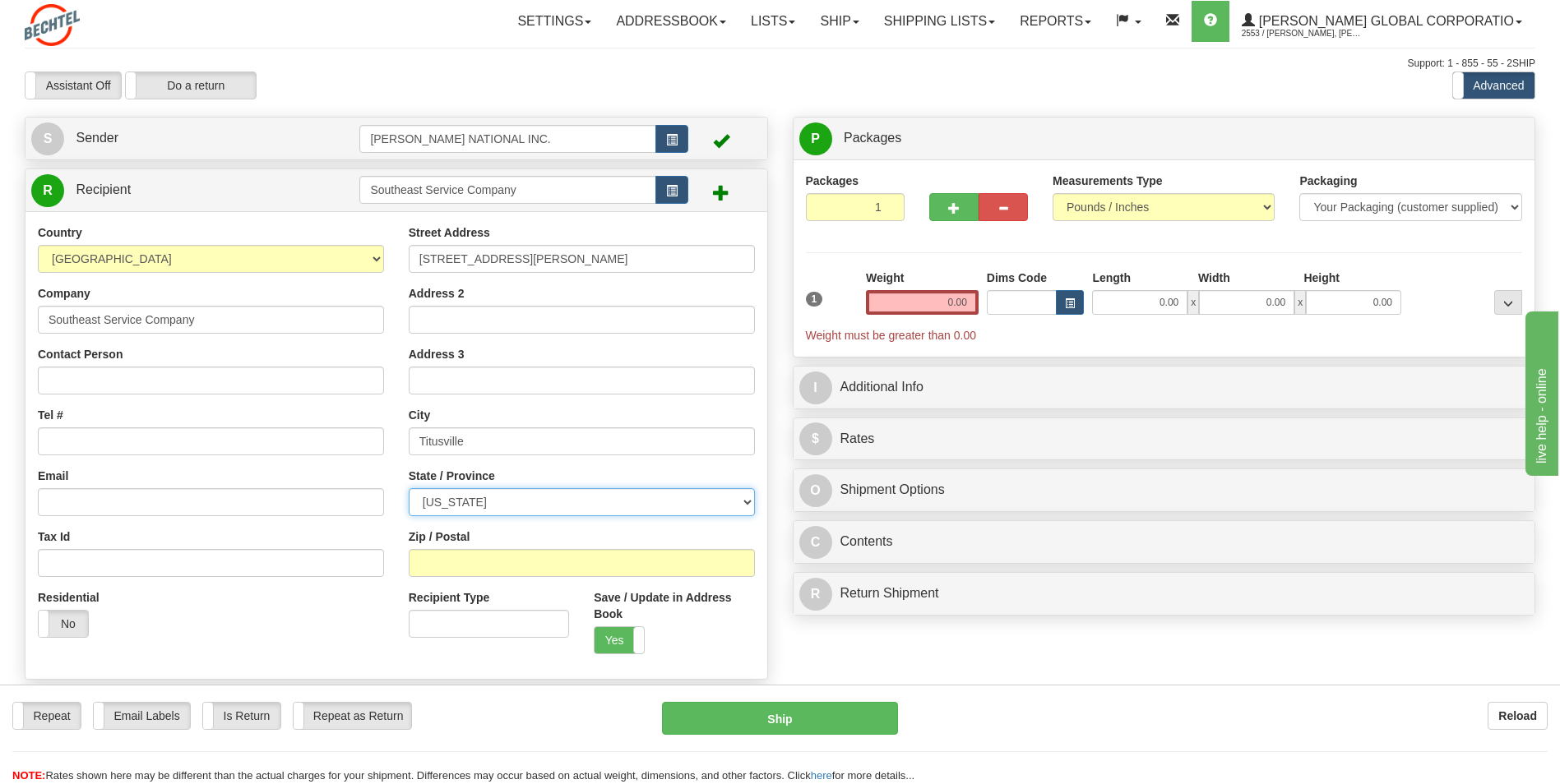
select select "FL"
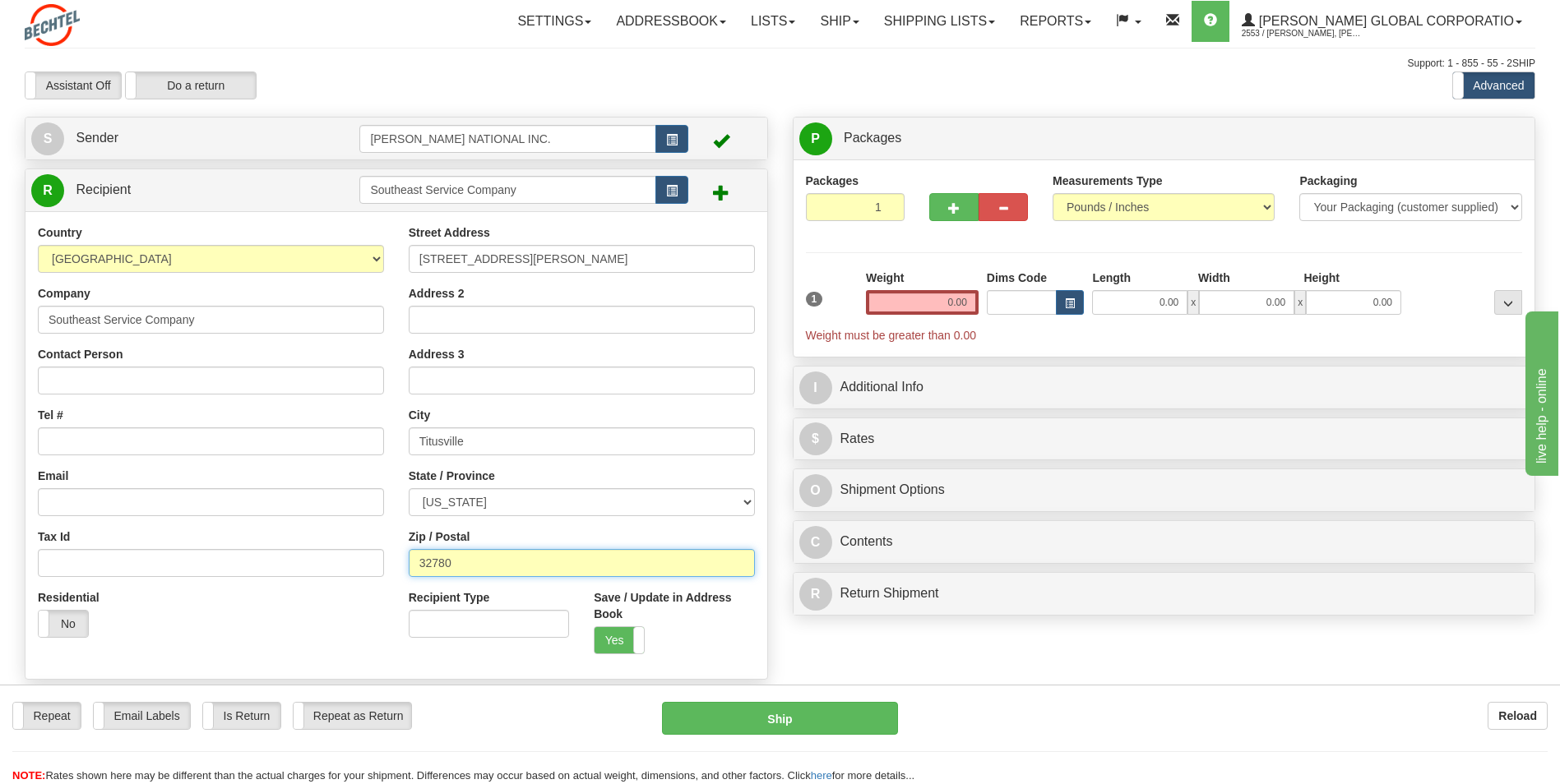
type input "32780"
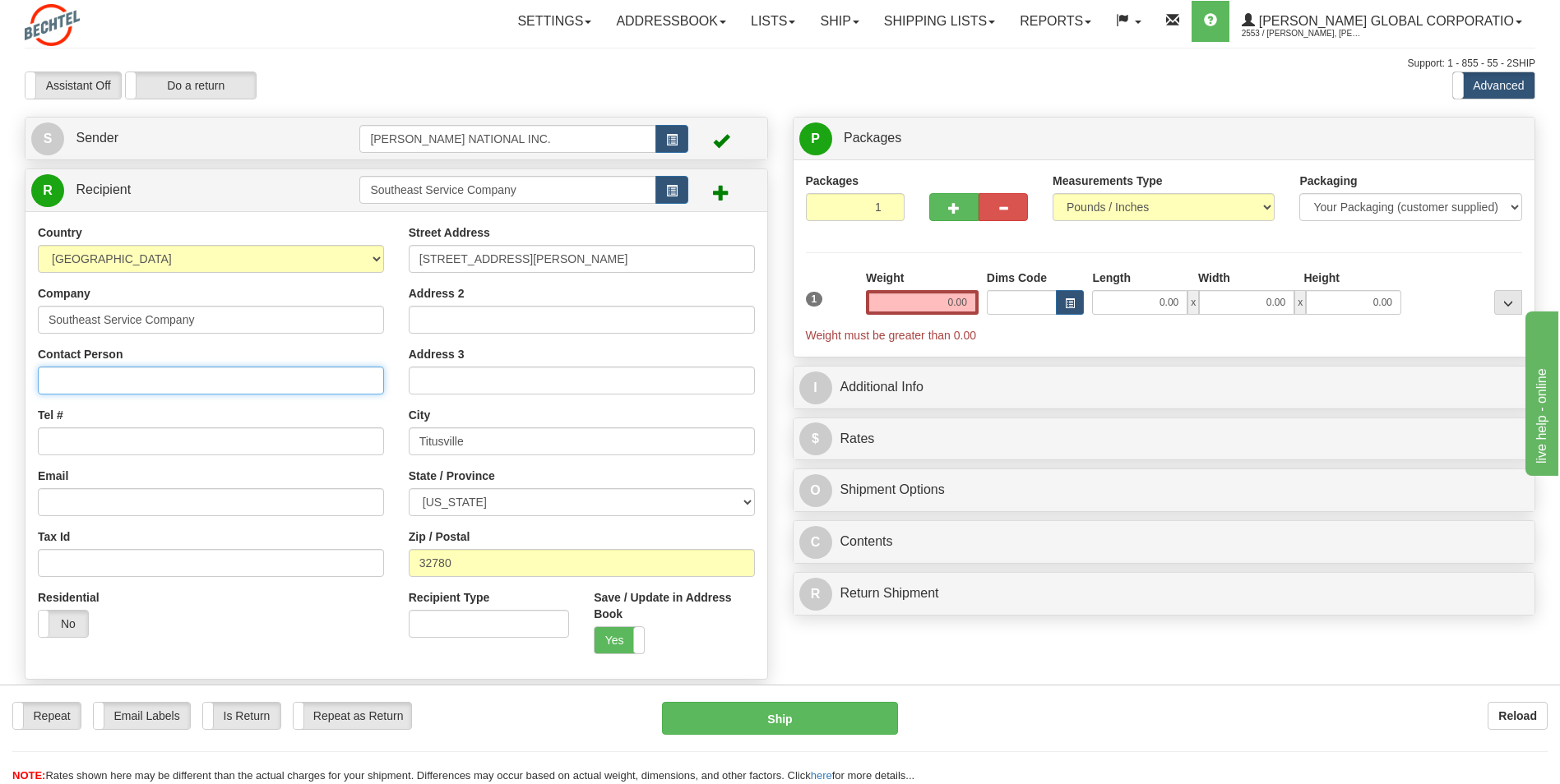
click at [137, 371] on input "Contact Person" at bounding box center [210, 380] width 346 height 28
drag, startPoint x: 122, startPoint y: 376, endPoint x: -4, endPoint y: 379, distance: 126.0
click at [0, 379] on html "Training Course Close Toggle navigation Settings Shipping Preferences New Sende…" at bounding box center [780, 392] width 1560 height 784
paste input "wen Pooler"
type input "Owen Pooler"
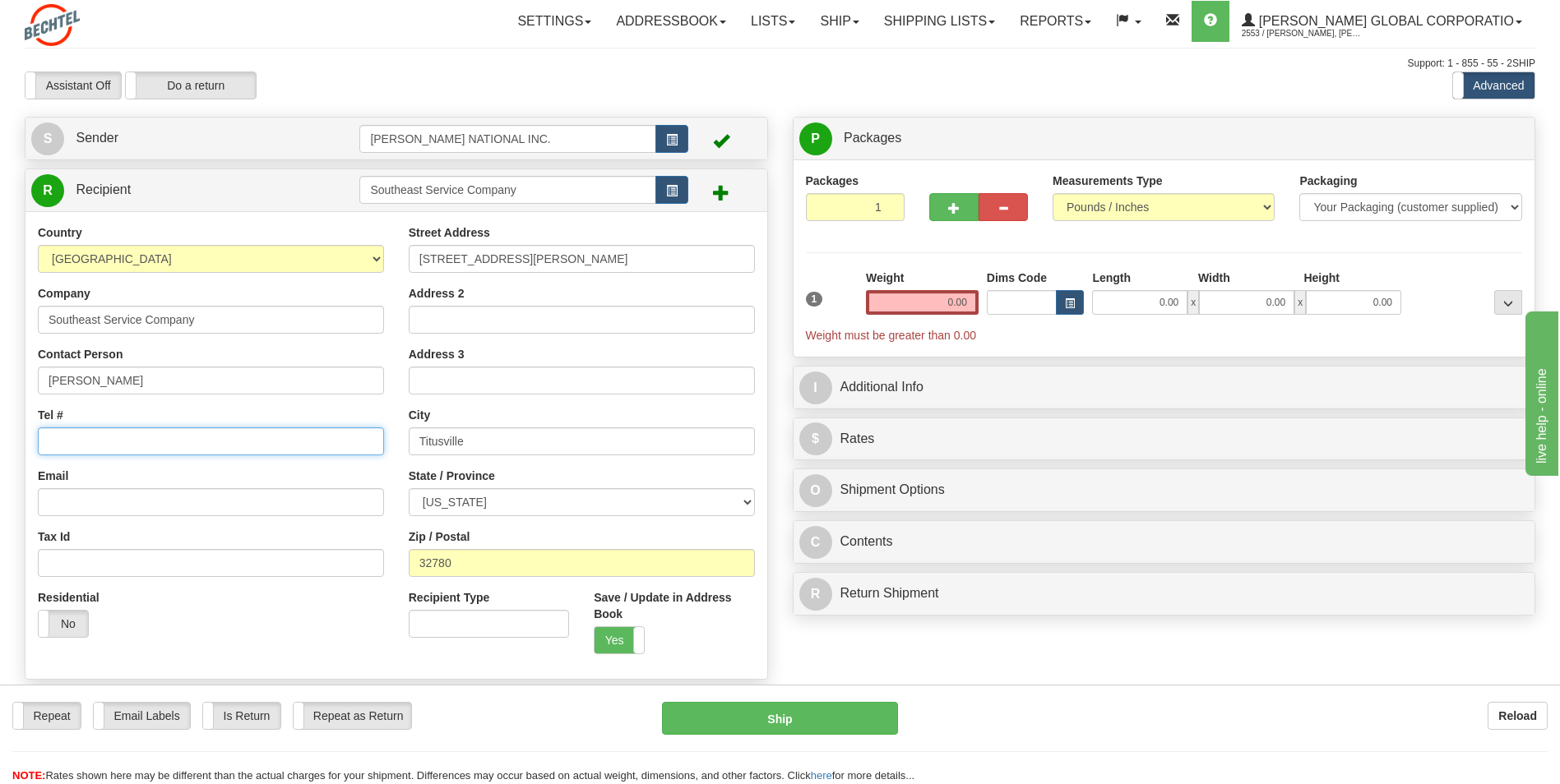
click at [178, 451] on input "Tel #" at bounding box center [210, 441] width 346 height 28
drag, startPoint x: 259, startPoint y: 423, endPoint x: 259, endPoint y: 434, distance: 11.0
click at [259, 425] on div "Tel #" at bounding box center [210, 431] width 346 height 48
click at [260, 442] on input "Tel #" at bounding box center [210, 441] width 346 height 28
paste input "407-831-9738"
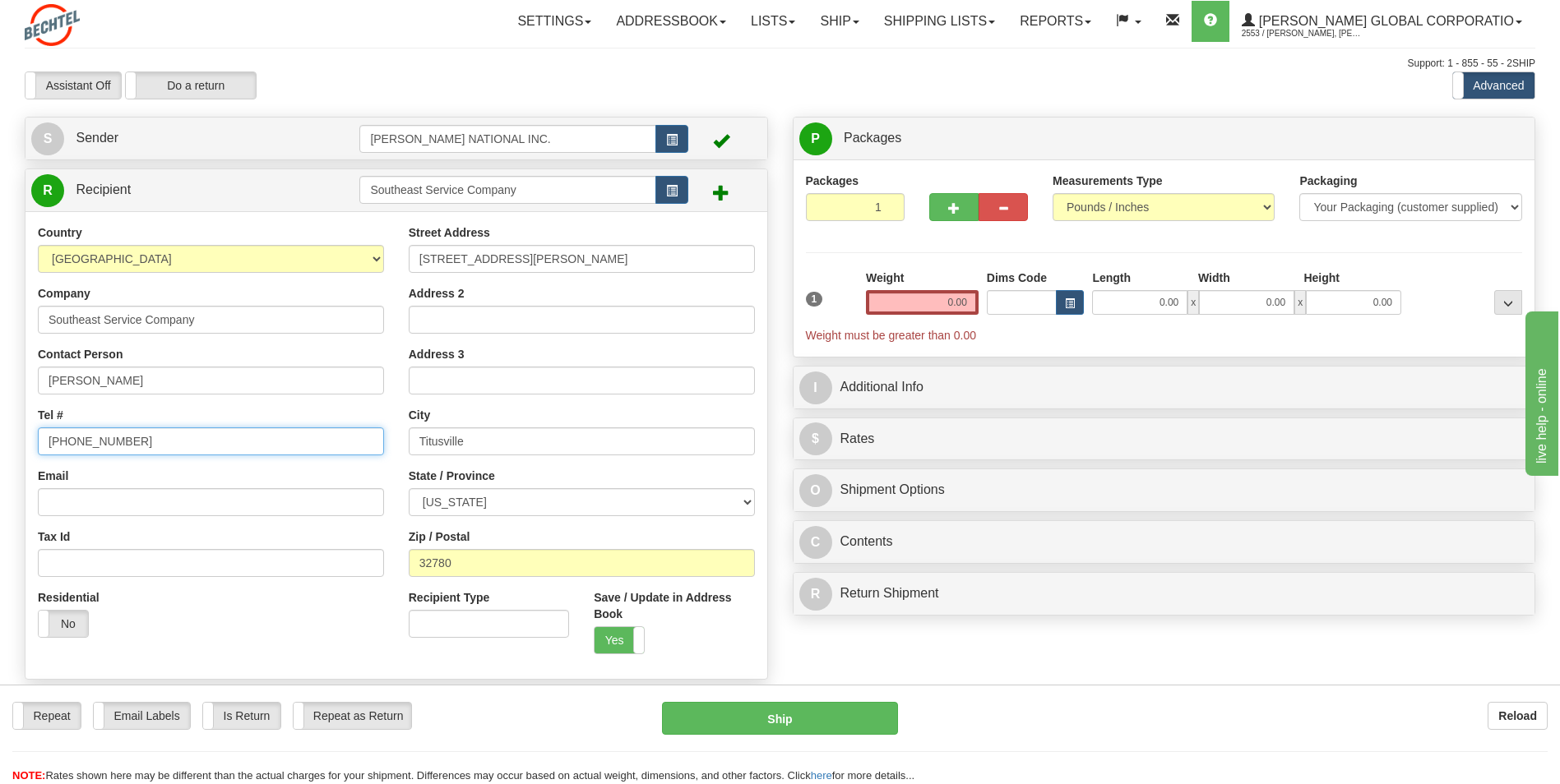
type input "407-831-9738"
click at [363, 512] on input "Email" at bounding box center [210, 502] width 346 height 28
paste input "opooler@seservicecompany.com"
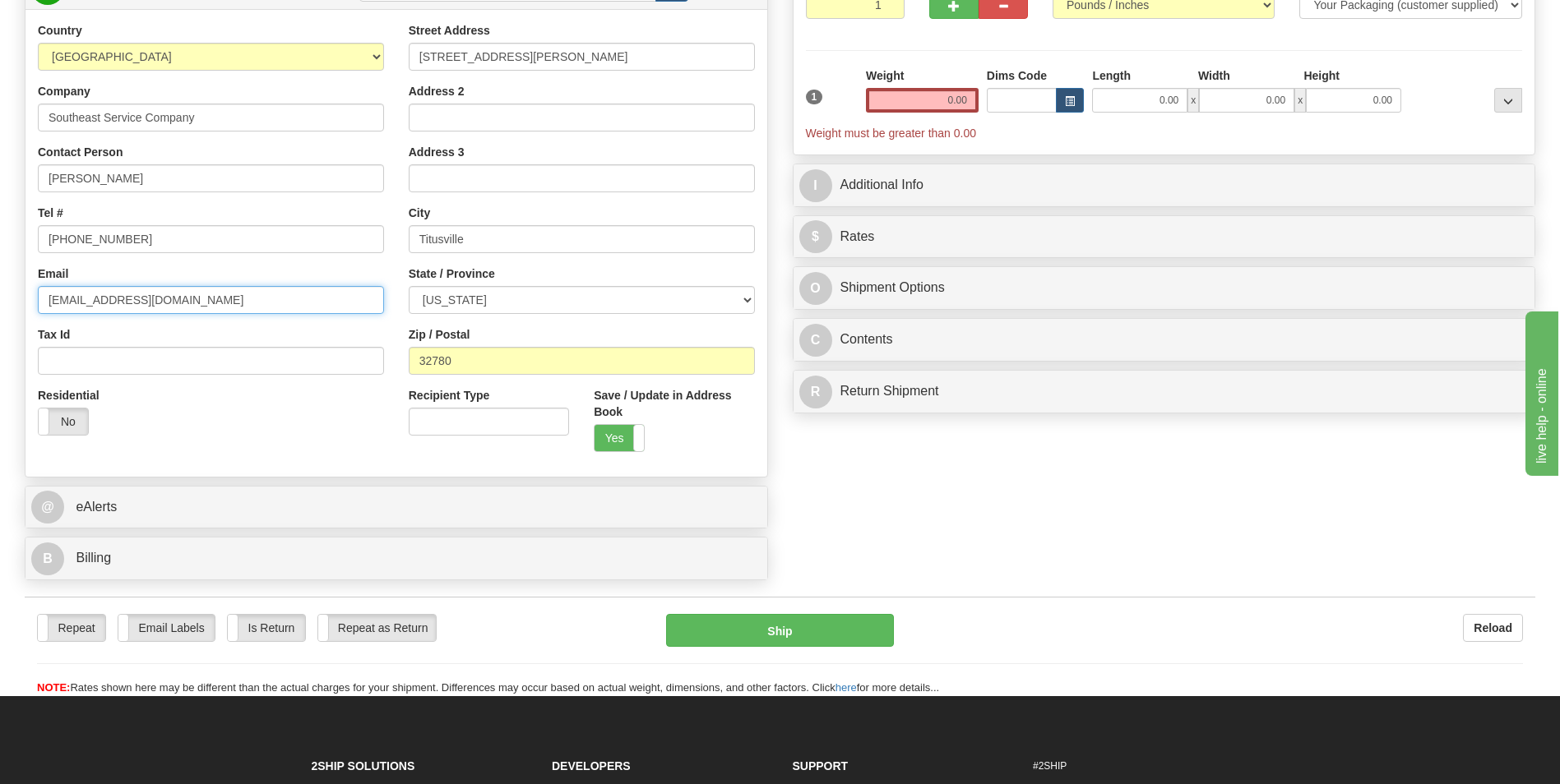
scroll to position [247, 0]
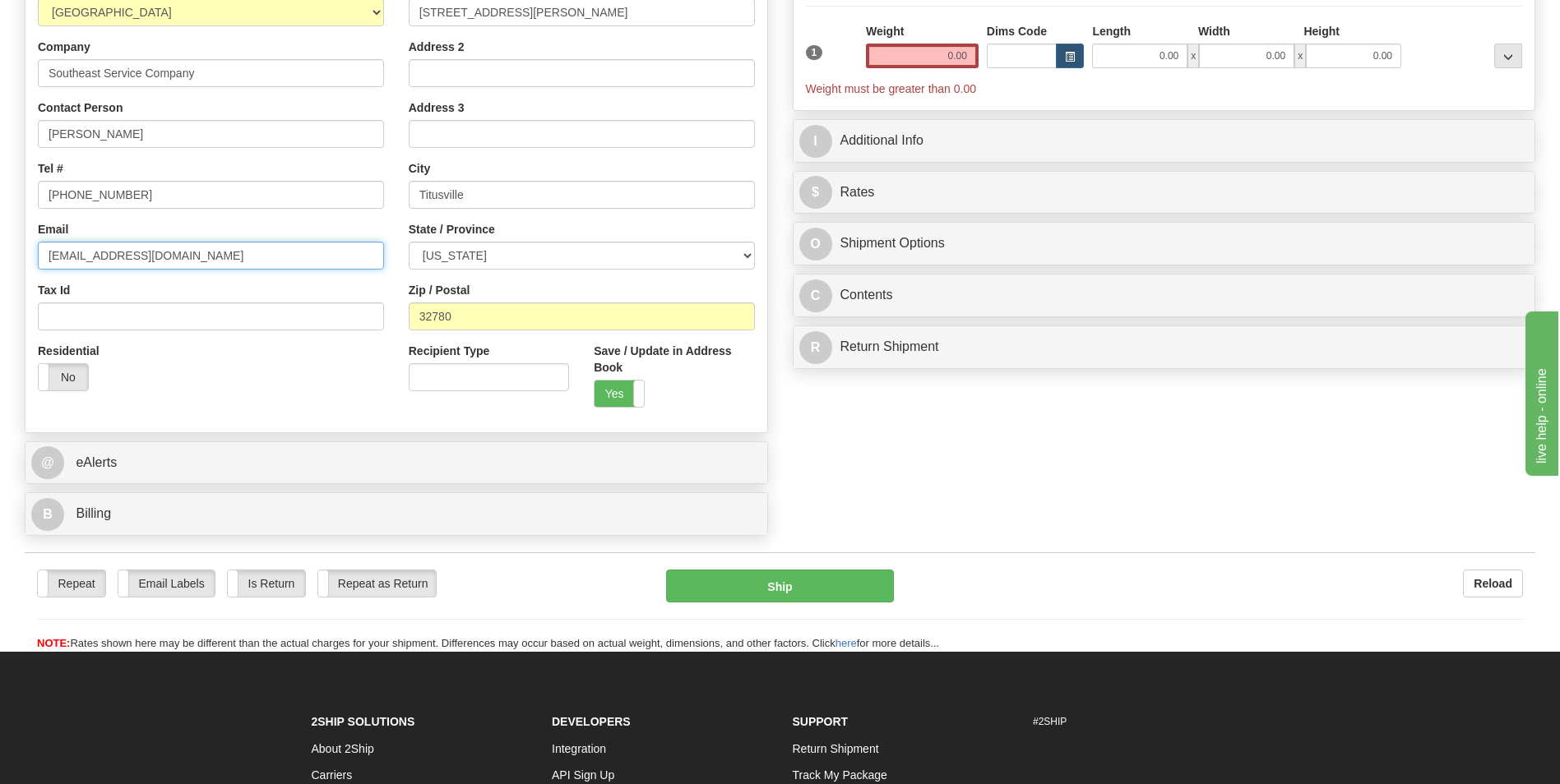
type input "opooler@seservicecompany.com"
click at [304, 373] on div "Residential Yes No" at bounding box center [210, 373] width 371 height 61
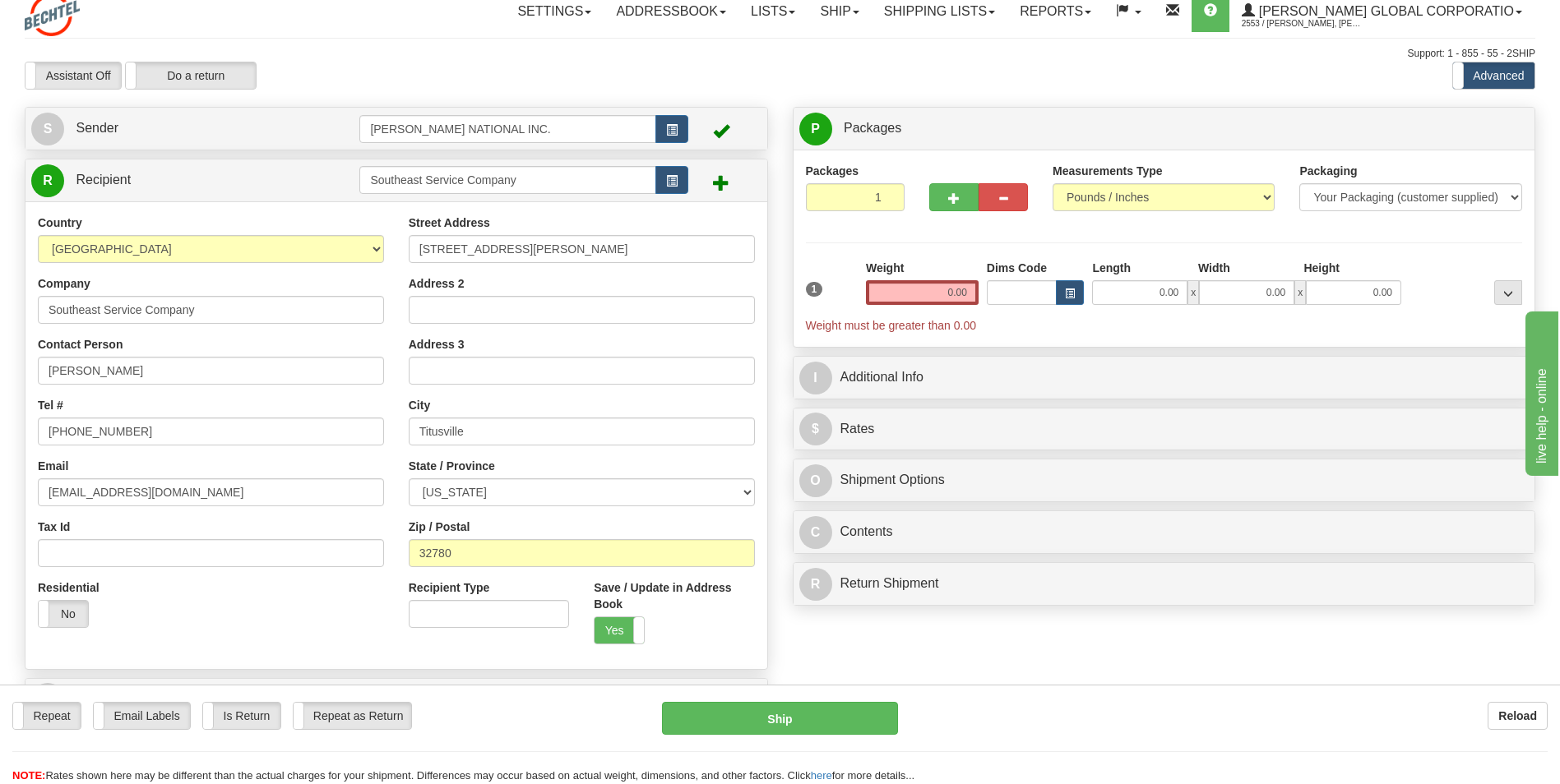
scroll to position [0, 0]
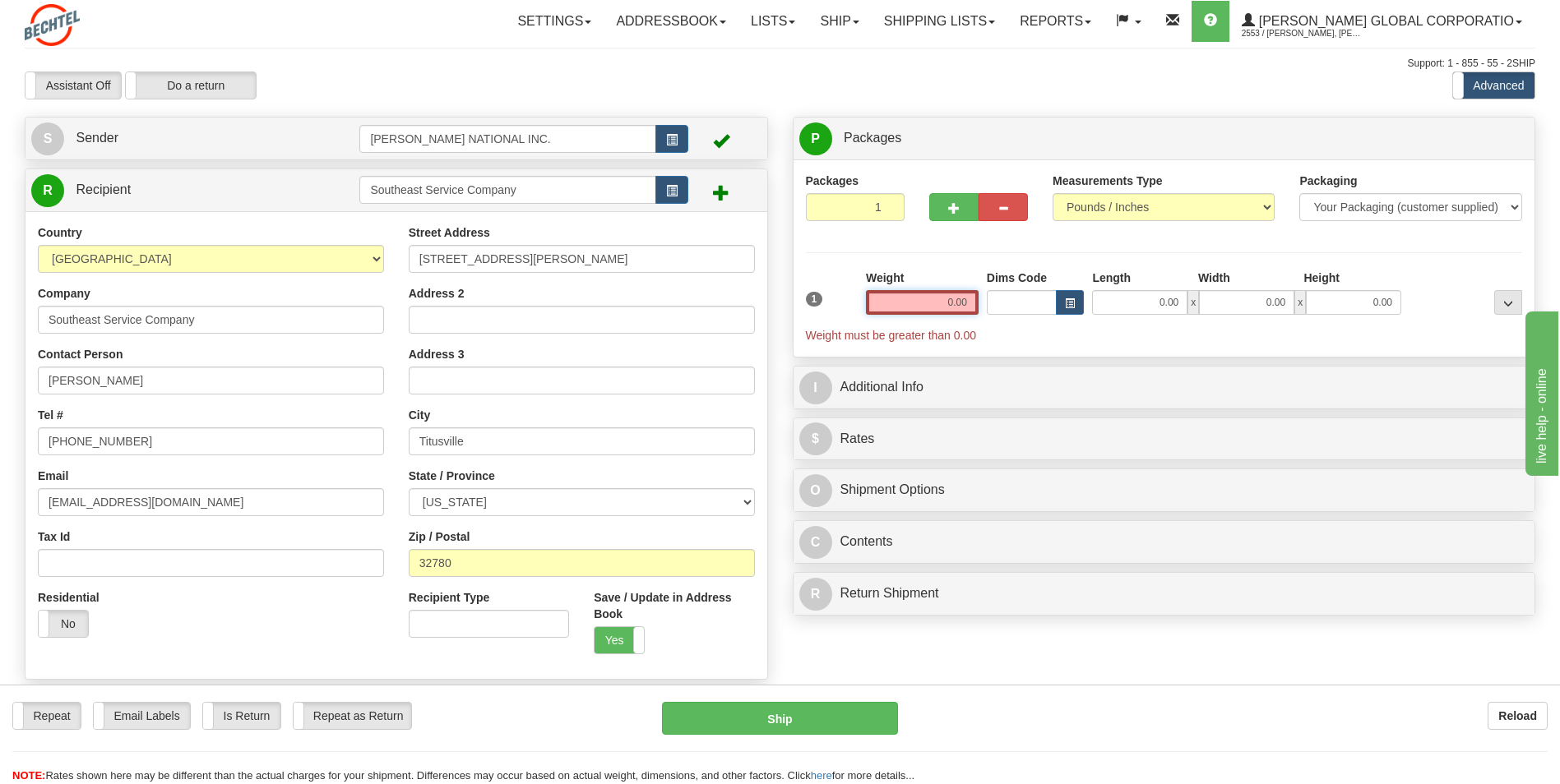
drag, startPoint x: 946, startPoint y: 312, endPoint x: 1001, endPoint y: 299, distance: 56.5
click at [996, 296] on div "1 Weight 0.00 Dims Code 0.00" at bounding box center [1164, 306] width 725 height 74
type input "6"
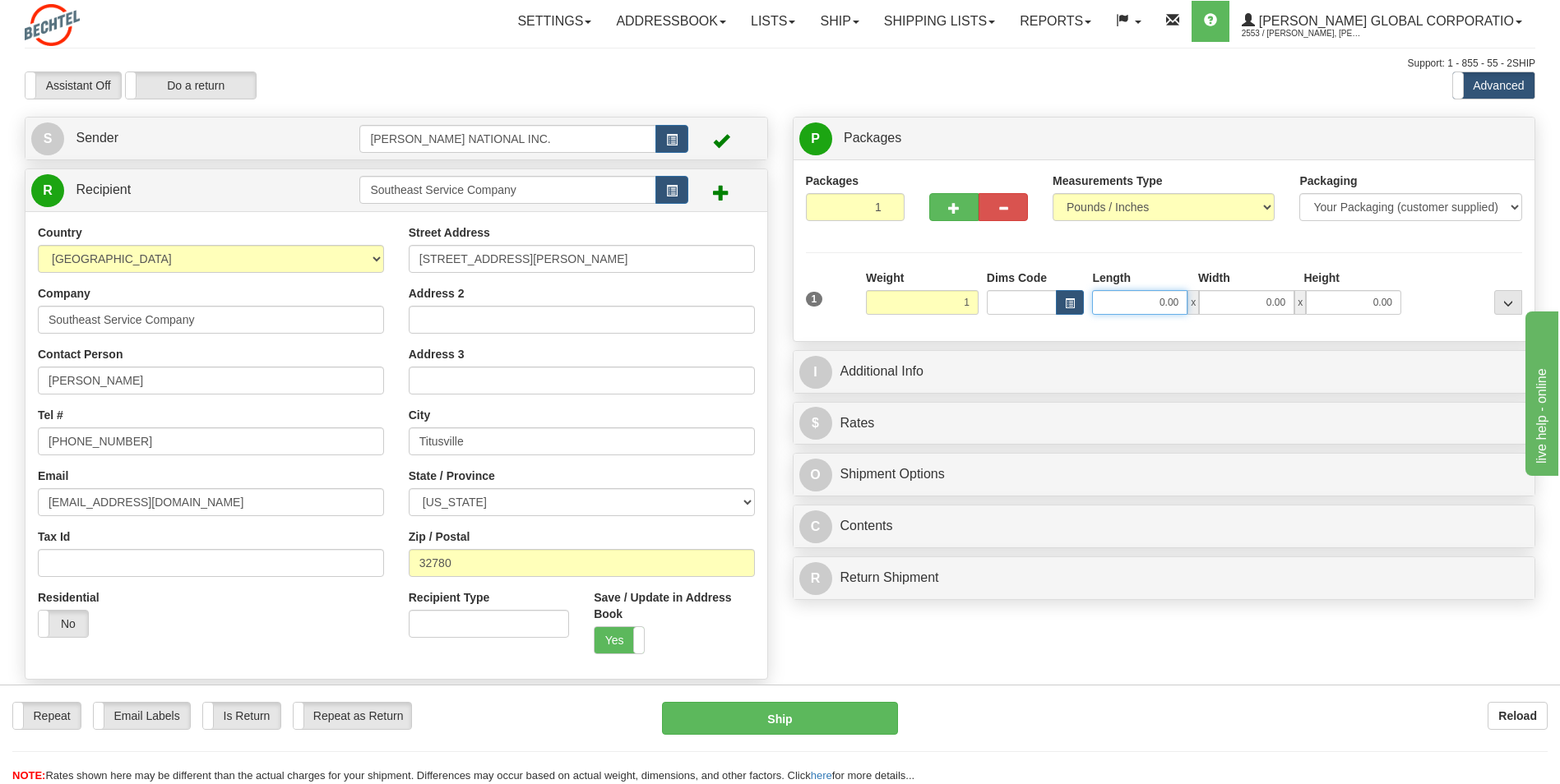
type input "1.00"
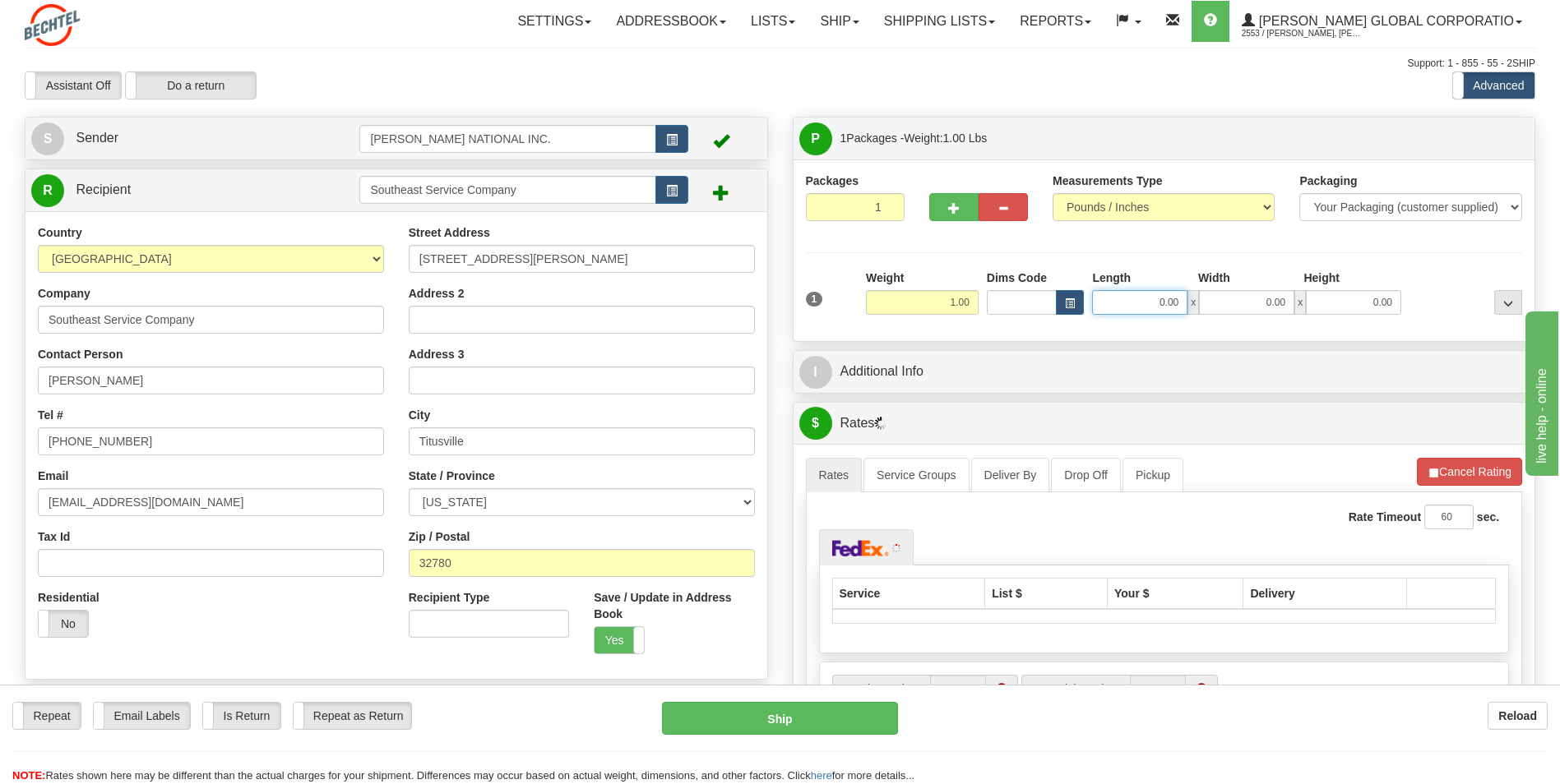
drag, startPoint x: 1136, startPoint y: 299, endPoint x: 1251, endPoint y: 293, distance: 115.2
click at [1251, 293] on div "0.00 x 0.00 x 0.00" at bounding box center [1247, 302] width 309 height 25
type input "6.00"
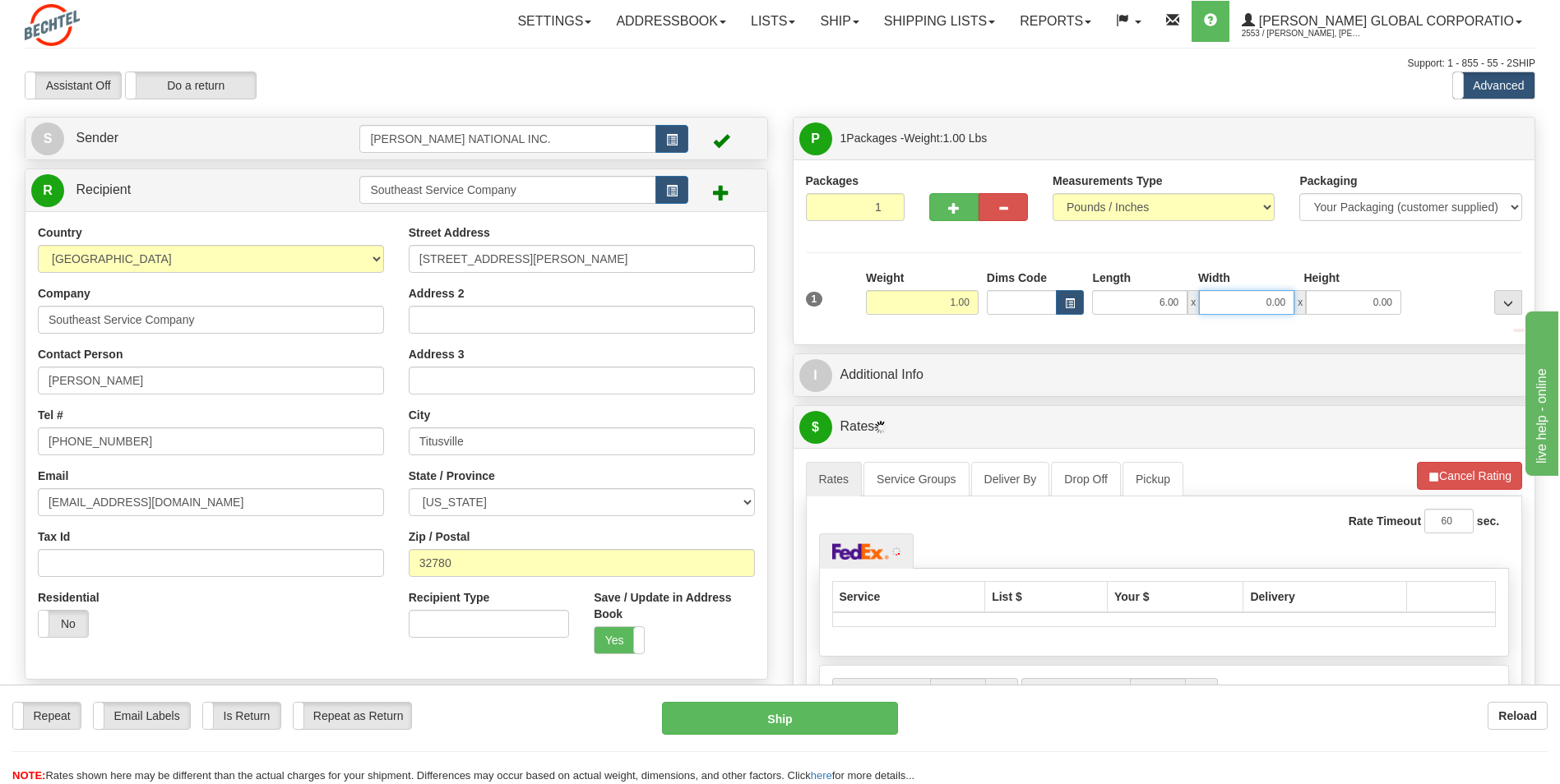
drag, startPoint x: 1259, startPoint y: 300, endPoint x: 1356, endPoint y: 298, distance: 97.0
click at [1356, 298] on div "6.00 x 0.00 x 0.00" at bounding box center [1247, 302] width 309 height 25
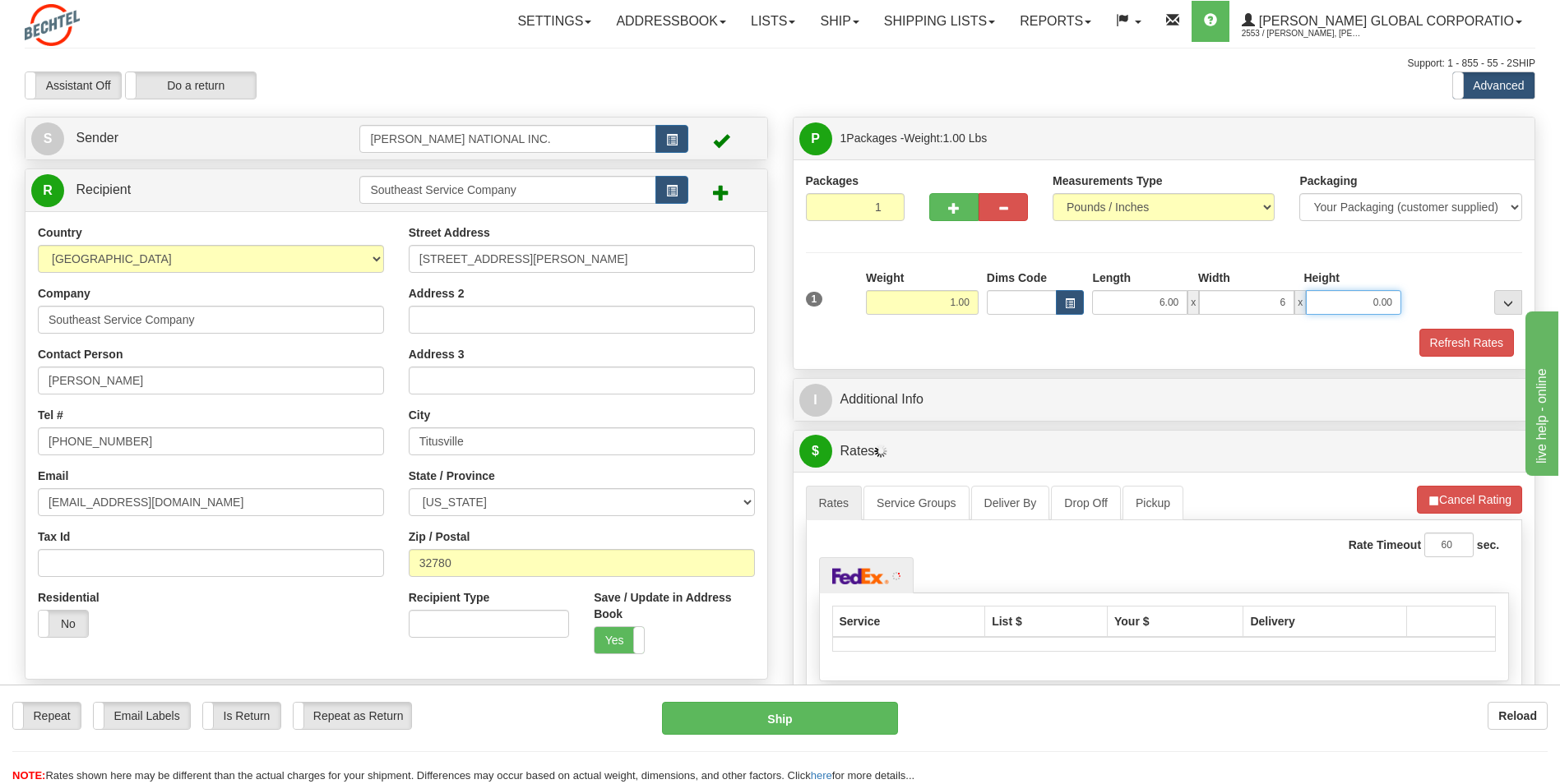
type input "6.00"
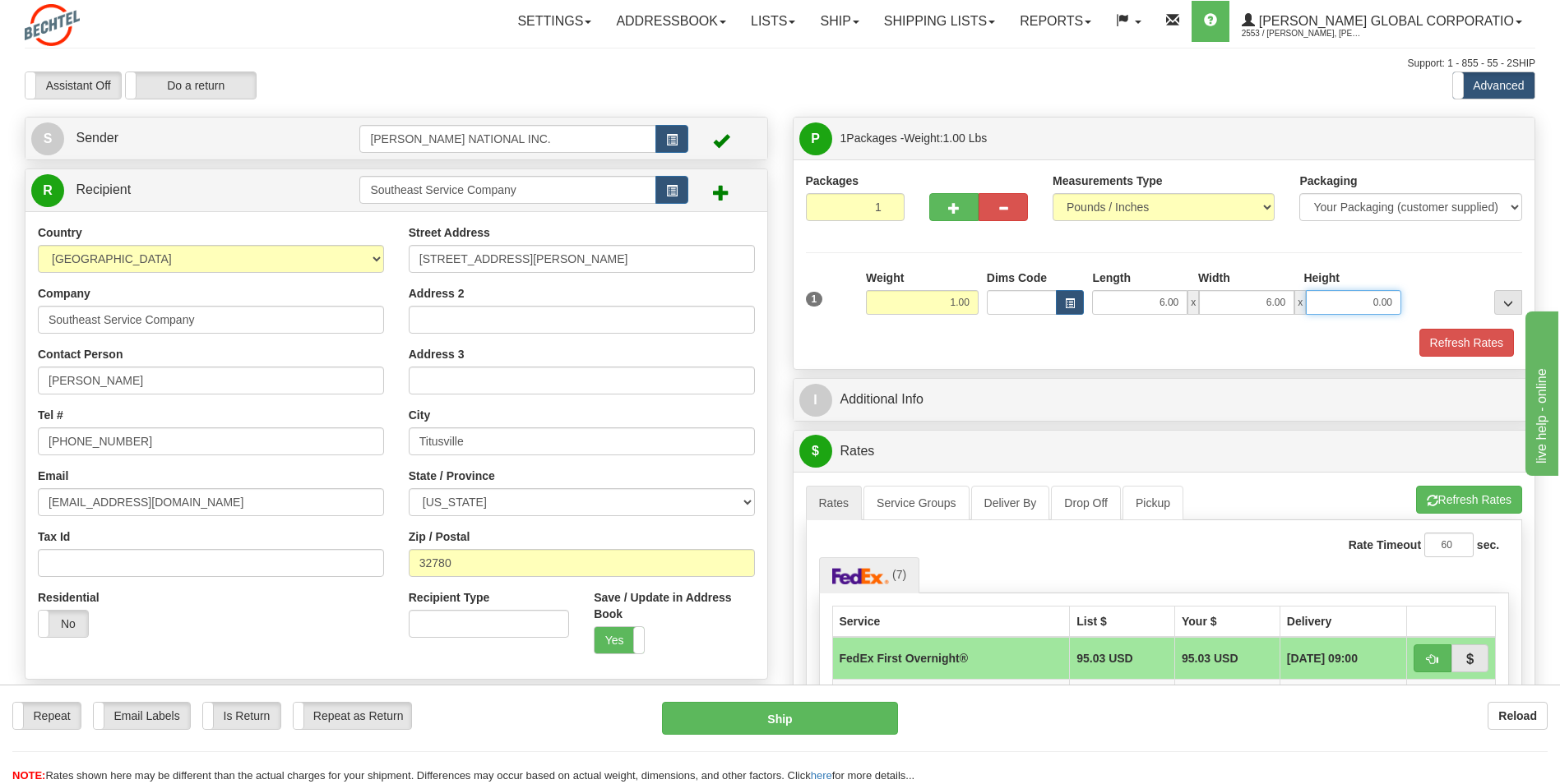
drag, startPoint x: 1363, startPoint y: 298, endPoint x: 1473, endPoint y: 298, distance: 110.0
click at [1473, 298] on div "1 Weight 1.00 Dims Code 6.00" at bounding box center [1164, 298] width 725 height 58
type input "6.00"
click at [1412, 279] on div at bounding box center [1465, 291] width 121 height 46
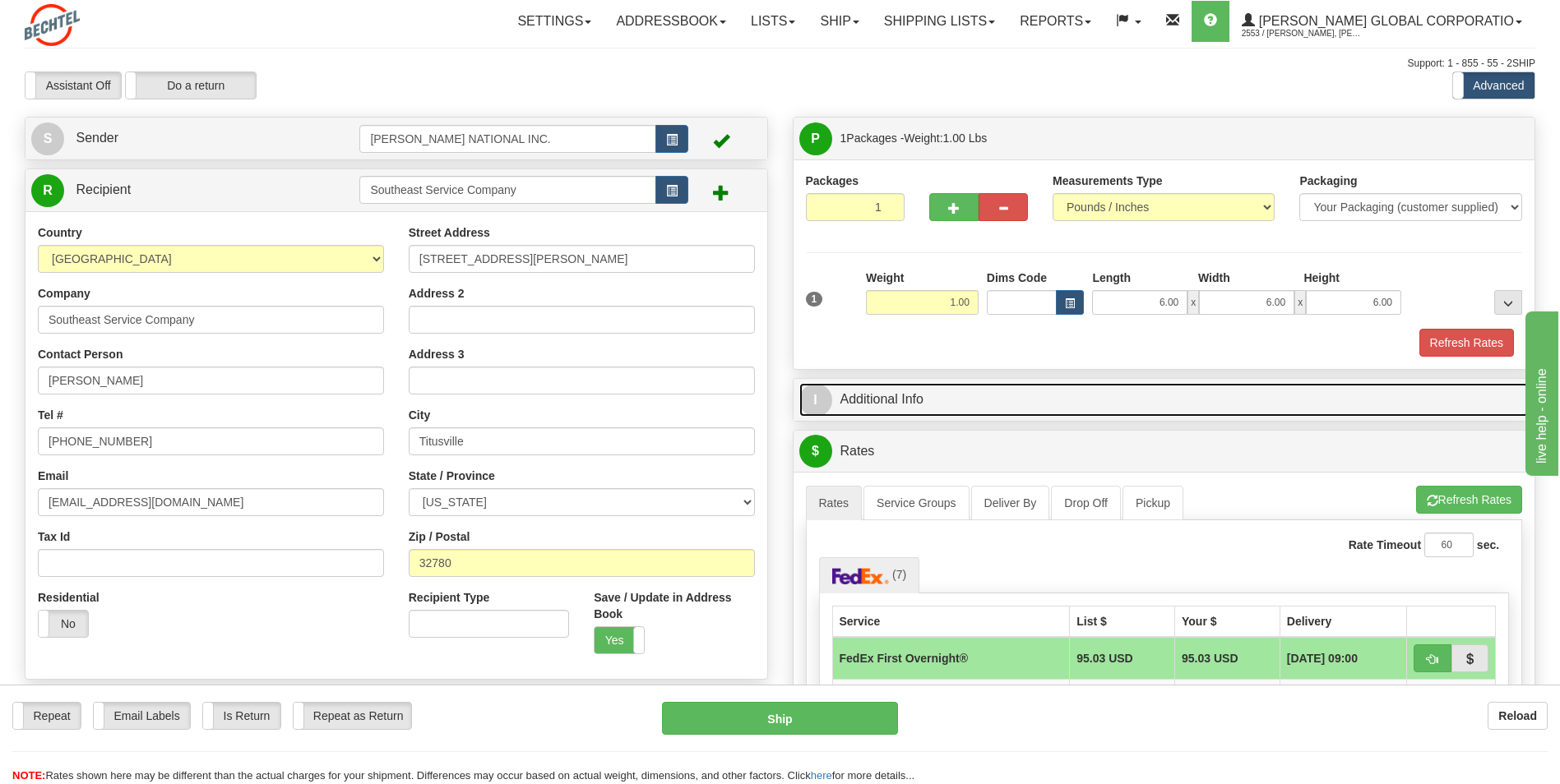
click at [827, 383] on link "I Additional Info" at bounding box center [1164, 400] width 730 height 34
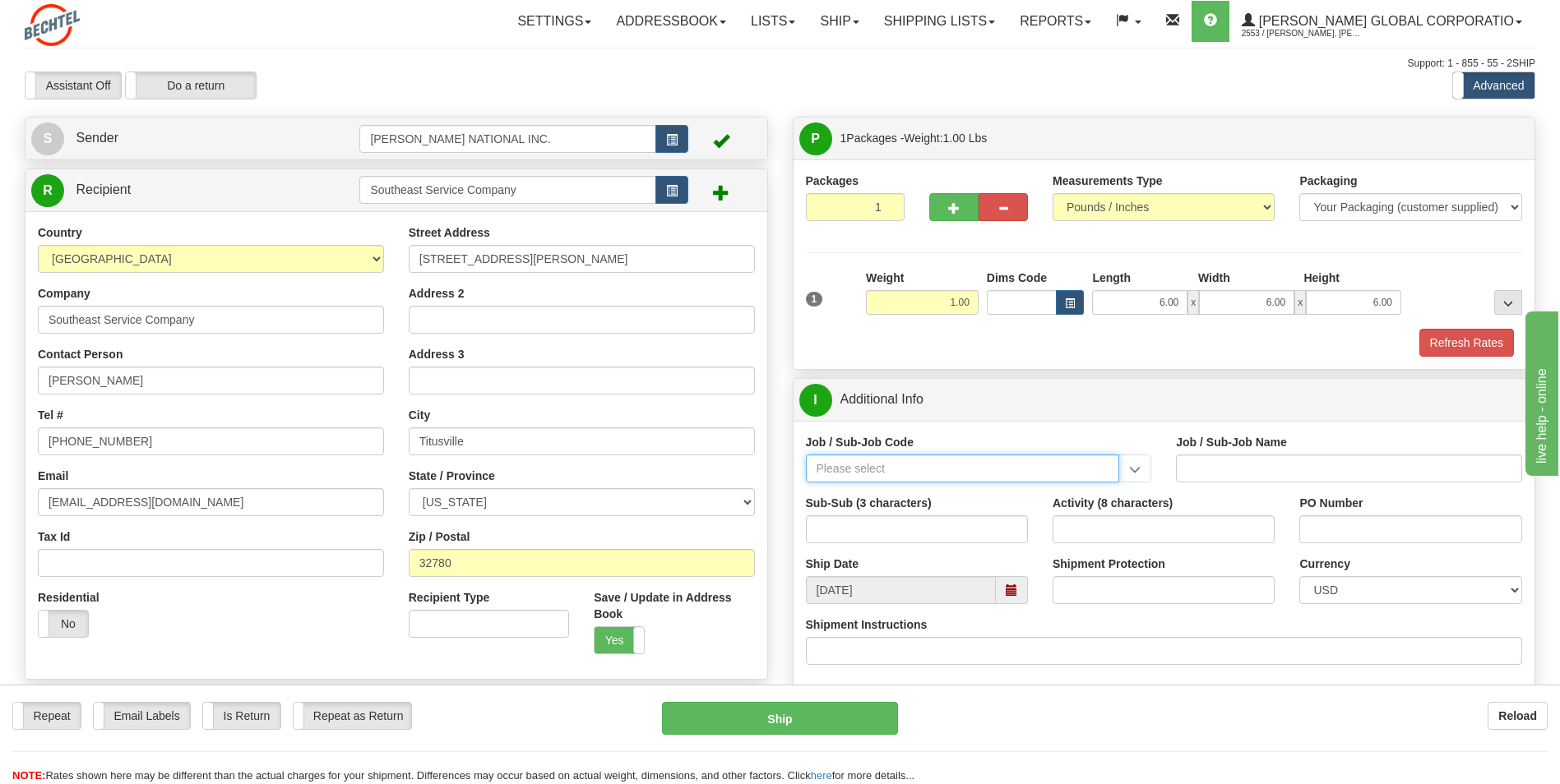
click at [935, 467] on input "Job / Sub-Job Code" at bounding box center [962, 468] width 314 height 28
click at [914, 493] on div "26046-31P" at bounding box center [958, 493] width 298 height 18
type input "26046-31P"
type input "MOBILE LAUNCHER 2 - GENERAL REQUIREMENT / PROCURE"
type input "26046-31P"
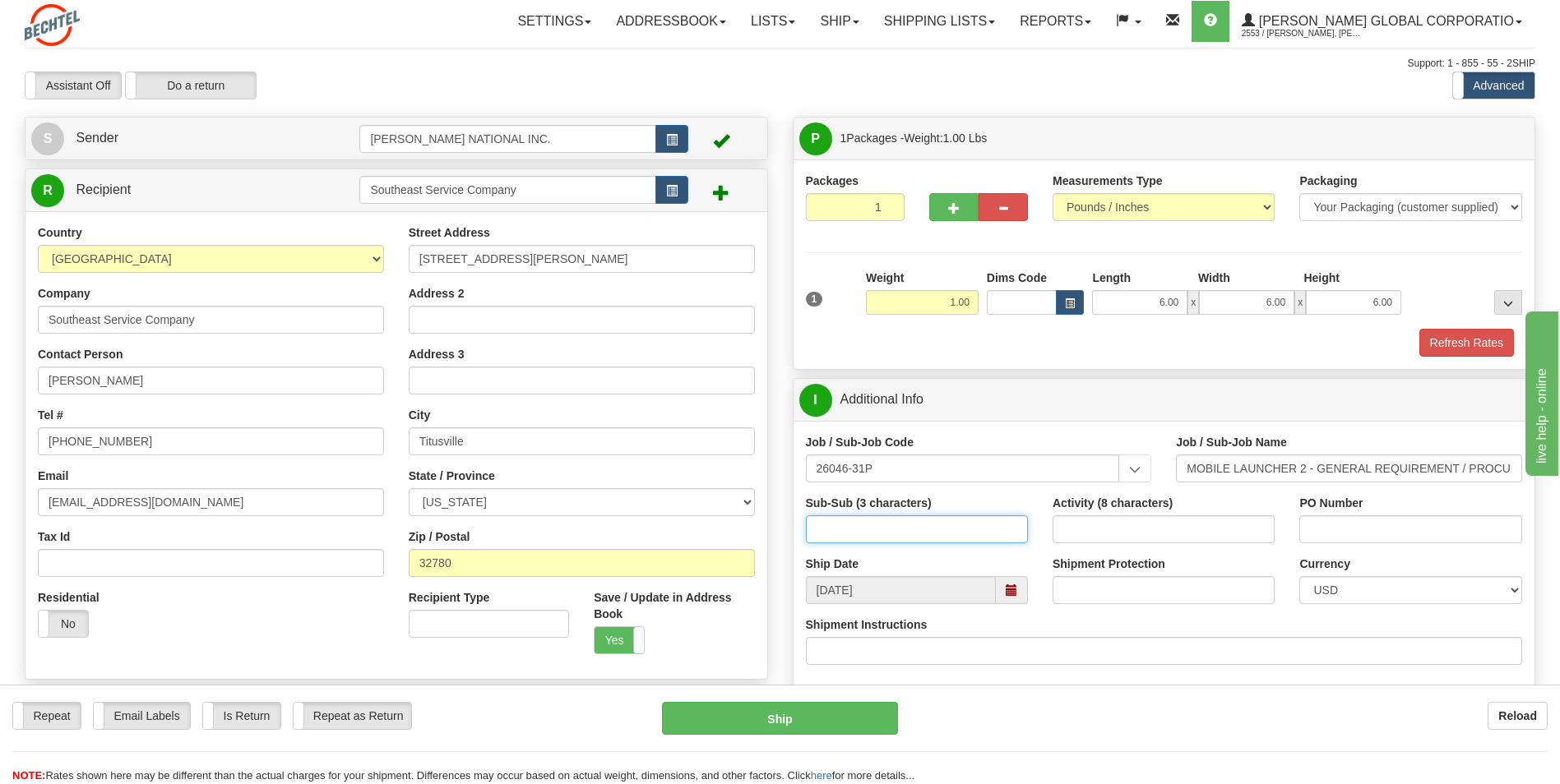
click at [872, 529] on input "Sub-Sub (3 characters)" at bounding box center [917, 528] width 222 height 28
type input "ML2"
click at [1132, 527] on input "Activity (8 characters)" at bounding box center [1163, 528] width 222 height 28
type input "00000085"
click at [1336, 528] on input "PO Number" at bounding box center [1410, 528] width 222 height 28
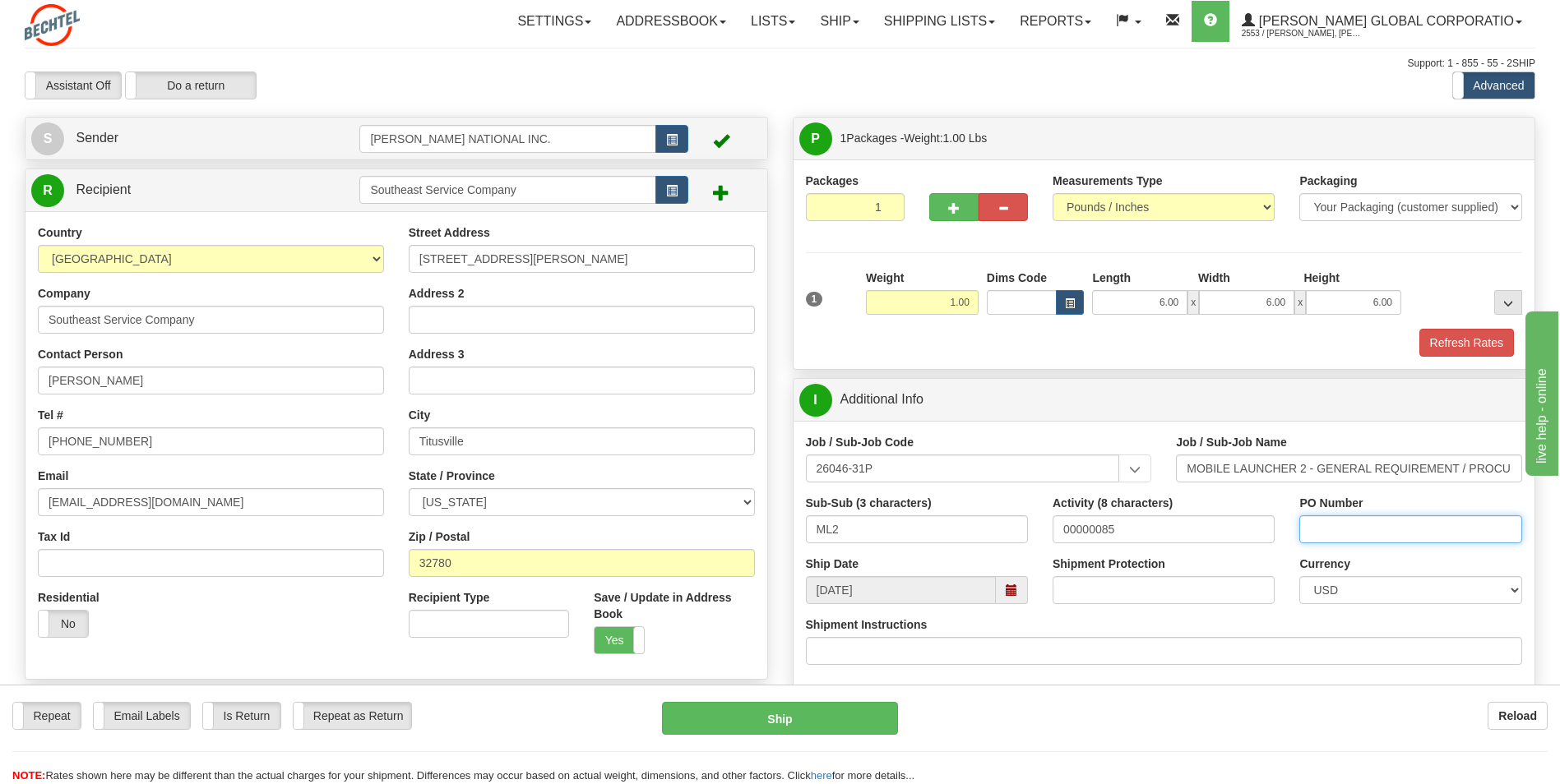
type input "603537"
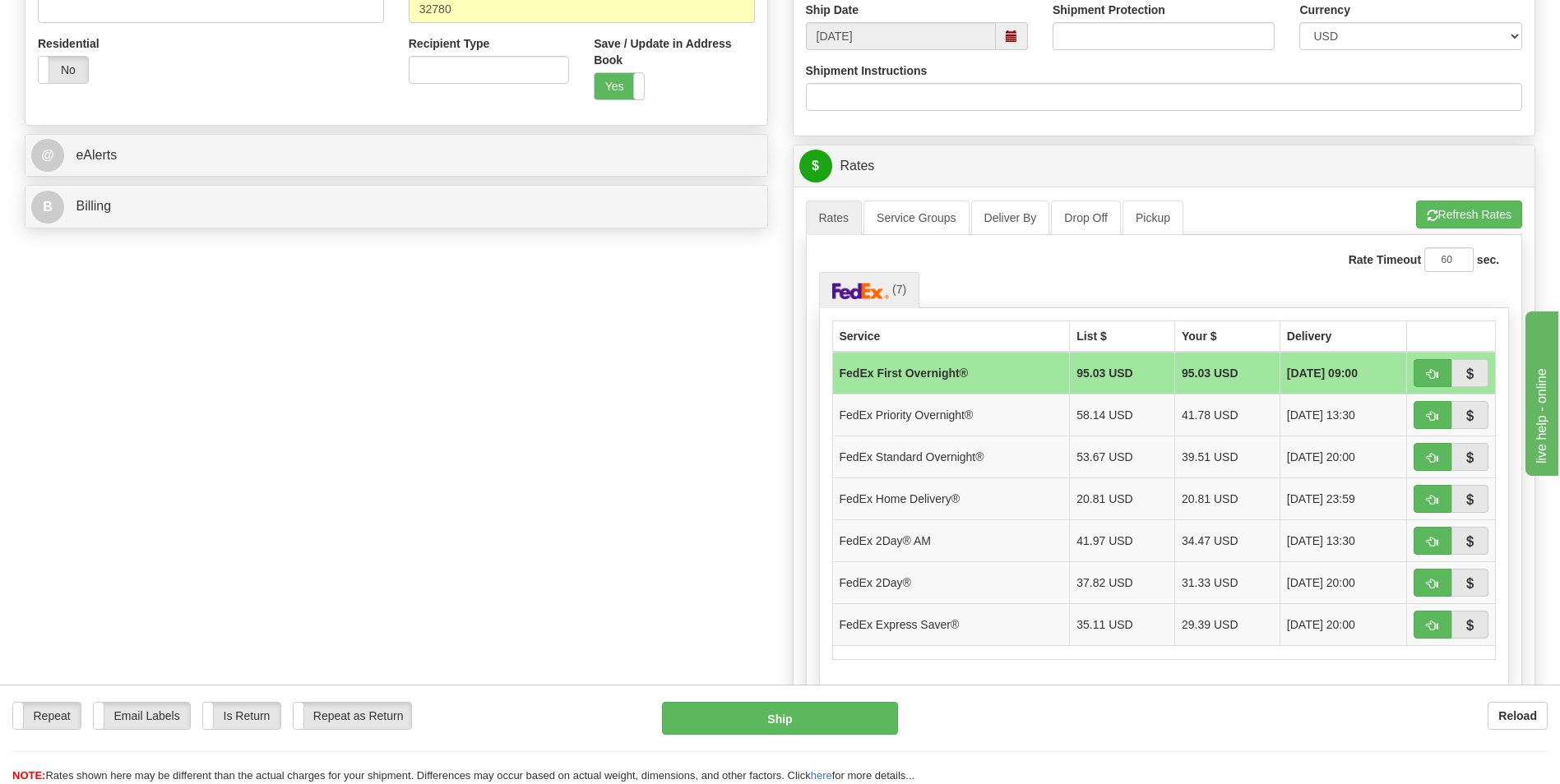
scroll to position [575, 0]
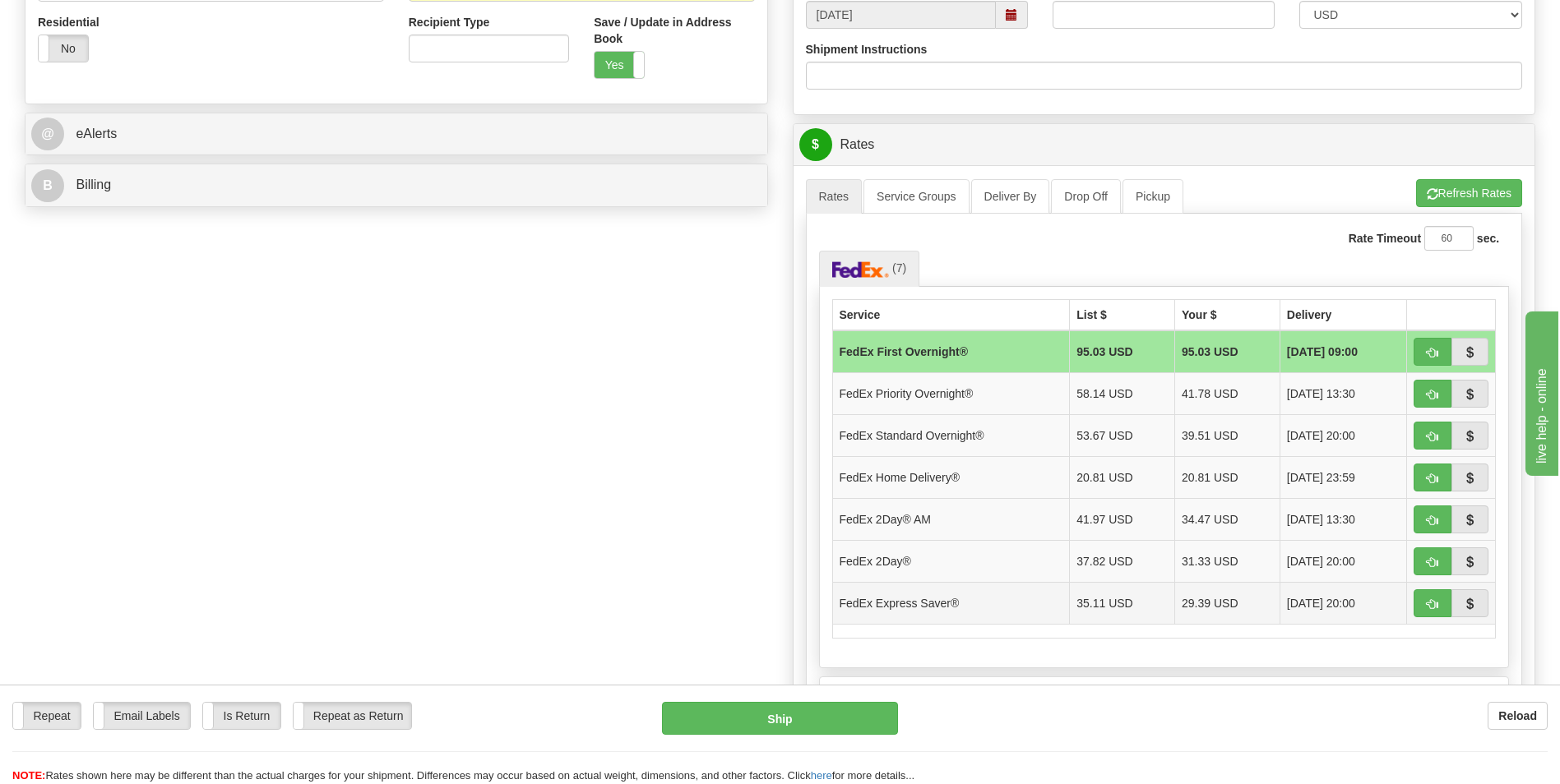
click at [964, 603] on td "FedEx Express Saver®" at bounding box center [951, 603] width 238 height 42
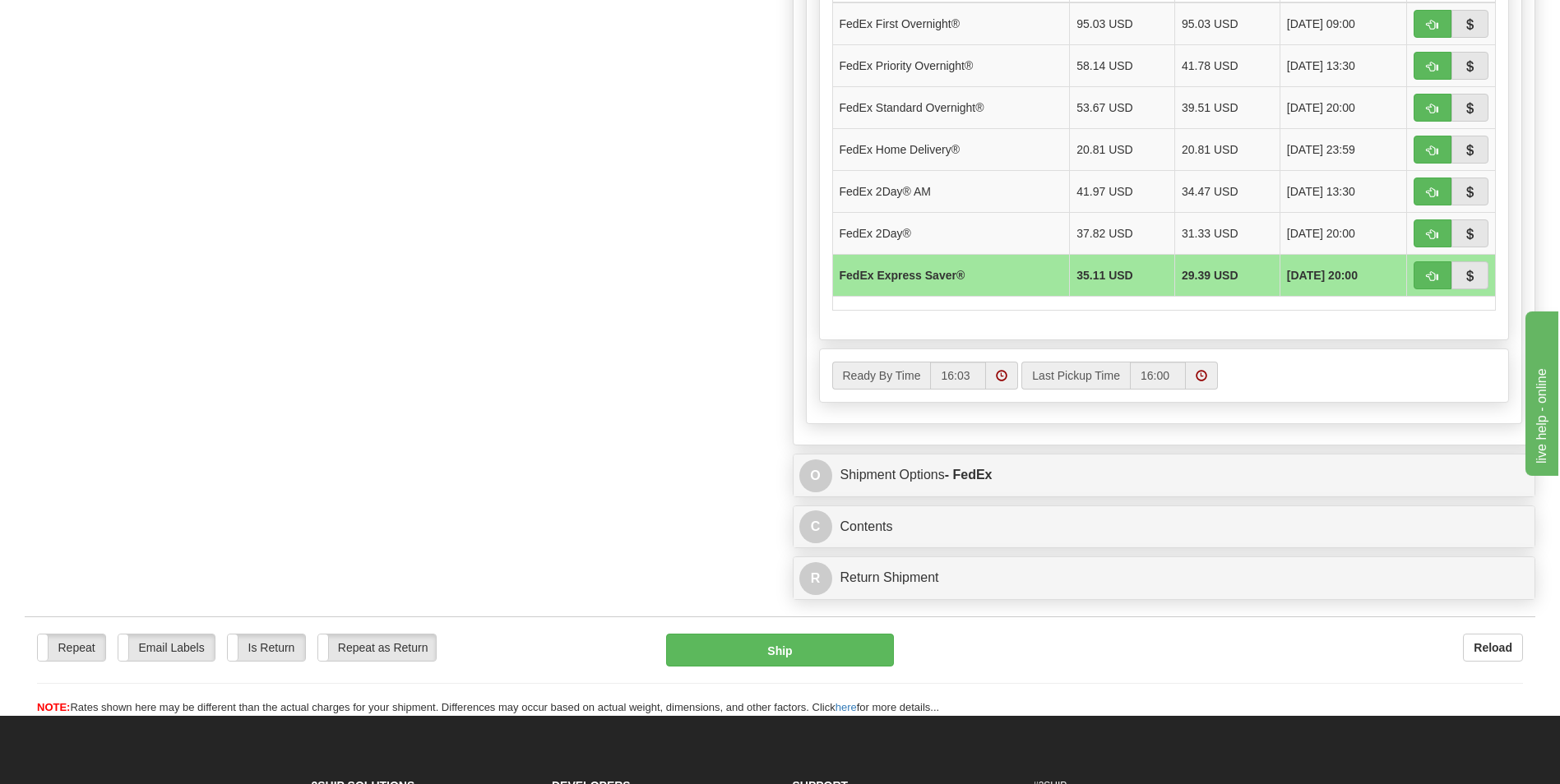
scroll to position [904, 0]
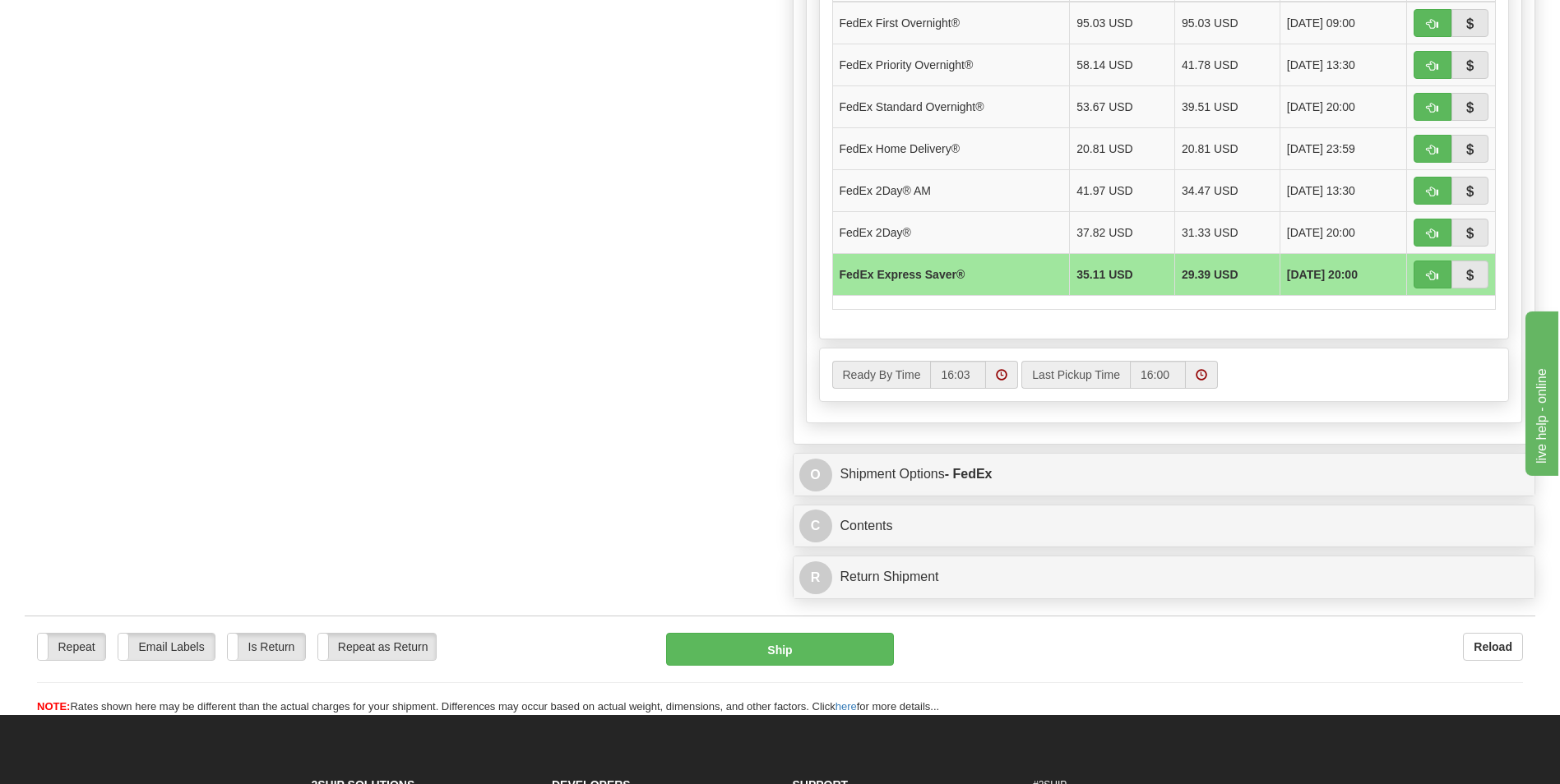
click at [907, 455] on div "O Shipment Options - FedEx" at bounding box center [1164, 474] width 742 height 42
click at [852, 643] on button "Ship" at bounding box center [779, 649] width 227 height 33
type input "20"
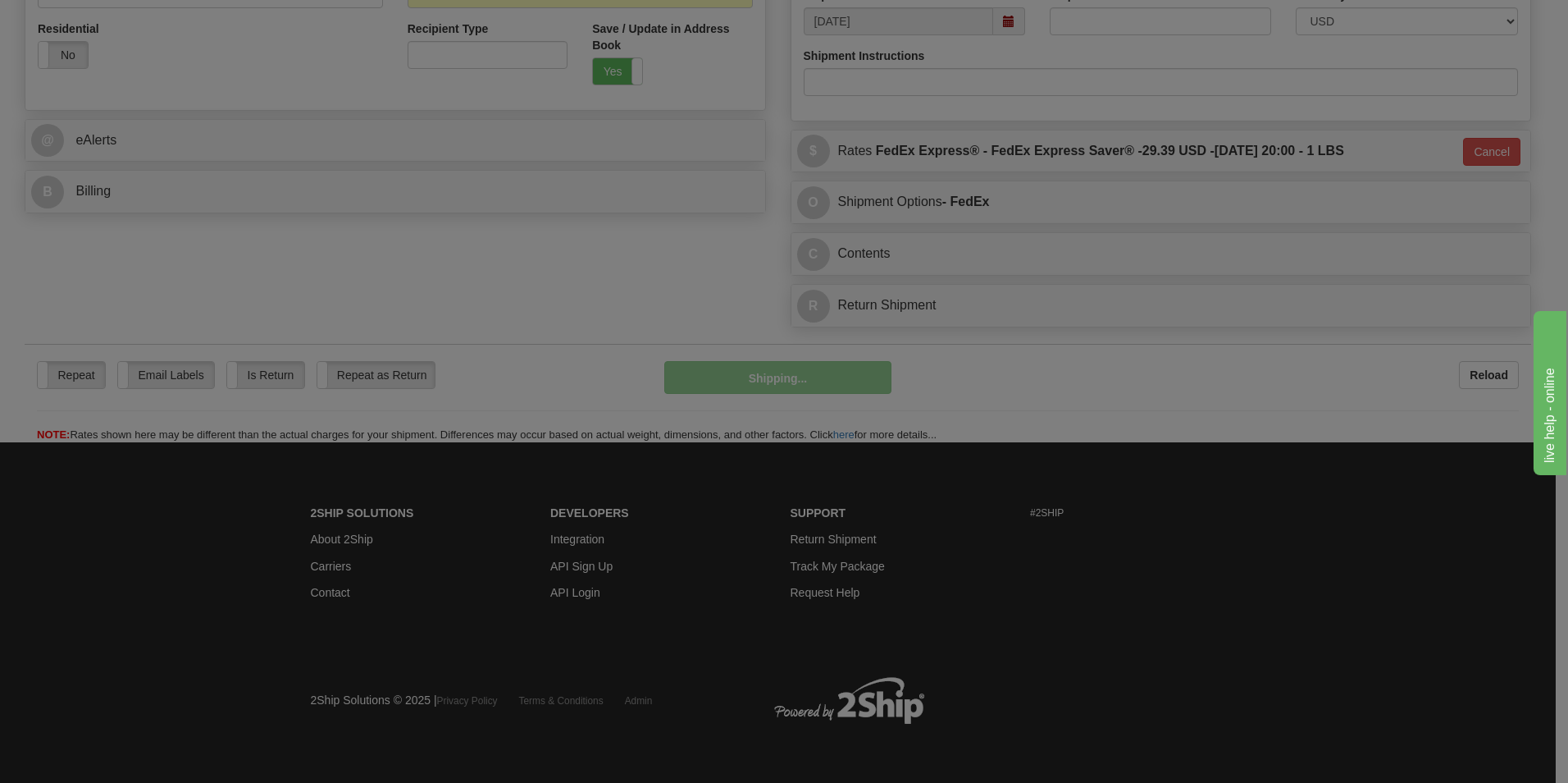
scroll to position [568, 0]
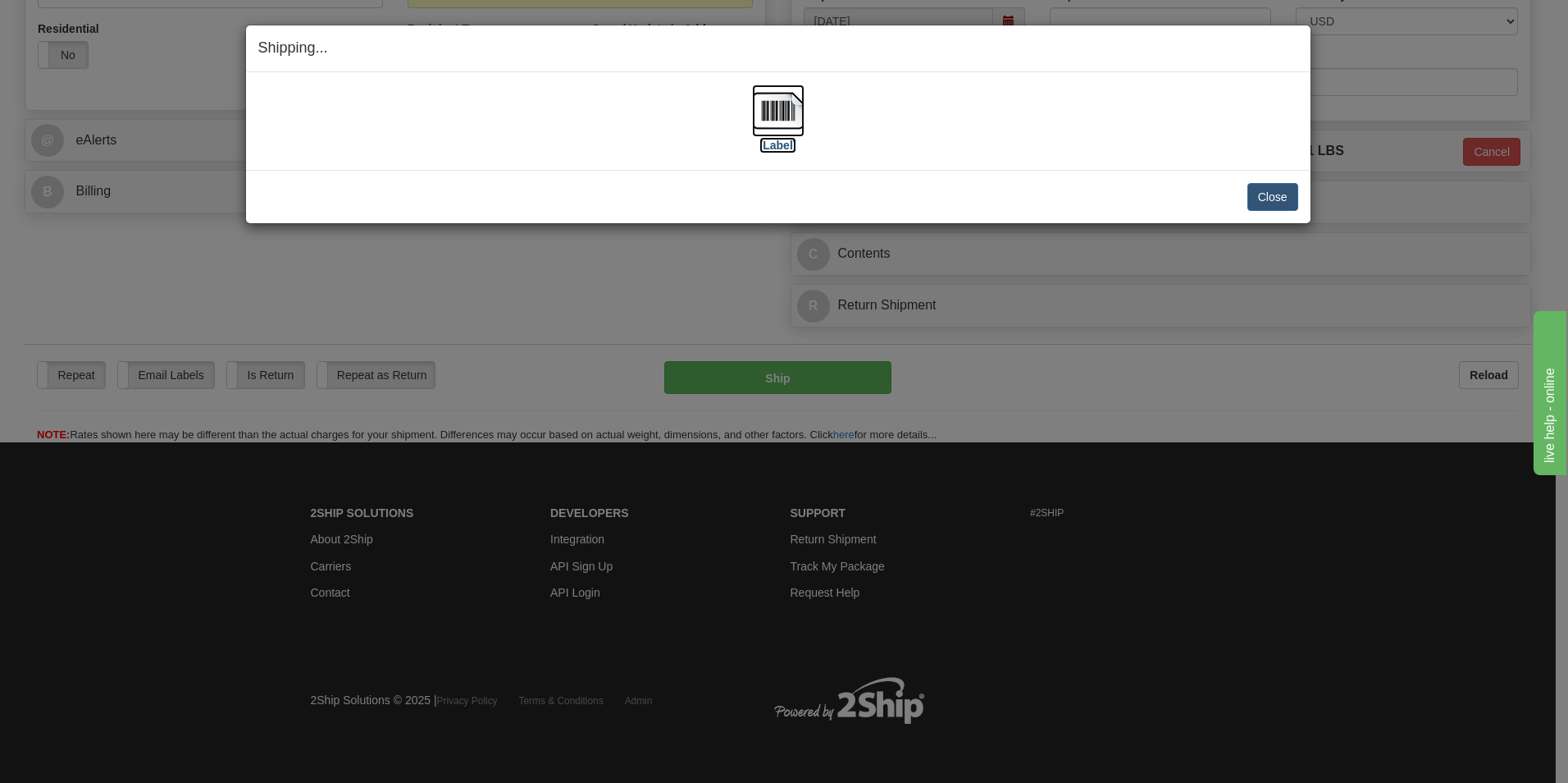
click at [800, 117] on img at bounding box center [778, 111] width 53 height 53
click at [1276, 197] on button "Close" at bounding box center [1273, 196] width 51 height 28
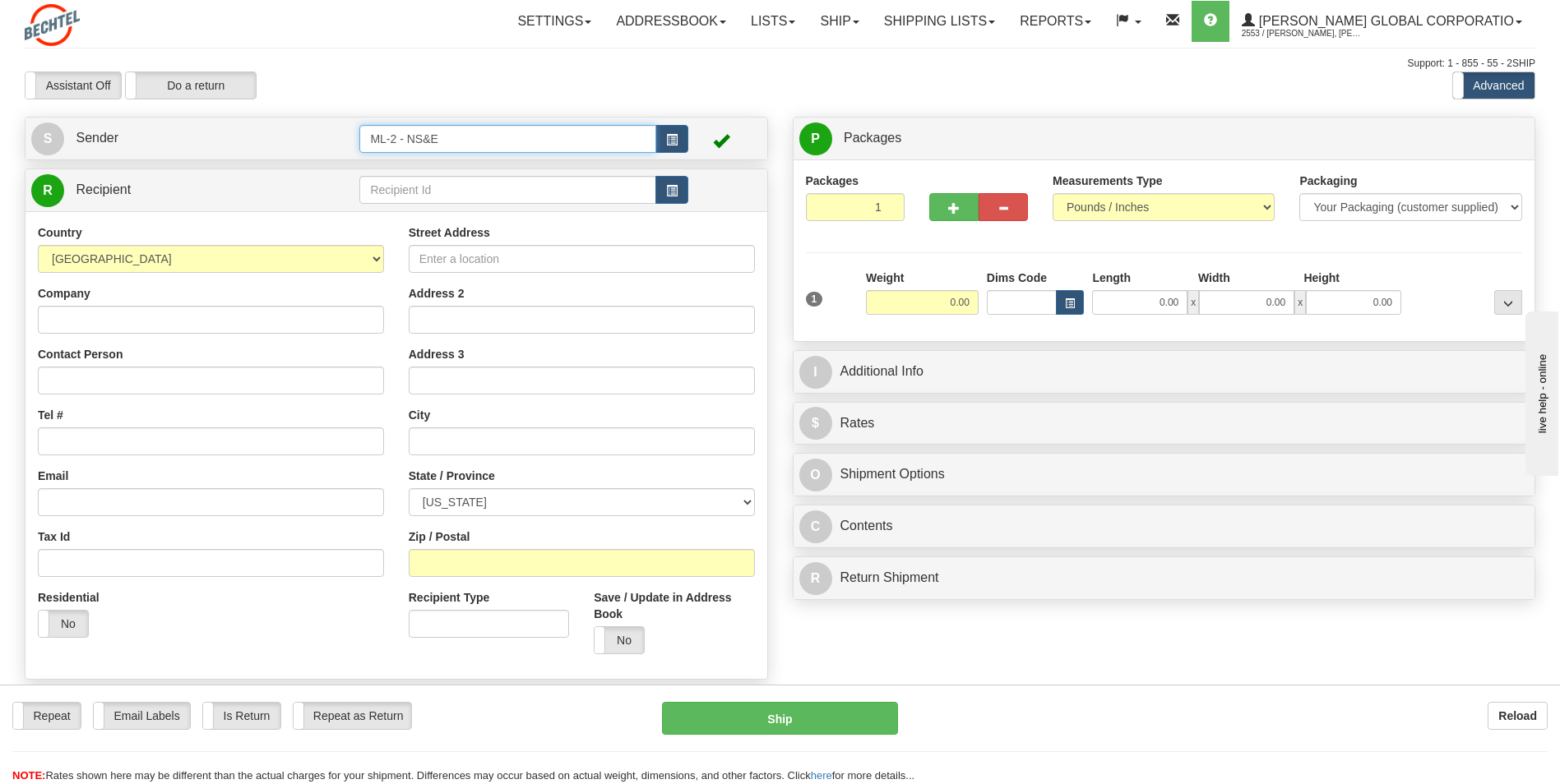
click at [577, 140] on input "ML-2 - NS&E" at bounding box center [507, 139] width 296 height 28
click at [671, 148] on button "button" at bounding box center [672, 139] width 33 height 28
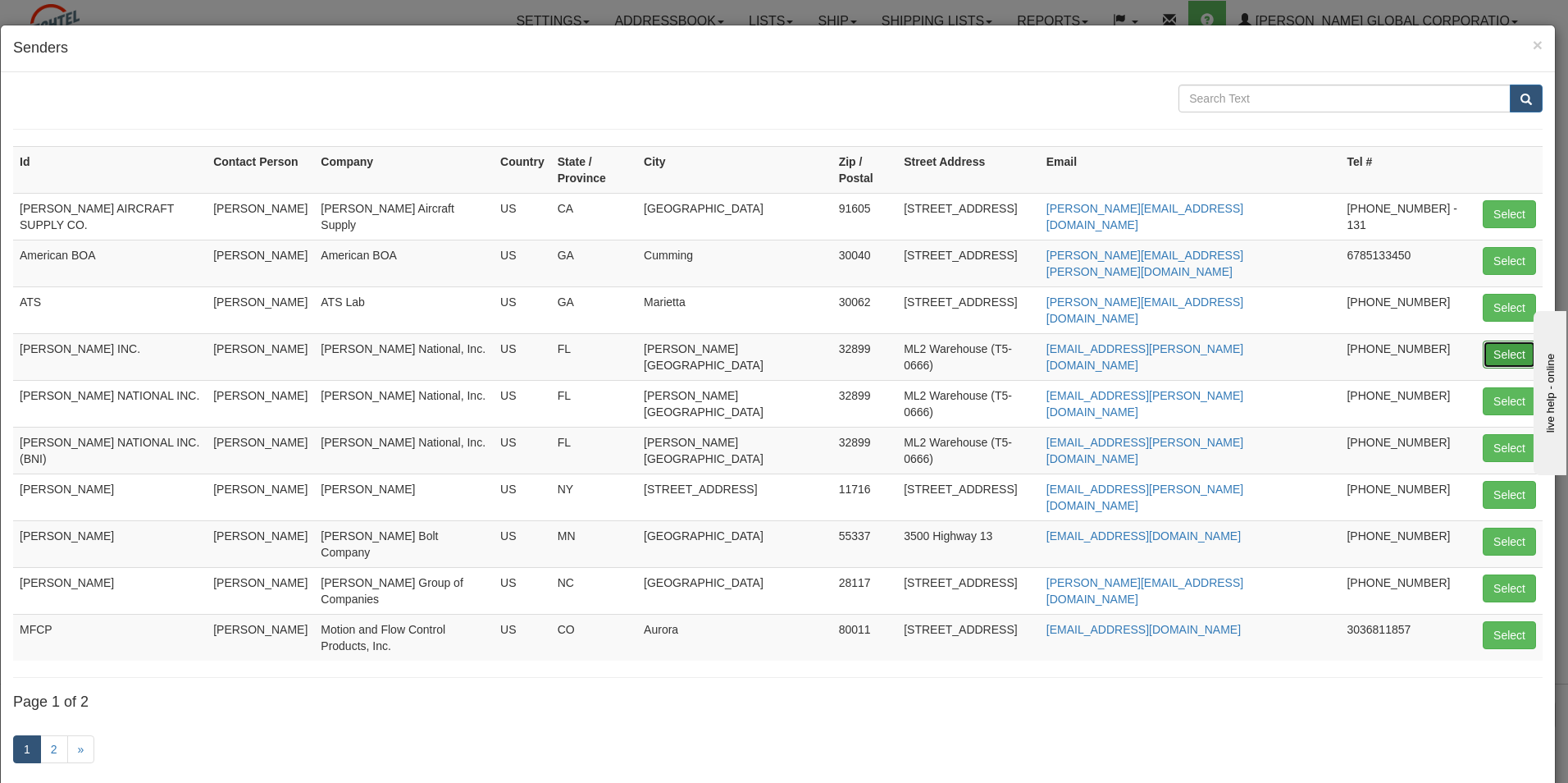
click at [1508, 340] on button "Select" at bounding box center [1510, 354] width 54 height 28
type input "[PERSON_NAME] INC."
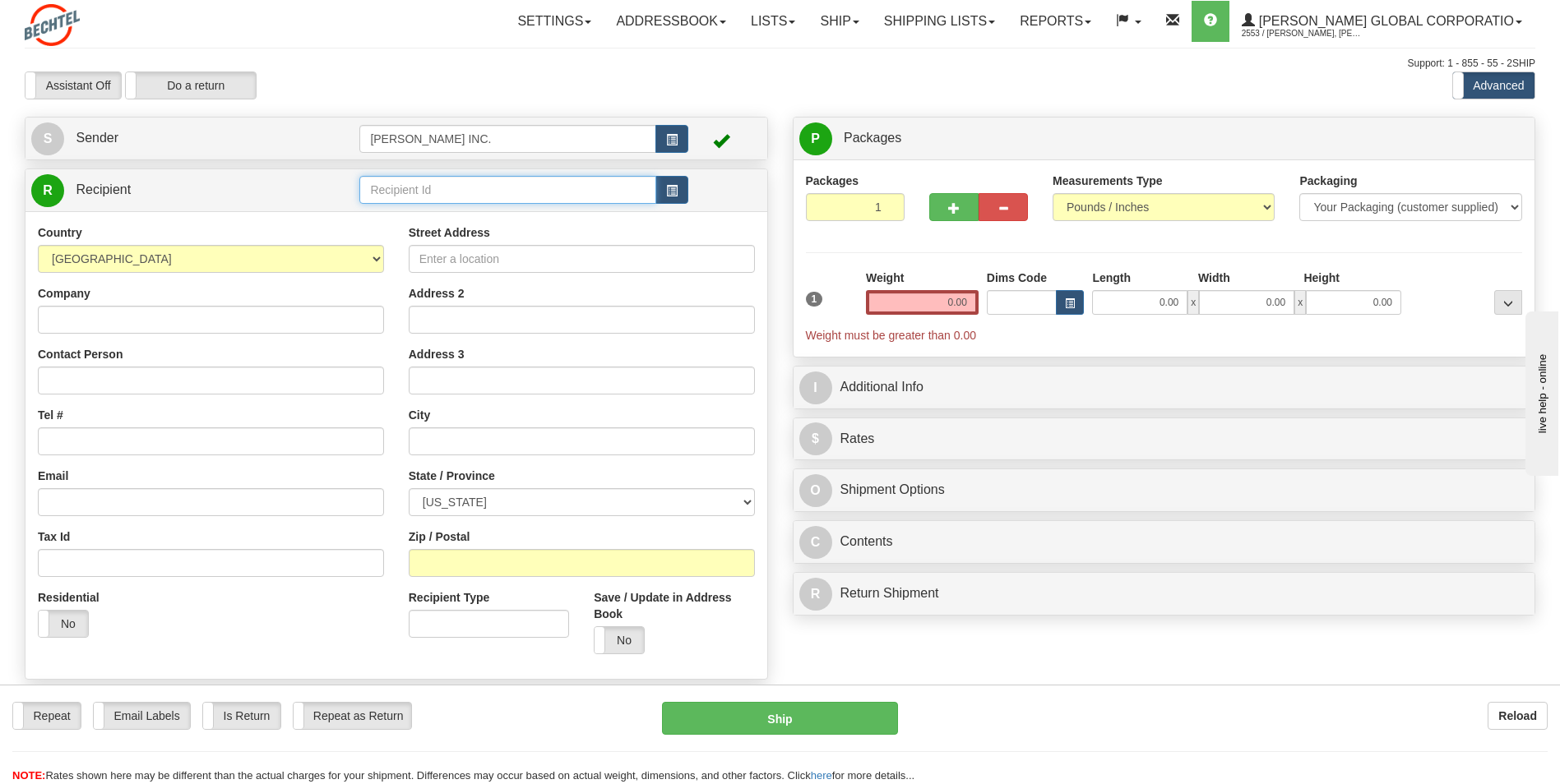
click at [549, 190] on input "text" at bounding box center [507, 190] width 296 height 28
click at [434, 211] on div "PHPK" at bounding box center [504, 215] width 280 height 18
type input "PHPK"
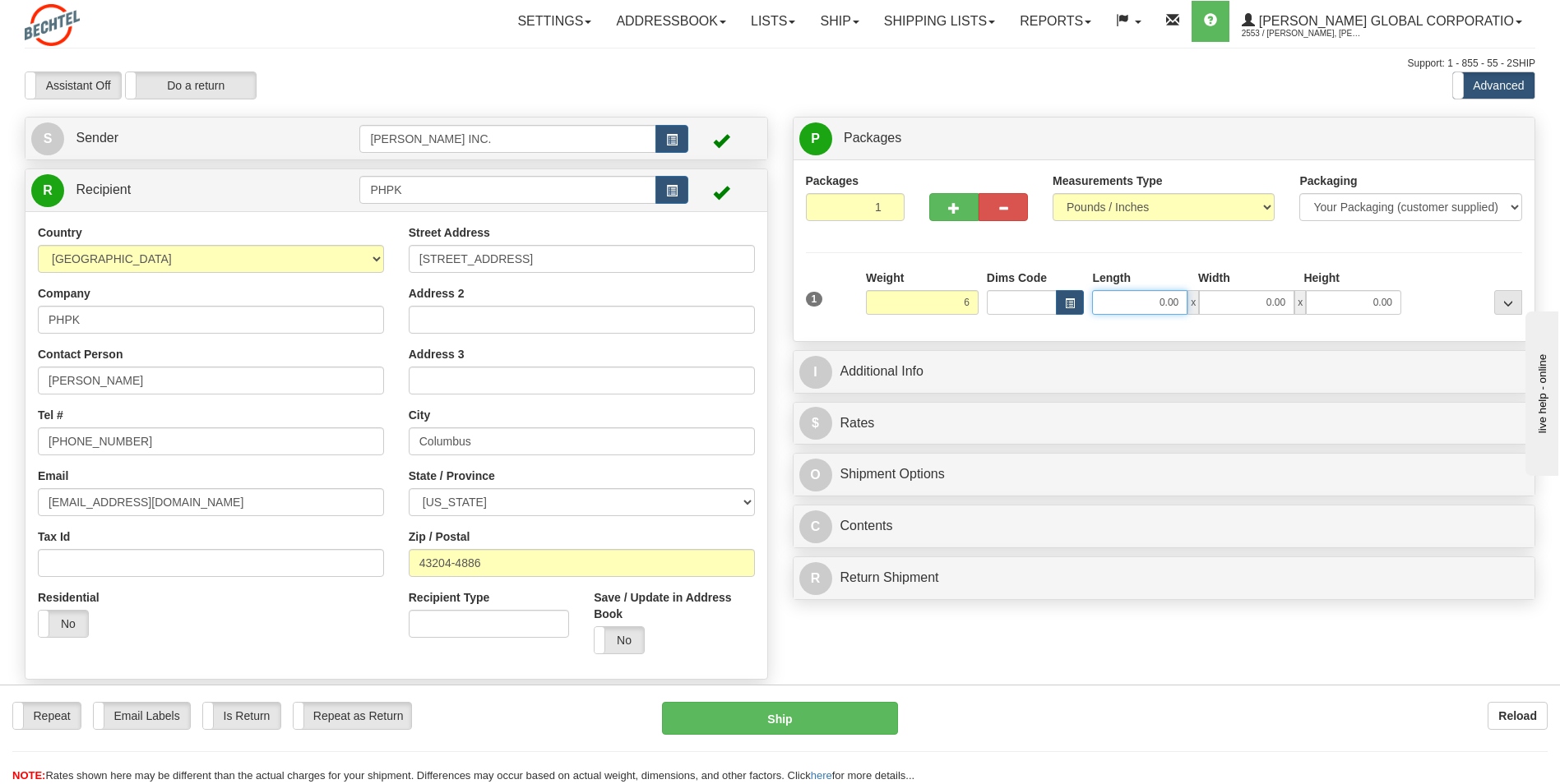
type input "6.00"
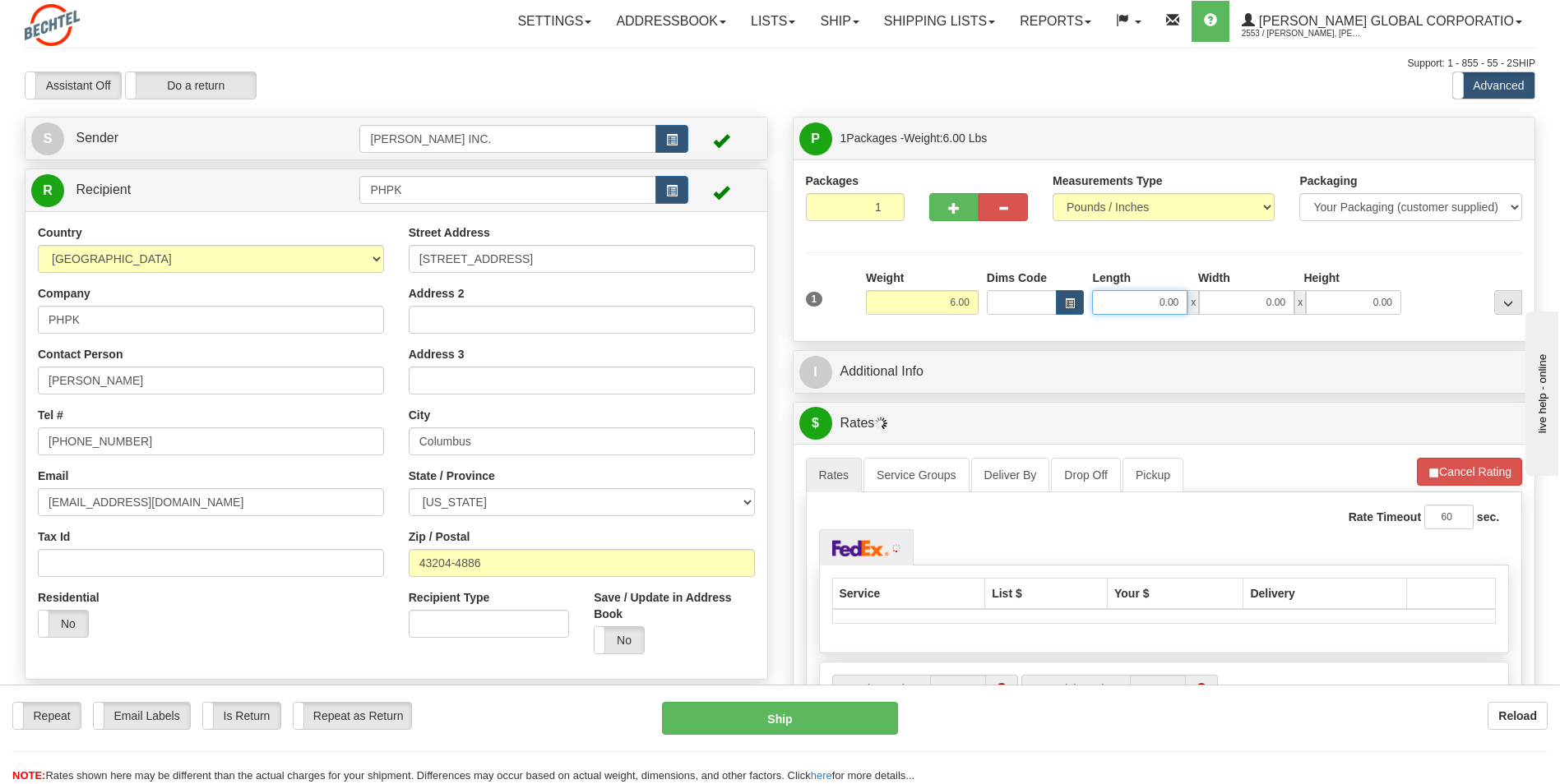
drag, startPoint x: 1132, startPoint y: 309, endPoint x: 1223, endPoint y: 296, distance: 91.9
click at [1223, 296] on div "0.00 x 0.00 x 0.00" at bounding box center [1247, 302] width 309 height 25
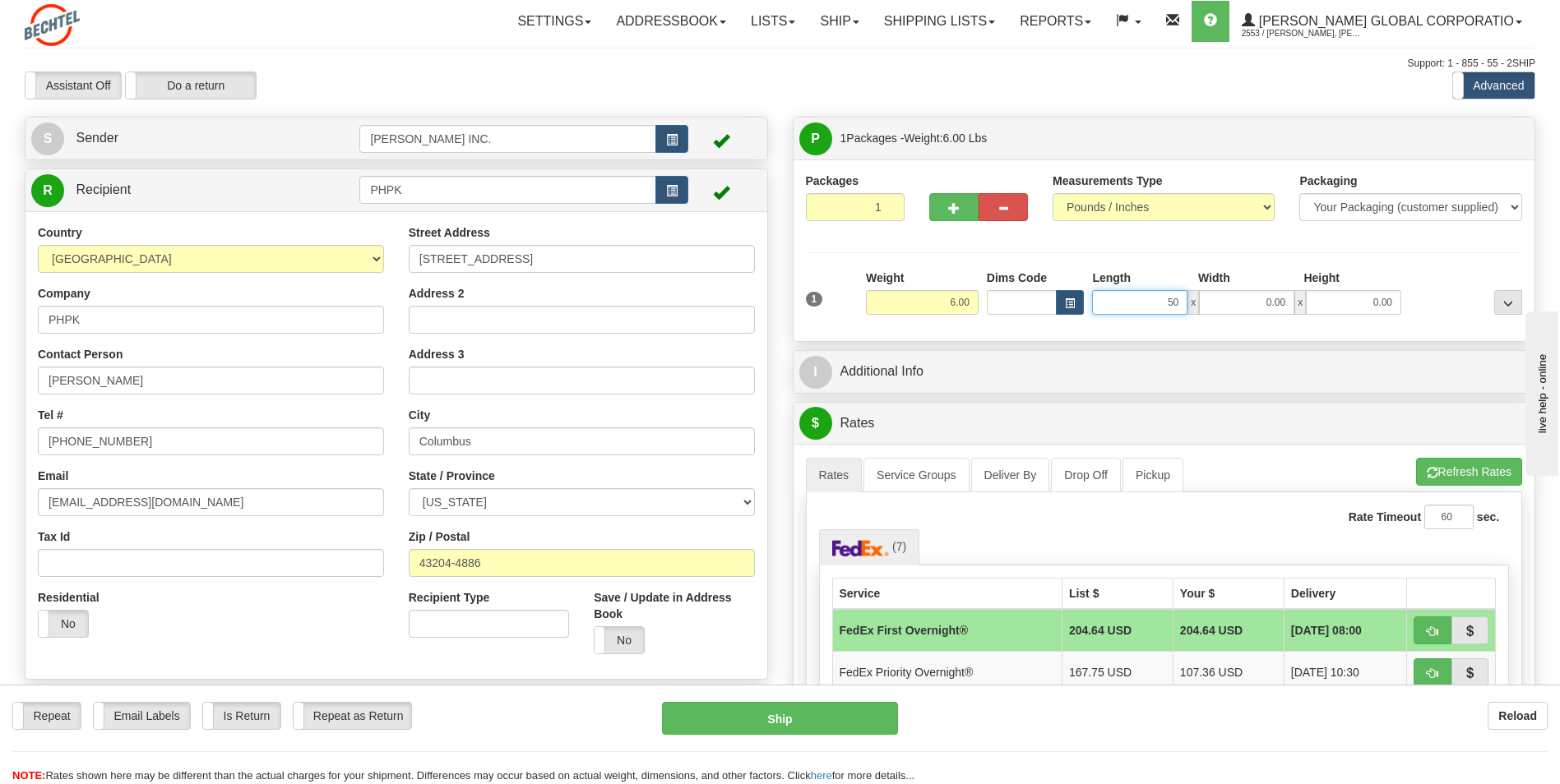
type input "50.00"
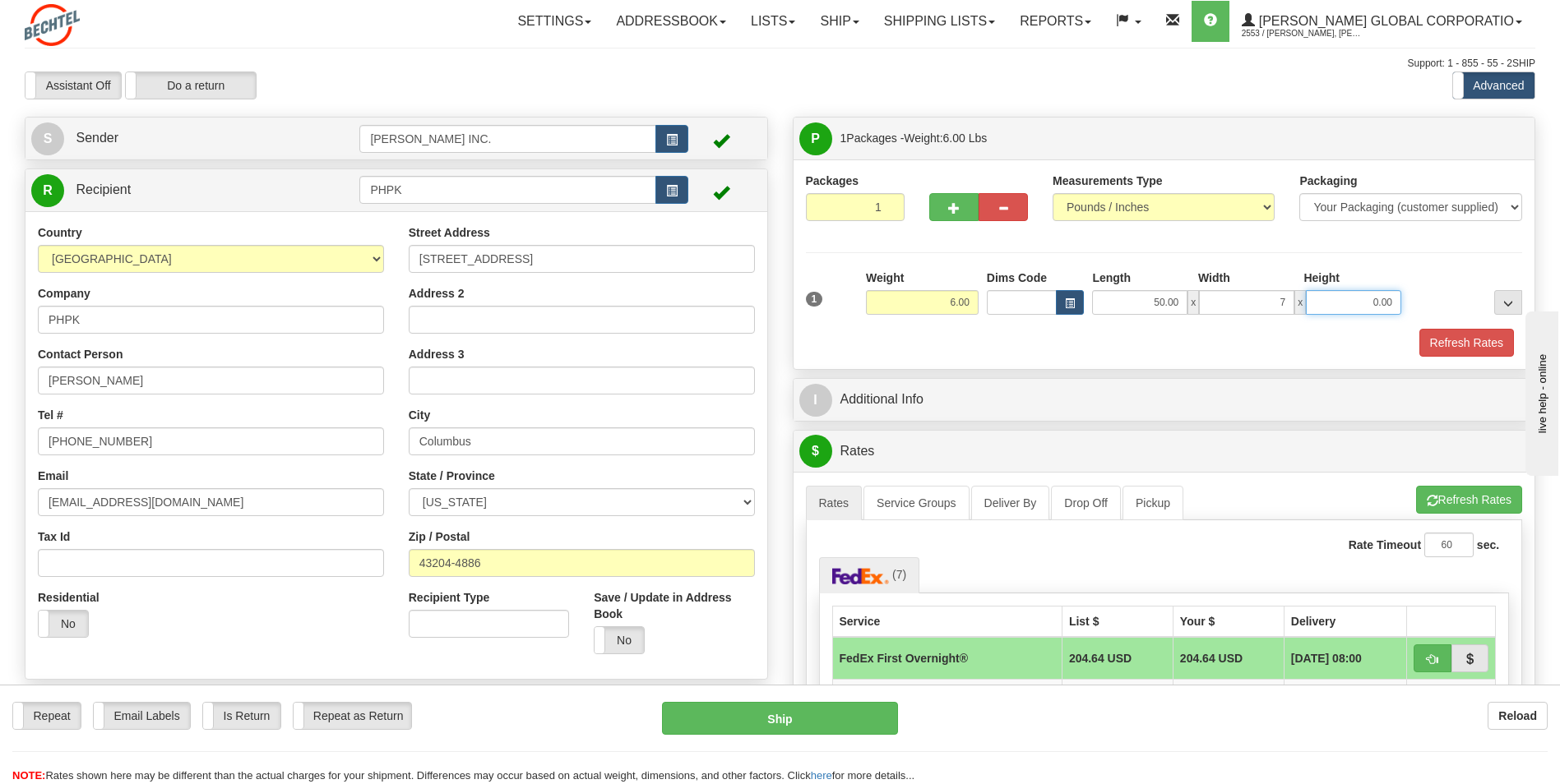
type input "7.00"
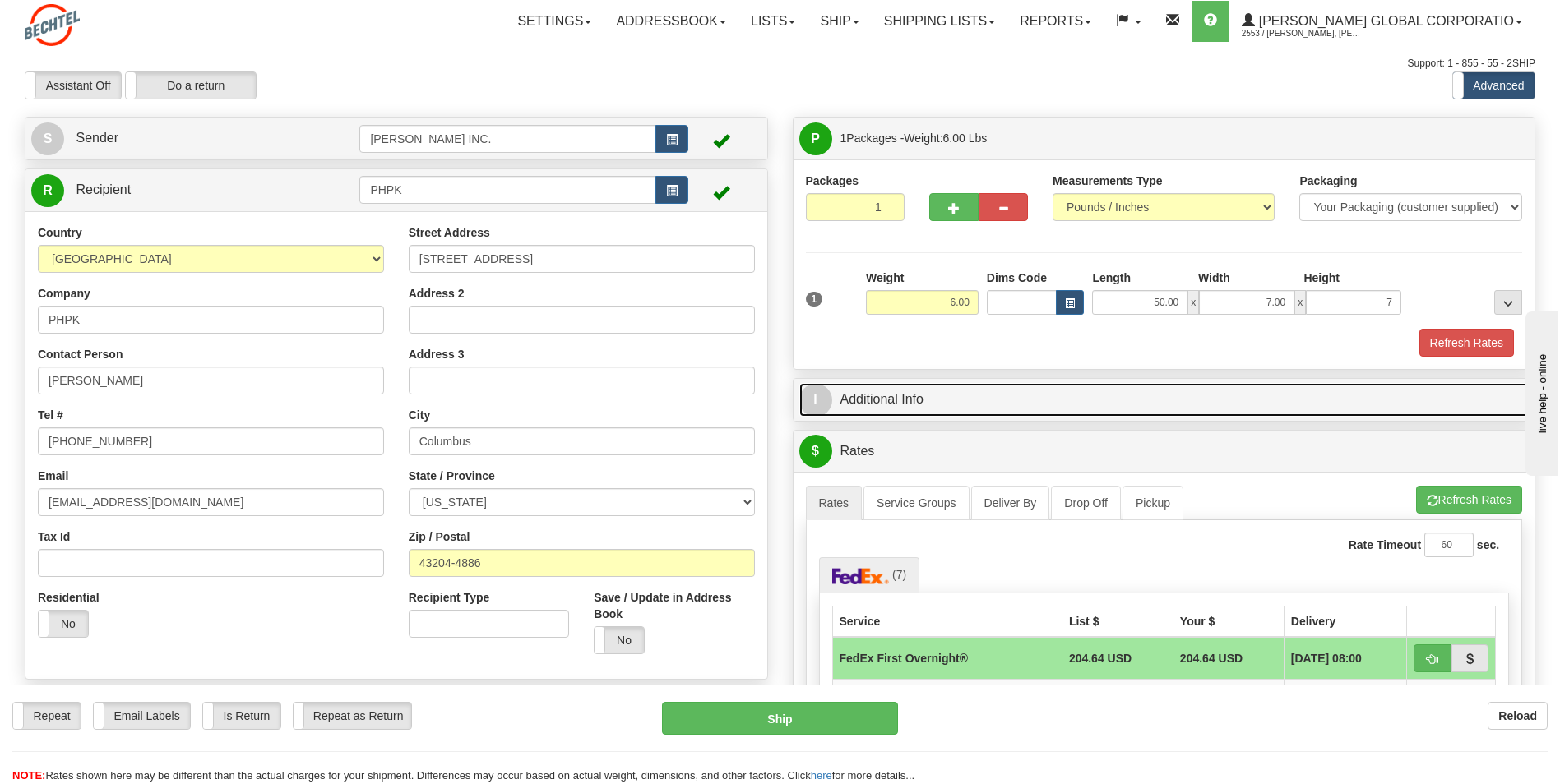
type input "7.00"
click at [894, 393] on link "I Additional Info" at bounding box center [1164, 400] width 730 height 34
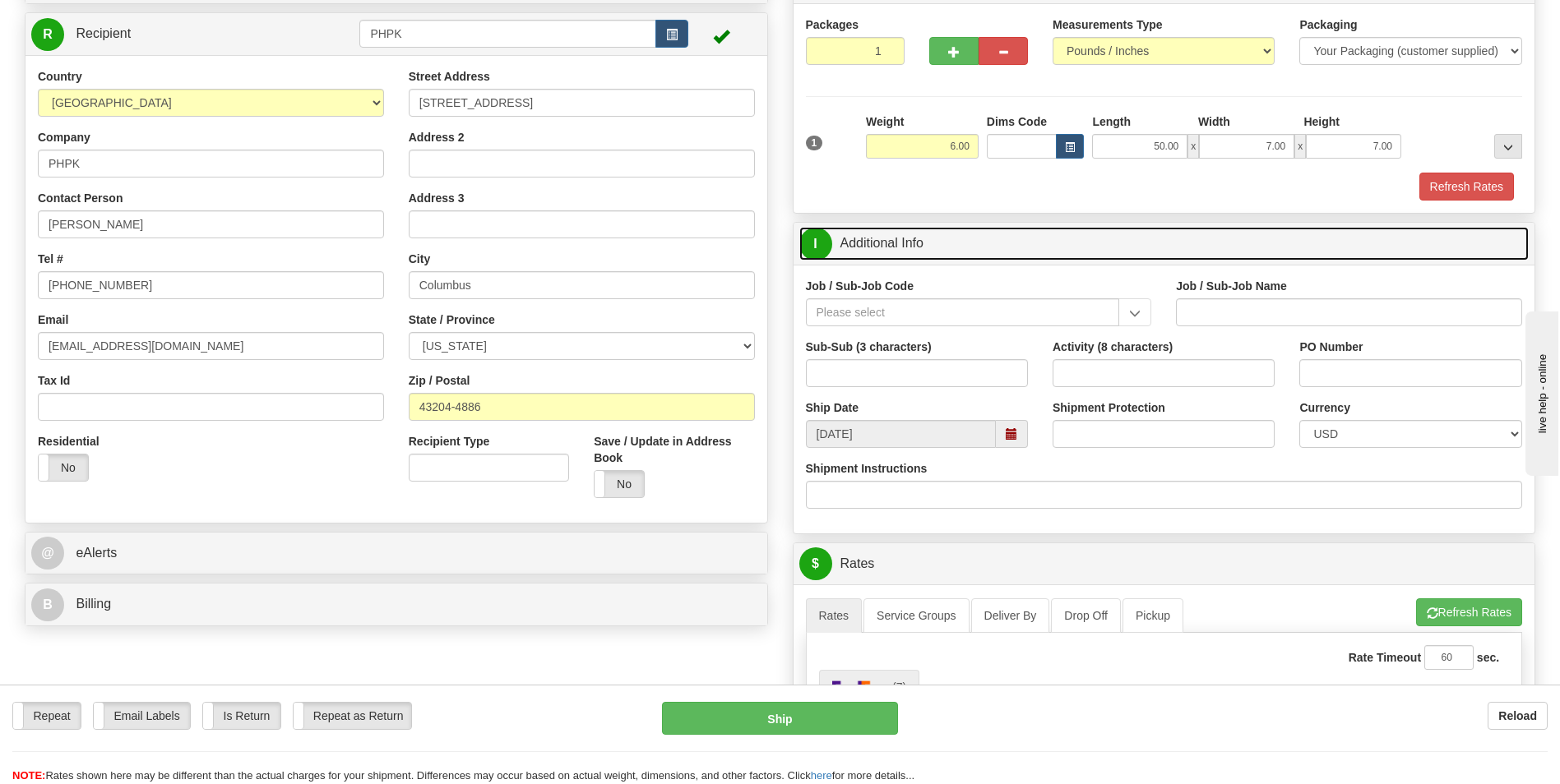
scroll to position [164, 0]
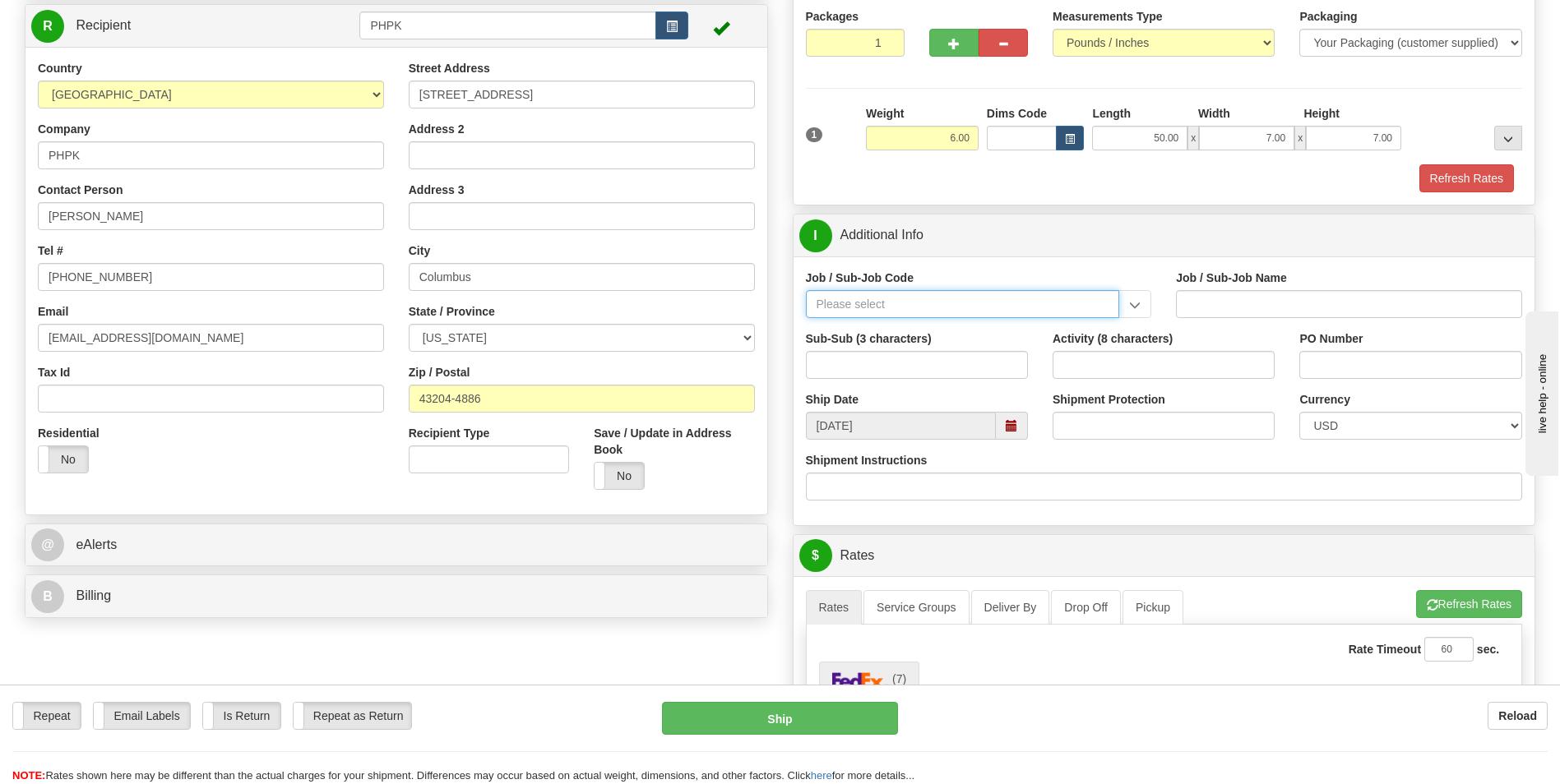
click at [957, 309] on input "Job / Sub-Job Code" at bounding box center [962, 303] width 314 height 28
click at [902, 320] on div "26046-31P" at bounding box center [958, 329] width 298 height 18
type input "26046-31P"
type input "MOBILE LAUNCHER 2 - GENERAL REQUIREMENT / PROCURE"
type input "26046-31P"
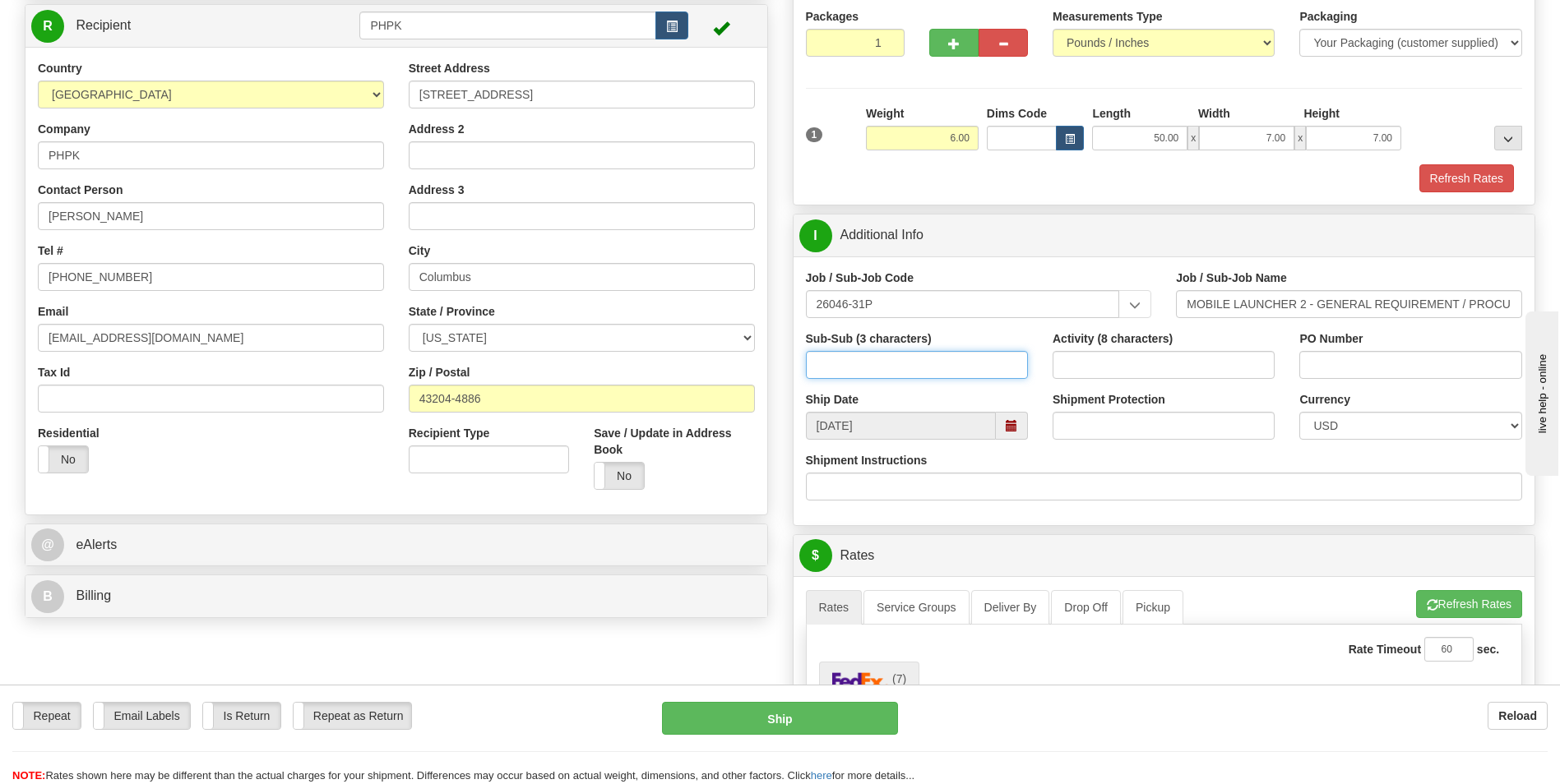
click at [940, 357] on input "Sub-Sub (3 characters)" at bounding box center [917, 364] width 222 height 28
type input "ML2"
click at [1118, 369] on input "Activity (8 characters)" at bounding box center [1163, 364] width 222 height 28
type input "00000085"
click at [1344, 356] on input "PO Number" at bounding box center [1410, 364] width 222 height 28
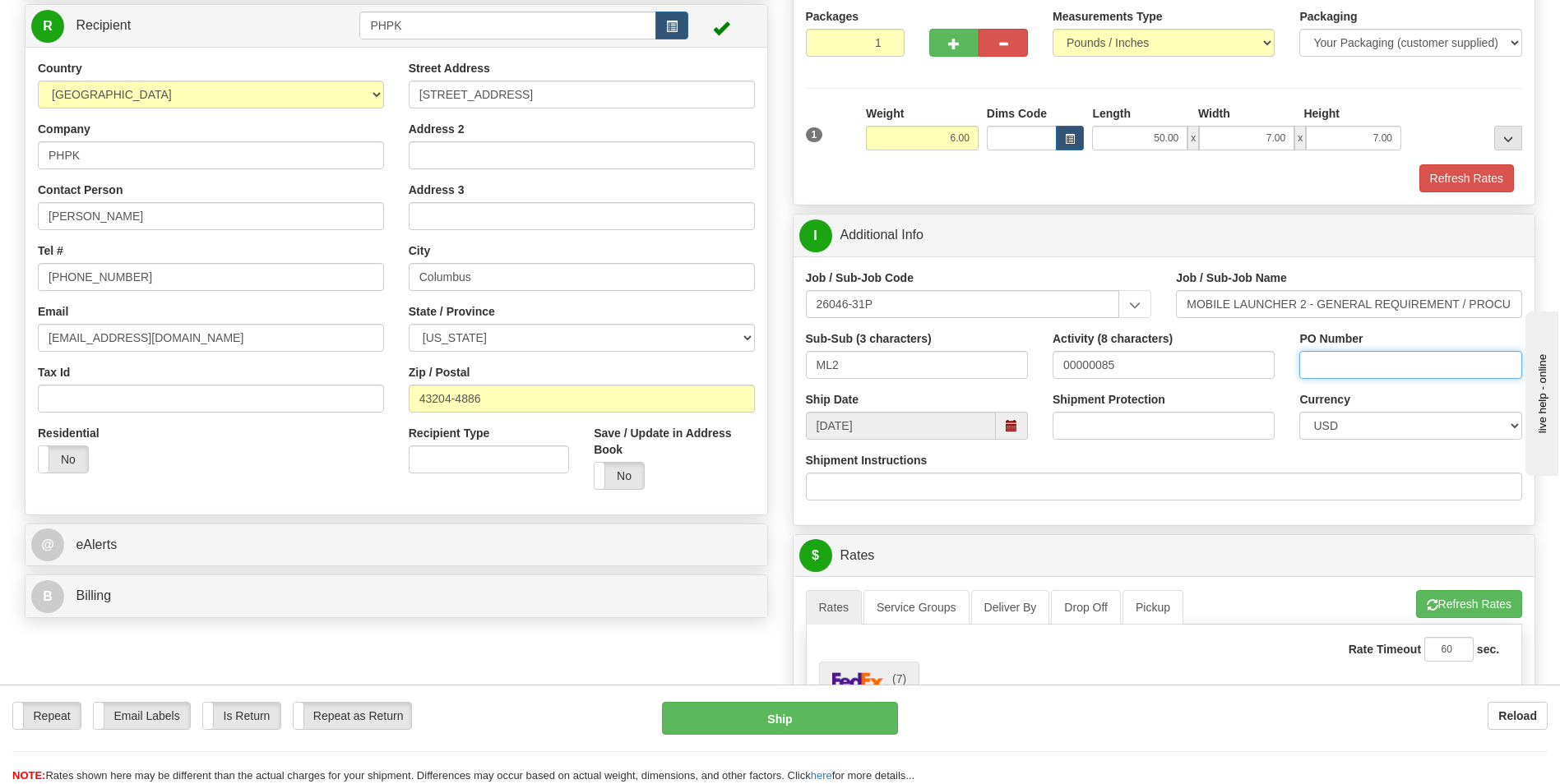
click at [1352, 370] on input "PO Number" at bounding box center [1410, 364] width 222 height 28
paste input "MWR-137832"
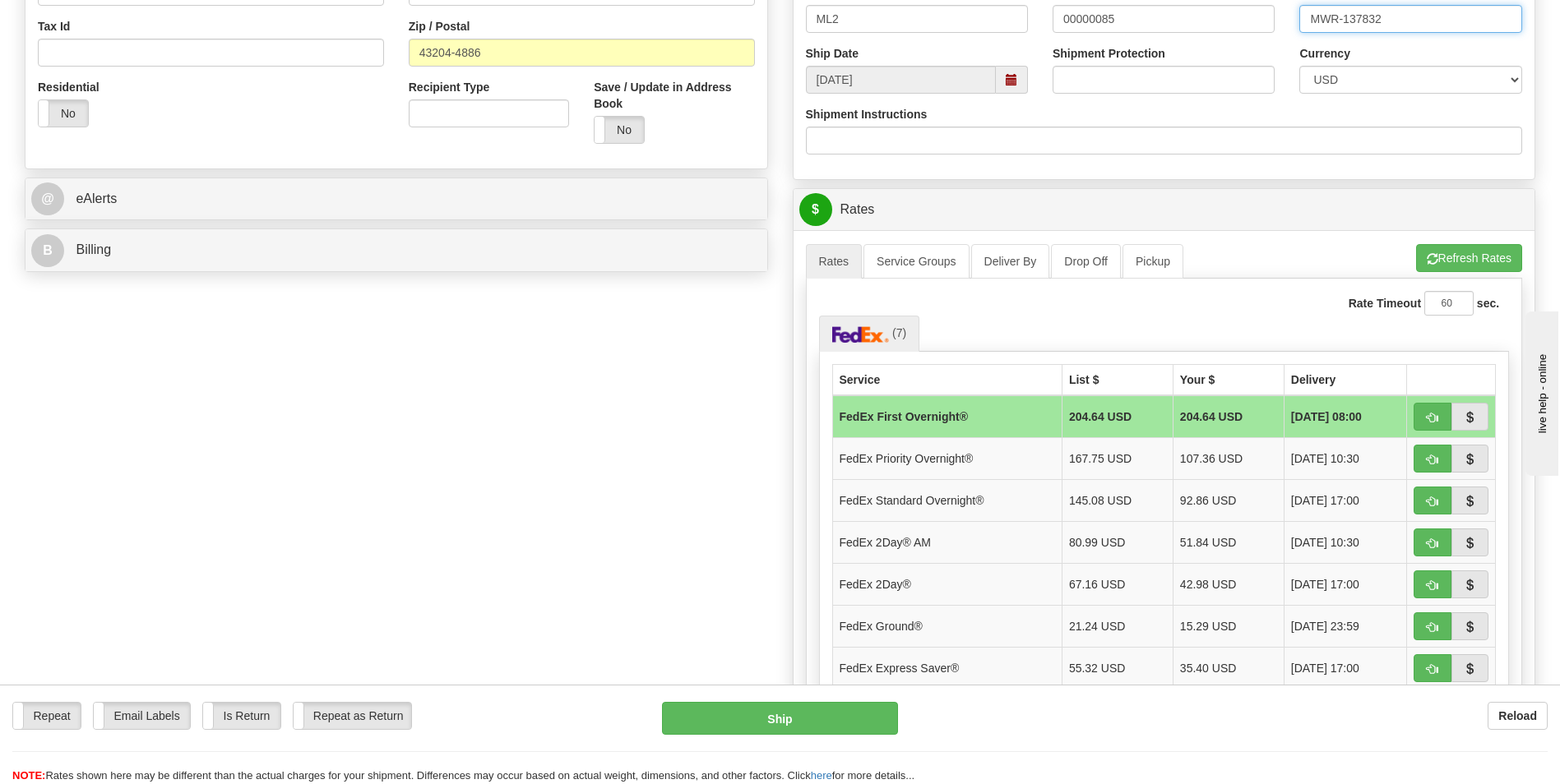
scroll to position [575, 0]
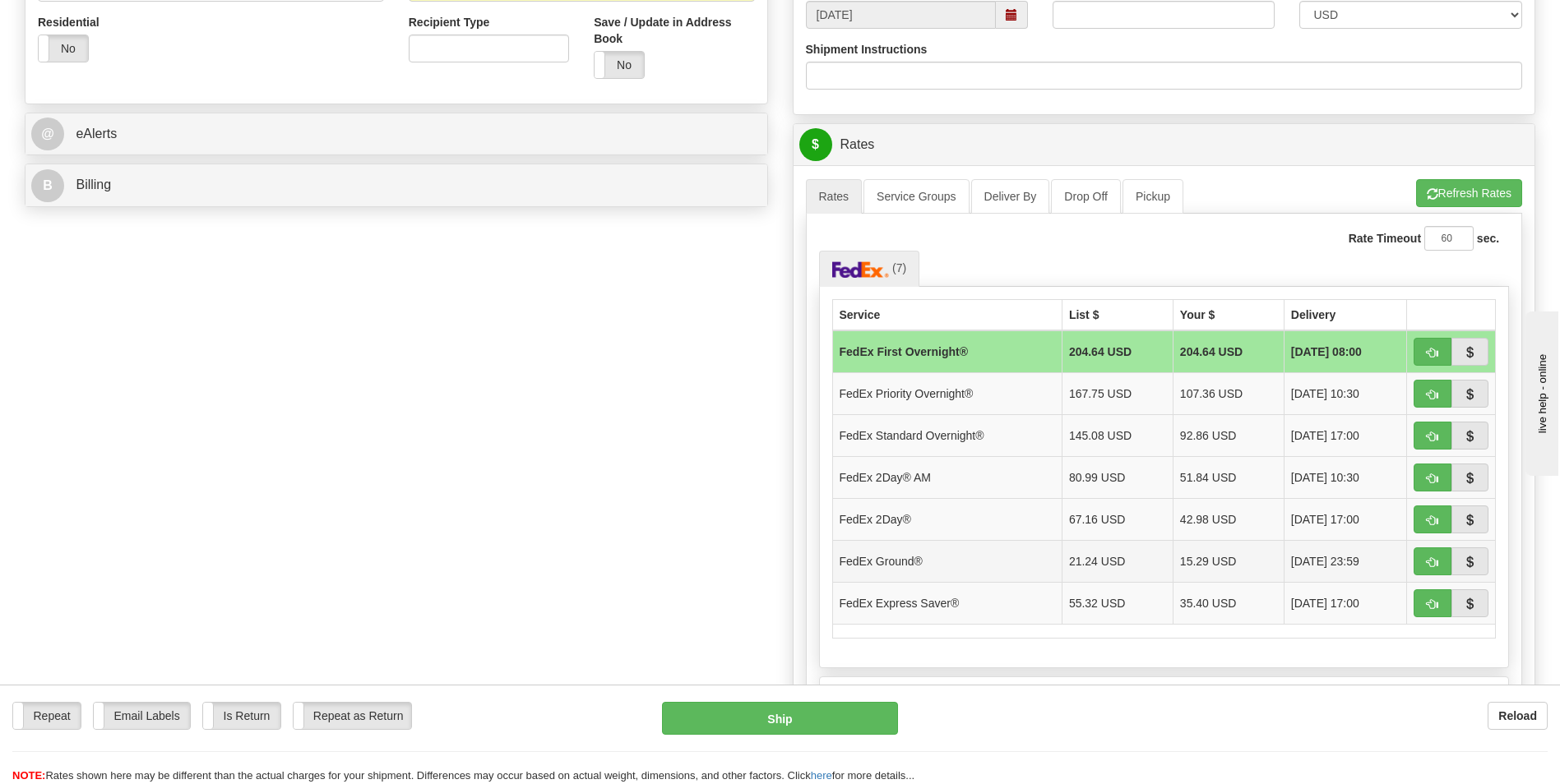
type input "MWR-137832"
click at [930, 566] on td "FedEx Ground®" at bounding box center [946, 561] width 229 height 42
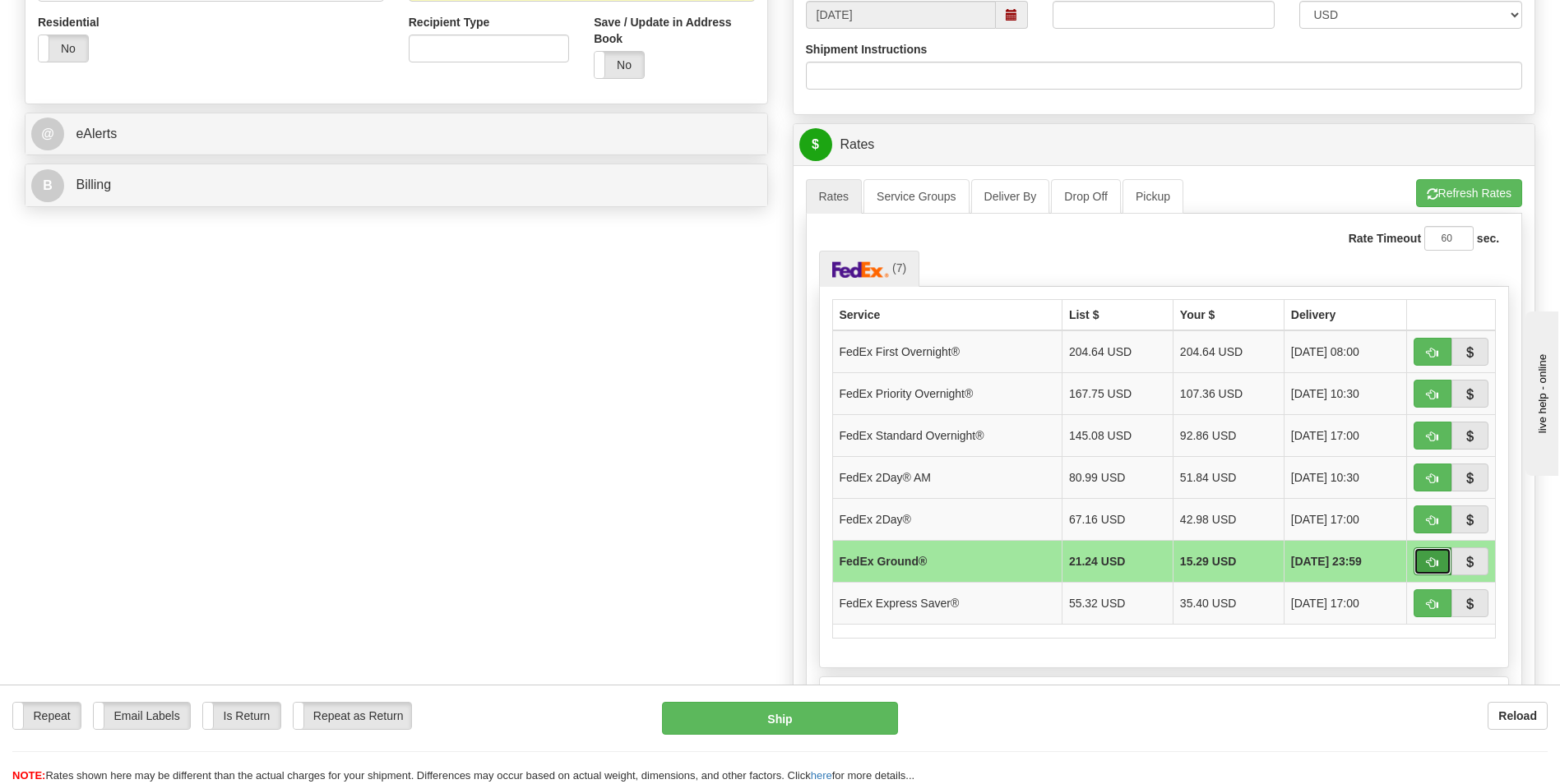
click at [1424, 552] on button "button" at bounding box center [1432, 561] width 38 height 28
type input "92"
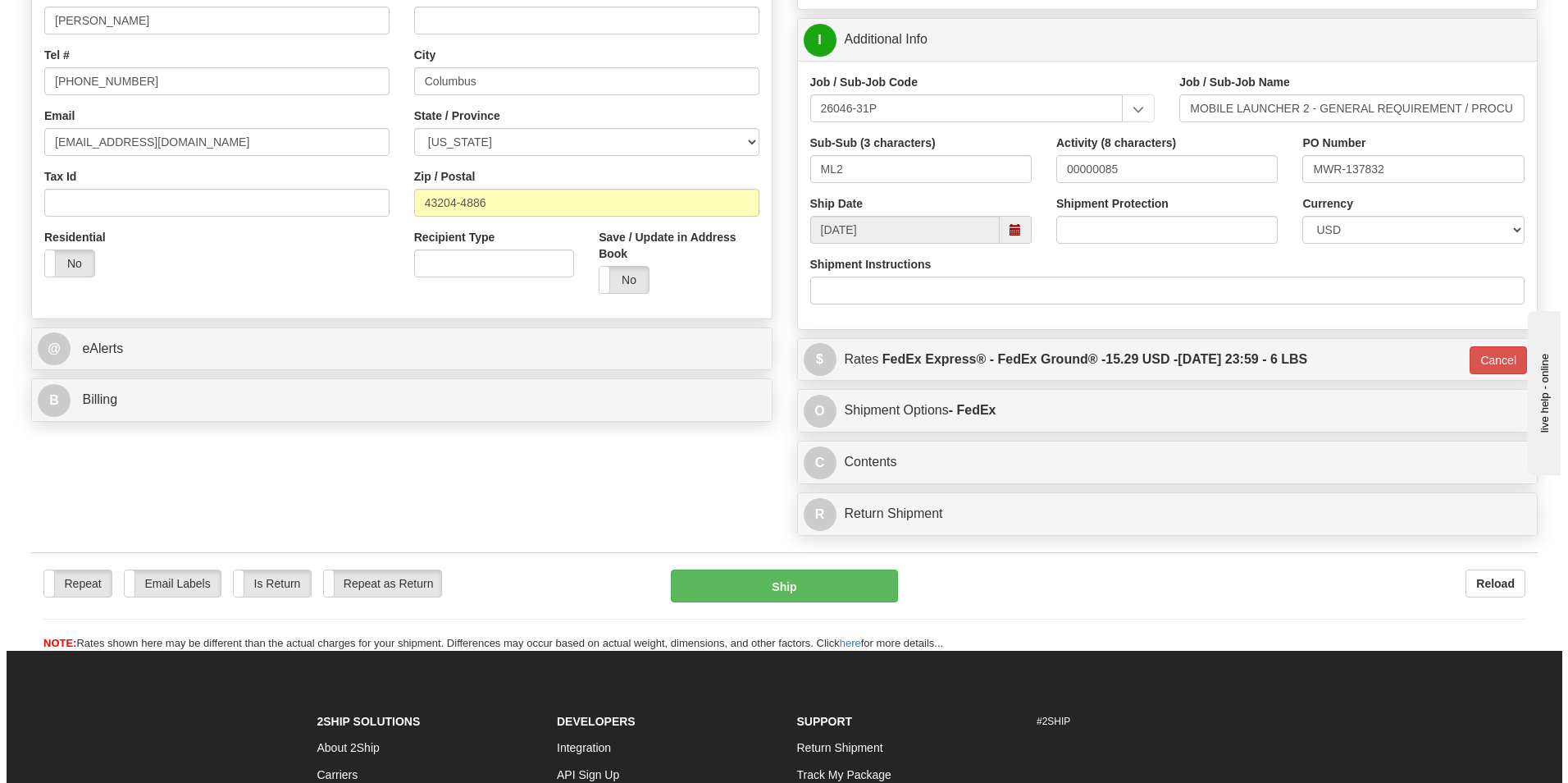
scroll to position [312, 0]
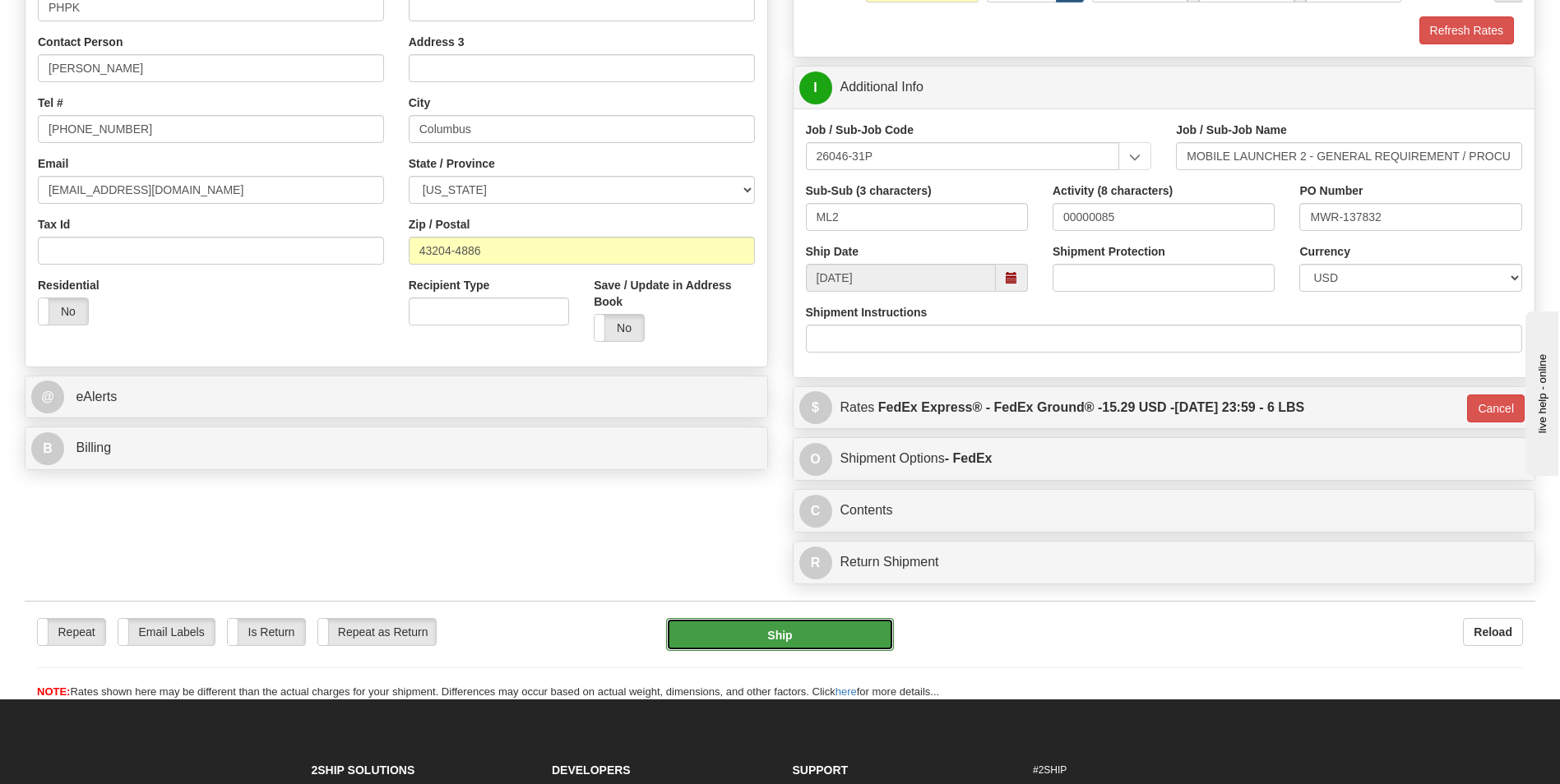
click at [796, 640] on button "Ship" at bounding box center [779, 634] width 227 height 33
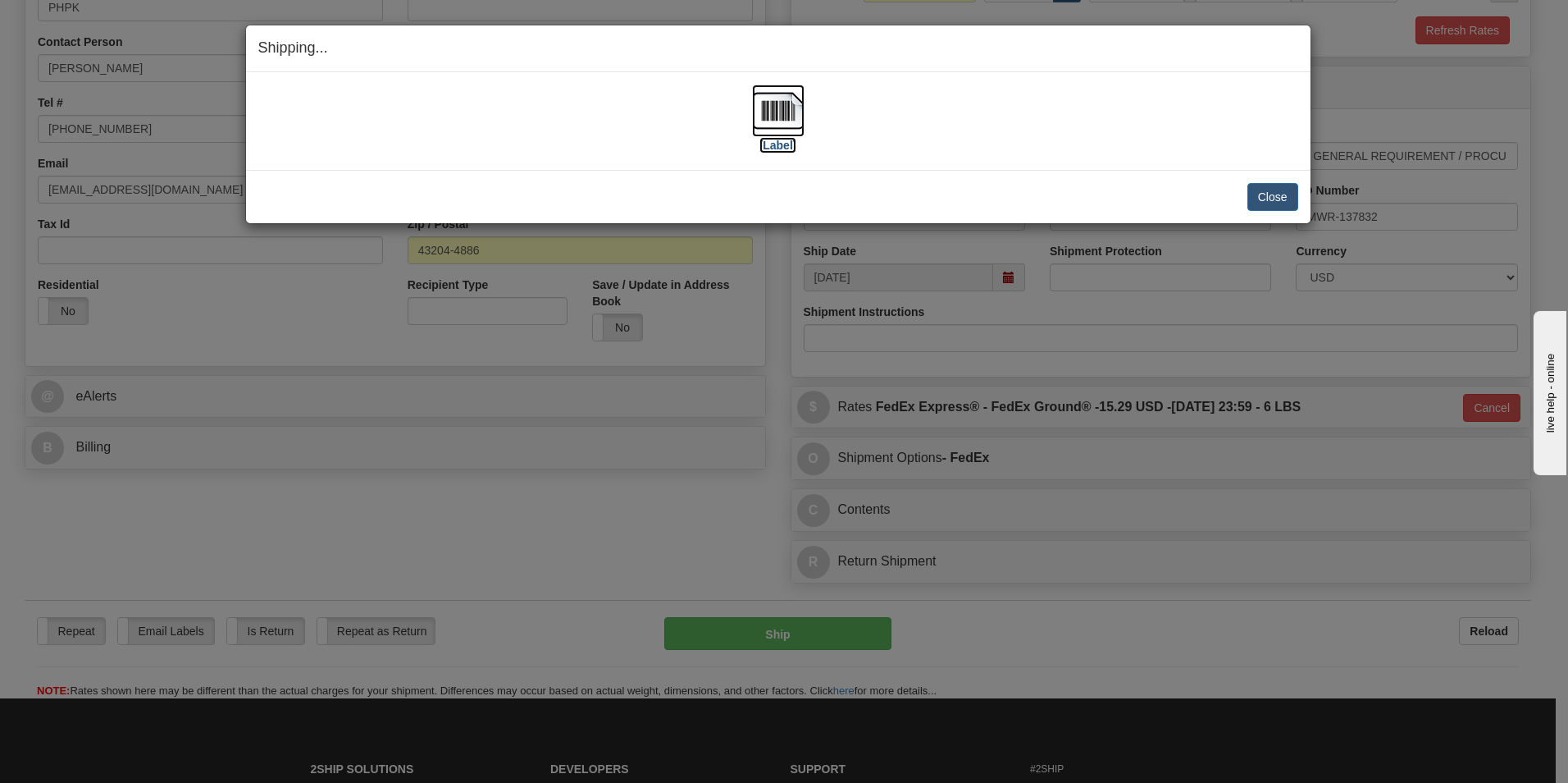
click at [762, 114] on img at bounding box center [778, 111] width 53 height 53
